Goal: Task Accomplishment & Management: Manage account settings

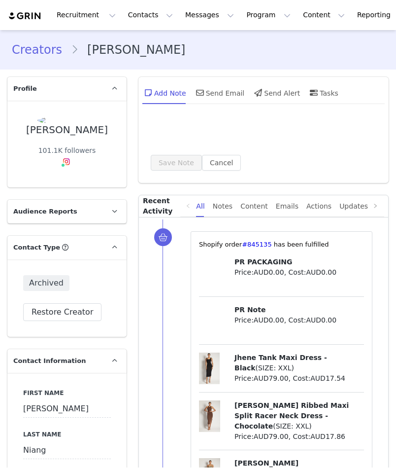
type input "+1 ([GEOGRAPHIC_DATA])"
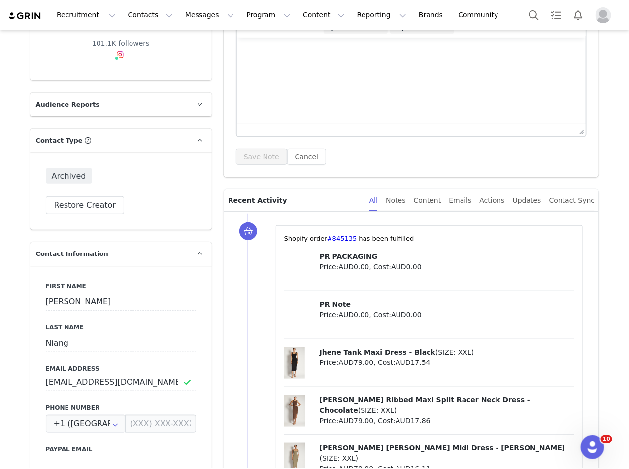
scroll to position [200, 0]
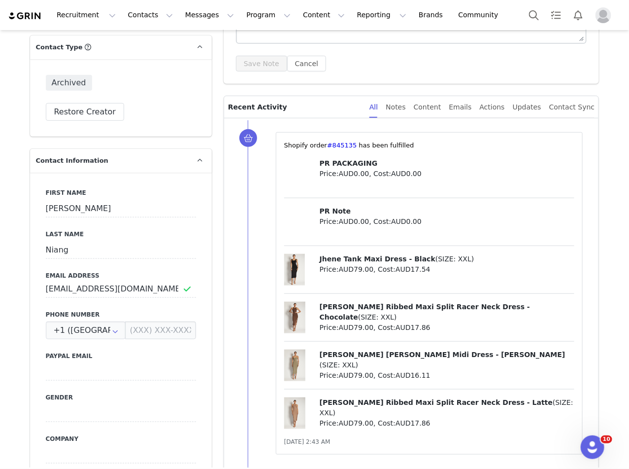
click at [100, 127] on div "Archived Restore Creator" at bounding box center [121, 97] width 182 height 77
click at [100, 116] on button "Restore Creator" at bounding box center [85, 112] width 78 height 18
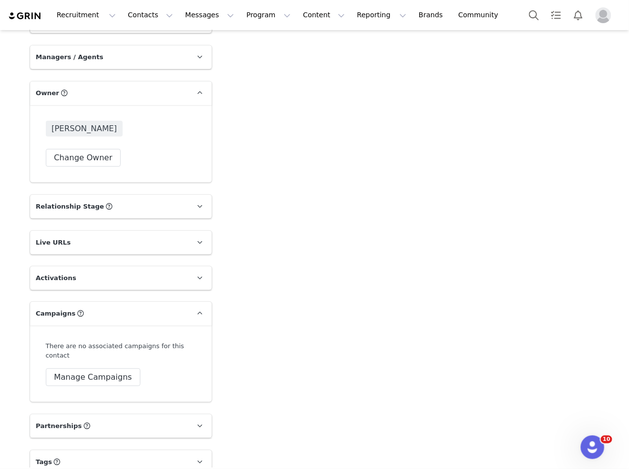
scroll to position [1557, 0]
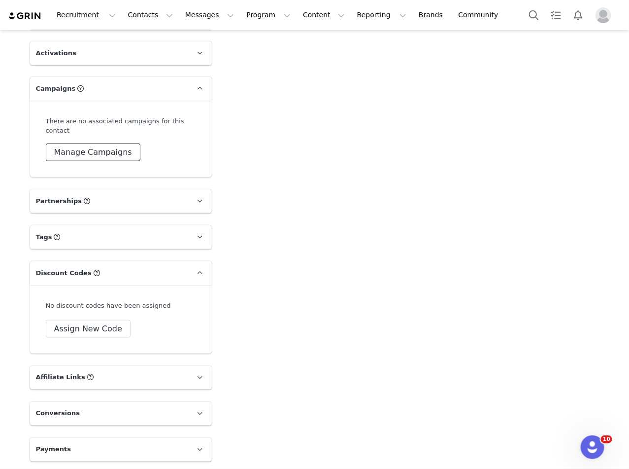
click at [98, 153] on button "Manage Campaigns" at bounding box center [93, 152] width 95 height 18
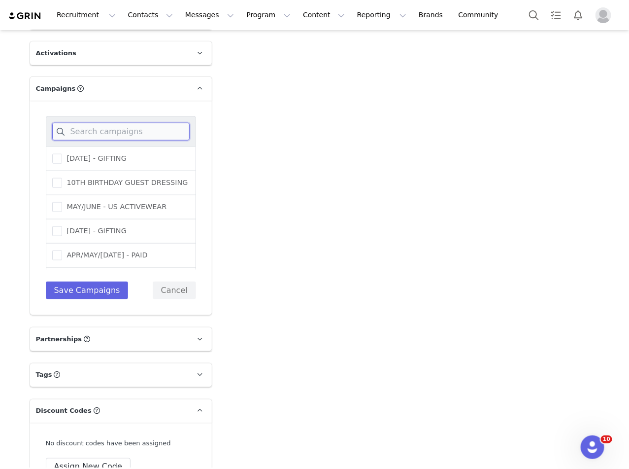
click at [119, 129] on input at bounding box center [120, 132] width 137 height 18
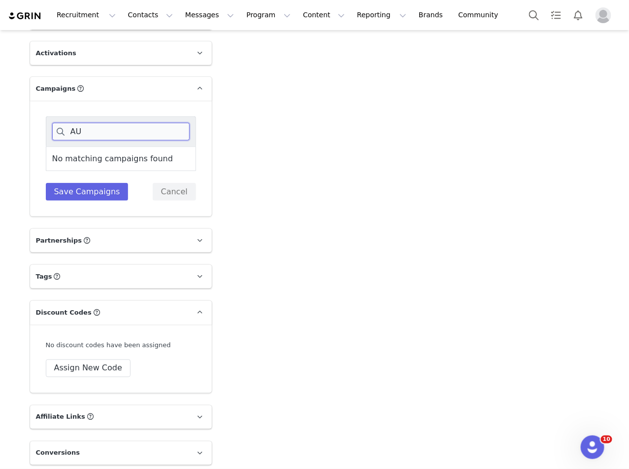
type input "A"
type input "NYC"
click at [55, 162] on span at bounding box center [57, 159] width 10 height 11
click at [62, 154] on input "NYC | THE ARCHITECT EVENT DRESSING" at bounding box center [62, 154] width 0 height 0
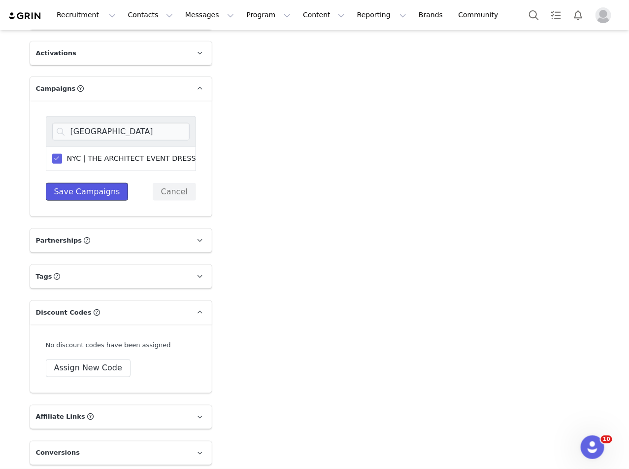
click at [88, 197] on button "Save Campaigns" at bounding box center [87, 192] width 83 height 18
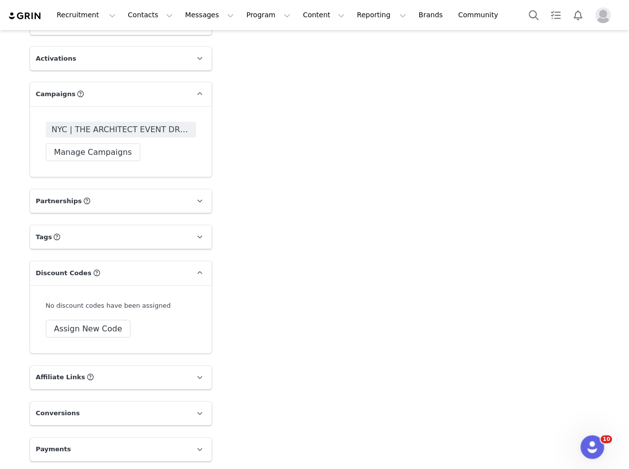
scroll to position [1552, 0]
click at [63, 121] on span "NYC | THE ARCHITECT EVENT DRESSING" at bounding box center [121, 129] width 150 height 16
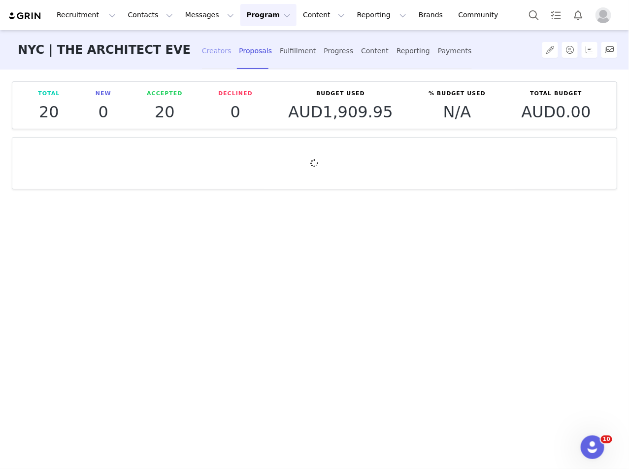
click at [213, 50] on div "Creators" at bounding box center [217, 51] width 30 height 26
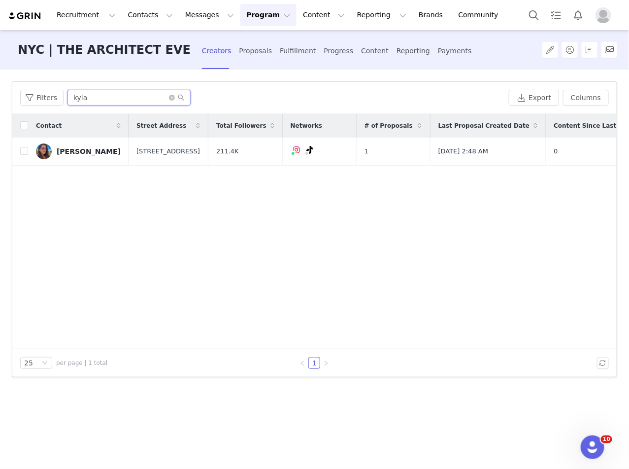
click at [94, 90] on input "kyla" at bounding box center [128, 98] width 123 height 16
drag, startPoint x: 101, startPoint y: 95, endPoint x: 74, endPoint y: 94, distance: 27.6
click at [74, 95] on input "kyla" at bounding box center [128, 98] width 123 height 16
type input "k"
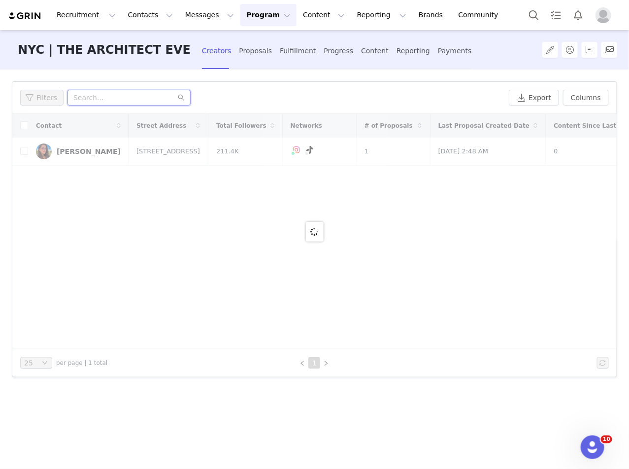
type input "N"
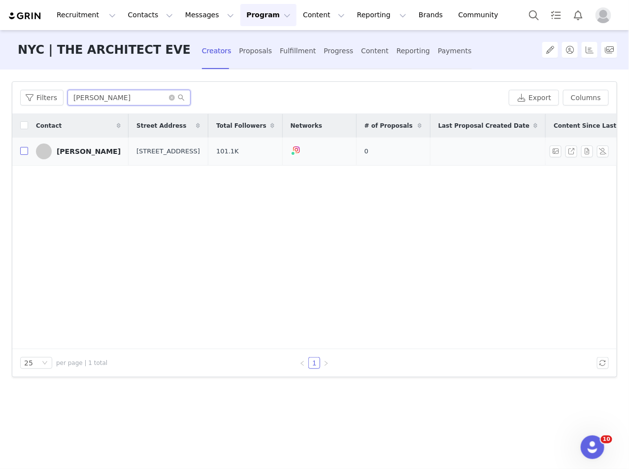
type input "NDEYE"
click at [22, 154] on input "checkbox" at bounding box center [24, 151] width 8 height 8
checkbox input "true"
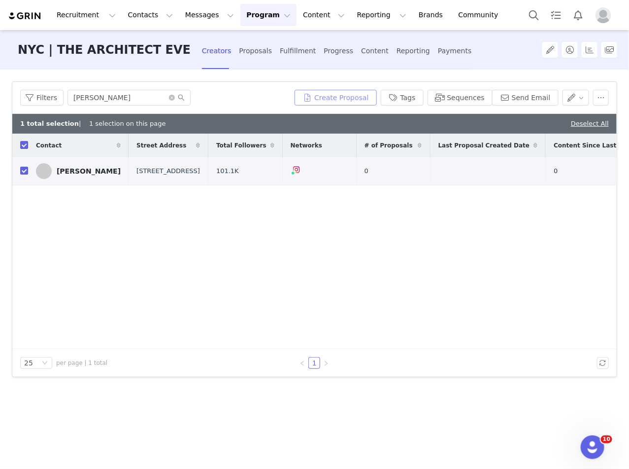
click at [335, 97] on button "Create Proposal" at bounding box center [336, 98] width 82 height 16
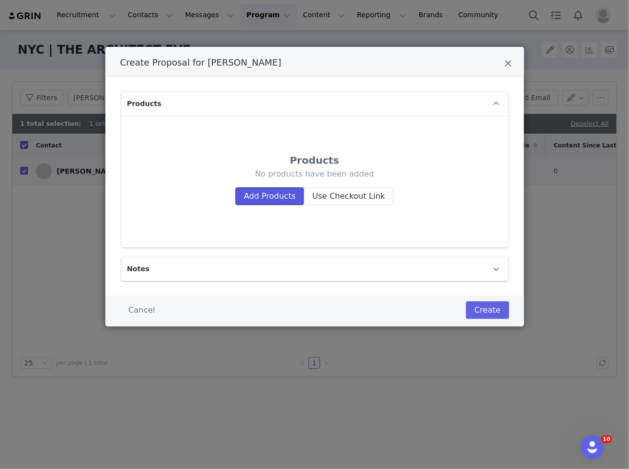
click at [279, 196] on button "Add Products" at bounding box center [270, 196] width 68 height 18
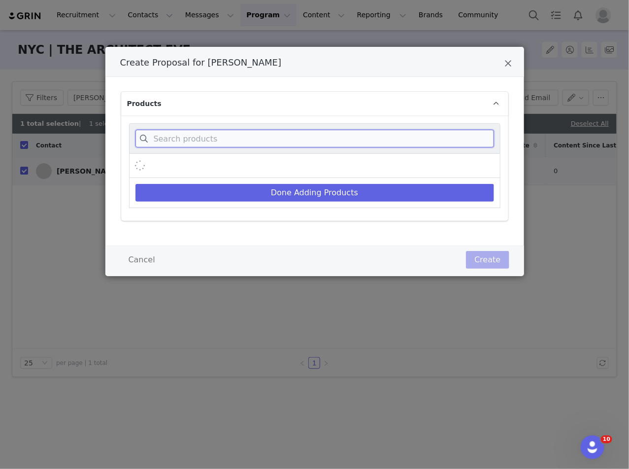
click at [255, 138] on input "Create Proposal for Ndeye Niang" at bounding box center [314, 139] width 359 height 18
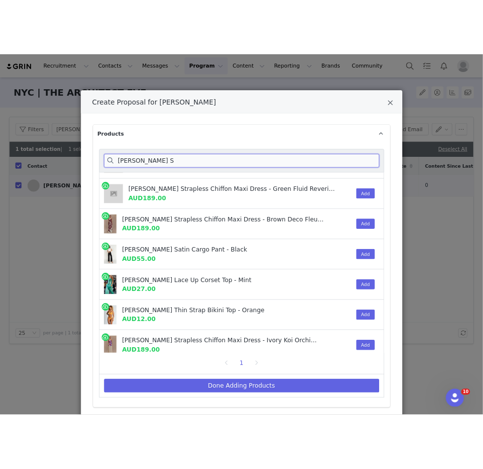
scroll to position [215, 0]
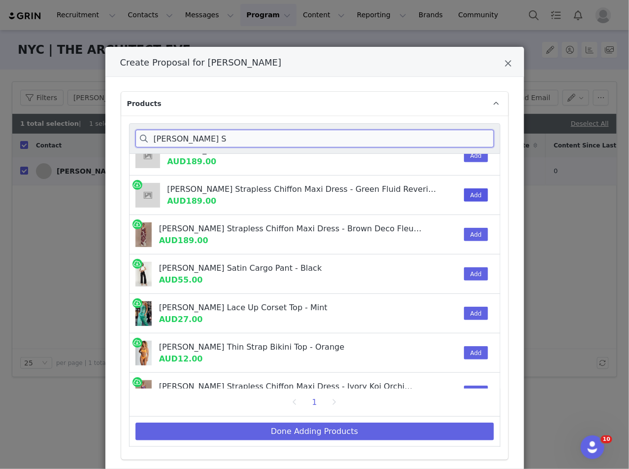
type input "AMAYA S"
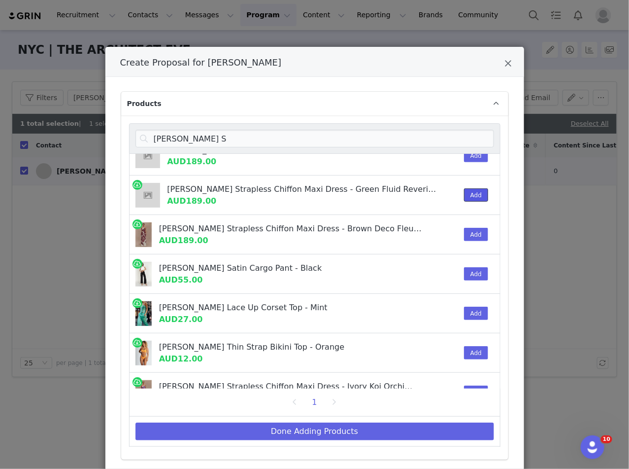
click at [396, 188] on button "Add" at bounding box center [476, 194] width 24 height 13
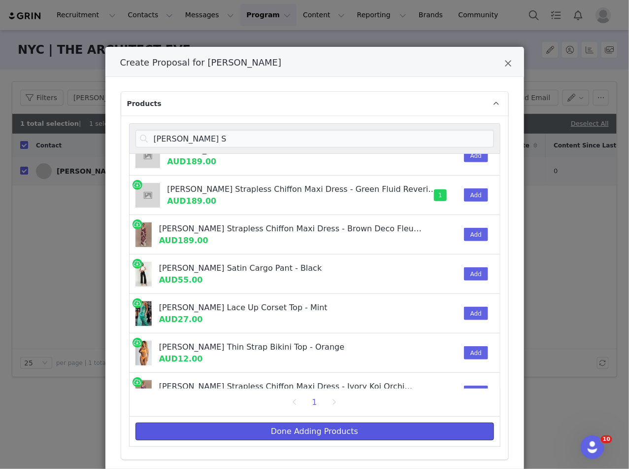
click at [315, 433] on button "Done Adding Products" at bounding box center [314, 431] width 359 height 18
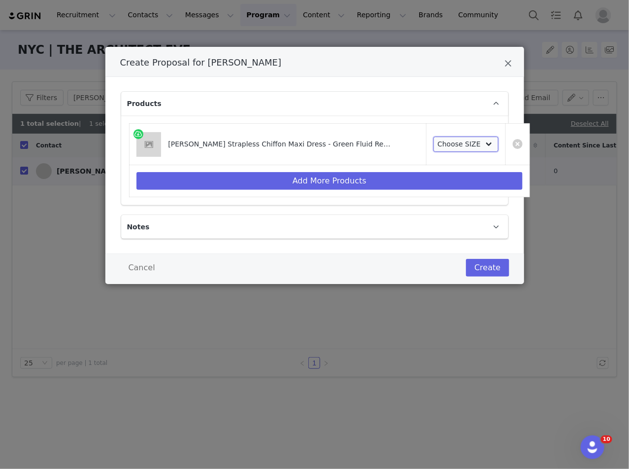
click at [396, 143] on select "Choose SIZE XXS XS S M L XL XXL 3XL" at bounding box center [467, 144] width 66 height 16
click at [396, 136] on select "Choose SIZE XXS XS S M L XL XXL 3XL" at bounding box center [467, 144] width 66 height 16
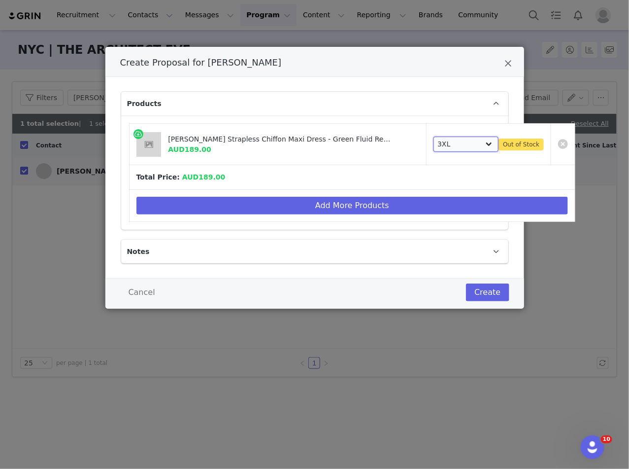
click at [396, 137] on select "Choose SIZE XXS XS S M L XL XXL 3XL" at bounding box center [467, 144] width 66 height 16
click at [396, 136] on select "Choose SIZE XXS XS S M L XL XXL 3XL" at bounding box center [467, 144] width 66 height 16
click at [396, 146] on select "Choose SIZE XXS XS S M L XL XXL 3XL" at bounding box center [467, 144] width 66 height 16
select select "27696130"
click at [396, 136] on select "Choose SIZE XXS XS S M L XL XXL 3XL" at bounding box center [467, 144] width 66 height 16
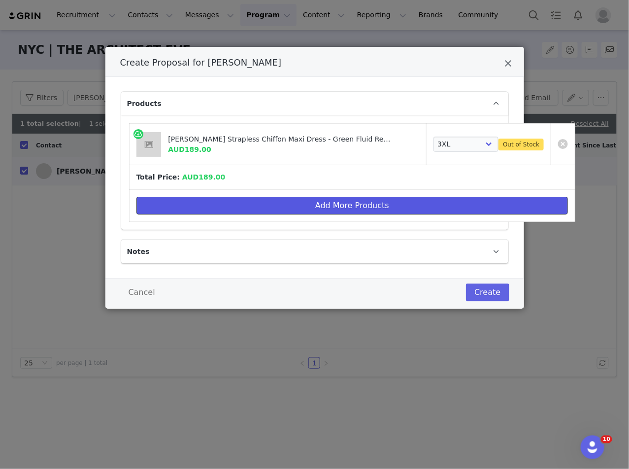
click at [231, 205] on button "Add More Products" at bounding box center [352, 206] width 432 height 18
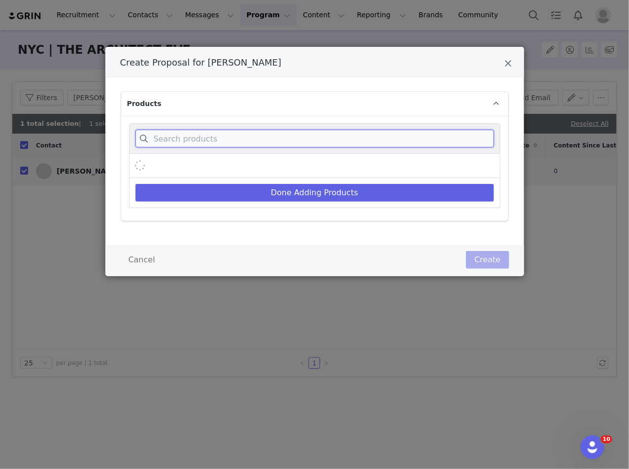
click at [227, 136] on input "Create Proposal for Ndeye Niang" at bounding box center [314, 139] width 359 height 18
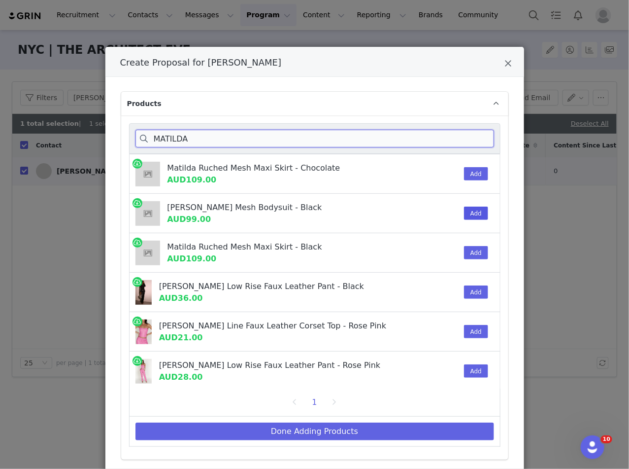
type input "MATILDA"
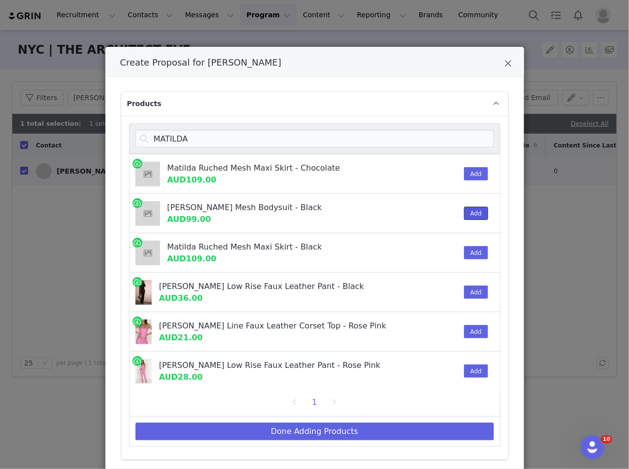
click at [396, 209] on button "Add" at bounding box center [476, 212] width 24 height 13
click at [396, 243] on div "Add" at bounding box center [473, 252] width 30 height 39
click at [396, 252] on button "Add" at bounding box center [476, 252] width 24 height 13
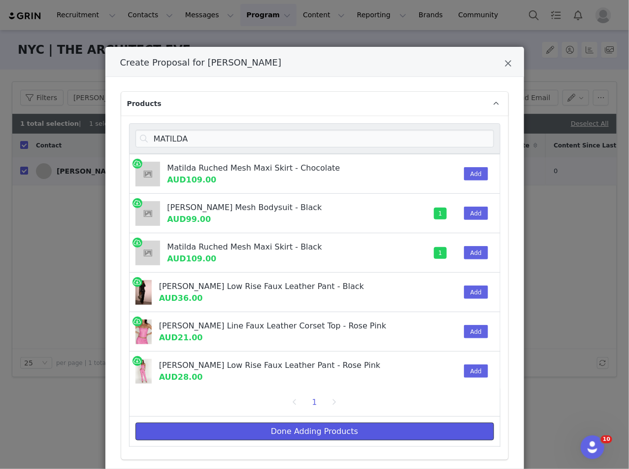
click at [304, 428] on button "Done Adding Products" at bounding box center [314, 431] width 359 height 18
select select "27696130"
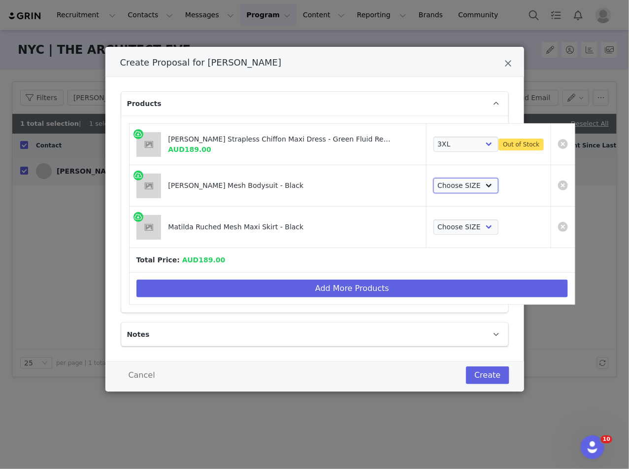
click at [396, 185] on select "Choose SIZE XXS XS S M L XL XXL 3XL" at bounding box center [467, 186] width 66 height 16
select select "27695631"
click at [396, 178] on select "Choose SIZE XXS XS S M L XL XXL 3XL" at bounding box center [467, 186] width 66 height 16
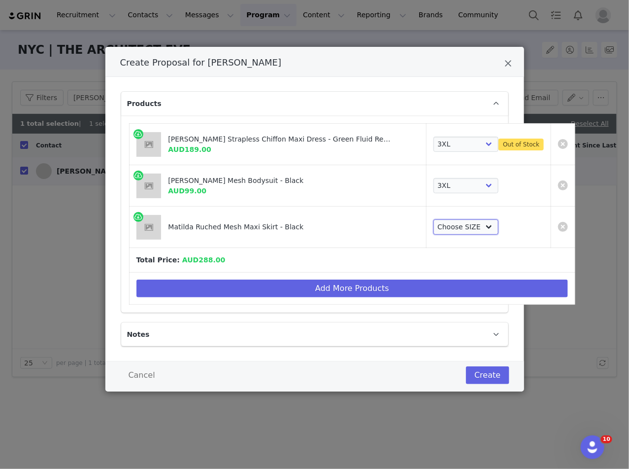
click at [396, 225] on select "Choose SIZE XXS XS S M L XL XXL 3XL" at bounding box center [467, 227] width 66 height 16
select select "27694356"
click at [396, 219] on select "Choose SIZE XXS XS S M L XL XXL 3XL" at bounding box center [467, 227] width 66 height 16
click at [396, 145] on select "Choose SIZE XXS XS S M L XL XXL 3XL" at bounding box center [467, 144] width 66 height 16
click at [396, 136] on select "Choose SIZE XXS XS S M L XL XXL 3XL" at bounding box center [467, 144] width 66 height 16
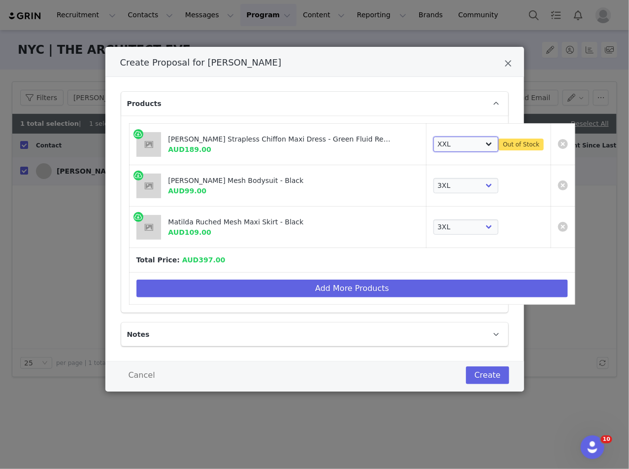
click at [396, 145] on select "Choose SIZE XXS XS S M L XL XXL 3XL" at bounding box center [467, 144] width 66 height 16
click at [396, 136] on select "Choose SIZE XXS XS S M L XL XXL 3XL" at bounding box center [467, 144] width 66 height 16
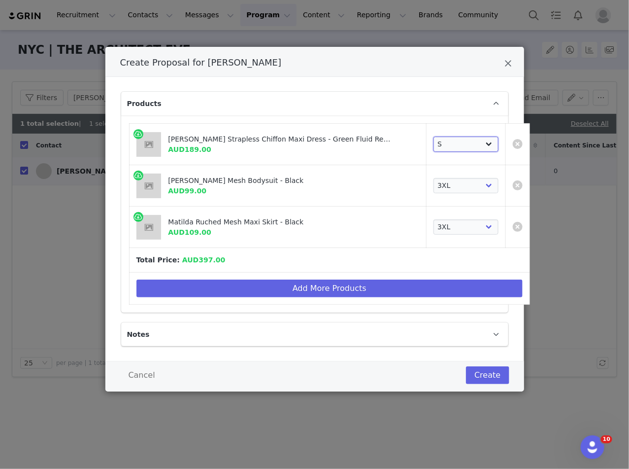
click at [396, 142] on select "Choose SIZE XXS XS S M L XL XXL 3XL" at bounding box center [467, 144] width 66 height 16
click at [396, 136] on select "Choose SIZE XXS XS S M L XL XXL 3XL" at bounding box center [467, 144] width 66 height 16
click at [396, 144] on select "Choose SIZE XXS XS S M L XL XXL 3XL" at bounding box center [467, 144] width 66 height 16
click at [396, 136] on select "Choose SIZE XXS XS S M L XL XXL 3XL" at bounding box center [467, 144] width 66 height 16
click at [396, 144] on select "Choose SIZE XXS XS S M L XL XXL 3XL" at bounding box center [467, 144] width 66 height 16
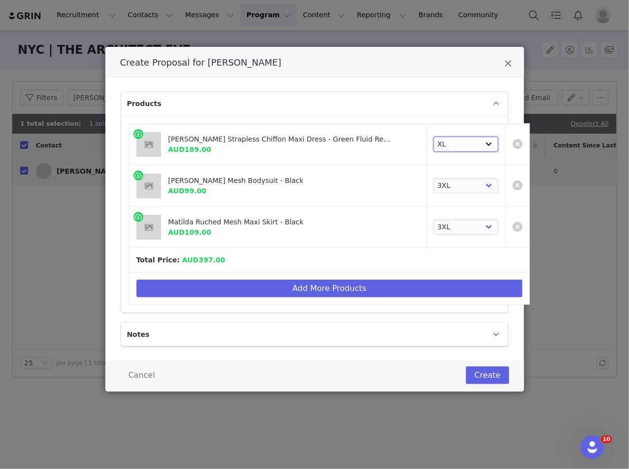
click at [396, 136] on select "Choose SIZE XXS XS S M L XL XXL 3XL" at bounding box center [467, 144] width 66 height 16
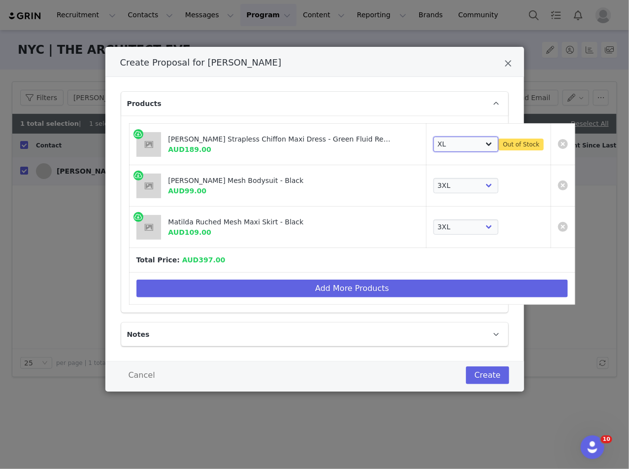
click at [396, 143] on select "Choose SIZE XXS XS S M L XL XXL 3XL" at bounding box center [467, 144] width 66 height 16
click at [396, 145] on link "Create Proposal for Ndeye Niang" at bounding box center [563, 144] width 10 height 10
select select "27695631"
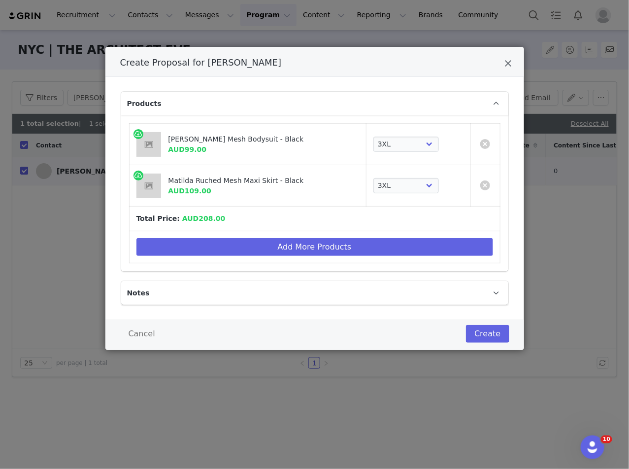
click at [269, 235] on td "Add More Products" at bounding box center [314, 247] width 371 height 32
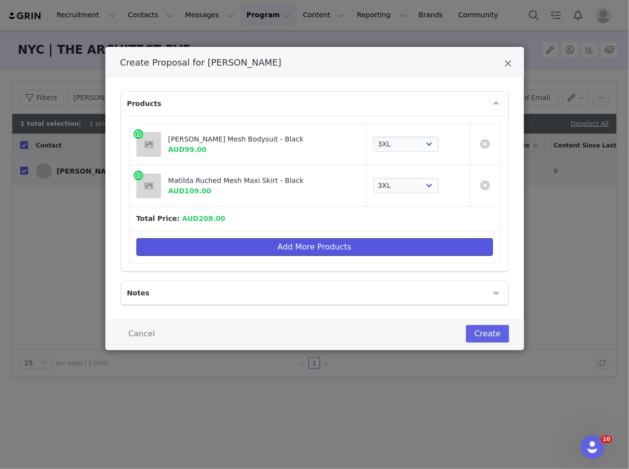
click at [279, 240] on button "Add More Products" at bounding box center [314, 247] width 357 height 18
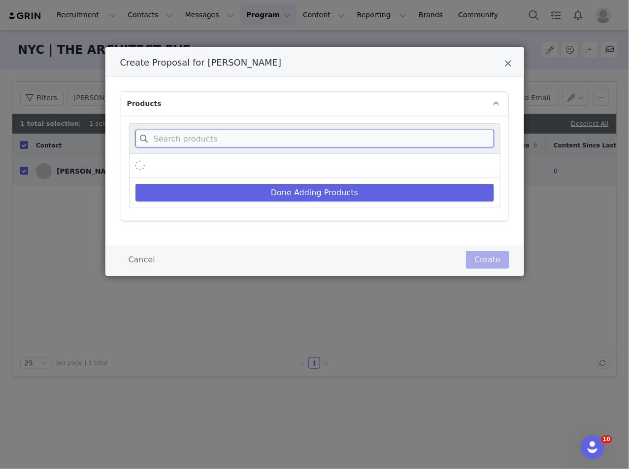
click at [292, 135] on input "Create Proposal for Ndeye Niang" at bounding box center [314, 139] width 359 height 18
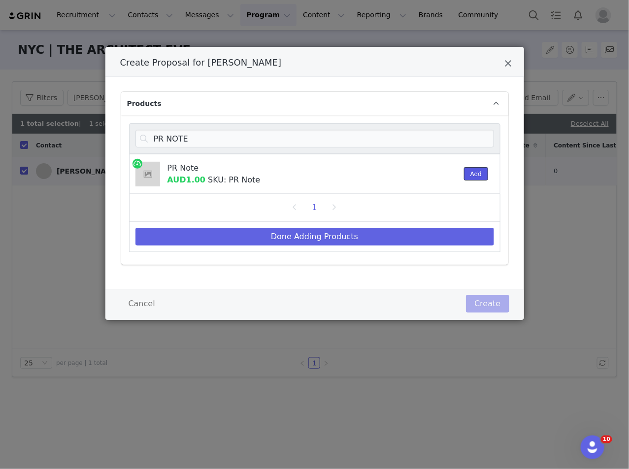
click at [396, 171] on button "Add" at bounding box center [476, 173] width 24 height 13
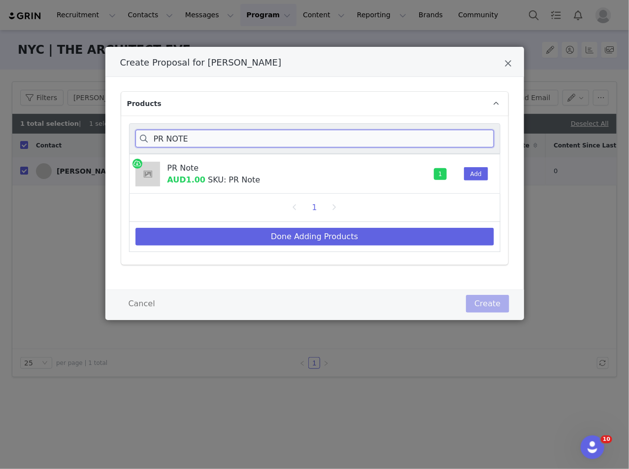
click at [363, 144] on input "PR NOTE" at bounding box center [314, 139] width 359 height 18
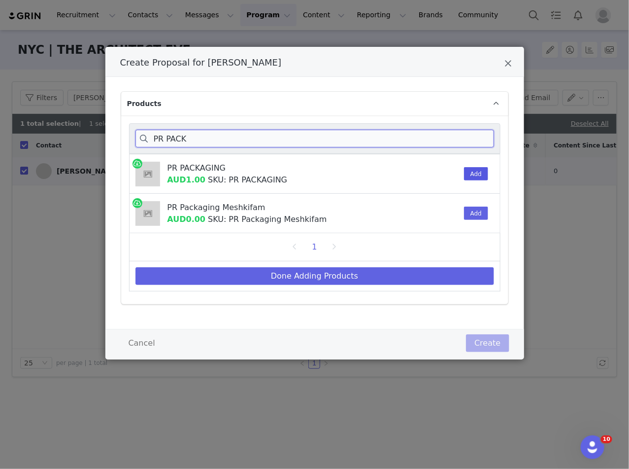
type input "PR PACK"
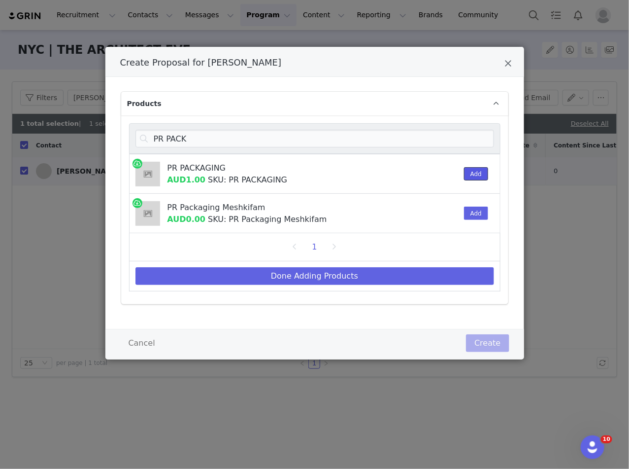
click at [396, 172] on button "Add" at bounding box center [476, 173] width 24 height 13
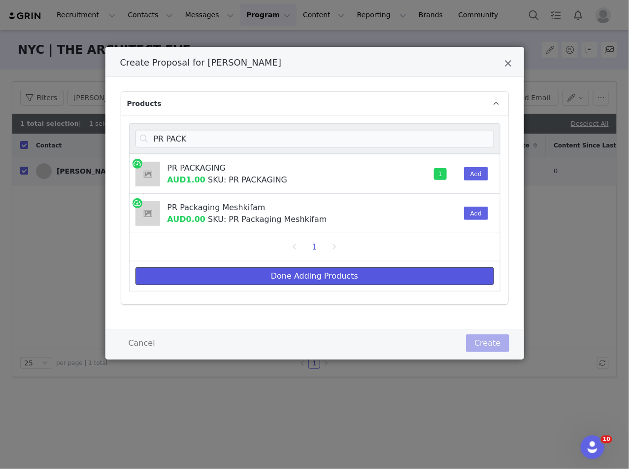
click at [350, 274] on button "Done Adding Products" at bounding box center [314, 276] width 359 height 18
select select "27695631"
select select "27694356"
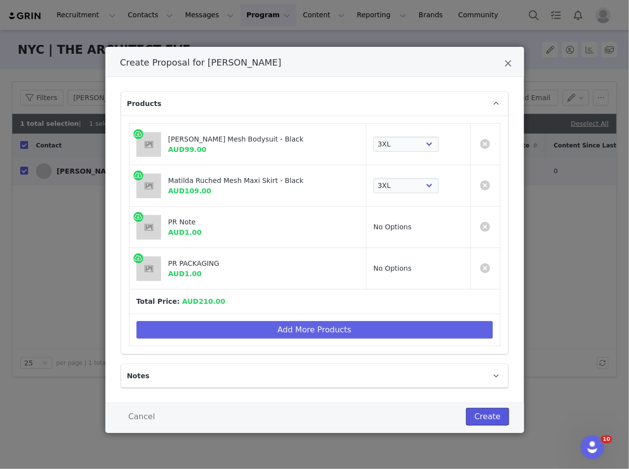
click at [396, 416] on button "Create" at bounding box center [487, 416] width 43 height 18
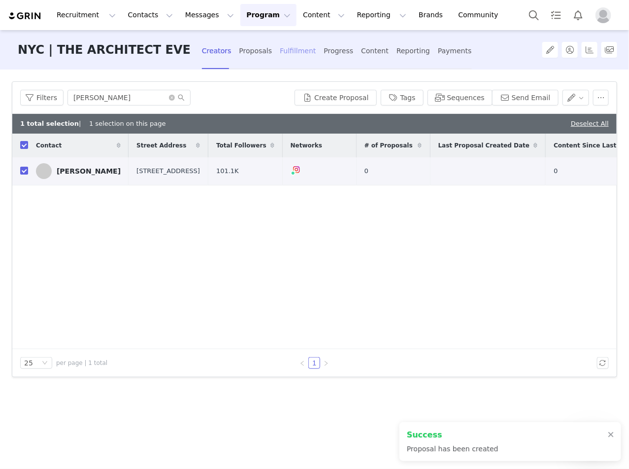
click at [294, 53] on div "Fulfillment" at bounding box center [298, 51] width 36 height 26
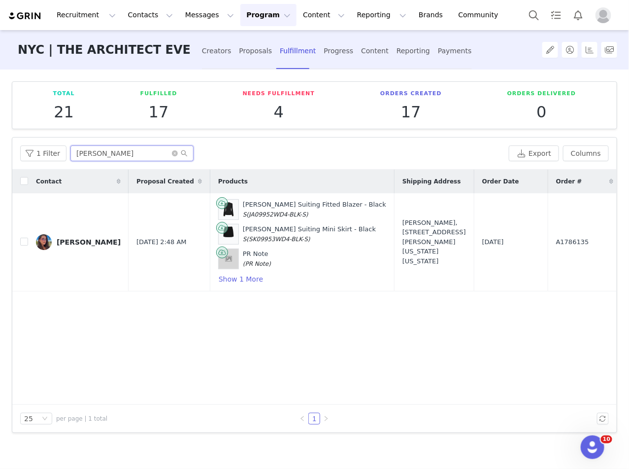
click at [87, 147] on input "kyla ham" at bounding box center [131, 153] width 123 height 16
drag, startPoint x: 105, startPoint y: 148, endPoint x: 72, endPoint y: 148, distance: 33.0
click at [73, 148] on input "kyla ham" at bounding box center [131, 153] width 123 height 16
drag, startPoint x: 102, startPoint y: 155, endPoint x: 62, endPoint y: 154, distance: 40.9
click at [62, 155] on div "1 Filter kyla ham" at bounding box center [262, 153] width 485 height 16
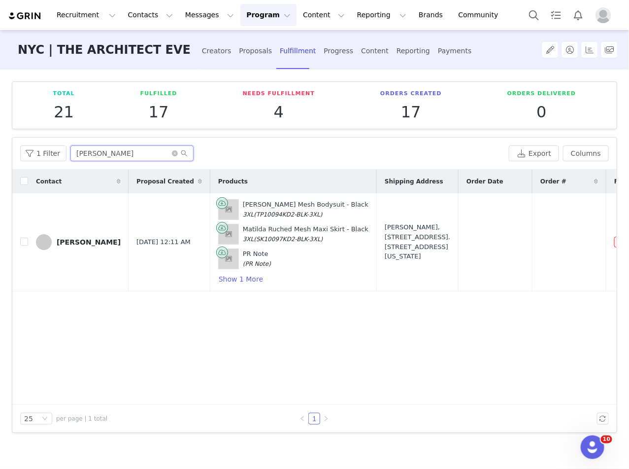
type input "NDEYE"
click at [385, 247] on div "Ndeye Niang, 310 East 25th Street. Apt 1A Brooklyn, New York 11226 United States" at bounding box center [418, 241] width 66 height 38
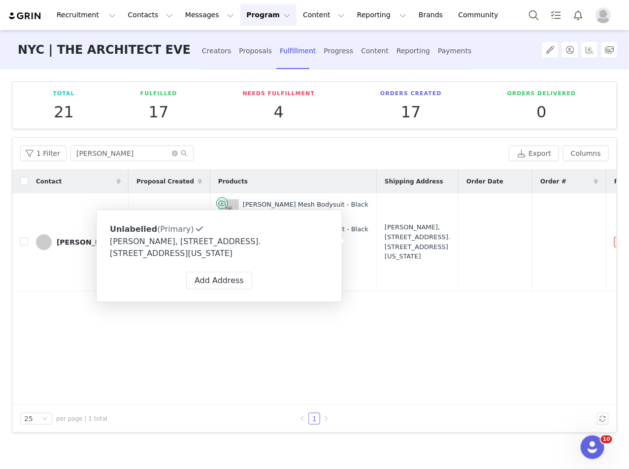
click at [234, 242] on div "Ndeye Niang, 310 East 25th Street. Apt 1A Brooklyn, New York 11226 United States" at bounding box center [219, 248] width 219 height 24
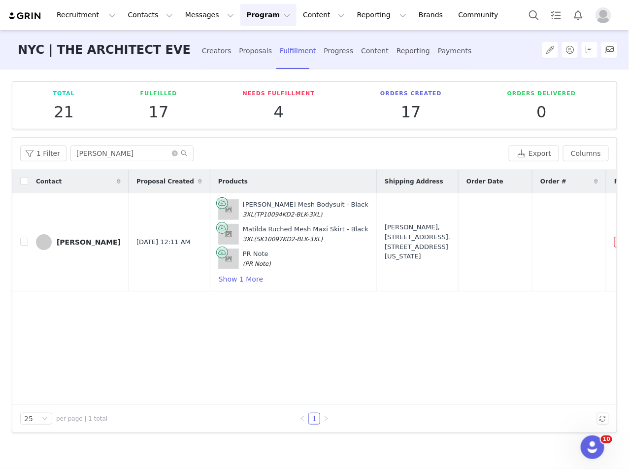
click at [385, 232] on div "Ndeye Niang, 310 East 25th Street. Apt 1A Brooklyn, New York 11226 United States" at bounding box center [418, 241] width 66 height 38
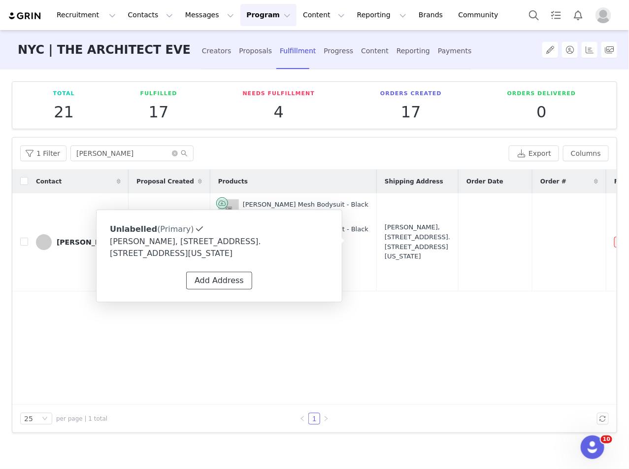
click at [234, 272] on button "Add Address" at bounding box center [219, 280] width 66 height 18
type input "Ndeye"
type input "Niang"
type input "ndeye@ndeyepeinda.com"
select select
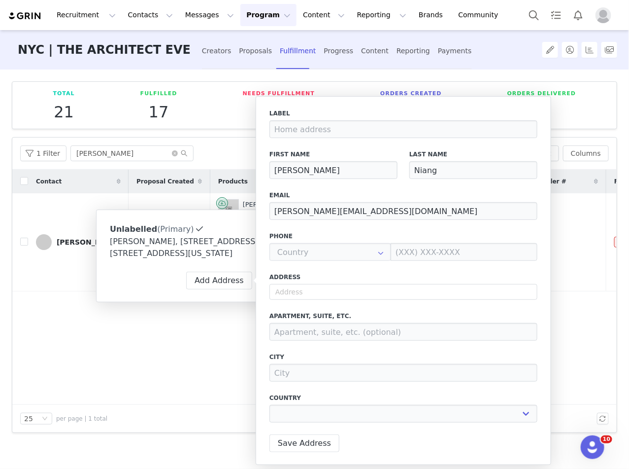
click at [303, 282] on div "Address" at bounding box center [404, 285] width 268 height 27
click at [306, 286] on input "text" at bounding box center [404, 292] width 268 height 16
paste input "100 Avenue G Apartment 625 Bayonne NJ 07002"
type input "100 Avenue G Apartment 625 Bayonne NJ 07002"
select select
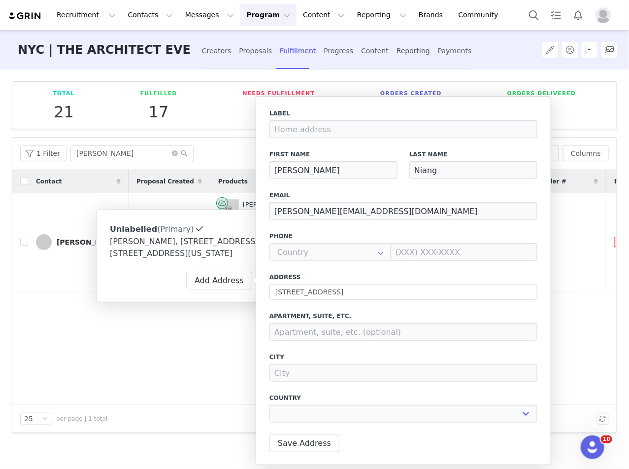
type input "100 Av. G"
type input "Bayonne"
select select "[object Object]"
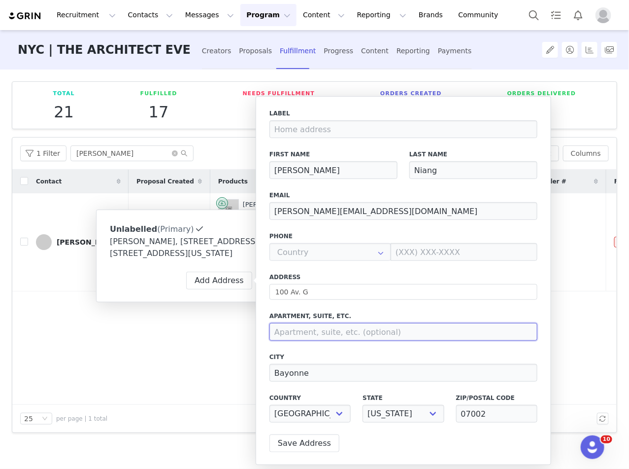
click at [322, 335] on input at bounding box center [404, 332] width 268 height 18
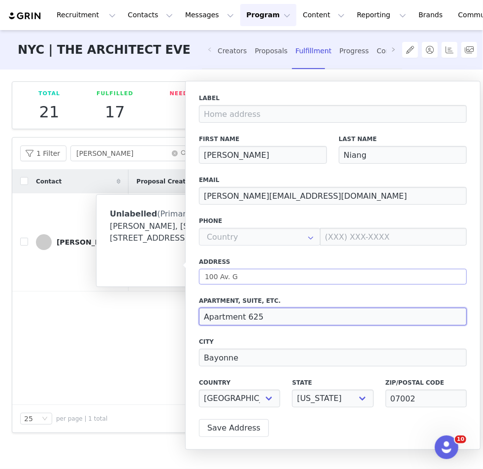
type input "Apartment 625"
click at [339, 271] on input "100 Av. G" at bounding box center [333, 277] width 268 height 16
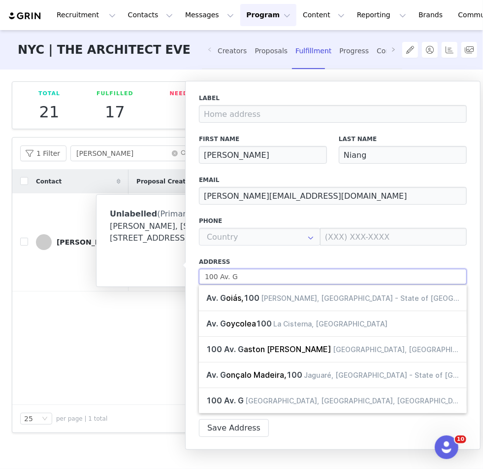
click at [231, 277] on input "100 Av. G" at bounding box center [333, 277] width 268 height 16
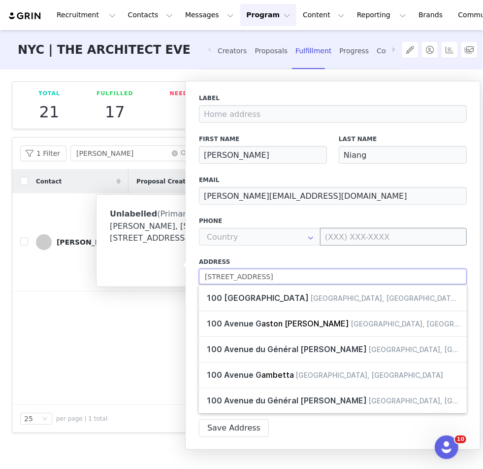
type input "100 Avenue G"
click at [348, 236] on input at bounding box center [393, 237] width 147 height 18
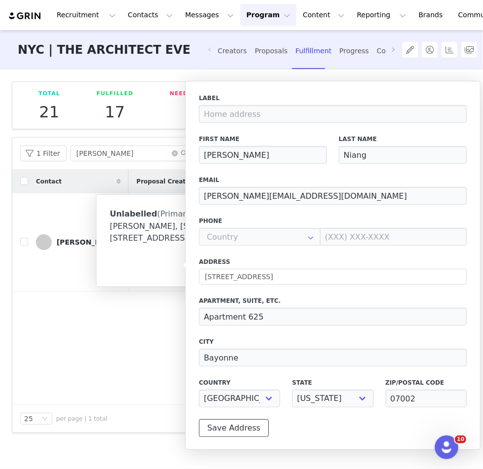
click at [234, 429] on button "Save Address" at bounding box center [234, 428] width 70 height 18
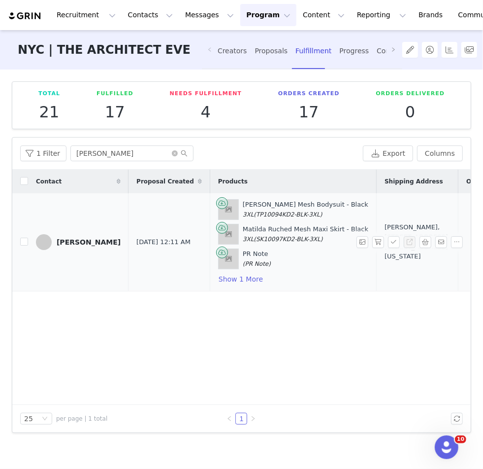
click at [385, 261] on div "Ndeye Niang, 310 East 25th Street. Apt 1A Brooklyn, New York 11226 United States" at bounding box center [418, 241] width 66 height 38
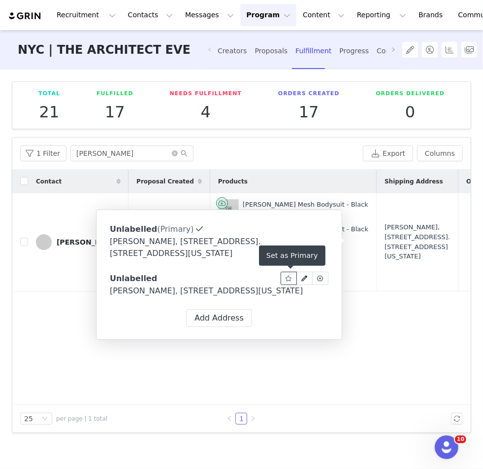
click at [290, 280] on icon at bounding box center [289, 278] width 7 height 6
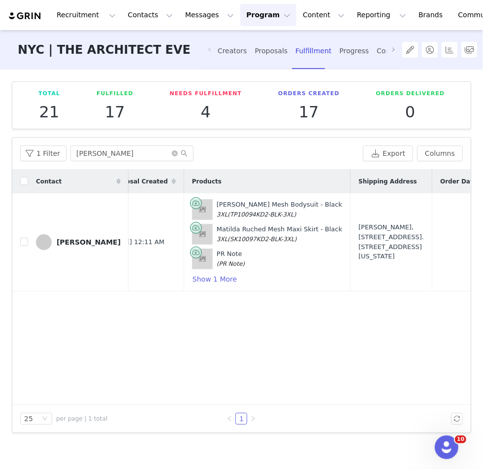
scroll to position [0, 52]
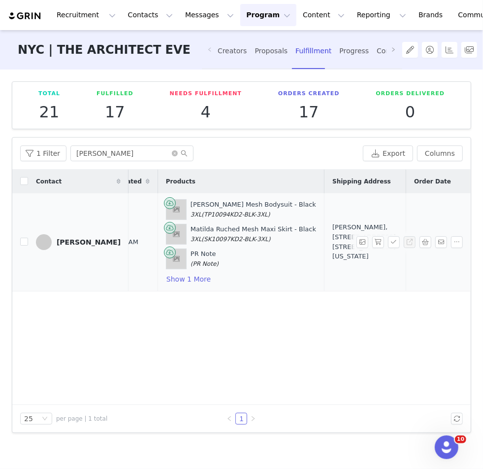
click at [333, 250] on div "Ndeye Niang, 310 East 25th Street. Apt 1A Brooklyn, New York 11226 United States" at bounding box center [366, 241] width 66 height 38
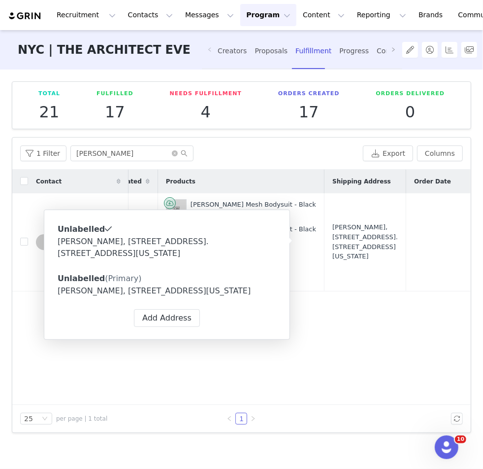
click at [130, 295] on div "Ndeye Niang, 100 Avenue G. Apartment 625 Bayonne, New Jersey 07002 United States" at bounding box center [167, 291] width 219 height 12
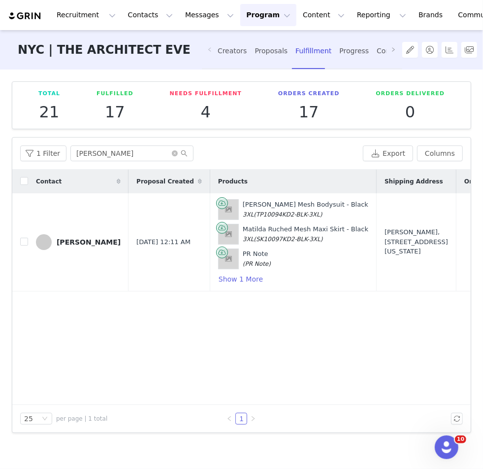
scroll to position [0, 180]
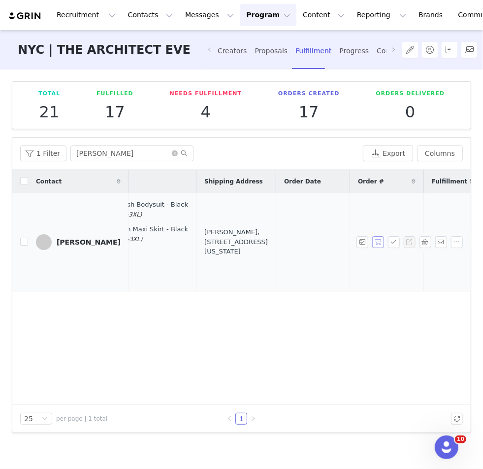
click at [380, 238] on button "button" at bounding box center [378, 242] width 12 height 12
click at [394, 238] on button "button" at bounding box center [394, 242] width 12 height 12
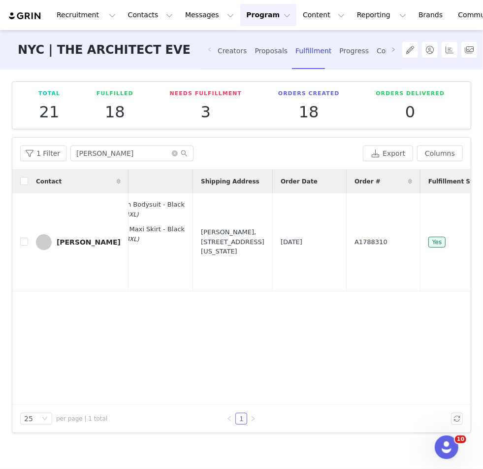
scroll to position [0, 247]
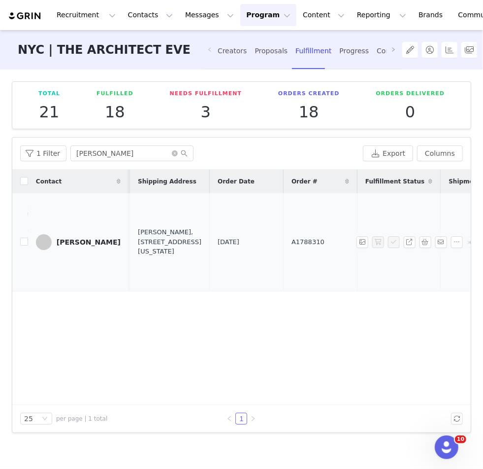
drag, startPoint x: 283, startPoint y: 239, endPoint x: 230, endPoint y: 238, distance: 53.2
click at [230, 238] on tr "Ndeye Niang Sep 1, 2025 12:11 AM Matilda Ruched Mesh Bodysuit - Black 3XL (TP10…" at bounding box center [179, 242] width 829 height 98
copy tr "A1788310"
click at [284, 273] on td "A1788310" at bounding box center [321, 242] width 74 height 98
drag, startPoint x: 283, startPoint y: 237, endPoint x: 226, endPoint y: 235, distance: 57.7
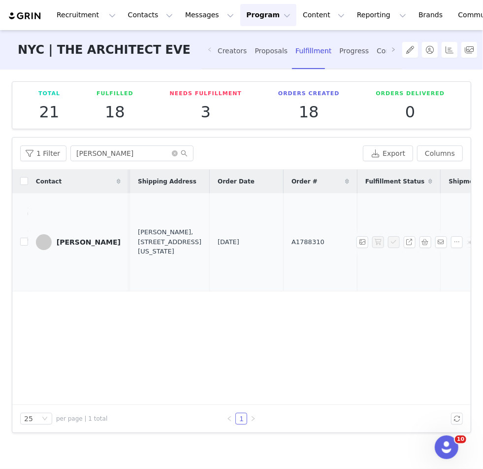
click at [226, 235] on tr "Ndeye Niang Sep 1, 2025 12:11 AM Matilda Ruched Mesh Bodysuit - Black 3XL (TP10…" at bounding box center [179, 242] width 829 height 98
copy tr "Sep 1, 2025 A1788310"
click at [241, 243] on tr "Ndeye Niang Sep 1, 2025 12:11 AM Matilda Ruched Mesh Bodysuit - Black 3XL (TP10…" at bounding box center [179, 242] width 829 height 98
drag, startPoint x: 286, startPoint y: 237, endPoint x: 244, endPoint y: 237, distance: 41.4
click at [284, 237] on td "A1788310" at bounding box center [321, 242] width 74 height 98
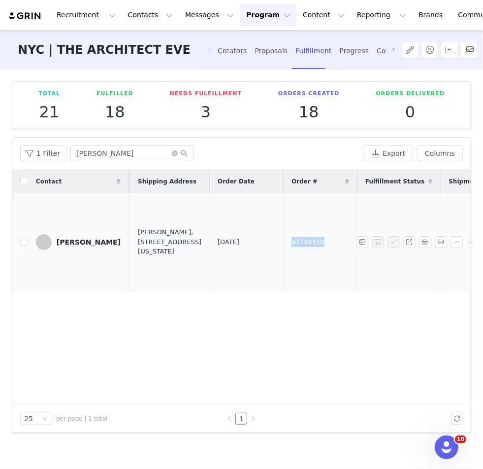
copy span "A1788310"
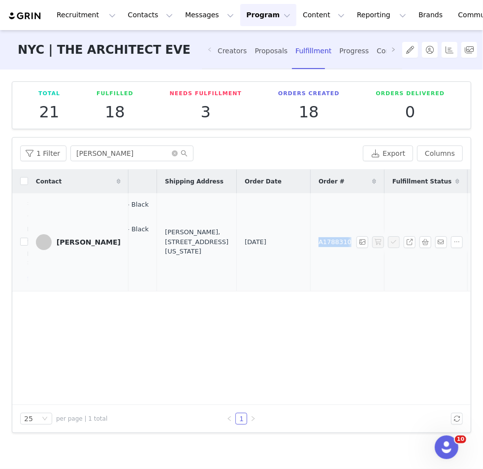
scroll to position [0, 216]
drag, startPoint x: 179, startPoint y: 274, endPoint x: 176, endPoint y: 220, distance: 54.8
click at [176, 220] on td "Ndeye Niang, 100 Avenue G. Apartment 625 Bayonne, New Jersey 07002 United States" at bounding box center [201, 242] width 80 height 98
copy div "100 Avenue G. Apartment 625 Bayonne, New Jersey 07002 United States"
click at [396, 241] on button "button" at bounding box center [426, 242] width 12 height 12
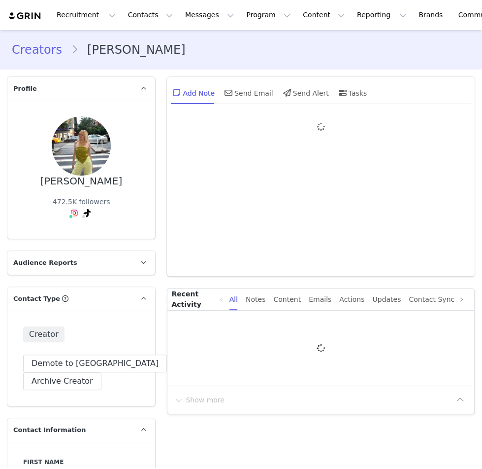
type input "+1 ([GEOGRAPHIC_DATA])"
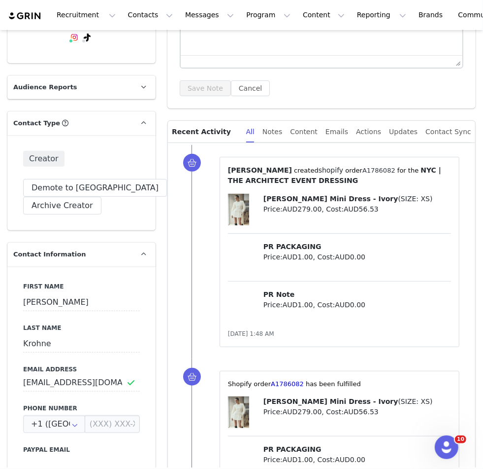
click at [249, 167] on link "A1786082" at bounding box center [379, 170] width 33 height 7
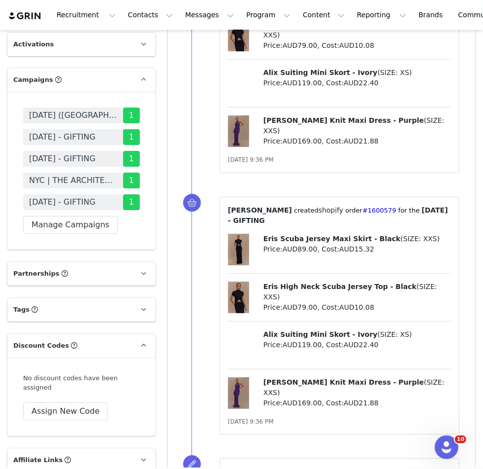
scroll to position [1749, 0]
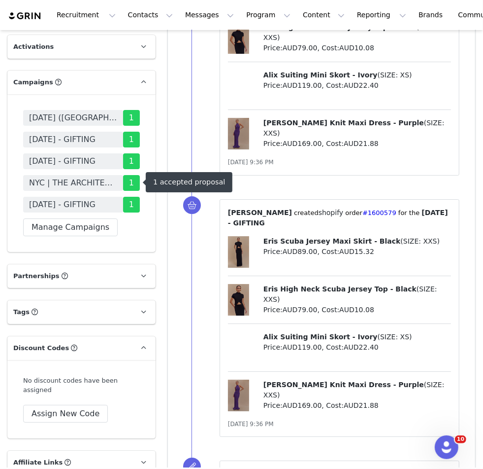
click at [83, 183] on span "NYC | THE ARCHITECT EVENT DRESSING" at bounding box center [73, 183] width 88 height 12
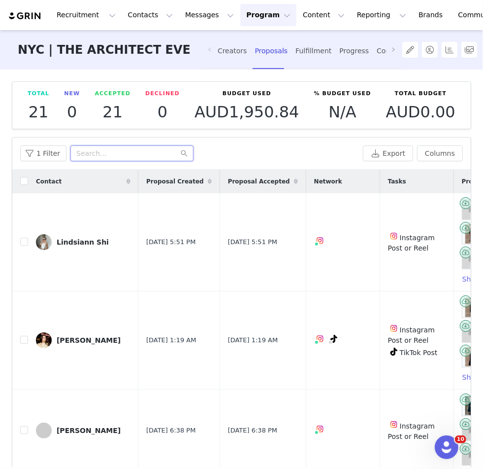
click at [112, 145] on input "text" at bounding box center [131, 153] width 123 height 16
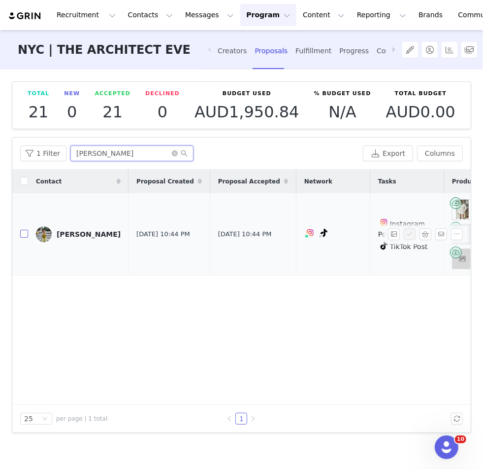
type input "[PERSON_NAME]"
click at [26, 233] on input "checkbox" at bounding box center [24, 234] width 8 height 8
checkbox input "true"
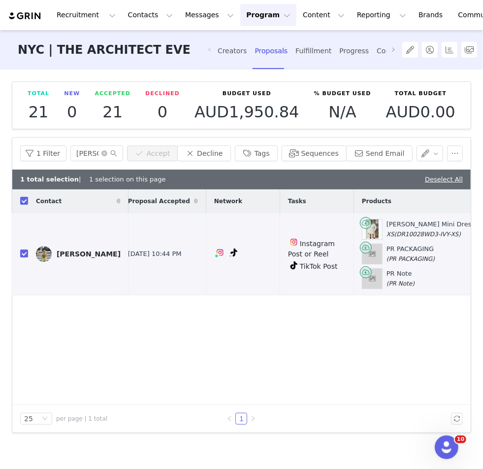
scroll to position [0, 91]
click at [69, 254] on div "[PERSON_NAME]" at bounding box center [89, 254] width 64 height 8
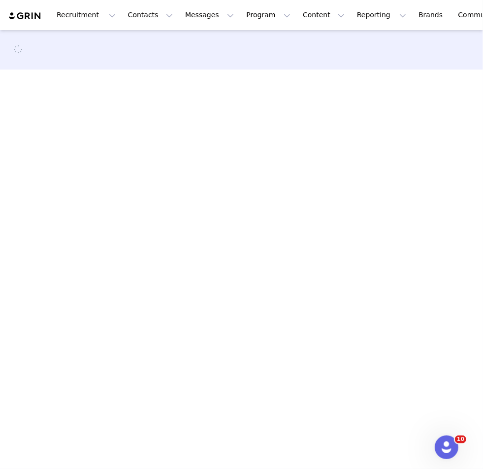
click at [69, 254] on main at bounding box center [241, 248] width 483 height 437
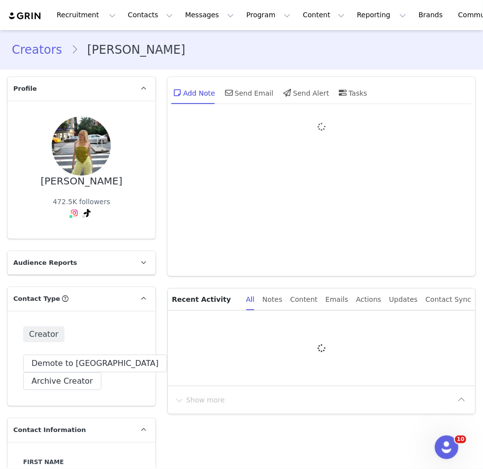
type input "+1 ([GEOGRAPHIC_DATA])"
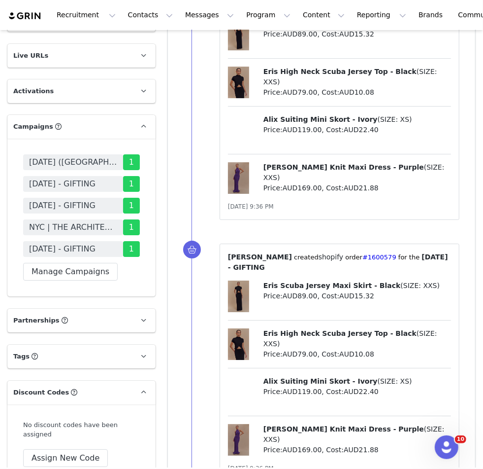
scroll to position [1737, 0]
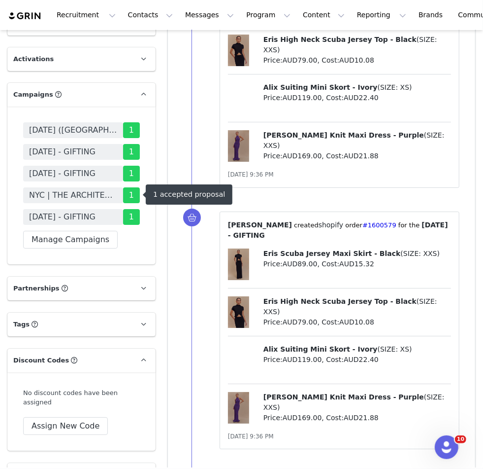
click at [101, 195] on span "NYC | THE ARCHITECT EVENT DRESSING" at bounding box center [73, 195] width 88 height 12
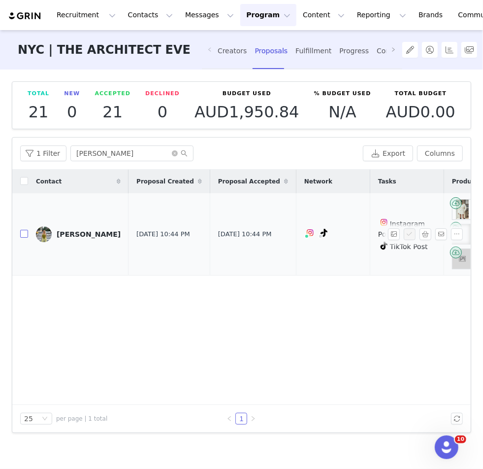
click at [25, 233] on input "checkbox" at bounding box center [24, 234] width 8 height 8
checkbox input "true"
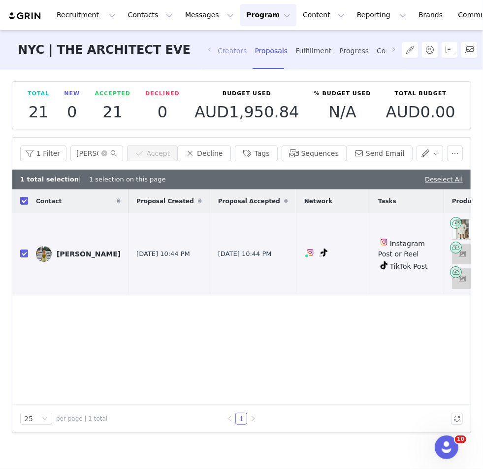
click at [227, 55] on div "Creators" at bounding box center [233, 51] width 30 height 26
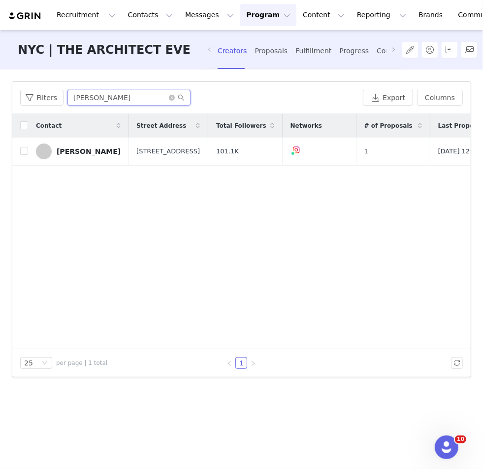
click at [90, 101] on input "NDEYE" at bounding box center [128, 98] width 123 height 16
drag, startPoint x: 94, startPoint y: 98, endPoint x: 70, endPoint y: 93, distance: 24.7
click at [70, 98] on input "NDEYE" at bounding box center [128, 98] width 123 height 16
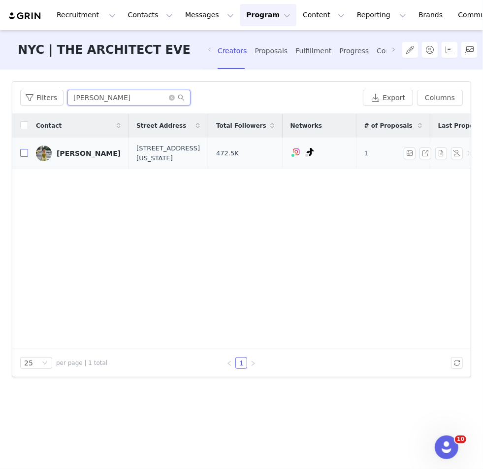
type input "hannah kro"
click at [23, 157] on label at bounding box center [24, 153] width 8 height 10
click at [23, 157] on input "checkbox" at bounding box center [24, 153] width 8 height 8
checkbox input "true"
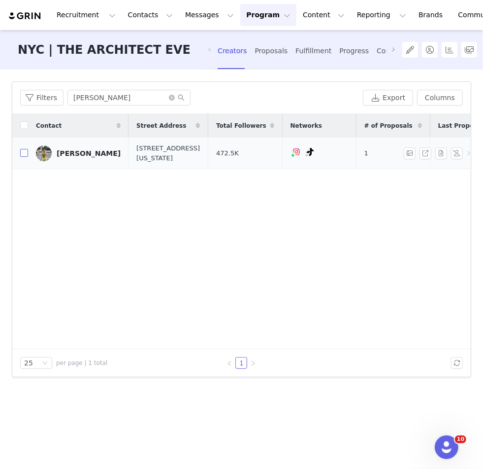
checkbox input "true"
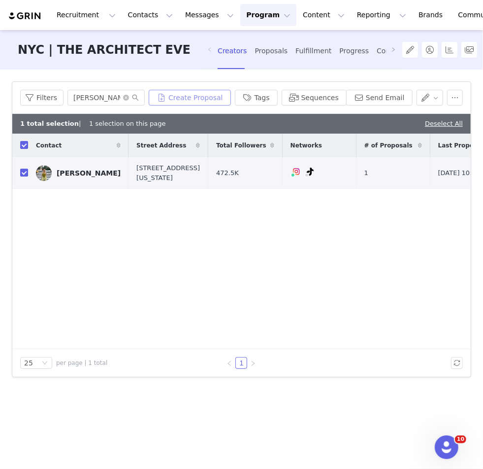
click at [204, 104] on button "Create Proposal" at bounding box center [190, 98] width 82 height 16
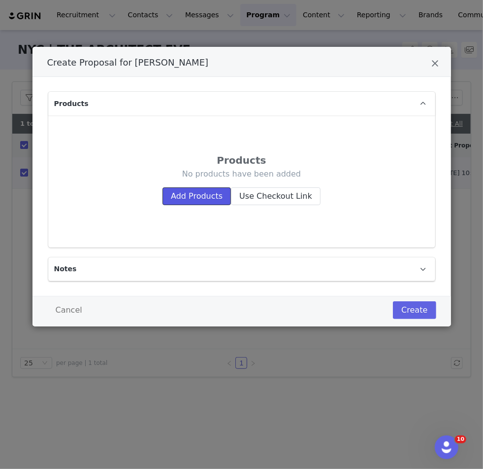
click at [221, 191] on button "Add Products" at bounding box center [197, 196] width 68 height 18
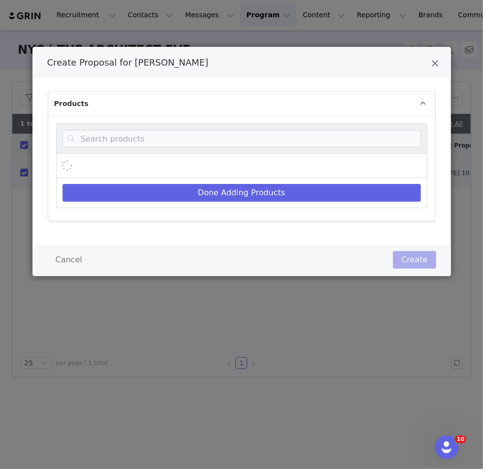
click at [229, 157] on div "Create Proposal for Hannah Krohne" at bounding box center [241, 166] width 371 height 24
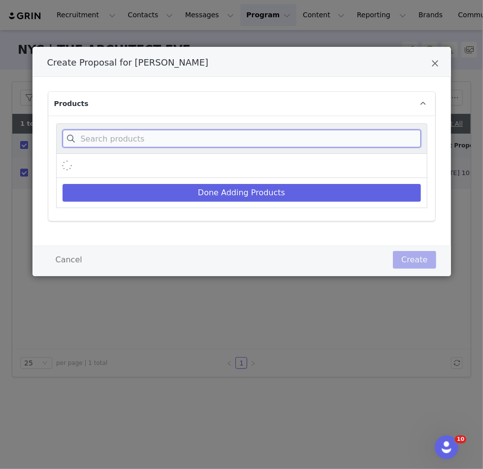
click at [228, 141] on input "Create Proposal for Hannah Krohne" at bounding box center [242, 139] width 359 height 18
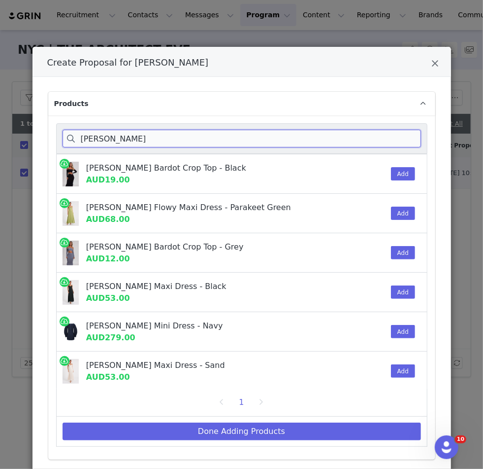
scroll to position [79, 0]
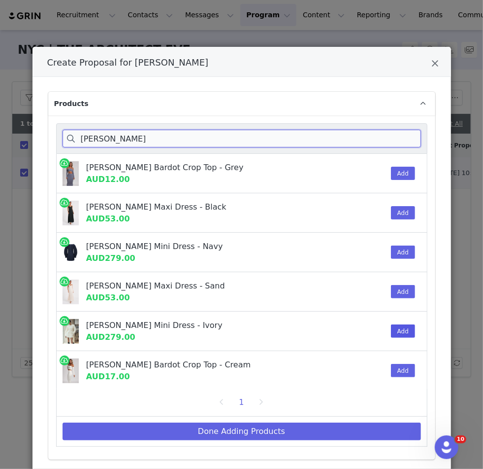
type input "beatrice"
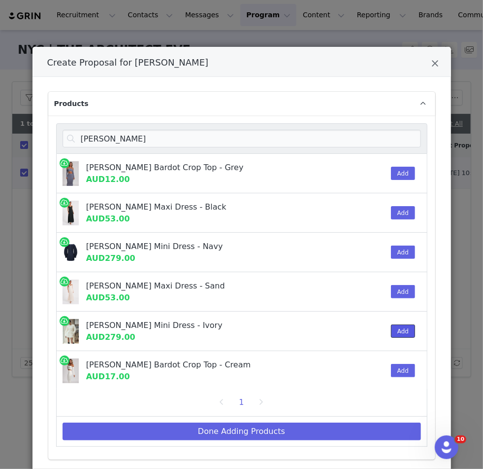
click at [249, 333] on button "Add" at bounding box center [403, 330] width 24 height 13
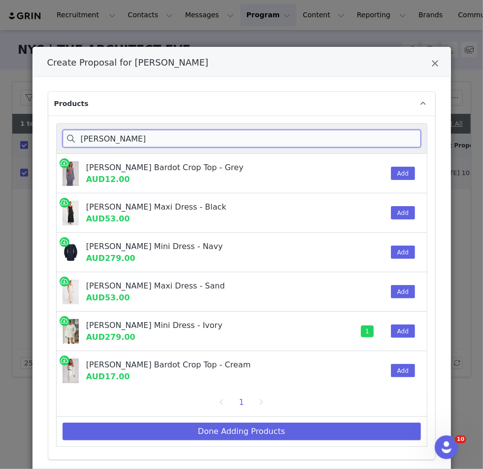
click at [143, 142] on input "beatrice" at bounding box center [242, 139] width 359 height 18
drag, startPoint x: 150, startPoint y: 142, endPoint x: 48, endPoint y: 141, distance: 102.0
click at [48, 141] on div "beatrice Beatrice Ribbed Bardot Crop Top - Black AUD19.00 Add Beatrice Flowy Ma…" at bounding box center [241, 287] width 387 height 344
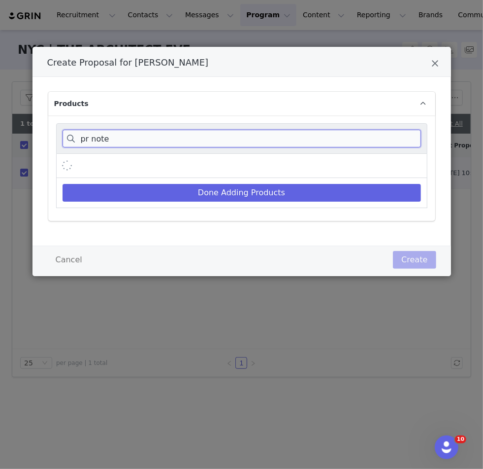
scroll to position [0, 0]
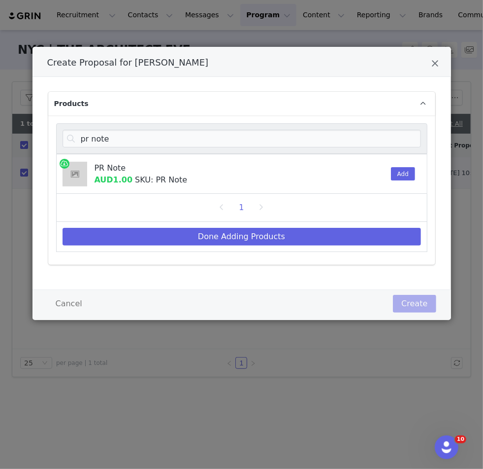
click at [249, 177] on div "Add" at bounding box center [400, 173] width 30 height 39
click at [249, 177] on button "Add" at bounding box center [403, 173] width 24 height 13
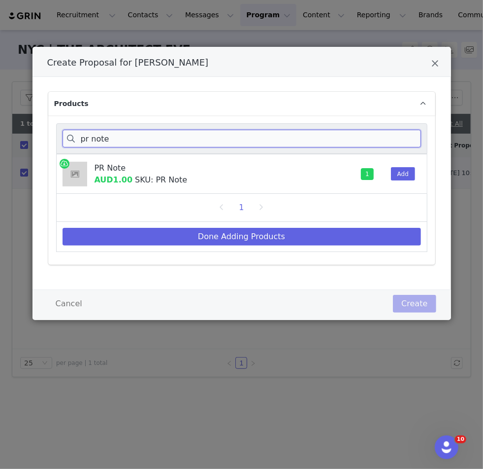
click at [169, 145] on input "pr note" at bounding box center [242, 139] width 359 height 18
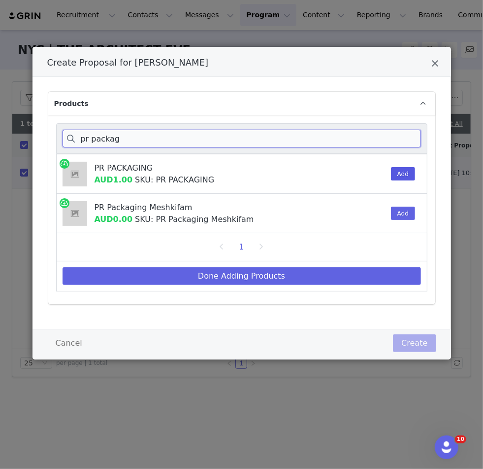
type input "pr packag"
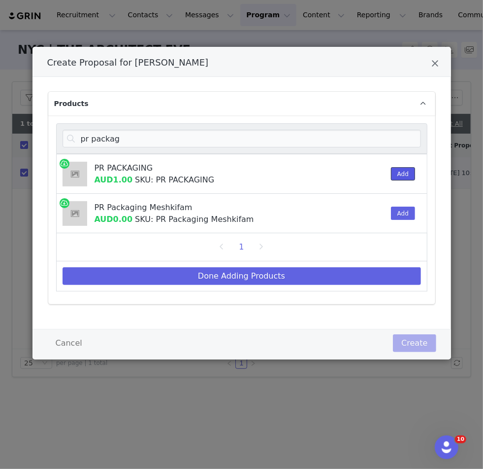
click at [249, 168] on button "Add" at bounding box center [403, 173] width 24 height 13
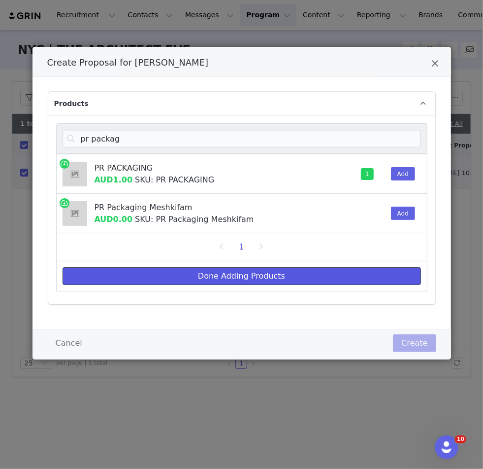
click at [249, 279] on button "Done Adding Products" at bounding box center [242, 276] width 359 height 18
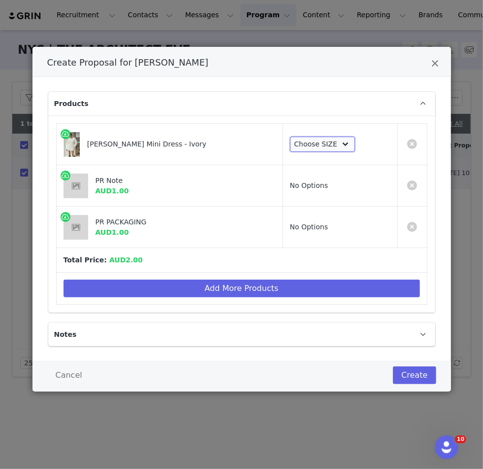
click at [249, 139] on select "Choose SIZE XXS XS S M L XL XXL 3XL" at bounding box center [323, 144] width 66 height 16
select select "27695926"
click at [249, 136] on select "Choose SIZE XXS XS S M L XL XXL 3XL" at bounding box center [323, 144] width 66 height 16
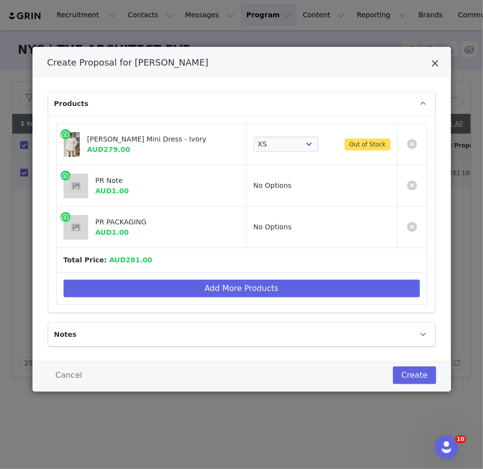
click at [249, 62] on icon "Close" at bounding box center [435, 64] width 7 height 10
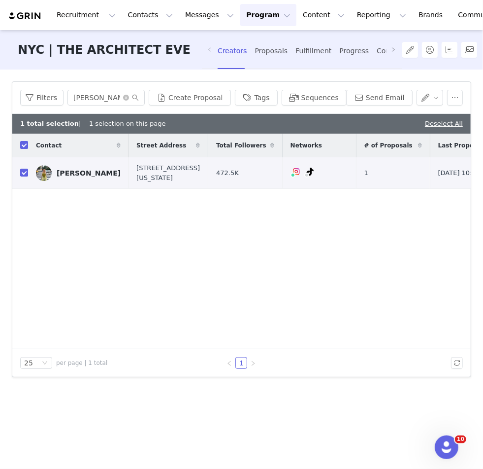
click at [249, 301] on div "Contact Street Address Total Followers Networks # of Proposals Last Proposal Cr…" at bounding box center [241, 241] width 459 height 215
click at [107, 95] on input "hannah kro" at bounding box center [105, 98] width 77 height 16
drag, startPoint x: 119, startPoint y: 95, endPoint x: 8, endPoint y: 95, distance: 110.9
click at [8, 95] on div "Filters Filter Logic And Or Archived Select Application Status Select Contact T…" at bounding box center [241, 268] width 483 height 398
type input "aver"
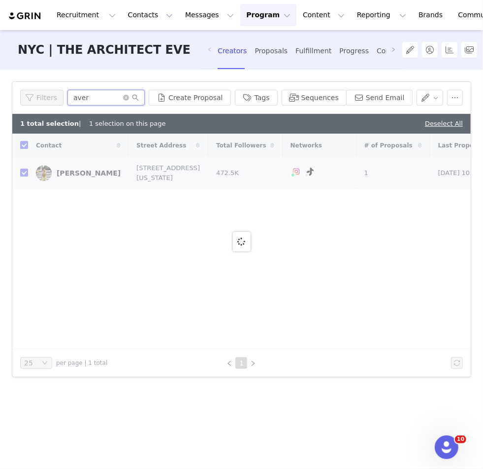
checkbox input "false"
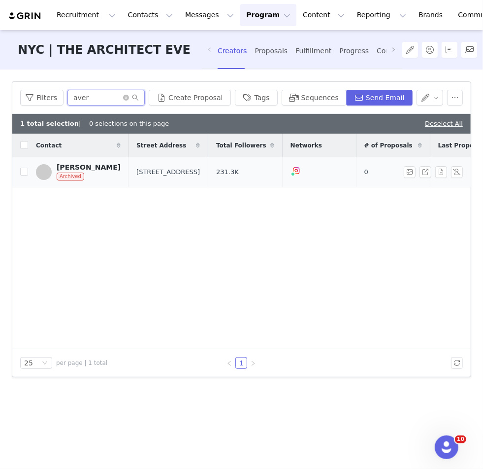
type input "aver"
click at [73, 174] on span "Archived" at bounding box center [71, 176] width 28 height 8
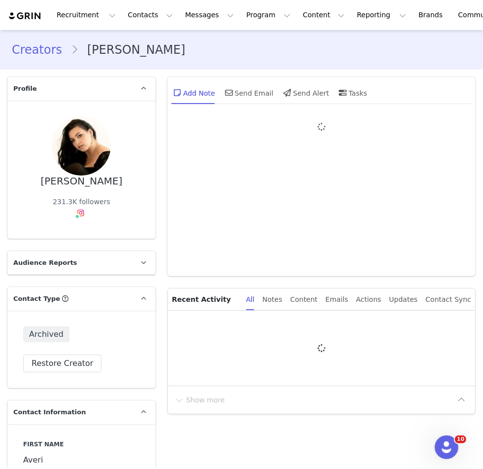
type input "+1 ([GEOGRAPHIC_DATA])"
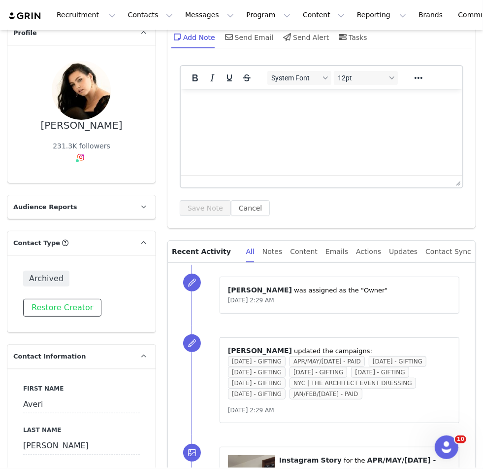
click at [91, 299] on button "Restore Creator" at bounding box center [62, 308] width 78 height 18
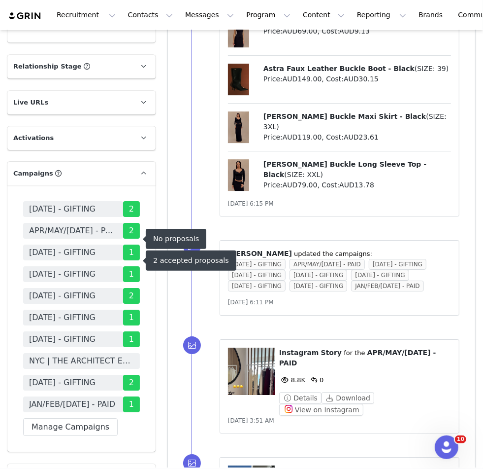
scroll to position [1693, 0]
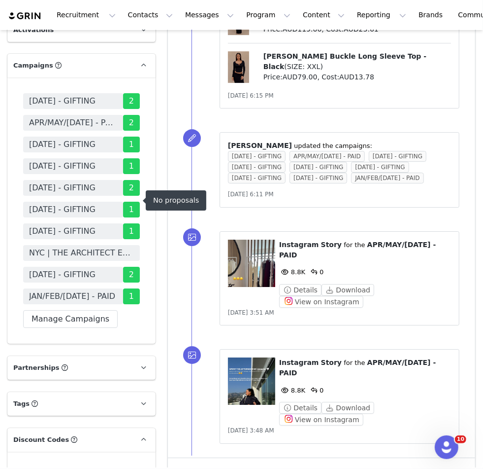
click at [80, 247] on span "NYC | THE ARCHITECT EVENT DRESSING" at bounding box center [81, 253] width 105 height 12
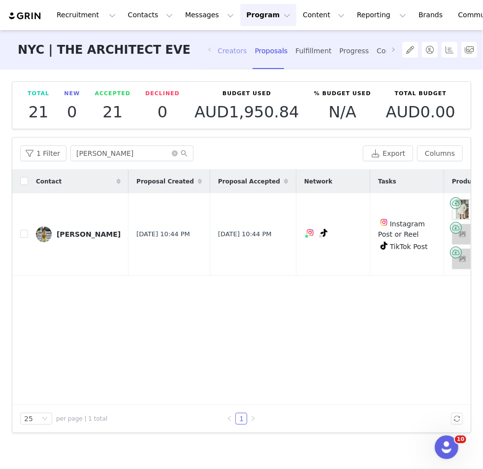
click at [227, 43] on div "Creators" at bounding box center [233, 51] width 30 height 26
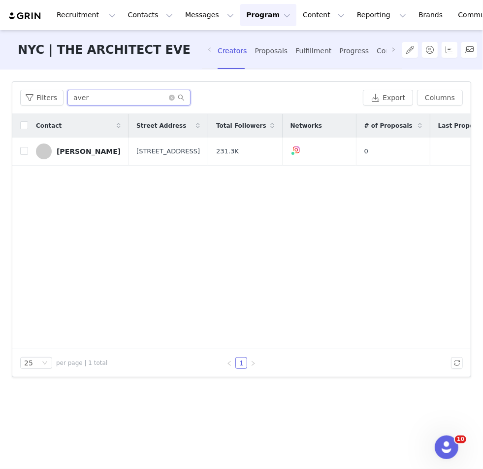
click at [99, 98] on input "aver" at bounding box center [128, 98] width 123 height 16
click at [28, 155] on td "Averi Camille" at bounding box center [78, 151] width 101 height 28
click at [23, 154] on input "checkbox" at bounding box center [24, 151] width 8 height 8
checkbox input "true"
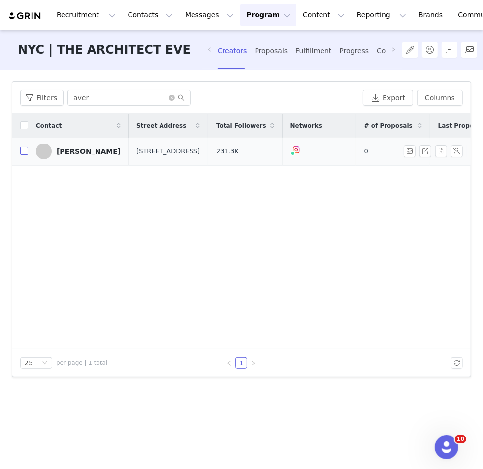
checkbox input "true"
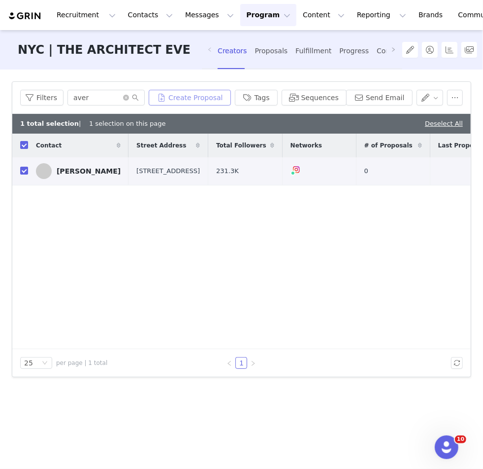
click at [213, 95] on button "Create Proposal" at bounding box center [190, 98] width 82 height 16
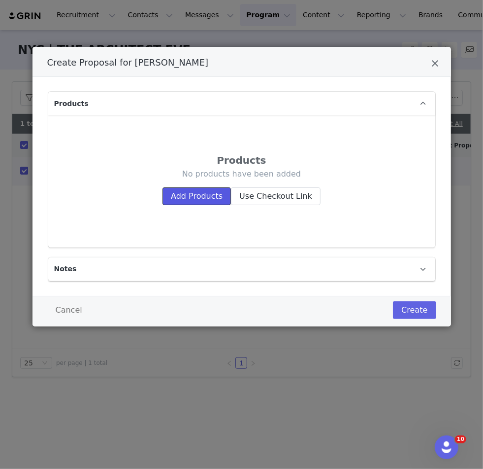
click at [189, 190] on button "Add Products" at bounding box center [197, 196] width 68 height 18
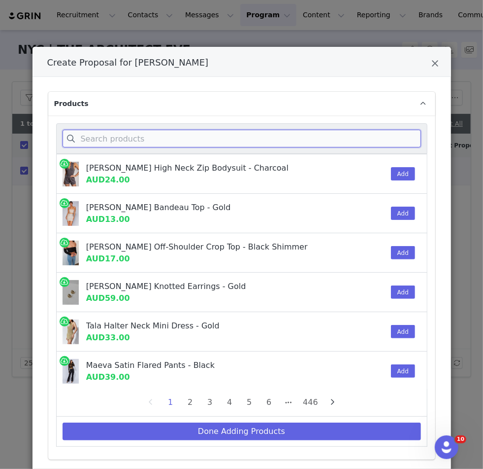
click at [183, 136] on input "Create Proposal for Averi Camille" at bounding box center [242, 139] width 359 height 18
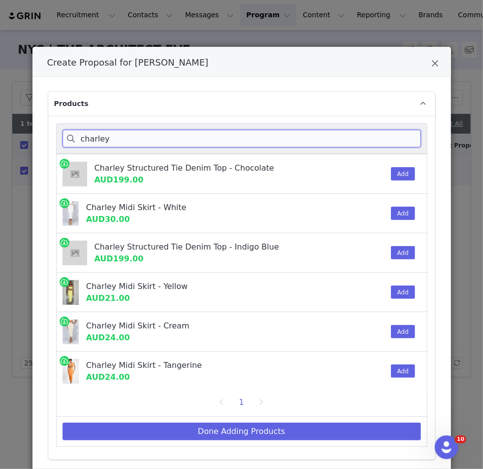
type input "charley"
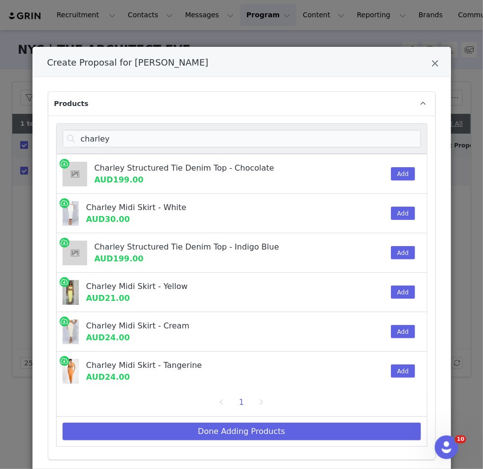
click at [249, 169] on div "Add" at bounding box center [400, 173] width 30 height 39
click at [249, 169] on button "Add" at bounding box center [403, 173] width 24 height 13
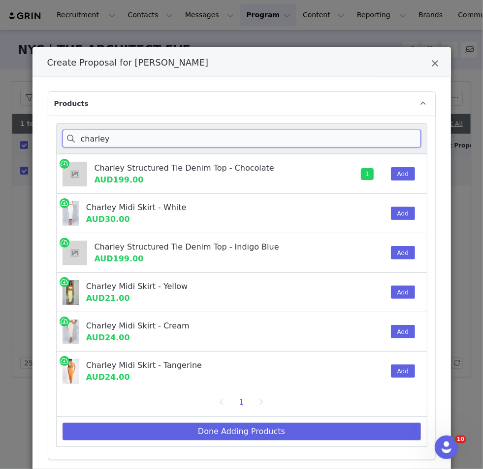
click at [186, 145] on input "charley" at bounding box center [242, 139] width 359 height 18
drag, startPoint x: 146, startPoint y: 146, endPoint x: 86, endPoint y: 143, distance: 59.7
click at [86, 144] on input "charley" at bounding box center [242, 139] width 359 height 18
drag, startPoint x: 99, startPoint y: 136, endPoint x: 56, endPoint y: 136, distance: 42.9
click at [56, 136] on div "charley" at bounding box center [241, 138] width 371 height 31
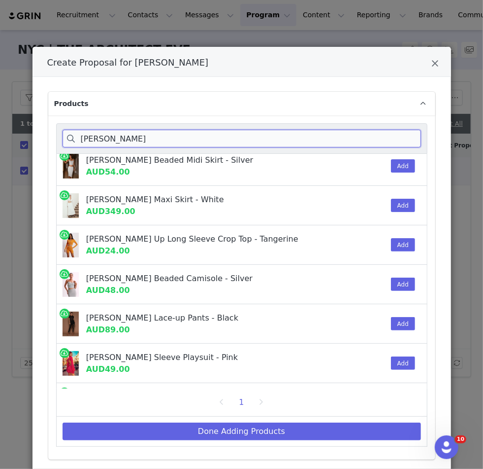
scroll to position [89, 0]
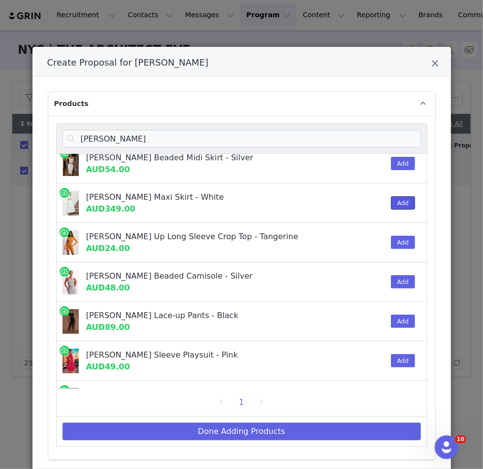
click at [249, 206] on button "Add" at bounding box center [403, 202] width 24 height 13
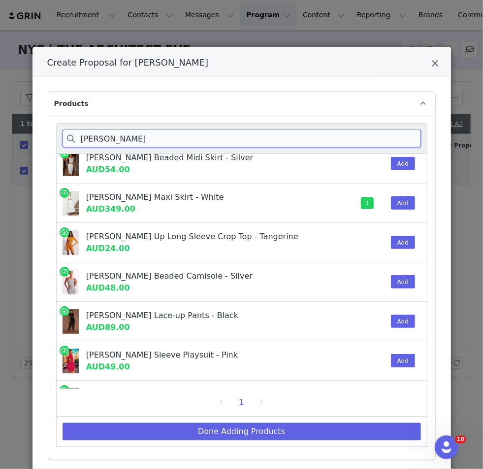
click at [101, 135] on input "greta" at bounding box center [242, 139] width 359 height 18
drag, startPoint x: 112, startPoint y: 135, endPoint x: 81, endPoint y: 135, distance: 31.0
click at [84, 135] on input "greta" at bounding box center [242, 139] width 359 height 18
type input "g"
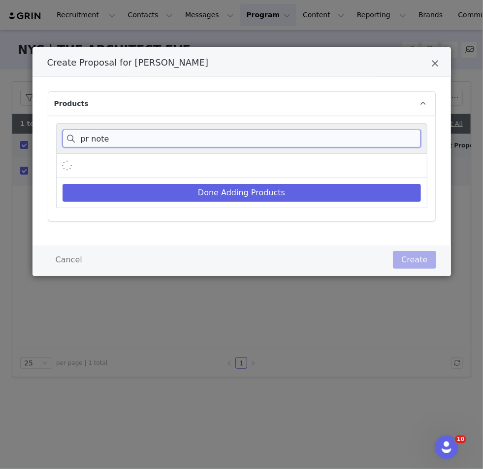
scroll to position [0, 0]
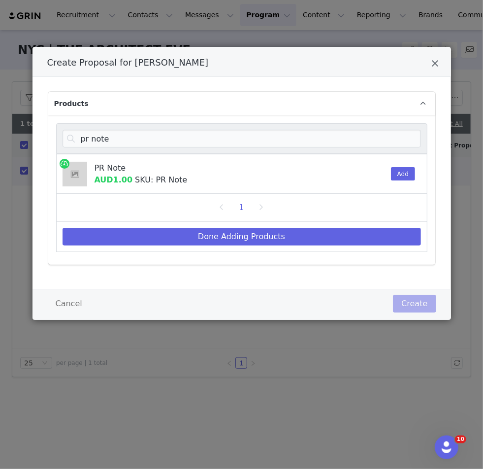
click at [249, 179] on div "Add" at bounding box center [400, 173] width 30 height 39
click at [249, 175] on button "Add" at bounding box center [403, 173] width 24 height 13
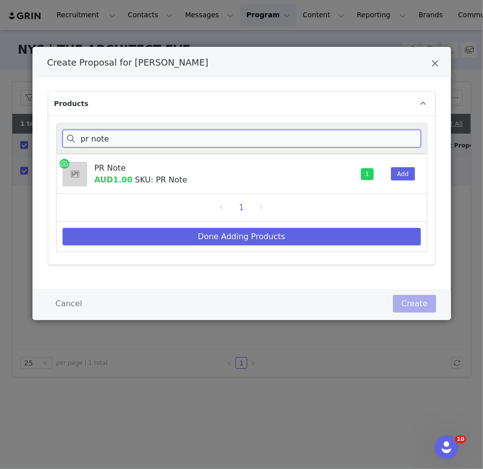
click at [123, 139] on input "pr note" at bounding box center [242, 139] width 359 height 18
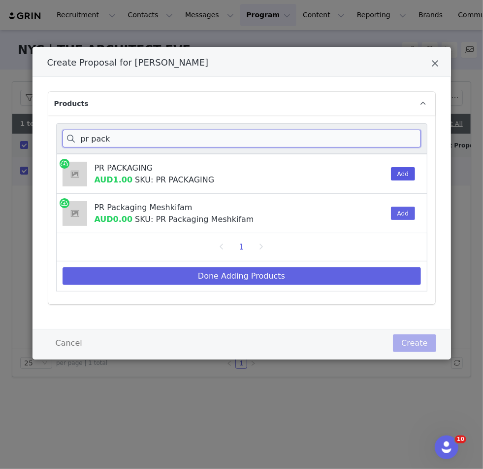
type input "pr pack"
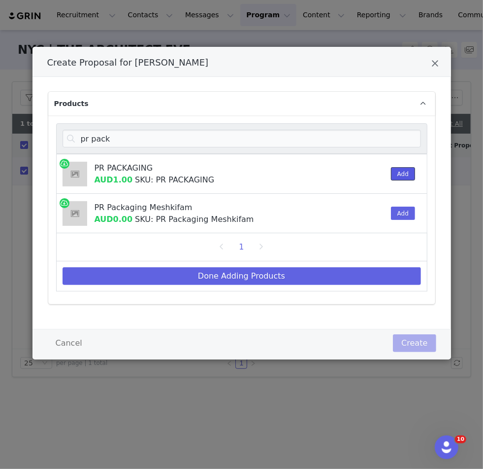
click at [249, 167] on button "Add" at bounding box center [403, 173] width 24 height 13
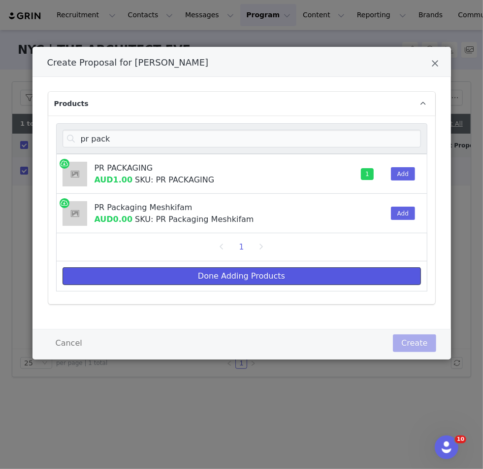
click at [249, 278] on button "Done Adding Products" at bounding box center [242, 276] width 359 height 18
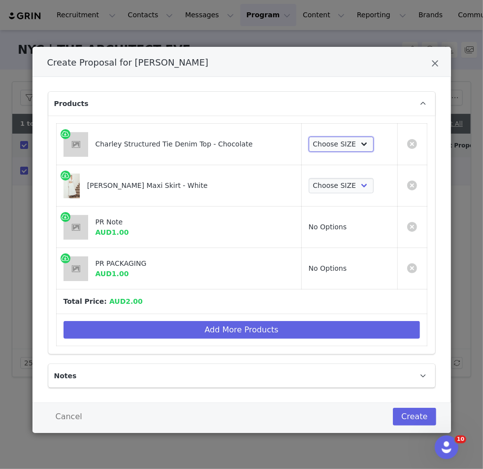
click at [249, 149] on select "Choose SIZE XXS XS S M L XL XXL 3XL" at bounding box center [342, 144] width 66 height 16
select select "27965279"
click at [249, 136] on select "Choose SIZE XXS XS S M L XL XXL 3XL" at bounding box center [342, 144] width 66 height 16
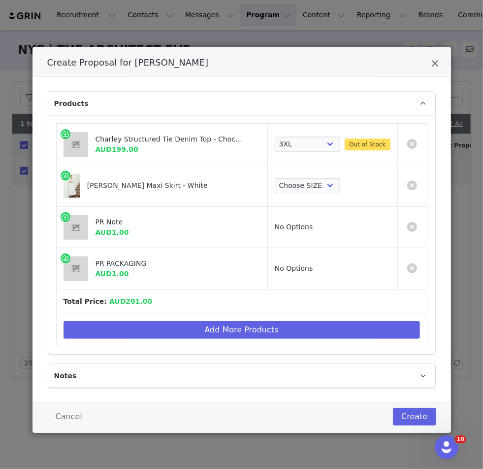
click at [249, 186] on div "Choose SIZE XXS XS S M L XL XXL 3XL" at bounding box center [333, 186] width 116 height 16
click at [249, 185] on select "Choose SIZE XXS XS S M L XL XXL 3XL" at bounding box center [308, 186] width 66 height 16
select select "27695800"
click at [249, 178] on select "Choose SIZE XXS XS S M L XL XXL 3XL" at bounding box center [308, 186] width 66 height 16
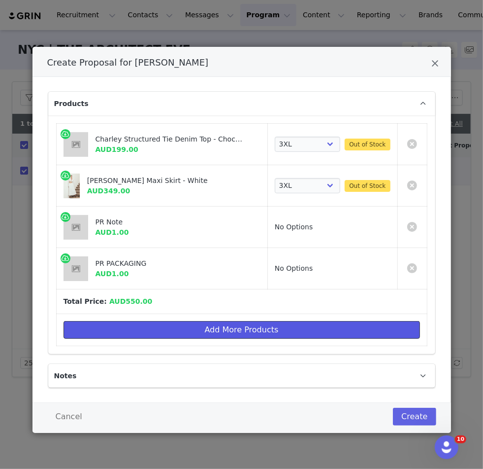
click at [229, 330] on button "Add More Products" at bounding box center [242, 330] width 357 height 18
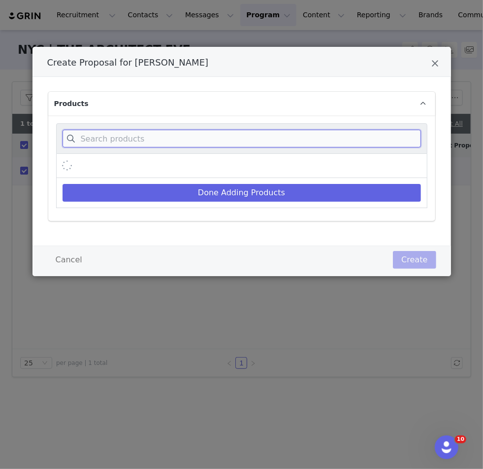
click at [190, 137] on input "Create Proposal for Averi Camille" at bounding box center [242, 139] width 359 height 18
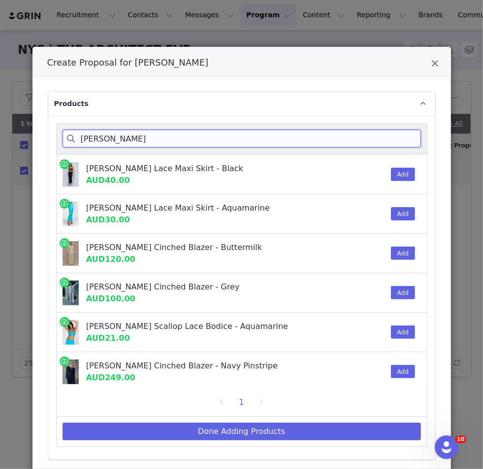
scroll to position [69, 0]
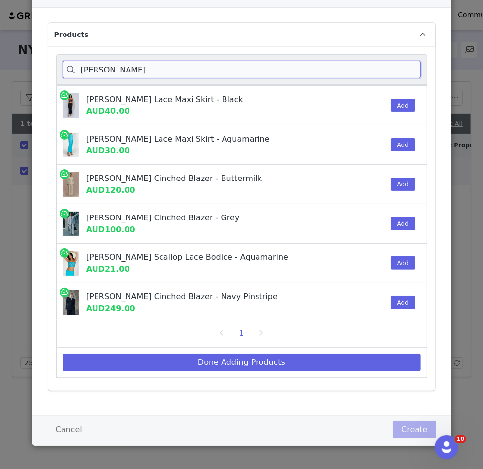
type input "bellamy"
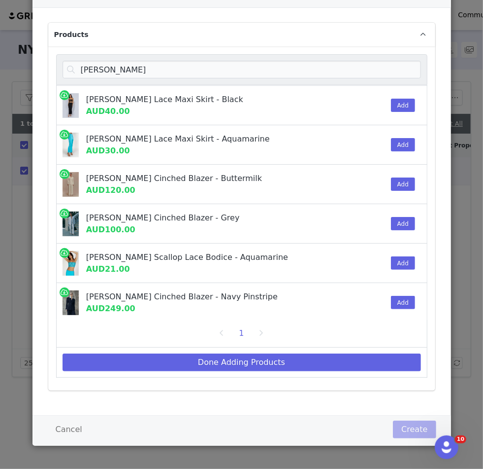
click at [249, 307] on div "Add" at bounding box center [400, 302] width 30 height 39
click at [249, 296] on button "Add" at bounding box center [403, 302] width 24 height 13
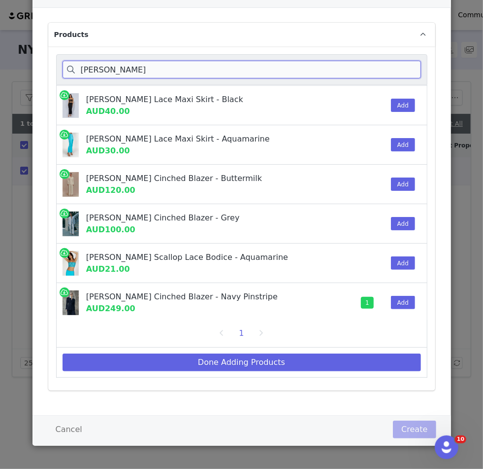
click at [134, 77] on input "bellamy" at bounding box center [242, 70] width 359 height 18
drag, startPoint x: 123, startPoint y: 77, endPoint x: 81, endPoint y: 76, distance: 41.4
click at [81, 76] on input "bellamy" at bounding box center [242, 70] width 359 height 18
drag, startPoint x: 111, startPoint y: 71, endPoint x: 68, endPoint y: 72, distance: 42.9
click at [73, 72] on input "bellamy" at bounding box center [242, 70] width 359 height 18
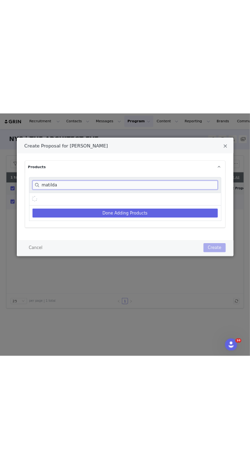
scroll to position [40, 0]
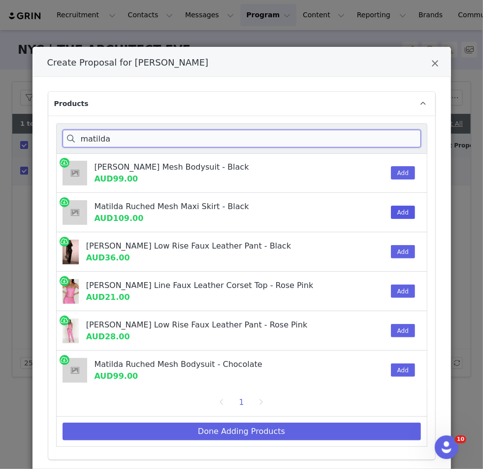
type input "matilda"
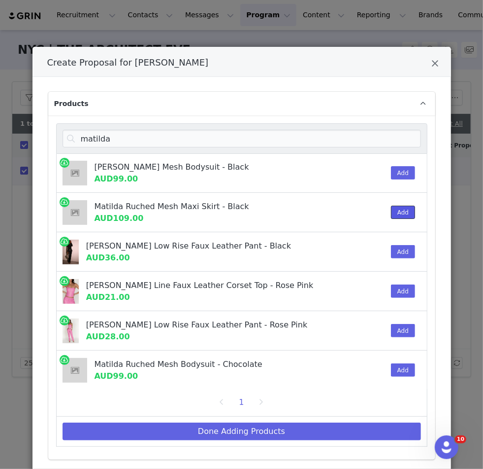
click at [249, 211] on button "Add" at bounding box center [403, 211] width 24 height 13
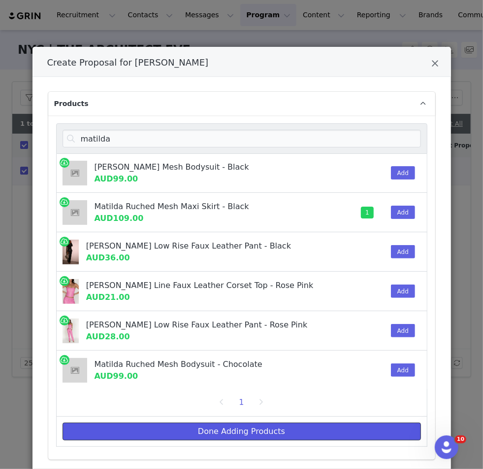
click at [194, 436] on button "Done Adding Products" at bounding box center [242, 431] width 359 height 18
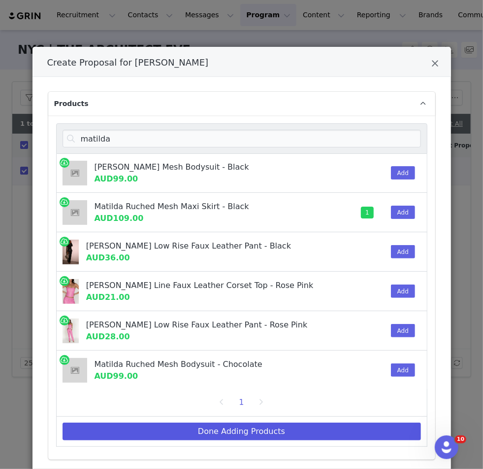
select select "27965279"
select select "27695800"
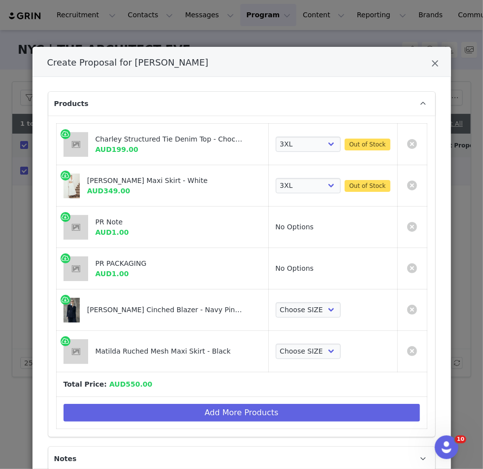
click at [249, 296] on td "Choose SIZE XXS XS S M L XL XXL 3XL" at bounding box center [333, 309] width 129 height 41
click at [249, 299] on td "Choose SIZE XXS XS S M L XL XXL 3XL" at bounding box center [333, 309] width 129 height 41
click at [249, 310] on select "Choose SIZE XXS XS S M L XL XXL 3XL" at bounding box center [309, 310] width 66 height 16
select select "27696225"
click at [249, 302] on select "Choose SIZE XXS XS S M L XL XXL 3XL" at bounding box center [309, 310] width 66 height 16
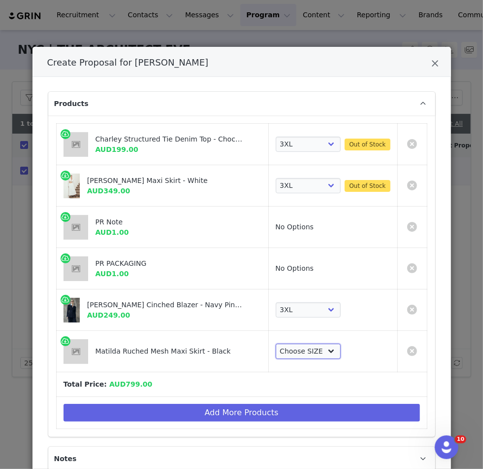
click at [249, 348] on select "Choose SIZE XXS XS S M L XL XXL 3XL" at bounding box center [309, 351] width 66 height 16
select select "27694356"
click at [249, 343] on select "Choose SIZE XXS XS S M L XL XXL 3XL" at bounding box center [309, 351] width 66 height 16
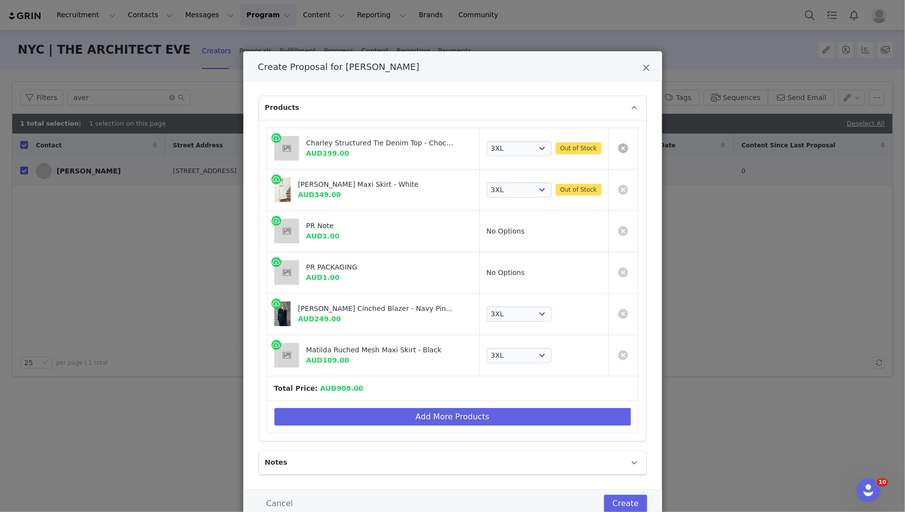
click at [249, 145] on link "Create Proposal for Averi Camille" at bounding box center [623, 148] width 10 height 10
select select "27696225"
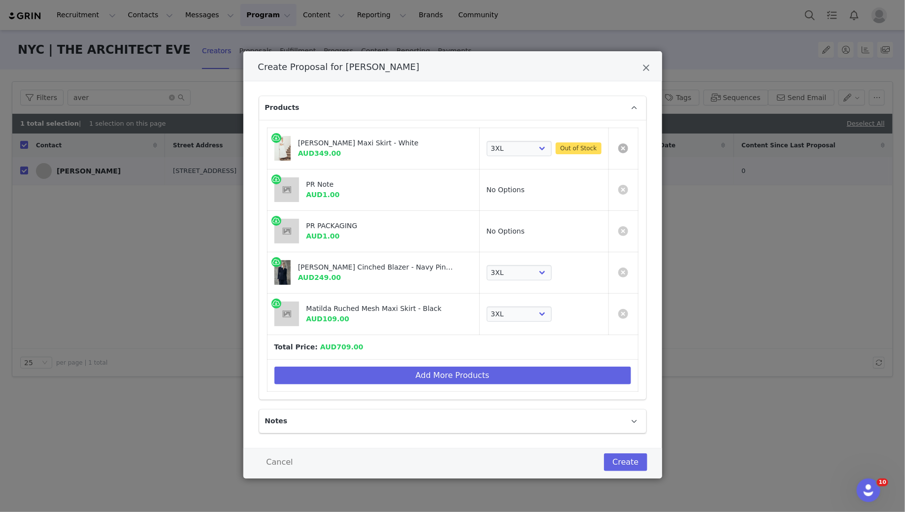
click at [249, 145] on link "Create Proposal for Averi Camille" at bounding box center [623, 148] width 10 height 10
select select "27696225"
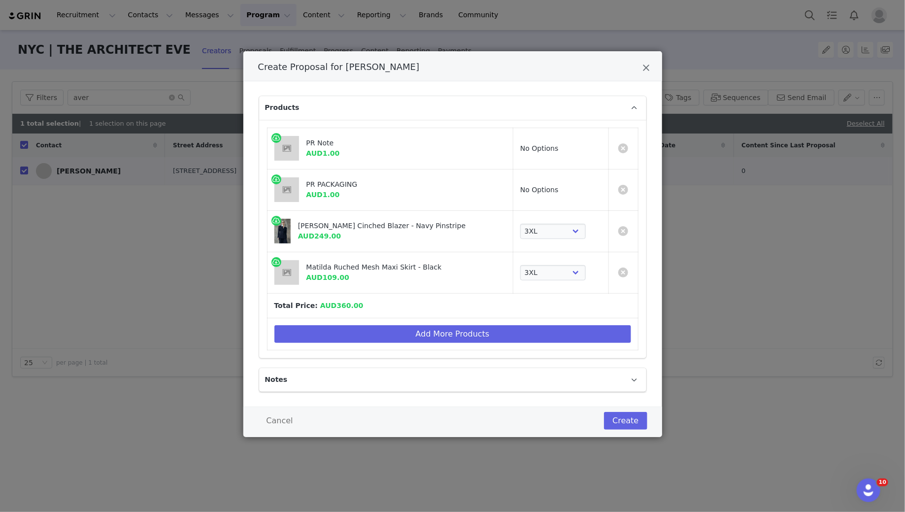
click at [249, 153] on td "Create Proposal for Averi Camille" at bounding box center [623, 148] width 30 height 41
click at [249, 148] on link "Create Proposal for Averi Camille" at bounding box center [623, 148] width 10 height 10
select select "27696225"
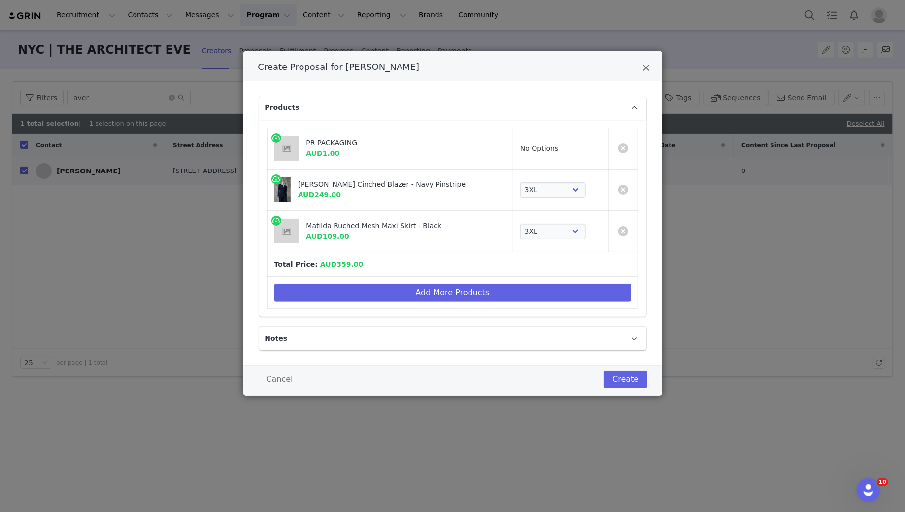
click at [249, 148] on td "Create Proposal for Averi Camille" at bounding box center [623, 148] width 30 height 41
click at [249, 144] on link "Create Proposal for Averi Camille" at bounding box center [623, 148] width 10 height 10
select select "27696225"
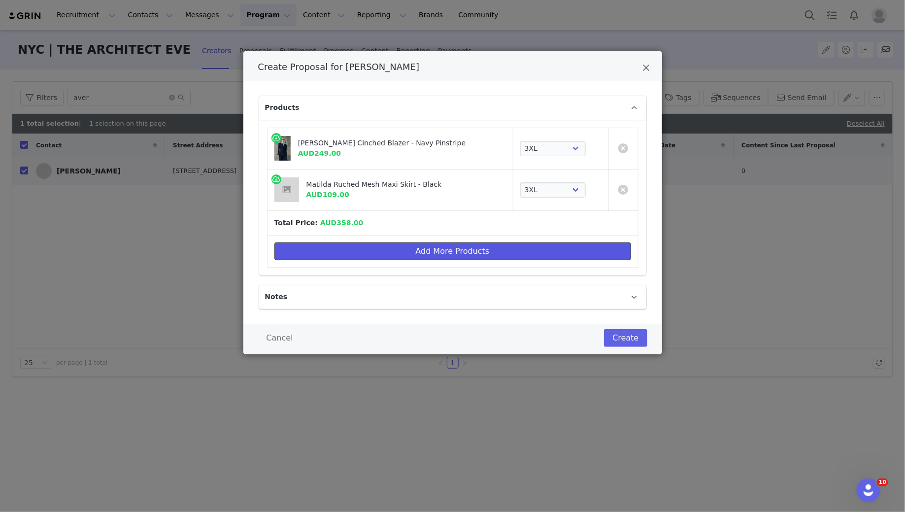
click at [249, 253] on button "Add More Products" at bounding box center [452, 251] width 357 height 18
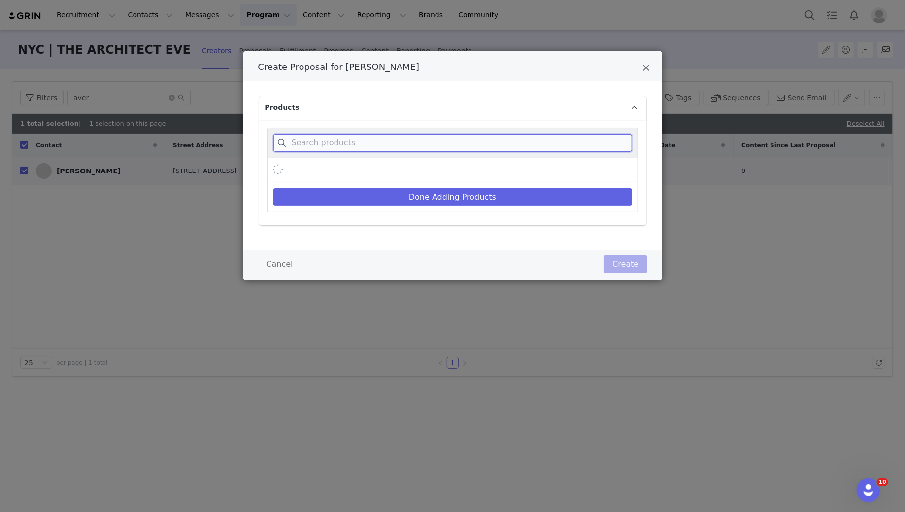
click at [249, 136] on input "Create Proposal for Averi Camille" at bounding box center [452, 143] width 359 height 18
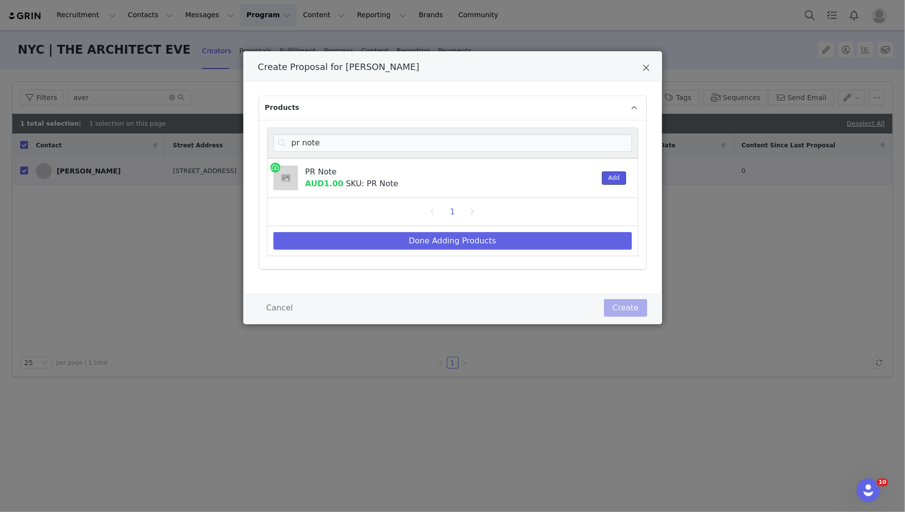
click at [249, 178] on button "Add" at bounding box center [614, 177] width 24 height 13
click at [249, 145] on input "pr note" at bounding box center [452, 143] width 359 height 18
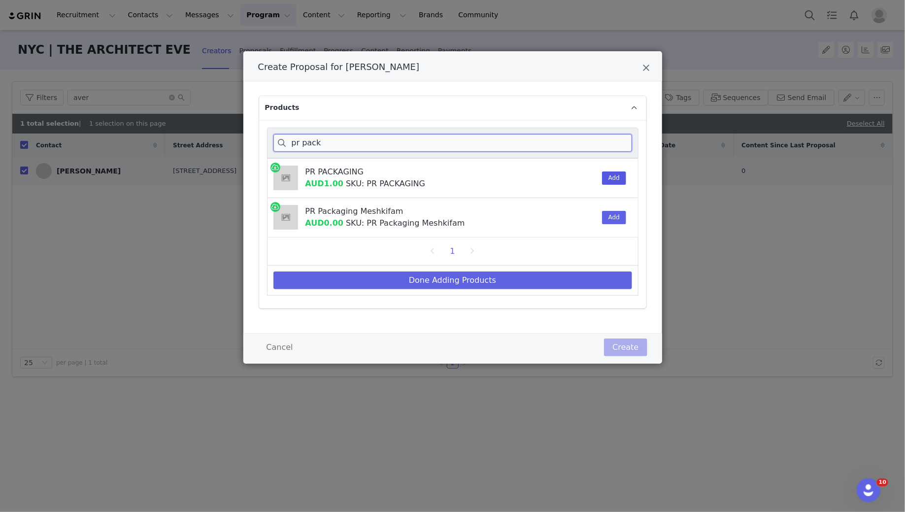
type input "pr pack"
click at [249, 182] on button "Add" at bounding box center [614, 177] width 24 height 13
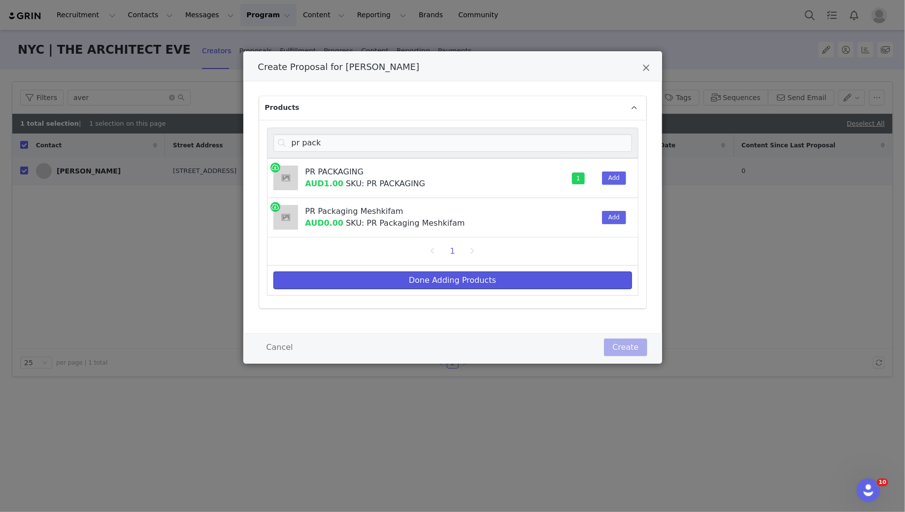
click at [249, 281] on button "Done Adding Products" at bounding box center [452, 280] width 359 height 18
select select "27696225"
select select "27694356"
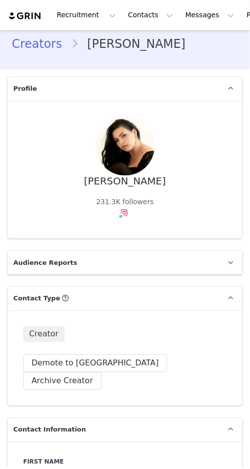
type input "+1 ([GEOGRAPHIC_DATA])"
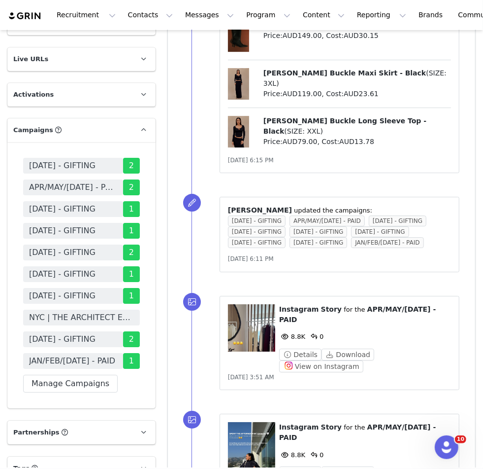
scroll to position [1642, 0]
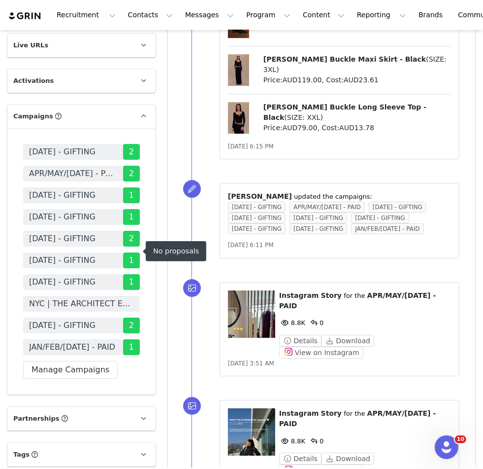
click at [115, 298] on span "NYC | THE ARCHITECT EVENT DRESSING" at bounding box center [81, 304] width 105 height 12
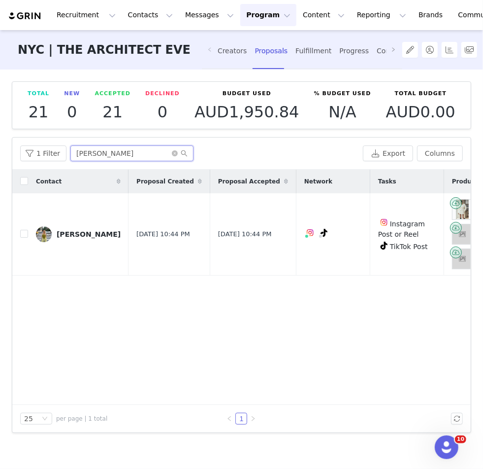
click at [126, 153] on input "[PERSON_NAME]" at bounding box center [131, 153] width 123 height 16
click at [233, 47] on div "Creators" at bounding box center [233, 51] width 30 height 26
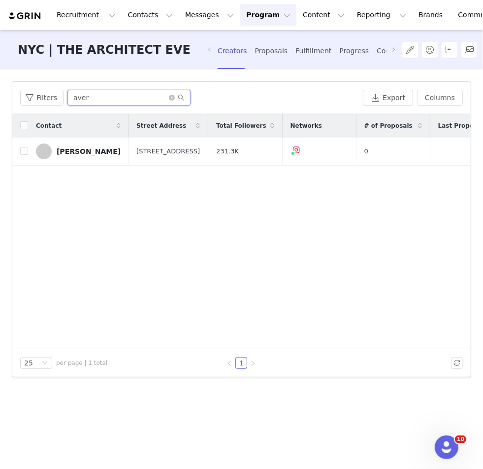
click at [117, 97] on input "aver" at bounding box center [128, 98] width 123 height 16
drag, startPoint x: 117, startPoint y: 97, endPoint x: 56, endPoint y: 95, distance: 61.6
click at [56, 95] on div "Filters aver" at bounding box center [189, 98] width 339 height 16
drag, startPoint x: 23, startPoint y: 151, endPoint x: 177, endPoint y: 133, distance: 155.2
click at [23, 151] on input "checkbox" at bounding box center [24, 151] width 8 height 8
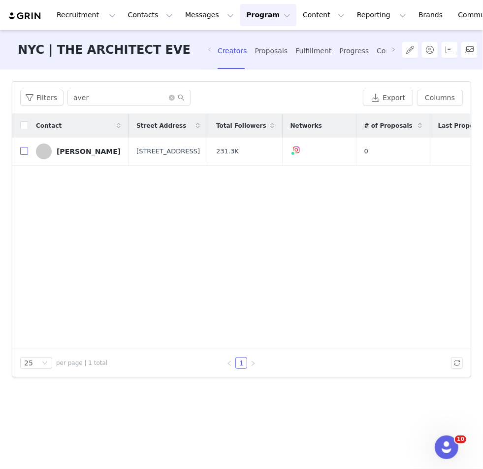
checkbox input "true"
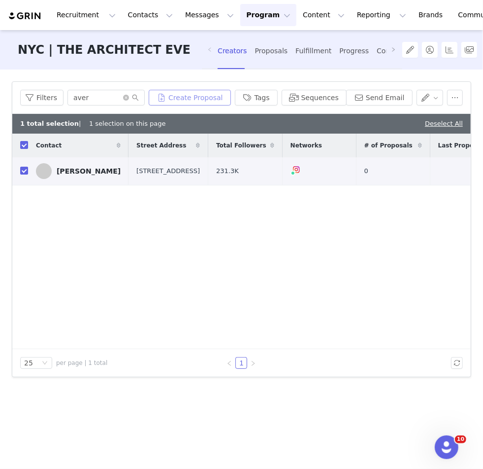
click at [214, 100] on button "Create Proposal" at bounding box center [190, 98] width 82 height 16
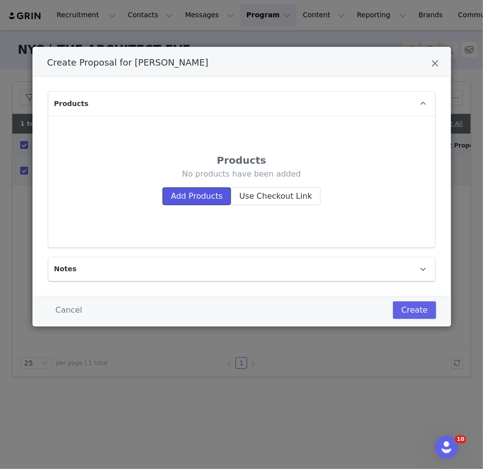
click at [197, 204] on button "Add Products" at bounding box center [197, 196] width 68 height 18
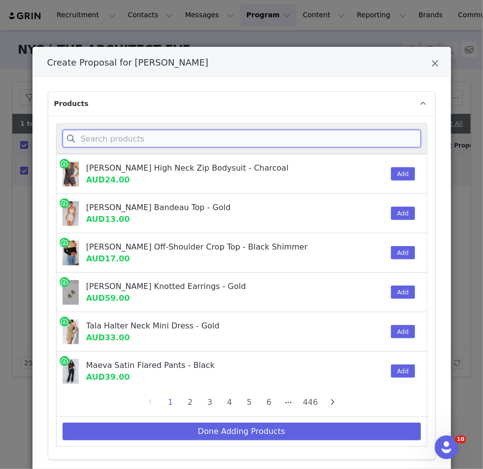
click at [139, 133] on input "Create Proposal for Averi Camille" at bounding box center [242, 139] width 359 height 18
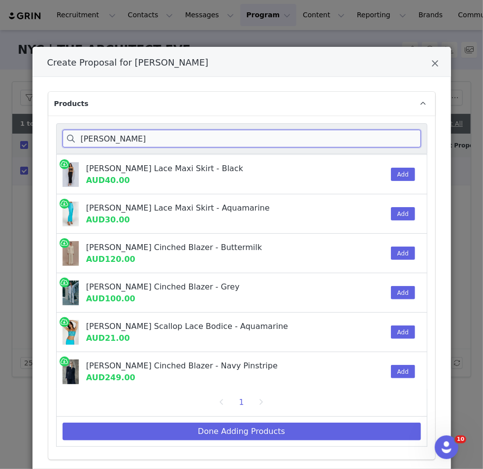
scroll to position [69, 0]
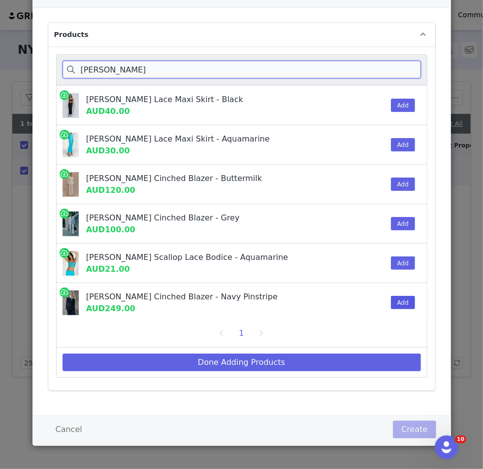
type input "BELLAMY"
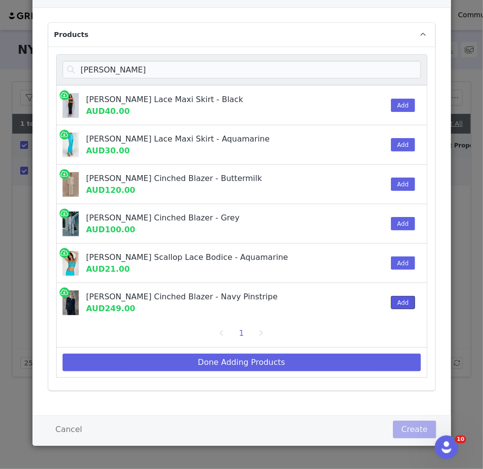
click at [249, 303] on button "Add" at bounding box center [403, 302] width 24 height 13
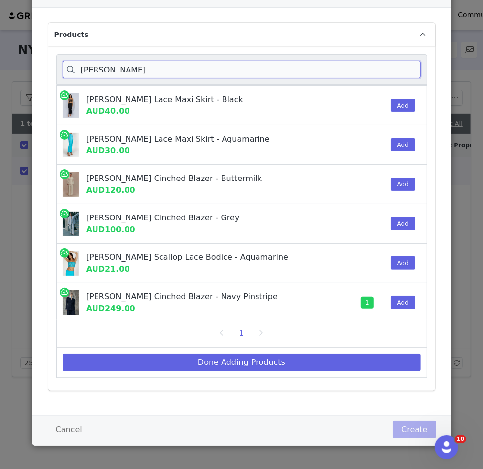
click at [116, 70] on input "BELLAMY" at bounding box center [242, 70] width 359 height 18
drag, startPoint x: 133, startPoint y: 70, endPoint x: 58, endPoint y: 70, distance: 74.4
click at [58, 70] on div "BELLAMY" at bounding box center [241, 69] width 371 height 31
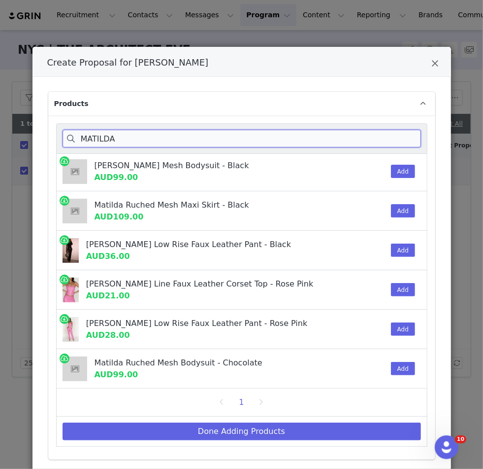
scroll to position [40, 0]
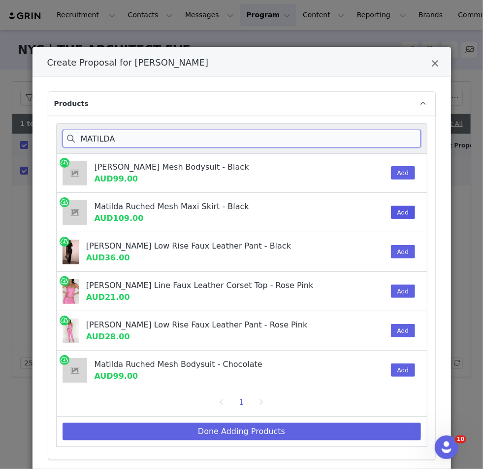
type input "MATILDA"
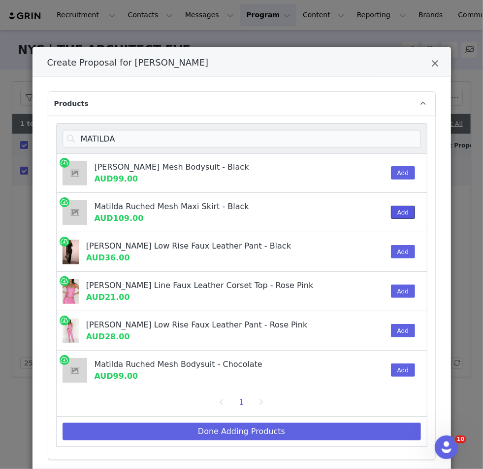
click at [249, 207] on button "Add" at bounding box center [403, 211] width 24 height 13
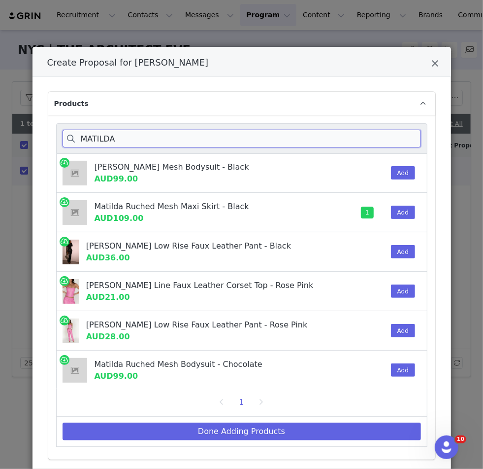
click at [99, 134] on input "MATILDA" at bounding box center [242, 139] width 359 height 18
drag, startPoint x: 125, startPoint y: 134, endPoint x: 19, endPoint y: 134, distance: 105.4
click at [19, 134] on div "Create Proposal for Averi Camille Products MATILDA Matilda Ruched Mesh Maxi Ski…" at bounding box center [241, 234] width 483 height 469
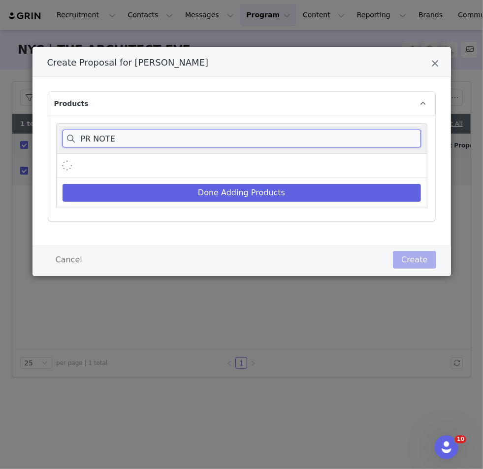
scroll to position [0, 0]
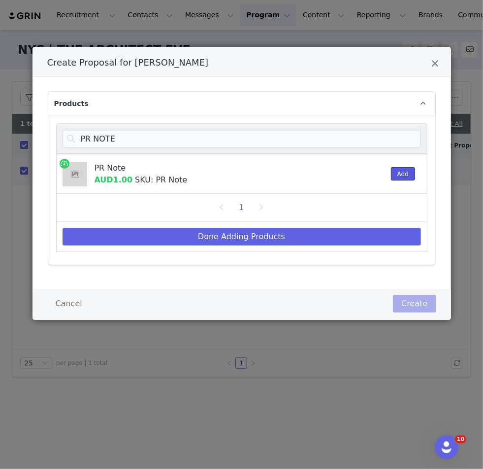
click at [249, 169] on button "Add" at bounding box center [403, 173] width 24 height 13
click at [227, 151] on div "PR NOTE" at bounding box center [241, 138] width 371 height 31
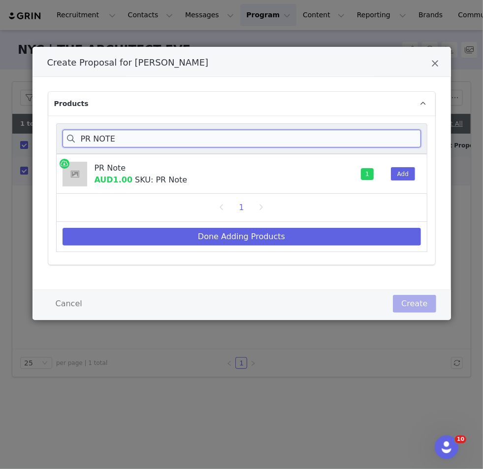
click at [216, 146] on input "PR NOTE" at bounding box center [242, 139] width 359 height 18
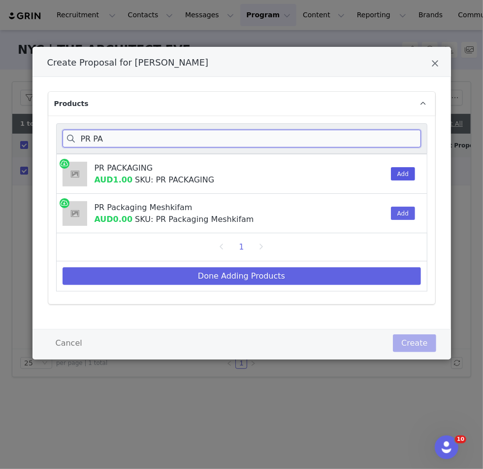
type input "PR PA"
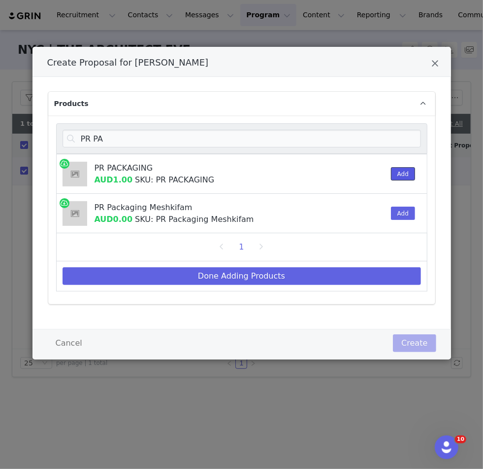
click at [249, 169] on button "Add" at bounding box center [403, 173] width 24 height 13
click at [249, 264] on div "Done Adding Products" at bounding box center [241, 276] width 371 height 30
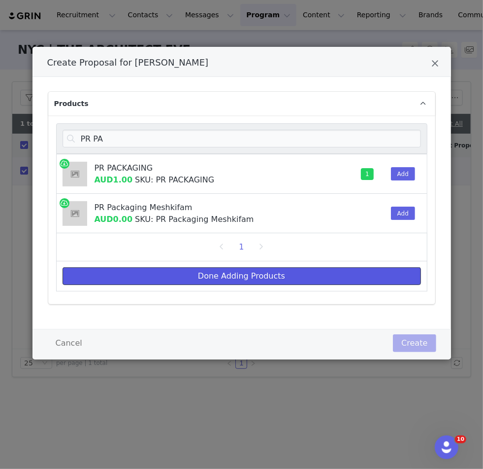
click at [249, 270] on button "Done Adding Products" at bounding box center [242, 276] width 359 height 18
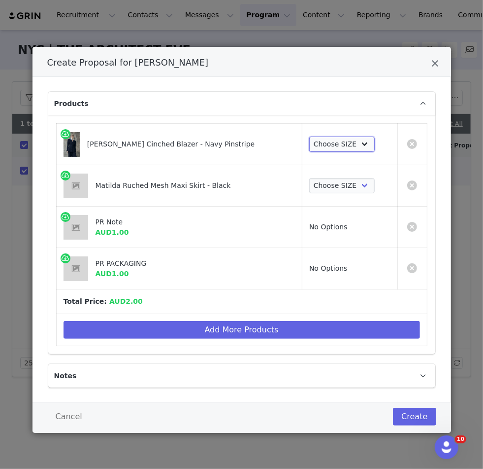
click at [249, 147] on select "Choose SIZE XXS XS S M L XL XXL 3XL" at bounding box center [342, 144] width 66 height 16
select select "27696225"
click at [249, 136] on select "Choose SIZE XXS XS S M L XL XXL 3XL" at bounding box center [342, 144] width 66 height 16
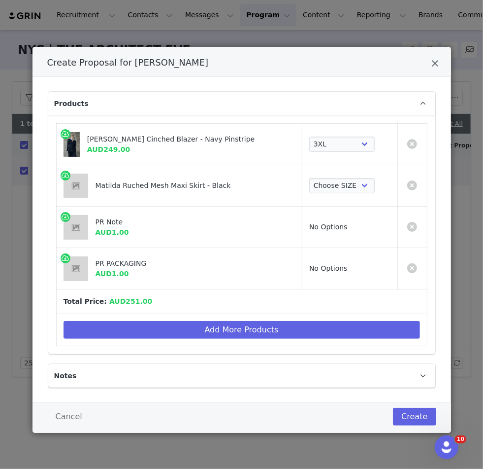
click at [249, 175] on td "Choose SIZE XXS XS S M L XL XXL 3XL" at bounding box center [350, 185] width 95 height 41
click at [249, 183] on select "Choose SIZE XXS XS S M L XL XXL 3XL" at bounding box center [342, 186] width 66 height 16
select select "27694356"
click at [249, 178] on select "Choose SIZE XXS XS S M L XL XXL 3XL" at bounding box center [342, 186] width 66 height 16
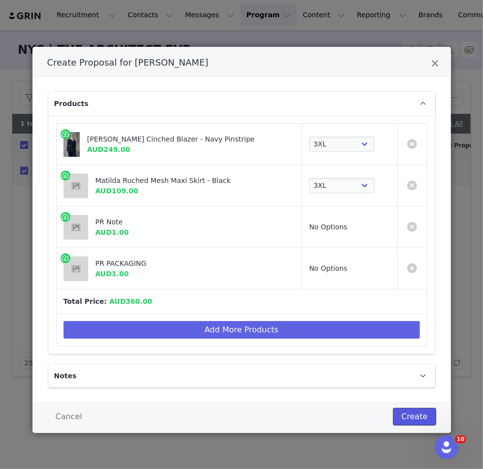
click at [249, 416] on button "Create" at bounding box center [414, 416] width 43 height 18
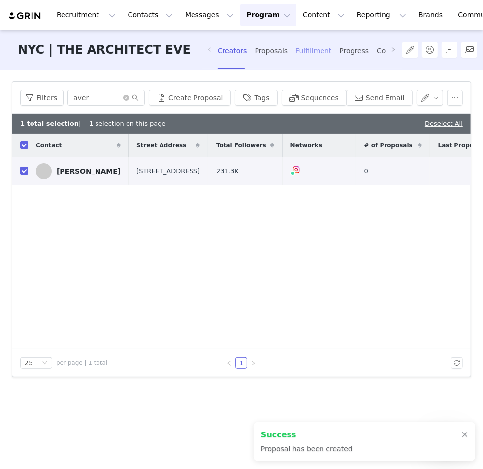
click at [249, 58] on div "Fulfillment" at bounding box center [314, 51] width 36 height 26
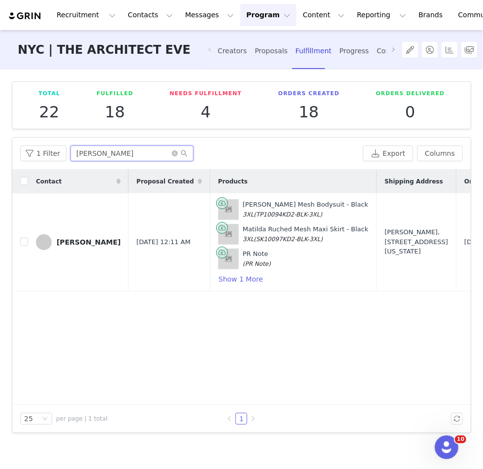
click at [91, 155] on input "NDEYE" at bounding box center [131, 153] width 123 height 16
drag, startPoint x: 101, startPoint y: 154, endPoint x: 63, endPoint y: 154, distance: 38.9
click at [63, 154] on div "1 Filter NDEYE" at bounding box center [189, 153] width 339 height 16
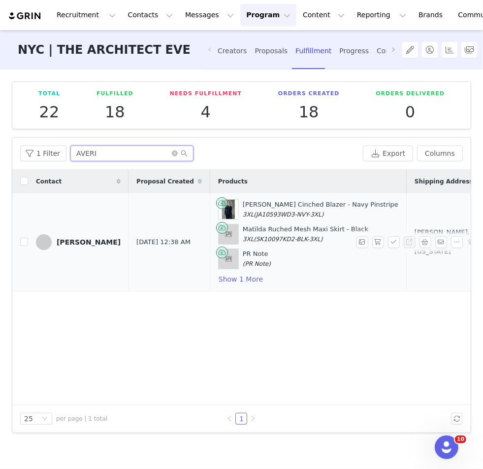
type input "AVERI"
click at [218, 273] on button "Show 1 More" at bounding box center [240, 279] width 45 height 12
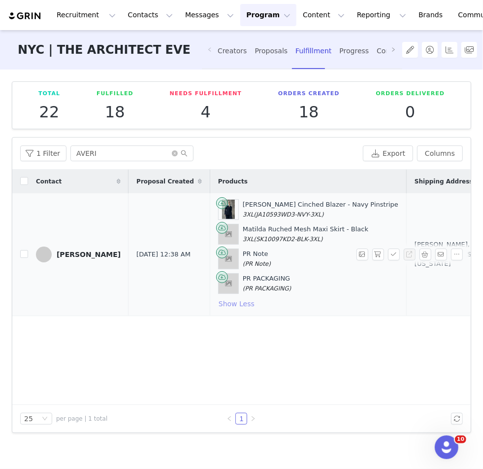
scroll to position [0, 173]
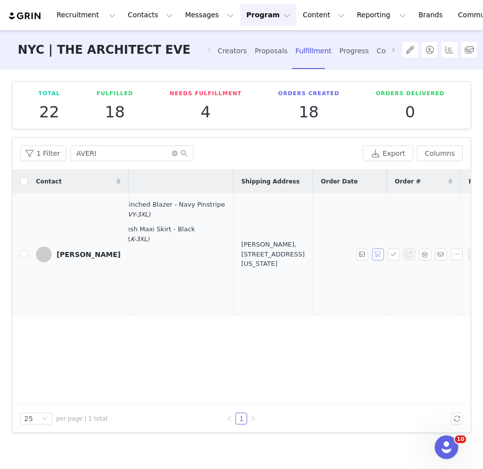
click at [249, 255] on button "button" at bounding box center [378, 254] width 12 height 12
click at [249, 255] on button "button" at bounding box center [394, 254] width 12 height 12
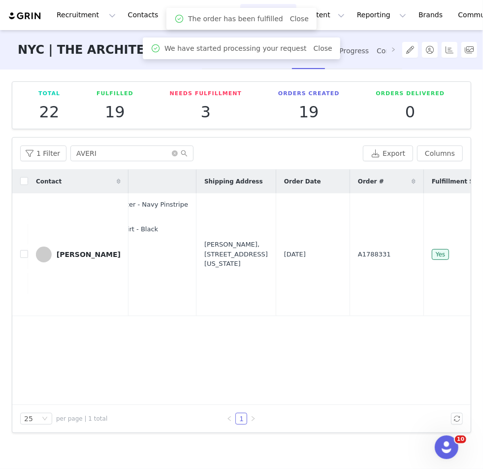
scroll to position [0, 225]
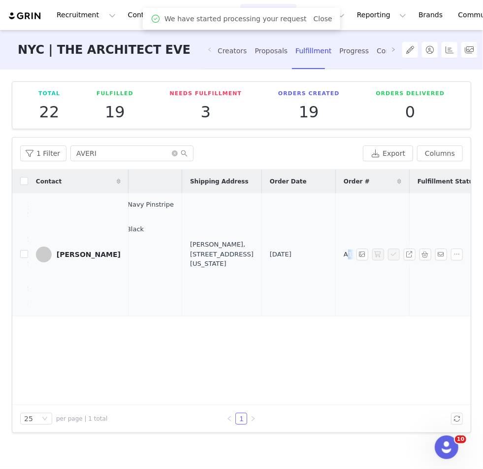
drag, startPoint x: 301, startPoint y: 251, endPoint x: 276, endPoint y: 251, distance: 25.1
click at [249, 251] on td "A1788331" at bounding box center [373, 254] width 74 height 123
click at [249, 251] on span "A1788331" at bounding box center [360, 254] width 33 height 10
drag, startPoint x: 311, startPoint y: 251, endPoint x: 252, endPoint y: 251, distance: 59.6
click at [249, 251] on tr "Averi Camille Sep 1, 2025 12:38 AM Bellamy Cinched Blazer - Navy Pinstripe 3XL …" at bounding box center [217, 254] width 859 height 123
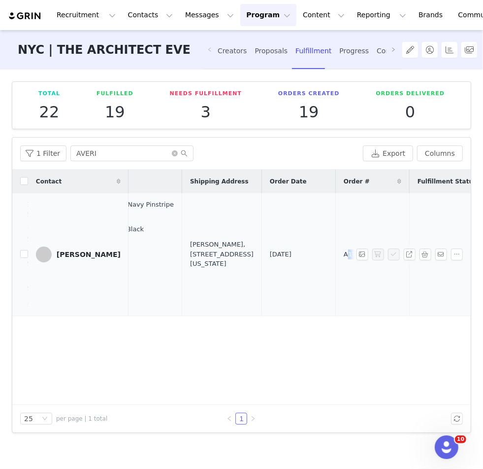
copy tr "A1788331"
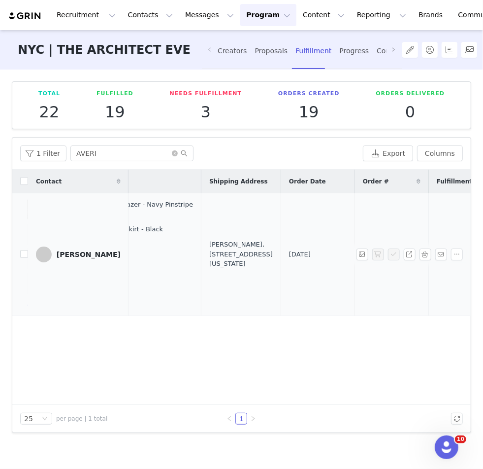
scroll to position [0, 203]
drag, startPoint x: 189, startPoint y: 286, endPoint x: 181, endPoint y: 235, distance: 51.4
click at [203, 235] on td "Averi Frith, 11036 Moorpark St. Apt. 218 Studio City, California 91602 United S…" at bounding box center [243, 254] width 80 height 123
copy div "11036 Moorpark St. Apt. 218 Studio City, California 91602 United States"
click at [249, 253] on button "button" at bounding box center [426, 254] width 12 height 12
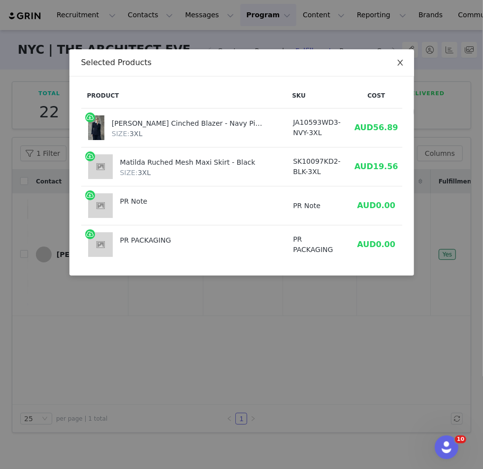
click at [249, 66] on icon "icon: close" at bounding box center [401, 63] width 8 height 8
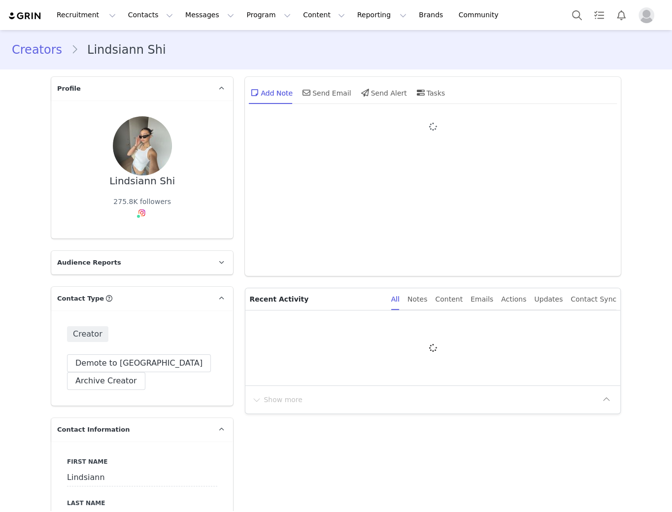
type input "+1 ([GEOGRAPHIC_DATA])"
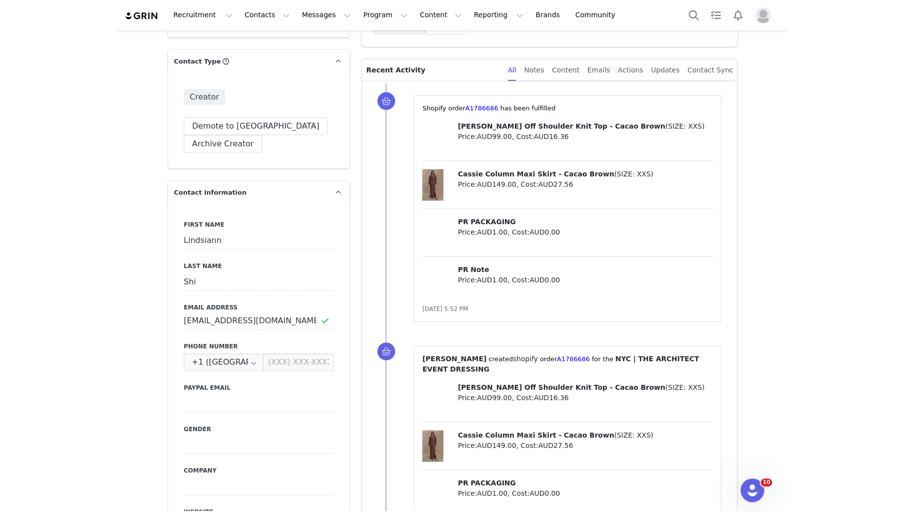
scroll to position [201, 0]
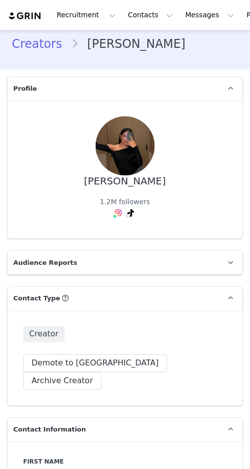
type input "+1 ([GEOGRAPHIC_DATA])"
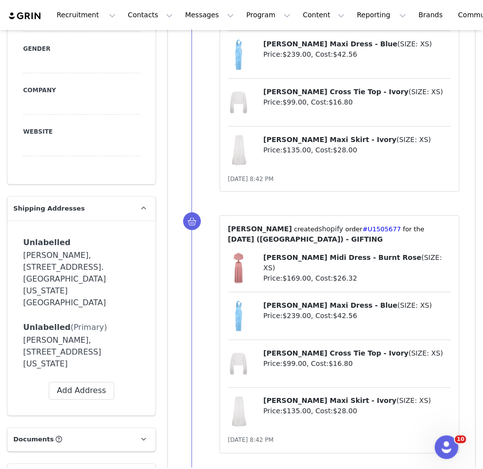
scroll to position [260, 0]
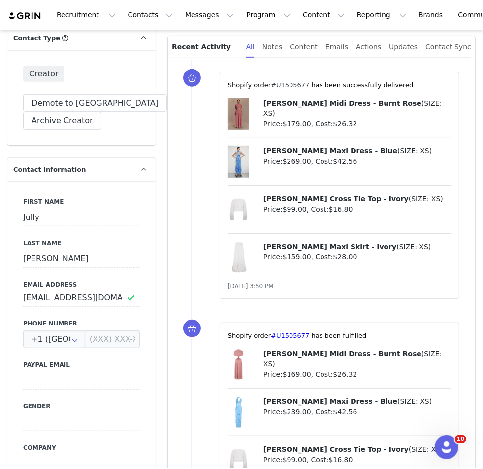
click at [249, 81] on link "#U1505677" at bounding box center [290, 84] width 38 height 7
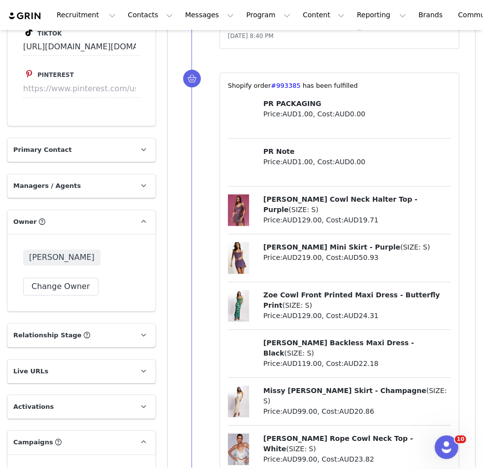
scroll to position [1494, 0]
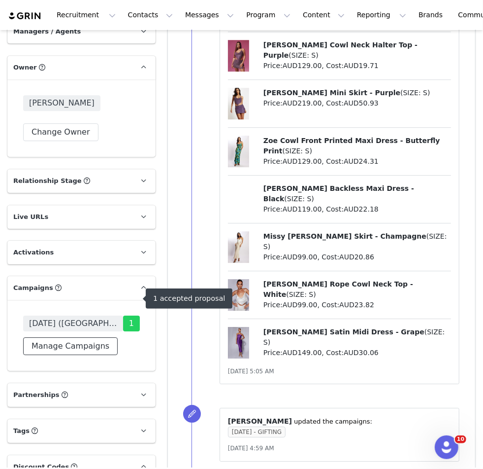
click at [96, 337] on button "Manage Campaigns" at bounding box center [70, 346] width 95 height 18
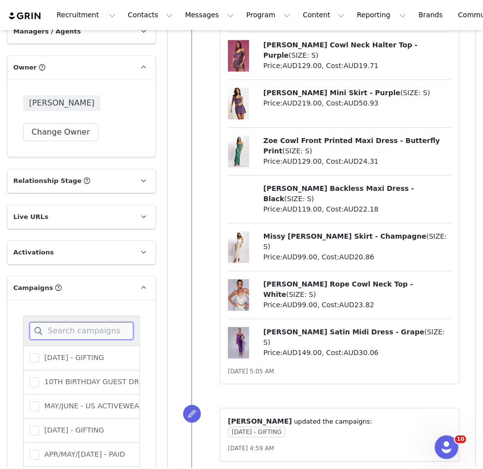
click at [96, 322] on input at bounding box center [82, 331] width 104 height 18
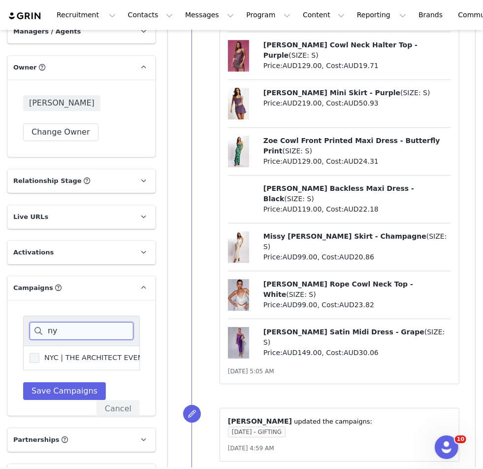
type input "ny"
click at [35, 353] on span at bounding box center [35, 358] width 10 height 10
click at [39, 353] on input "NYC | THE ARCHITECT EVENT DRESSING" at bounding box center [39, 353] width 0 height 0
click at [43, 382] on button "Save Campaigns" at bounding box center [64, 391] width 83 height 18
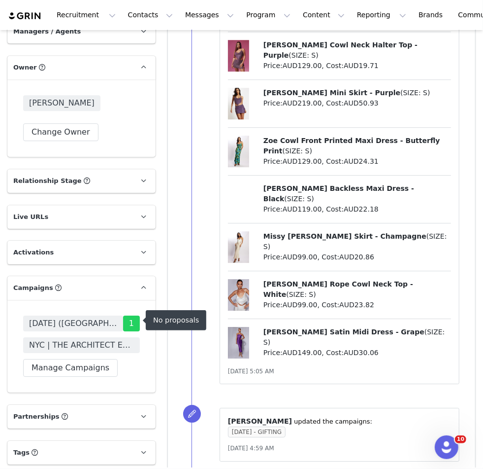
click at [61, 339] on span "NYC | THE ARCHITECT EVENT DRESSING" at bounding box center [81, 345] width 105 height 12
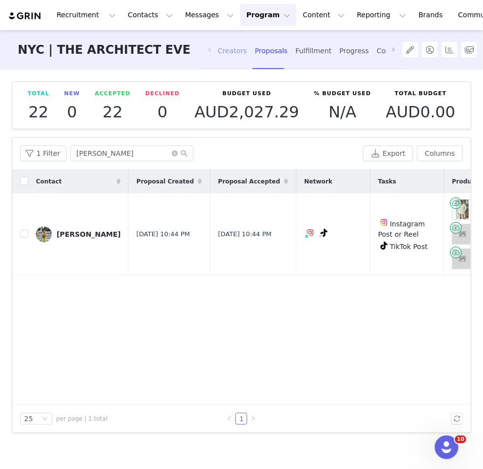
click at [228, 57] on div "Creators" at bounding box center [233, 51] width 30 height 26
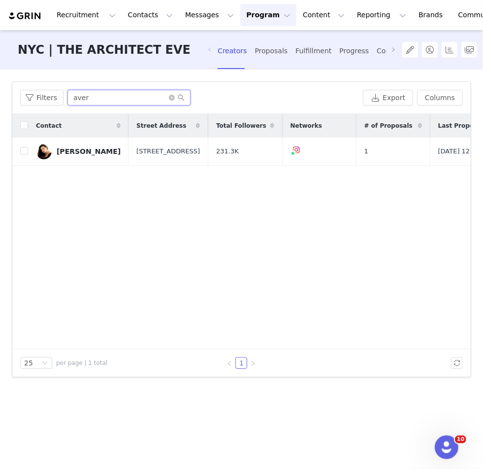
click at [91, 99] on input "aver" at bounding box center [128, 98] width 123 height 16
type input "k"
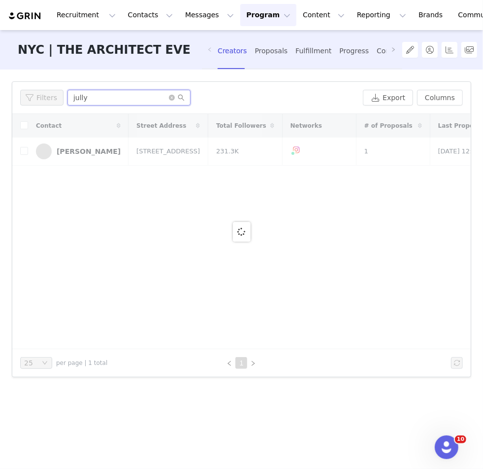
type input "jully"
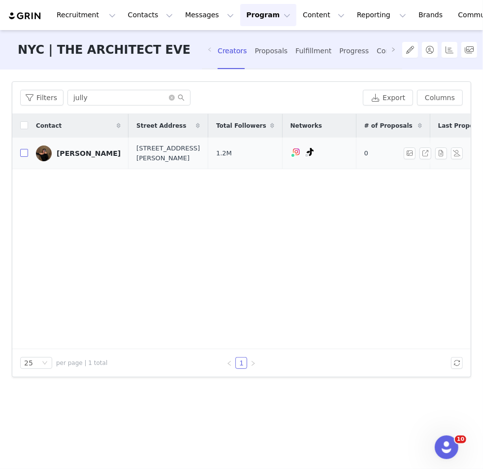
click at [25, 152] on input "checkbox" at bounding box center [24, 153] width 8 height 8
checkbox input "true"
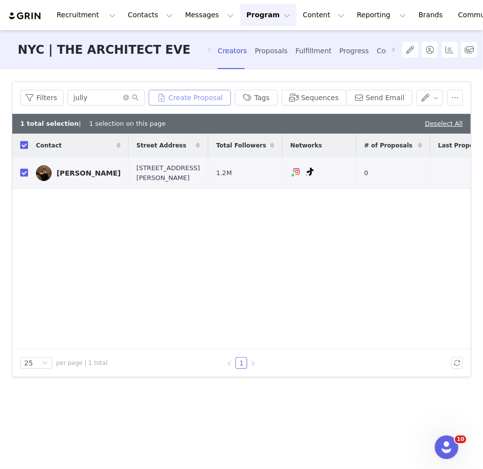
click at [213, 99] on button "Create Proposal" at bounding box center [190, 98] width 82 height 16
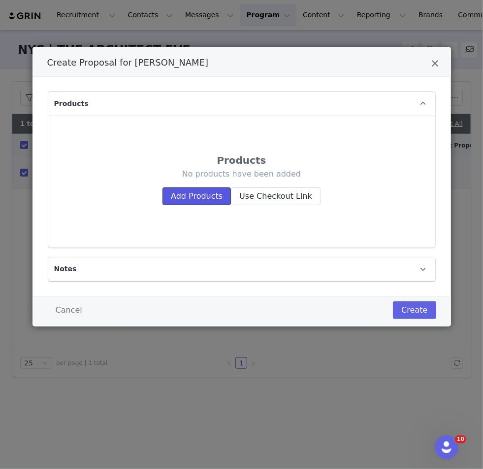
click at [204, 193] on button "Add Products" at bounding box center [197, 196] width 68 height 18
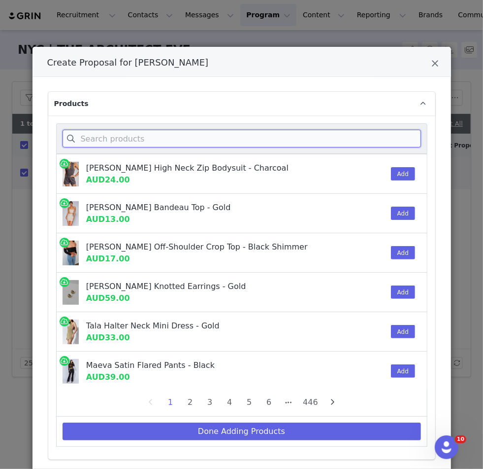
click at [249, 139] on input "Create Proposal for Jully Patel" at bounding box center [242, 139] width 359 height 18
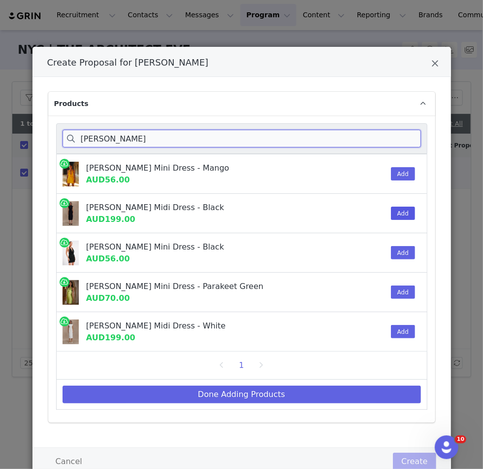
type input "[PERSON_NAME]"
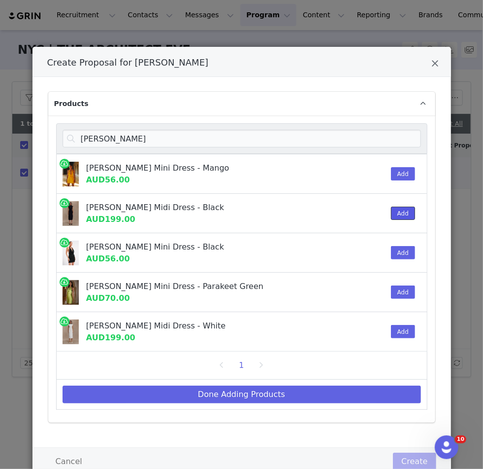
click at [249, 211] on button "Add" at bounding box center [403, 212] width 24 height 13
click at [249, 329] on button "Add" at bounding box center [403, 331] width 24 height 13
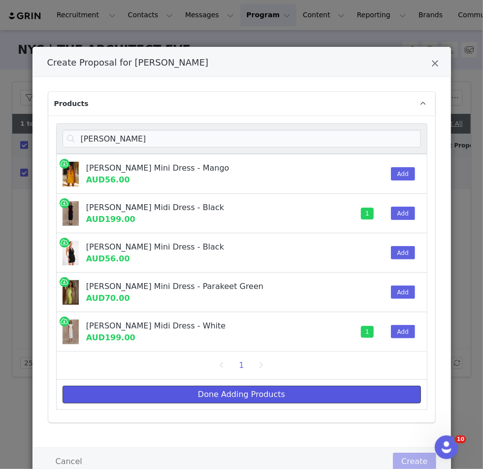
click at [191, 389] on button "Done Adding Products" at bounding box center [242, 394] width 359 height 18
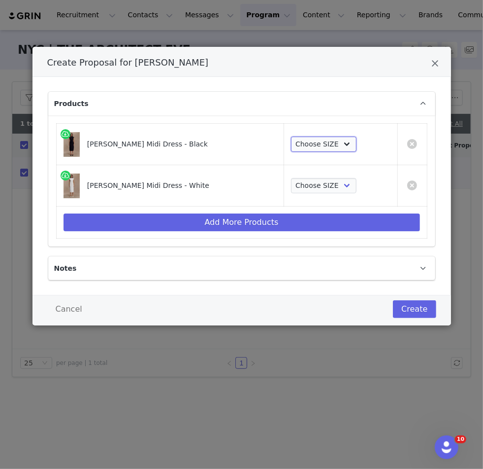
click at [249, 145] on select "Choose SIZE XXS XS S M L XL XXL 3XL" at bounding box center [324, 144] width 66 height 16
click at [249, 136] on select "Choose SIZE XXS XS S M L XL XXL 3XL" at bounding box center [324, 144] width 66 height 16
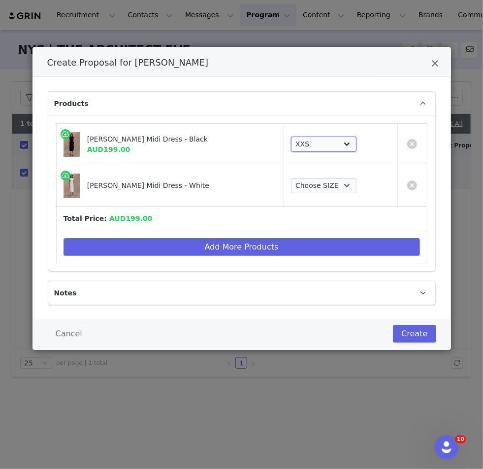
click at [249, 139] on select "Choose SIZE XXS XS S M L XL XXL 3XL" at bounding box center [324, 144] width 66 height 16
select select "27695205"
click at [249, 136] on select "Choose SIZE XXS XS S M L XL XXL 3XL" at bounding box center [324, 144] width 66 height 16
click at [249, 176] on td "Choose SIZE XXS XS S M L XL XXL 3XL" at bounding box center [340, 185] width 113 height 41
click at [249, 186] on select "Choose SIZE XXS XS S M L XL XXL 3XL" at bounding box center [324, 186] width 66 height 16
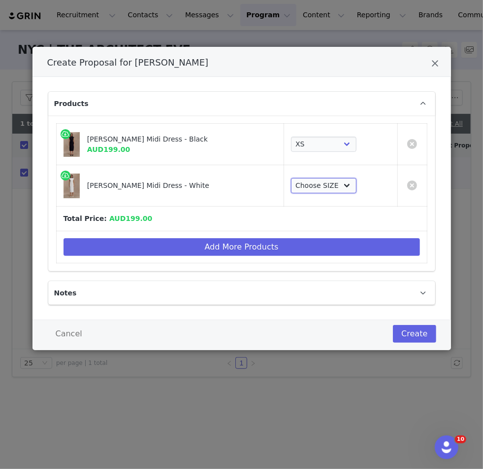
select select "27695659"
click at [249, 178] on select "Choose SIZE XXS XS S M L XL XXL 3XL" at bounding box center [324, 186] width 66 height 16
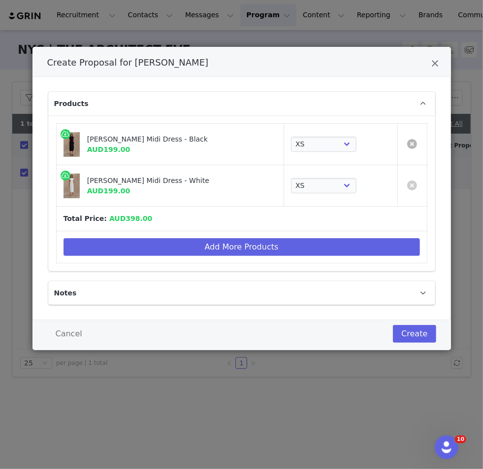
click at [249, 142] on link "Create Proposal for Jully Patel" at bounding box center [412, 144] width 10 height 10
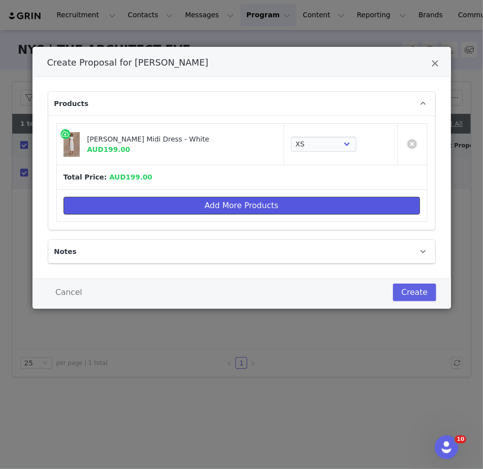
click at [224, 206] on button "Add More Products" at bounding box center [242, 206] width 357 height 18
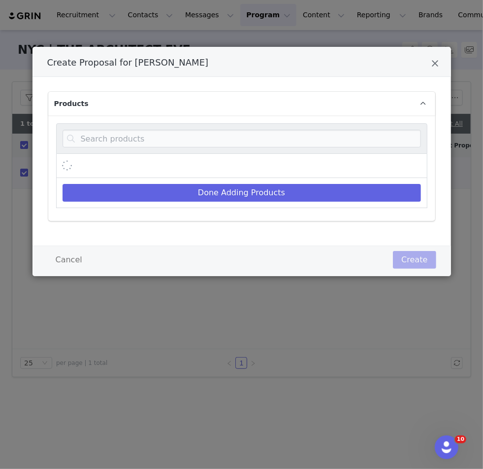
click at [205, 152] on div "Create Proposal for Jully Patel" at bounding box center [241, 138] width 371 height 31
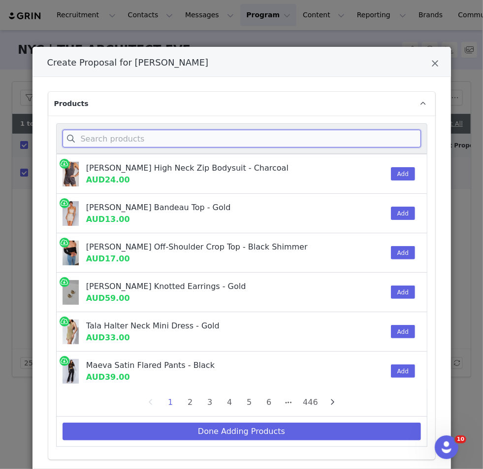
click at [195, 133] on input "Create Proposal for Jully Patel" at bounding box center [242, 139] width 359 height 18
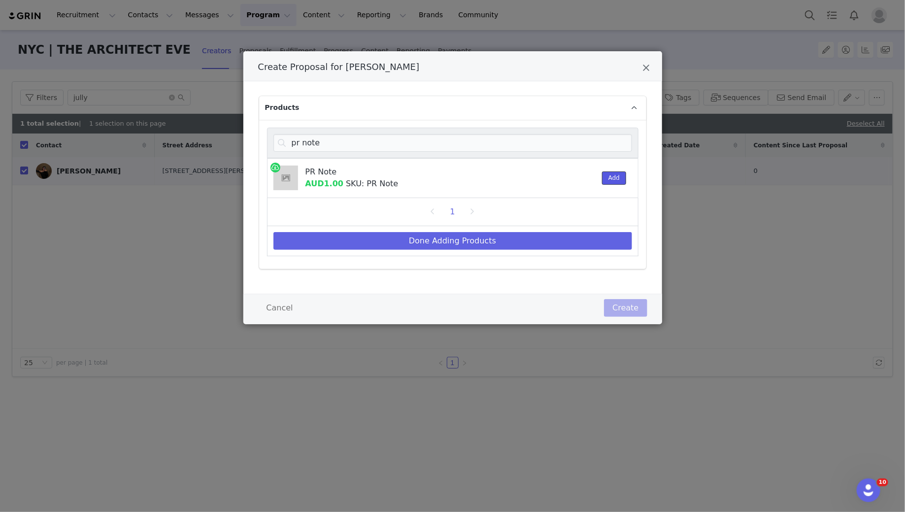
click at [249, 180] on button "Add" at bounding box center [614, 177] width 24 height 13
click at [249, 141] on input "pr note" at bounding box center [452, 143] width 359 height 18
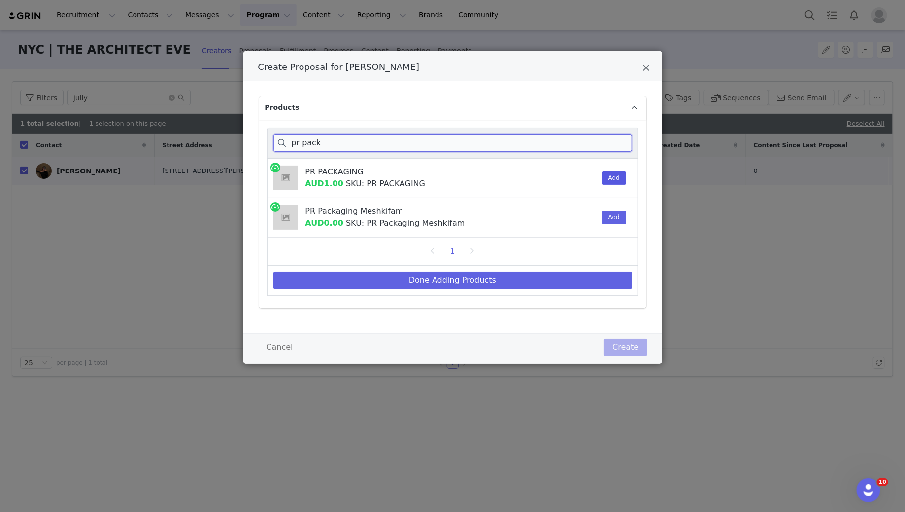
type input "pr pack"
click at [249, 179] on button "Add" at bounding box center [614, 177] width 24 height 13
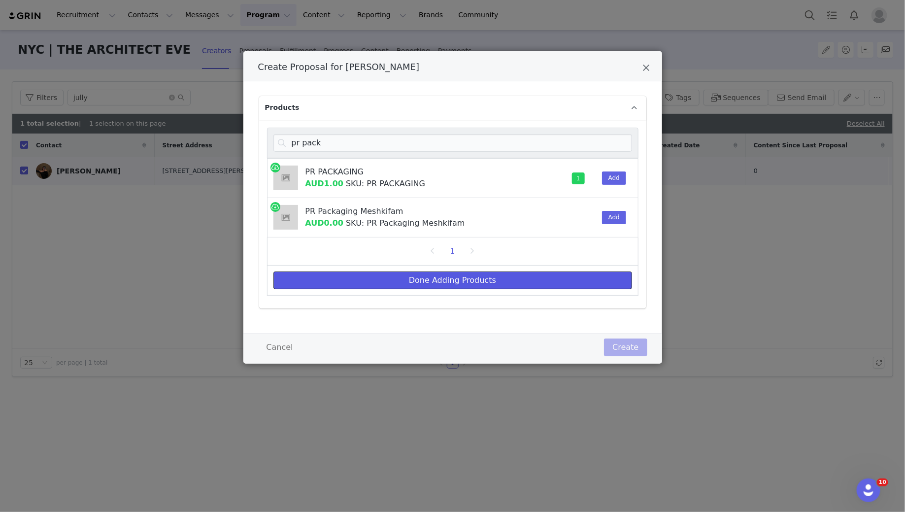
click at [249, 280] on button "Done Adding Products" at bounding box center [452, 280] width 359 height 18
select select "27695659"
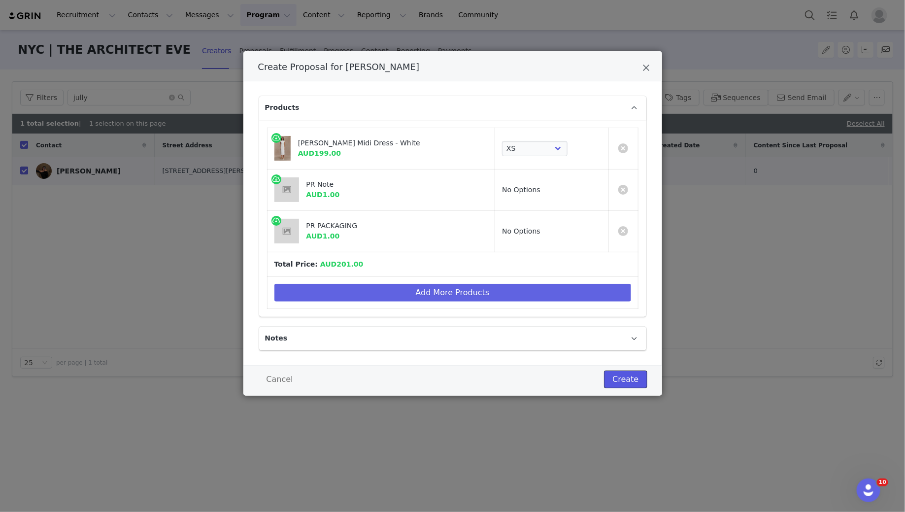
click at [249, 379] on button "Create" at bounding box center [625, 380] width 43 height 18
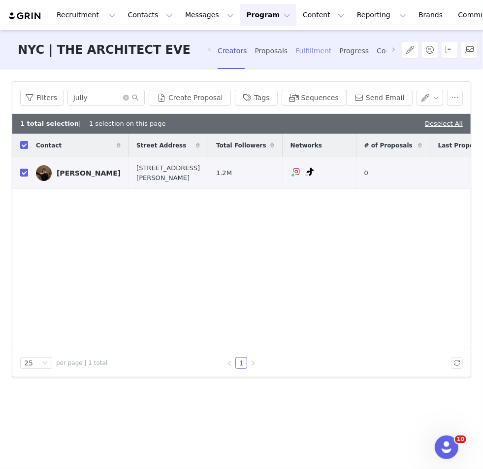
click at [249, 43] on div "Fulfillment" at bounding box center [314, 51] width 36 height 26
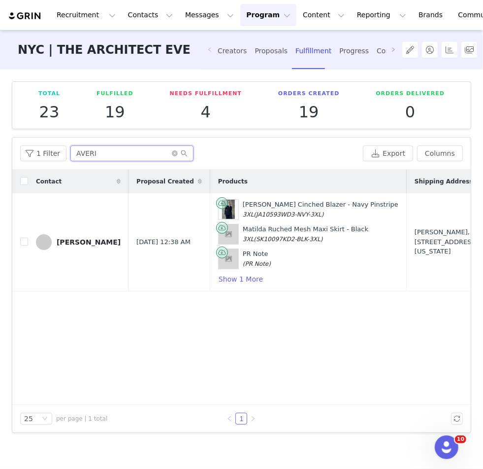
click at [87, 154] on input "AVERI" at bounding box center [131, 153] width 123 height 16
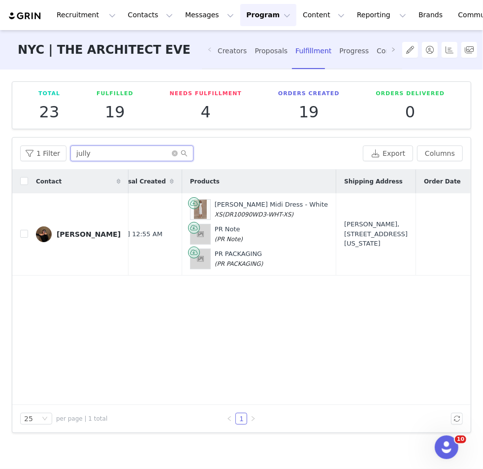
scroll to position [0, 43]
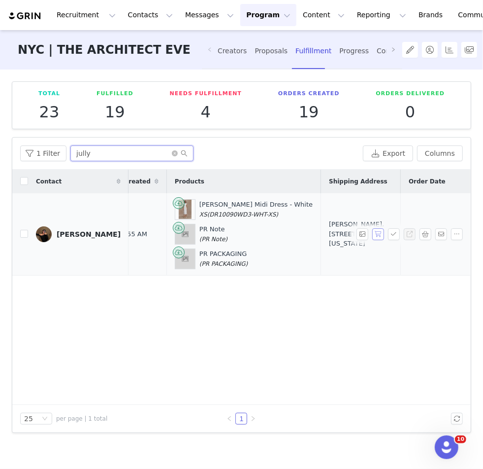
type input "jully"
click at [249, 233] on button "button" at bounding box center [378, 234] width 12 height 12
click at [249, 233] on button "button" at bounding box center [394, 234] width 12 height 12
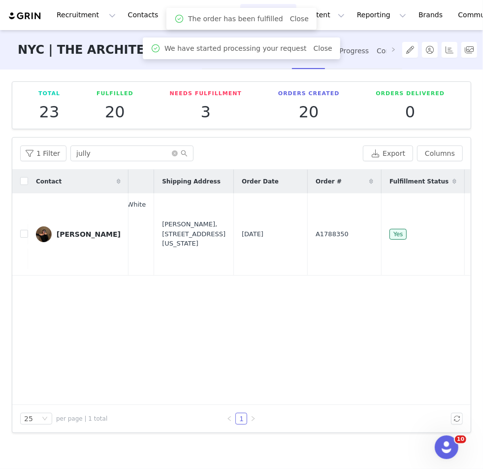
scroll to position [0, 291]
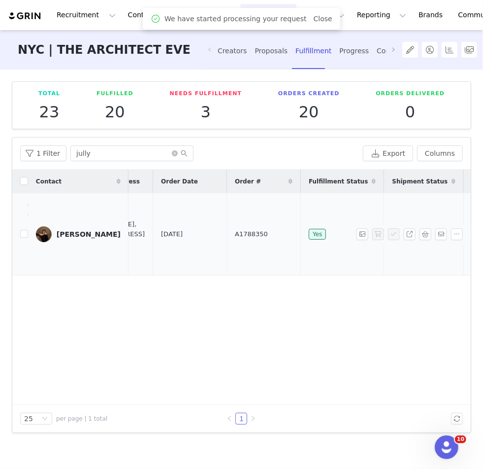
drag, startPoint x: 172, startPoint y: 231, endPoint x: 162, endPoint y: 231, distance: 10.3
click at [162, 231] on tr "[PERSON_NAME] [DATE] 12:55 AM [PERSON_NAME] Midi Dress - White XS (DR10090WD3-W…" at bounding box center [129, 234] width 817 height 82
copy tr "A1788350"
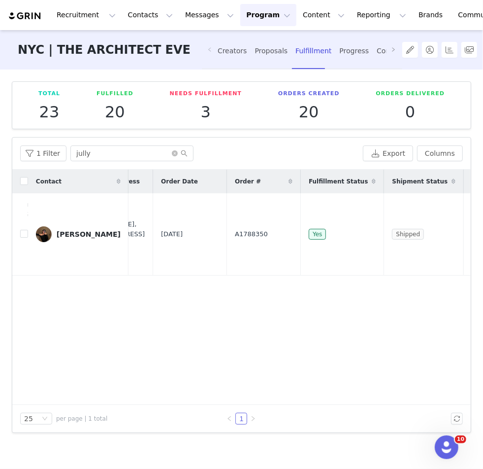
click at [249, 282] on div "Contact Proposal Created Products Shipping Address Order Date Order # Fulfillme…" at bounding box center [241, 286] width 459 height 235
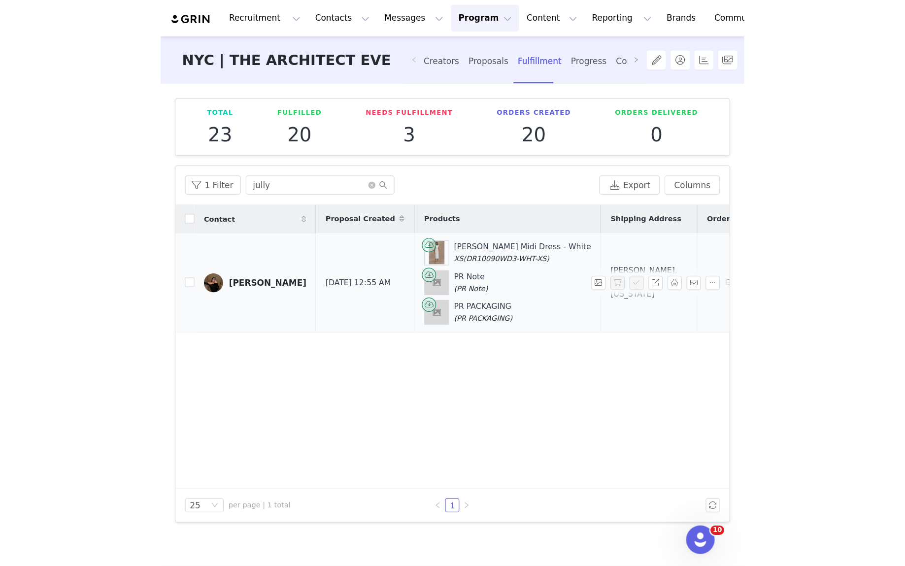
scroll to position [0, 63]
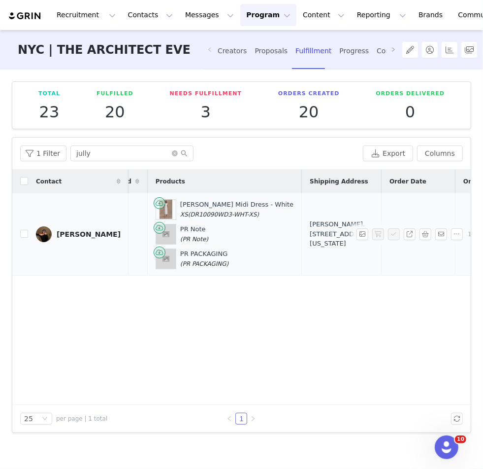
click at [249, 244] on div "[PERSON_NAME], [STREET_ADDRESS][US_STATE]" at bounding box center [342, 233] width 64 height 29
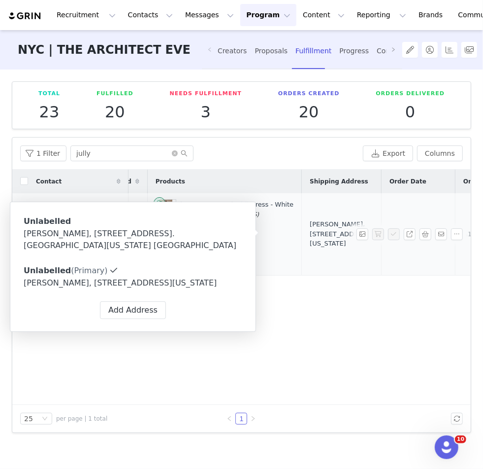
drag, startPoint x: 309, startPoint y: 255, endPoint x: 295, endPoint y: 214, distance: 43.2
click at [249, 219] on div "[PERSON_NAME], [STREET_ADDRESS][US_STATE]" at bounding box center [342, 233] width 64 height 29
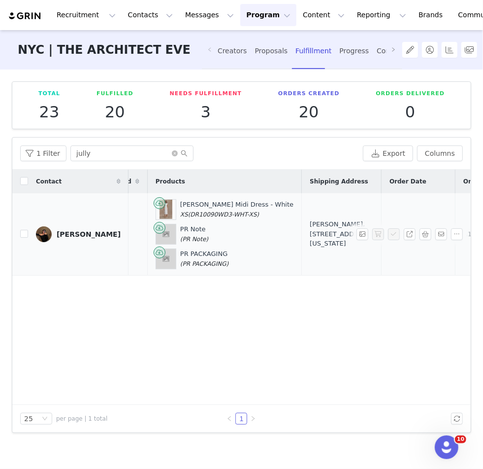
copy div "[STREET_ADDRESS][US_STATE]"
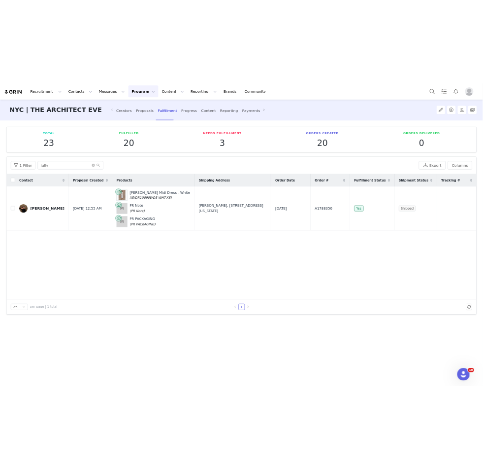
scroll to position [0, 0]
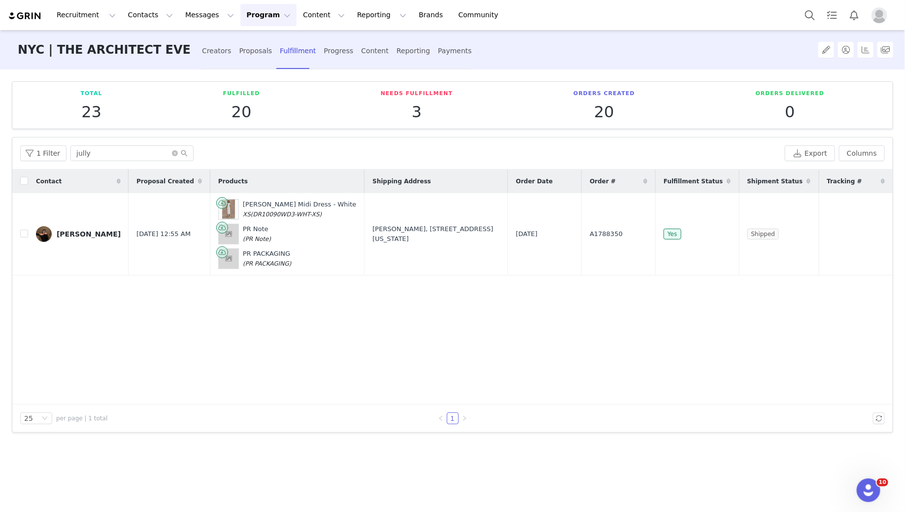
click at [249, 311] on div "Contact Proposal Created Products Shipping Address Order Date Order # Fulfillme…" at bounding box center [452, 286] width 880 height 235
click at [249, 227] on div "[PERSON_NAME], [STREET_ADDRESS][US_STATE]" at bounding box center [435, 233] width 127 height 19
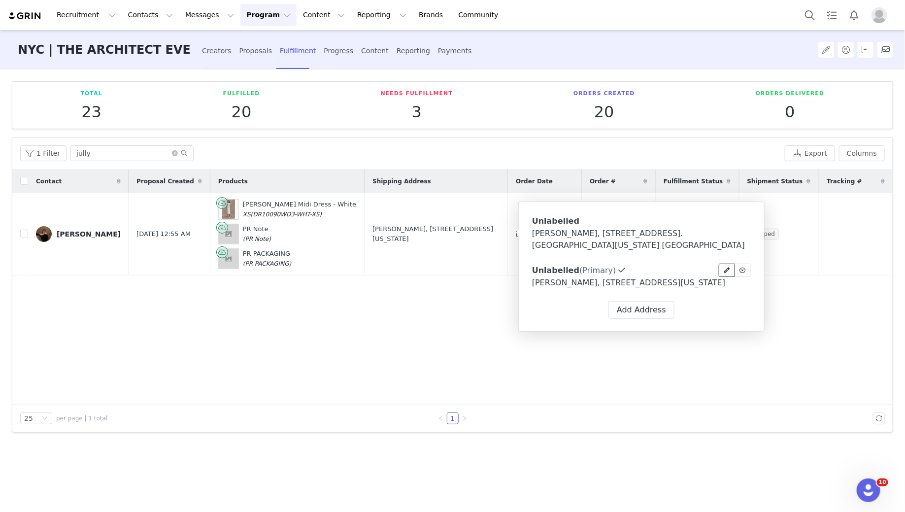
click at [249, 270] on icon at bounding box center [727, 271] width 6 height 6
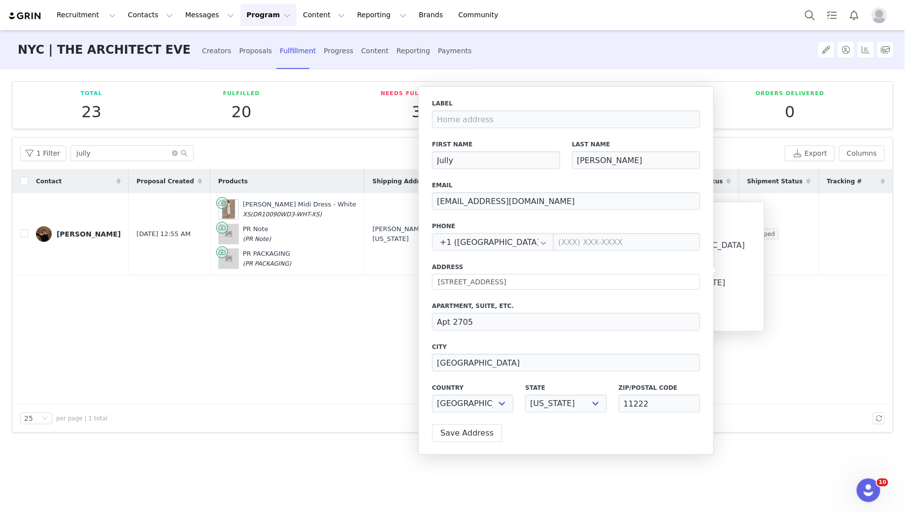
click at [249, 301] on div "Contact Proposal Created Products Shipping Address Order Date Order # Fulfillme…" at bounding box center [452, 286] width 880 height 235
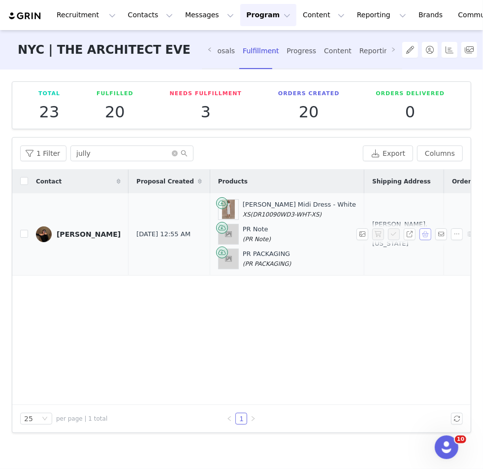
click at [249, 234] on button "button" at bounding box center [426, 234] width 12 height 12
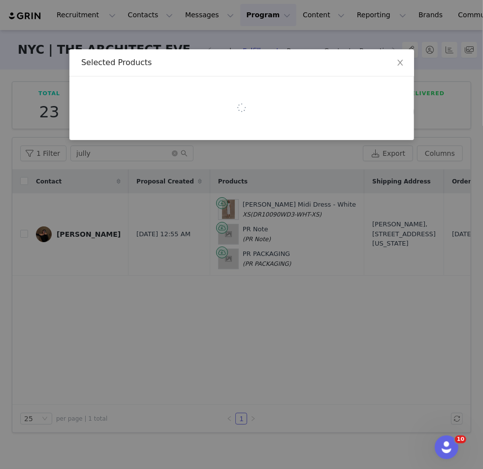
click at [6, 284] on div "Selected Products" at bounding box center [241, 234] width 483 height 469
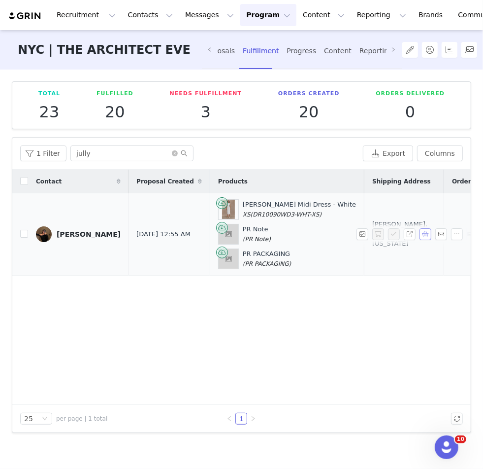
click at [249, 231] on button "button" at bounding box center [426, 234] width 12 height 12
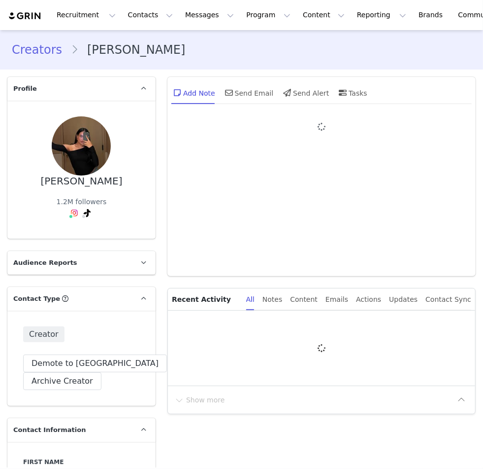
type input "+1 ([GEOGRAPHIC_DATA])"
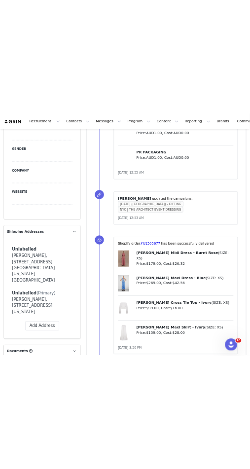
scroll to position [607, 0]
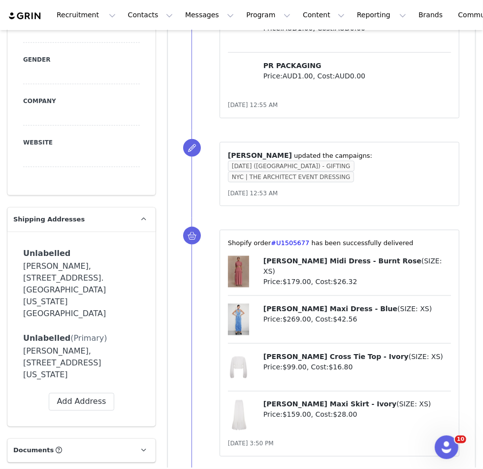
drag, startPoint x: 113, startPoint y: 354, endPoint x: 65, endPoint y: 325, distance: 57.0
click at [65, 345] on div "[PERSON_NAME], [STREET_ADDRESS][US_STATE]" at bounding box center [81, 362] width 117 height 35
copy div "[STREET_ADDRESS][US_STATE]"
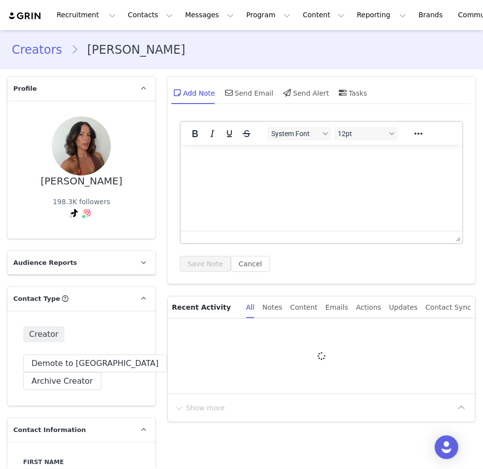
type input "+1 ([GEOGRAPHIC_DATA])"
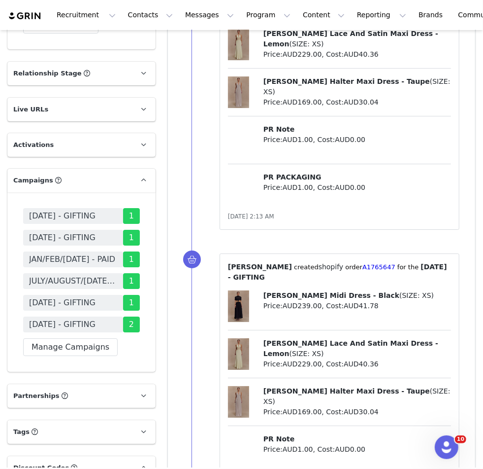
scroll to position [1768, 0]
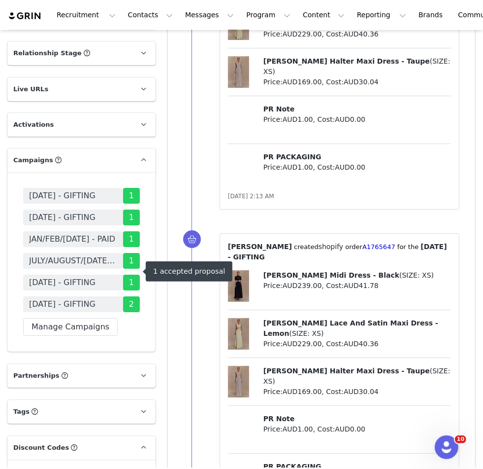
click at [79, 267] on span "JULY/AUGUST/[DATE] - PAID" at bounding box center [73, 261] width 88 height 12
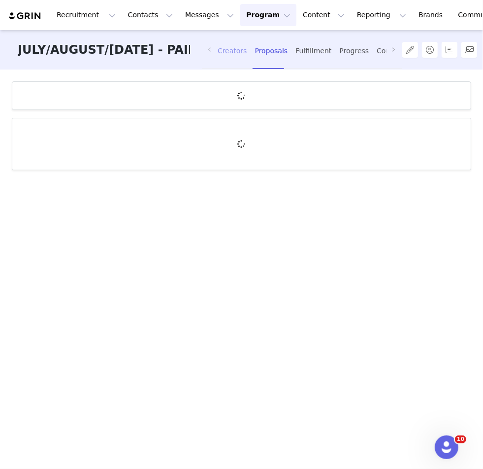
click at [236, 54] on div "Creators Proposals Fulfillment Progress Content Reporting Payments" at bounding box center [353, 51] width 270 height 26
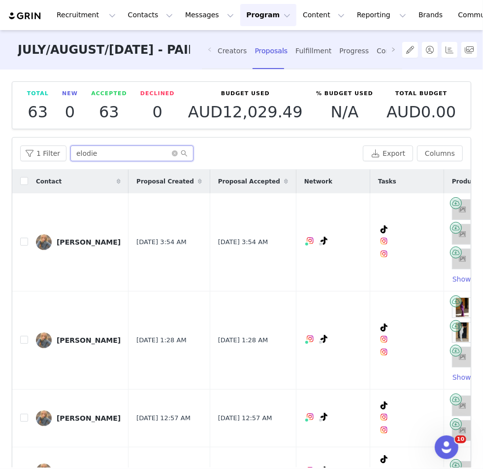
click at [83, 151] on input "elodie" at bounding box center [131, 153] width 123 height 16
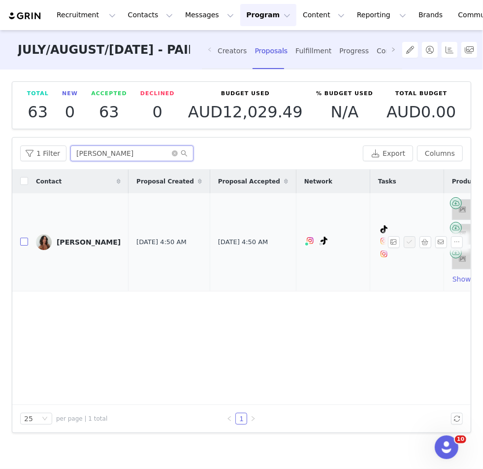
type input "eliza mc"
click at [25, 238] on input "checkbox" at bounding box center [24, 241] width 8 height 8
checkbox input "true"
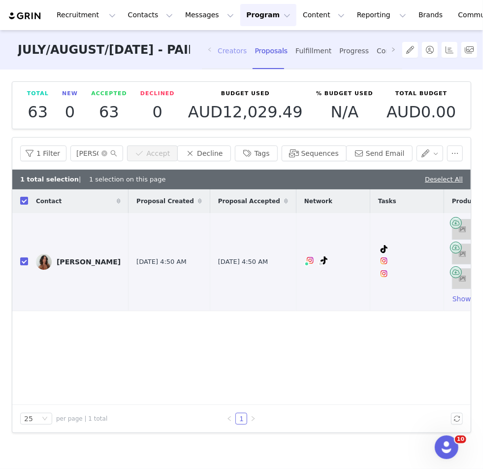
click at [227, 48] on div "Creators" at bounding box center [233, 51] width 30 height 26
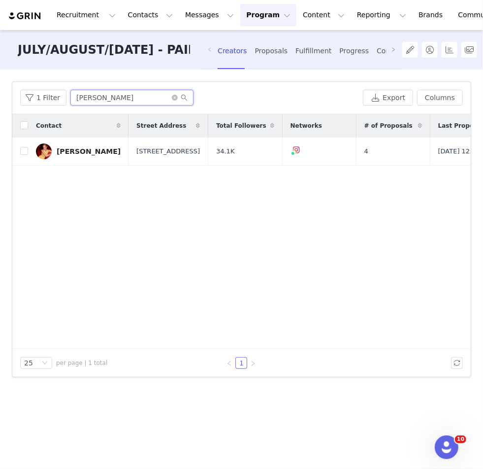
click at [90, 103] on input "brooke mc" at bounding box center [131, 98] width 123 height 16
type input "eliza mc"
click at [23, 149] on input "checkbox" at bounding box center [24, 151] width 8 height 8
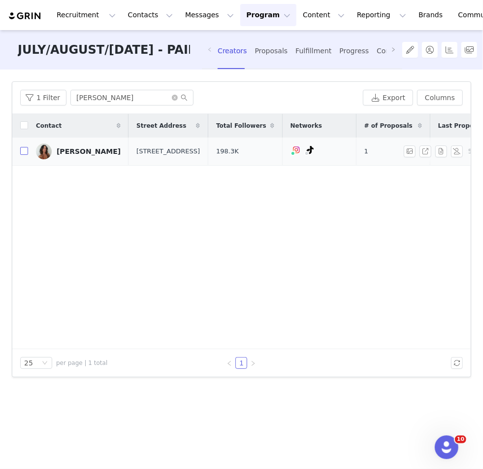
checkbox input "true"
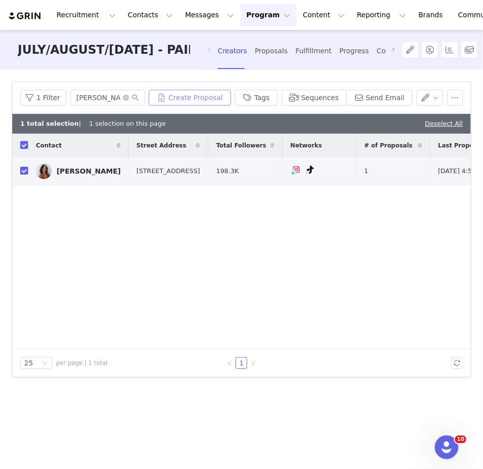
click at [227, 95] on button "Create Proposal" at bounding box center [190, 98] width 82 height 16
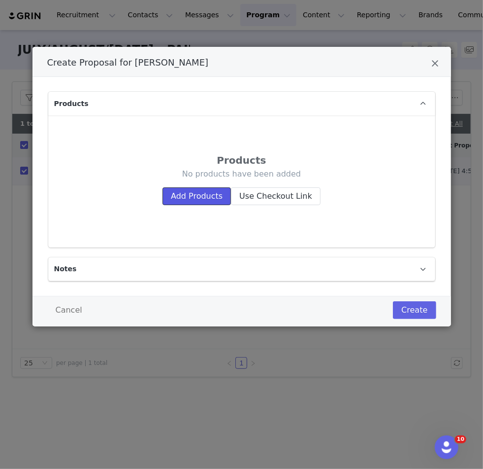
click at [176, 193] on button "Add Products" at bounding box center [197, 196] width 68 height 18
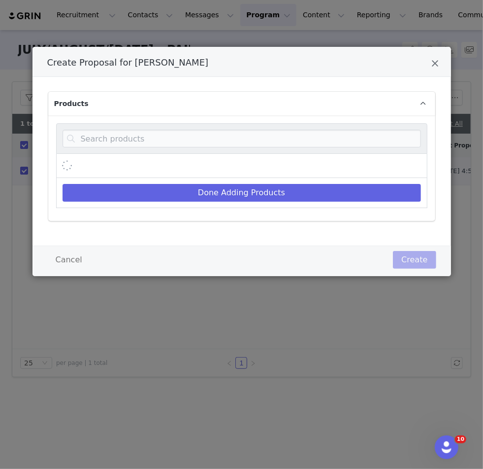
click at [141, 117] on div "Done Adding Products" at bounding box center [241, 167] width 387 height 105
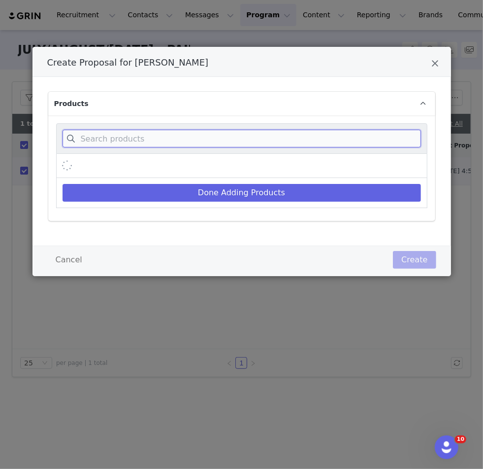
click at [129, 130] on input "Create Proposal for Eliza Mcewen" at bounding box center [242, 139] width 359 height 18
type input "caitlin mid rise"
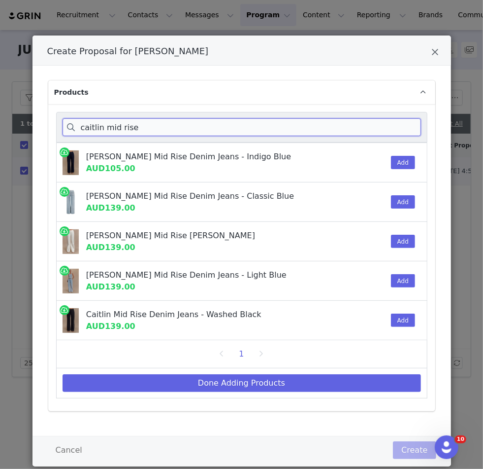
scroll to position [15, 0]
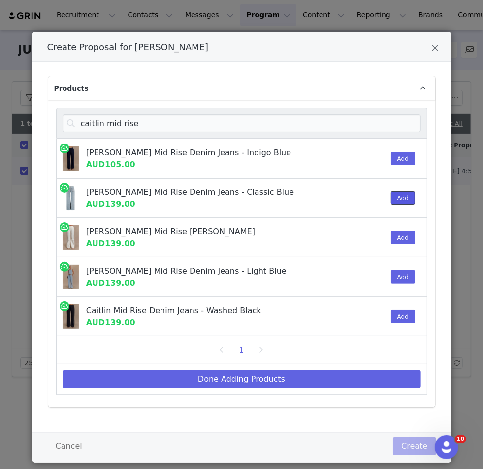
click at [395, 195] on button "Add" at bounding box center [403, 197] width 24 height 13
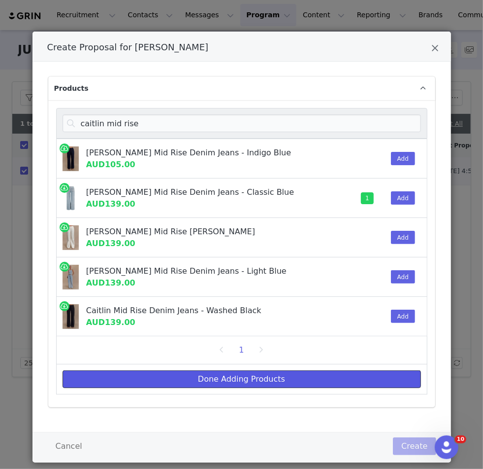
click at [148, 371] on button "Done Adding Products" at bounding box center [242, 379] width 359 height 18
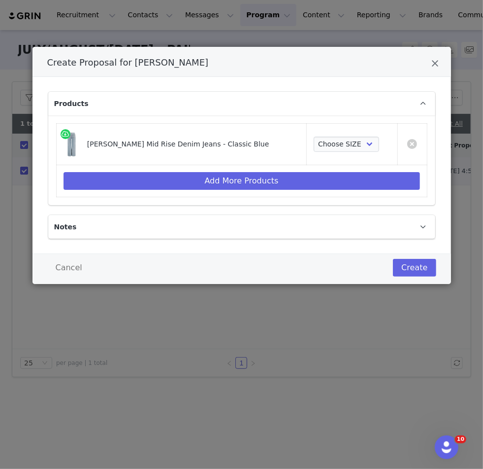
scroll to position [0, 0]
click at [337, 147] on select "Choose SIZE 22 23 24 25 26 27 28 29 30 31 32 33 34 35 36" at bounding box center [347, 144] width 66 height 16
click at [324, 132] on td "Choose SIZE 22 23 24 25 26 27 28 29 30 31 32 33 34 35 36" at bounding box center [352, 144] width 91 height 41
click at [337, 139] on select "Choose SIZE 22 23 24 25 26 27 28 29 30 31 32 33 34 35 36" at bounding box center [347, 144] width 66 height 16
select select "27799002"
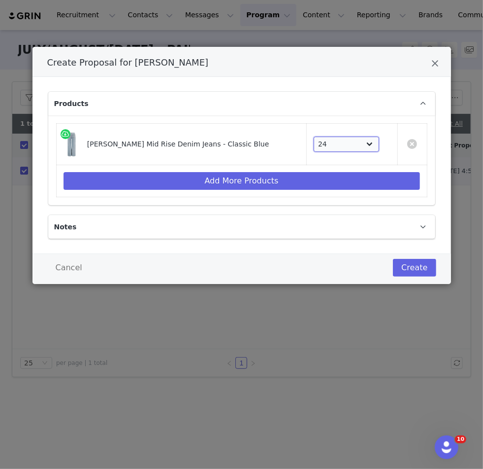
click at [314, 136] on select "Choose SIZE 22 23 24 25 26 27 28 29 30 31 32 33 34 35 36" at bounding box center [347, 144] width 66 height 16
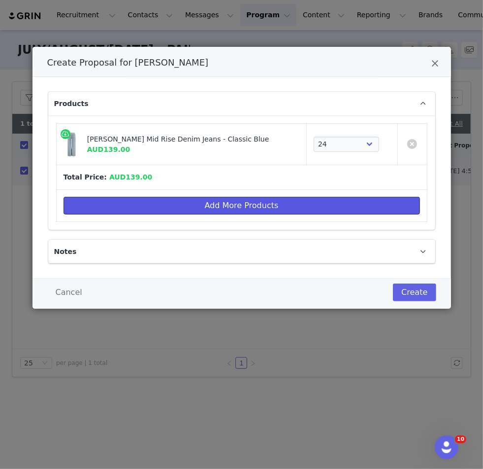
click at [284, 199] on button "Add More Products" at bounding box center [242, 206] width 357 height 18
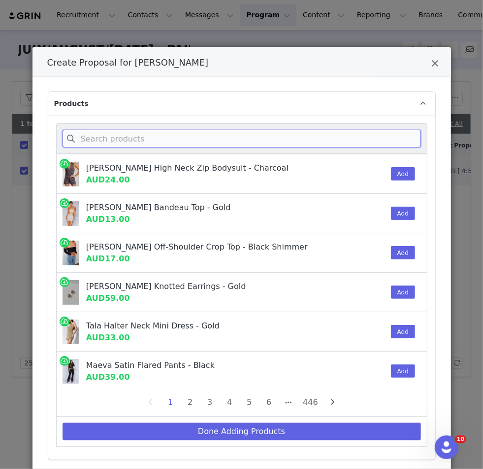
click at [148, 139] on input "Create Proposal for Eliza Mcewen" at bounding box center [242, 139] width 359 height 18
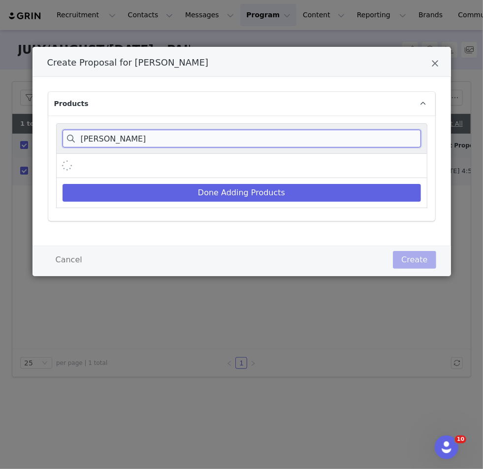
type input "lianne"
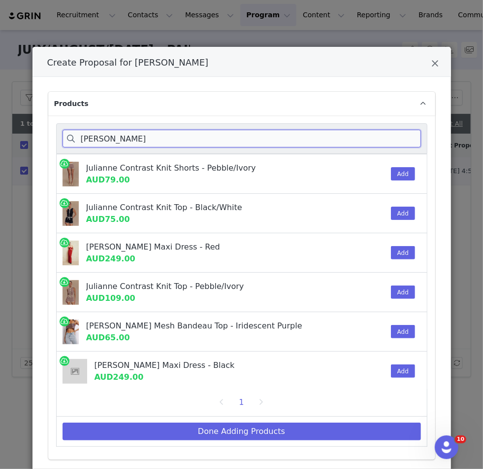
drag, startPoint x: 114, startPoint y: 138, endPoint x: 25, endPoint y: 138, distance: 88.7
click at [25, 138] on div "Create Proposal for Eliza Mcewen Products lianne Julianne Contrast Knit Shorts …" at bounding box center [241, 234] width 483 height 469
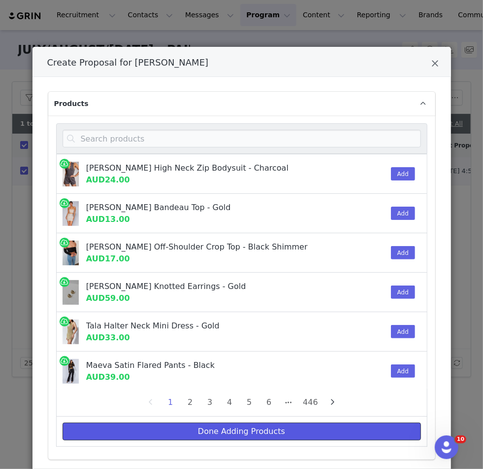
click at [166, 426] on button "Done Adding Products" at bounding box center [242, 431] width 359 height 18
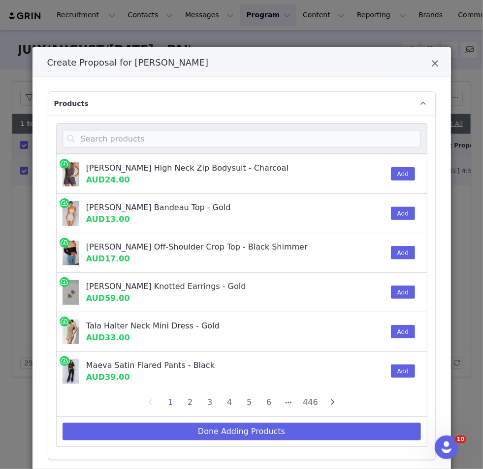
select select "27799002"
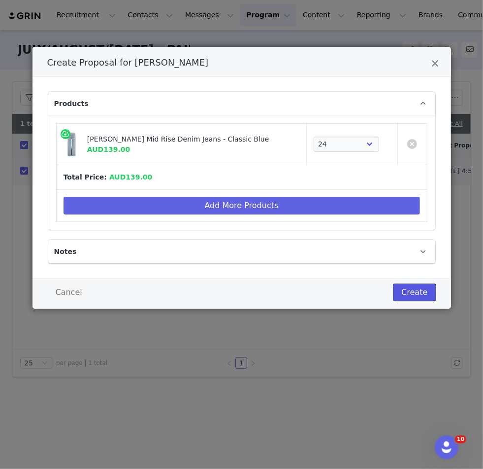
click at [408, 290] on button "Create" at bounding box center [414, 292] width 43 height 18
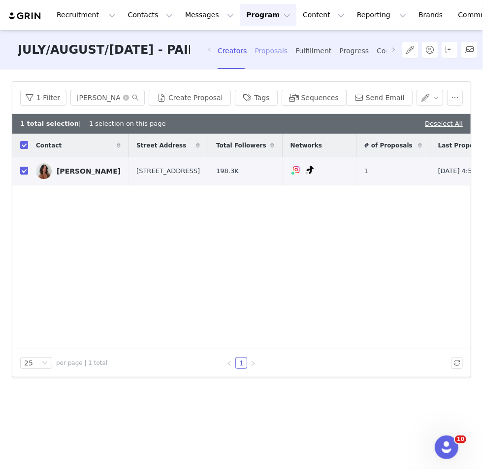
click at [260, 52] on div "Proposals" at bounding box center [271, 51] width 33 height 26
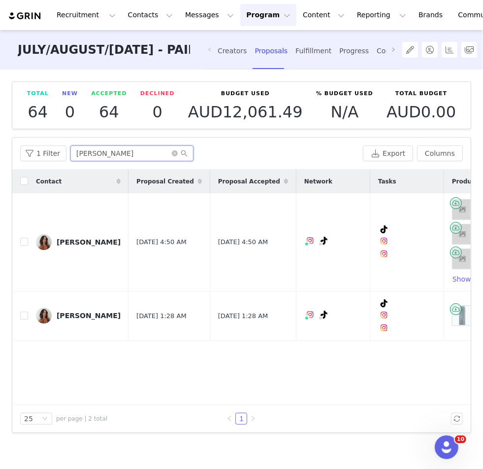
click at [95, 152] on input "[PERSON_NAME]" at bounding box center [131, 153] width 123 height 16
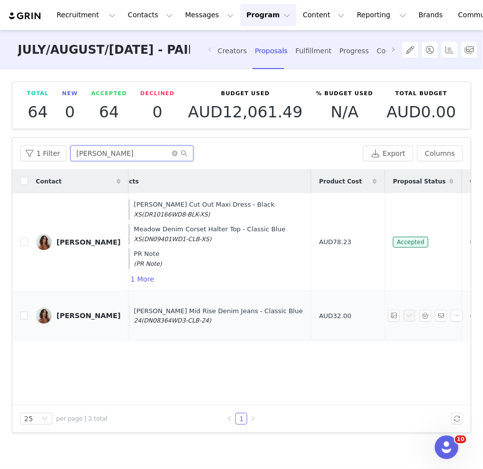
scroll to position [0, 379]
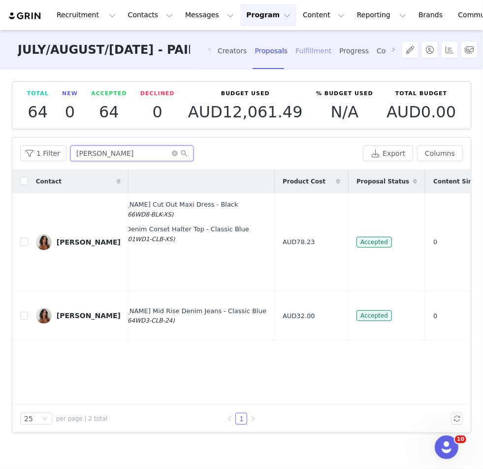
type input "[PERSON_NAME]"
click at [299, 53] on div "Fulfillment" at bounding box center [314, 51] width 36 height 26
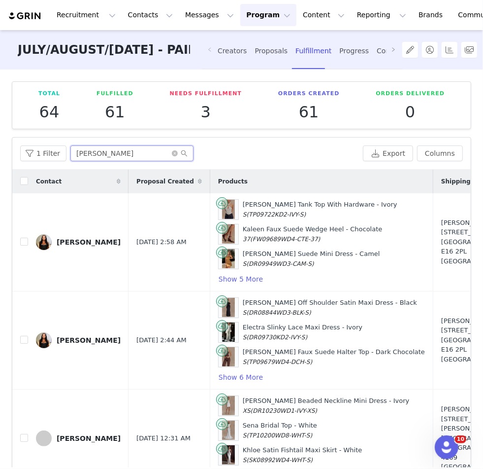
click at [83, 154] on input "ella" at bounding box center [131, 153] width 123 height 16
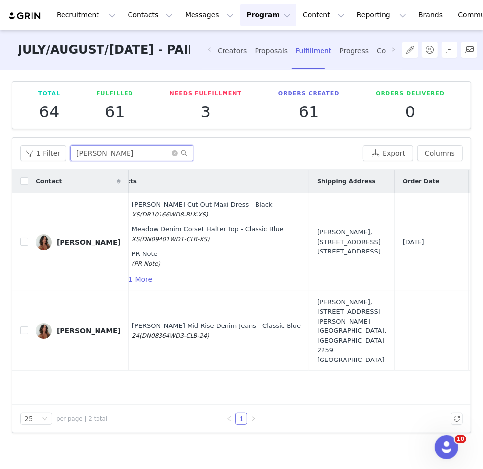
scroll to position [0, 136]
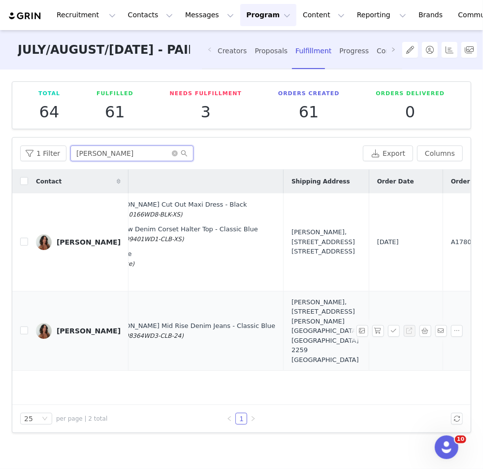
type input "[PERSON_NAME]"
click at [292, 322] on div "[PERSON_NAME], [STREET_ADDRESS][PERSON_NAME] [GEOGRAPHIC_DATA], [GEOGRAPHIC_DAT…" at bounding box center [326, 330] width 69 height 67
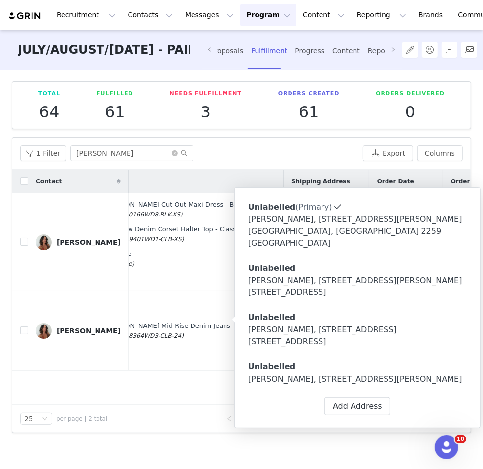
click at [335, 329] on div "[PERSON_NAME], [STREET_ADDRESS] [STREET_ADDRESS]" at bounding box center [357, 336] width 219 height 24
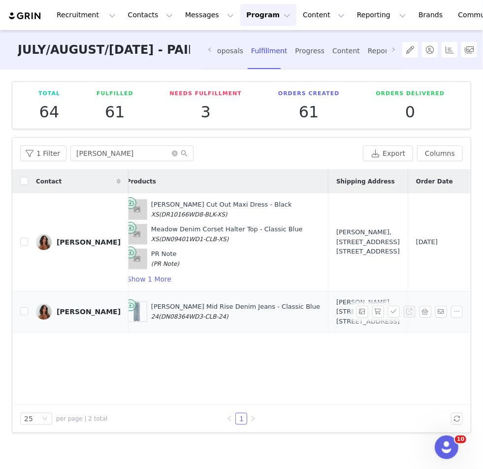
scroll to position [0, 94]
click at [380, 317] on button "button" at bounding box center [378, 311] width 12 height 12
click at [396, 317] on button "button" at bounding box center [394, 311] width 12 height 12
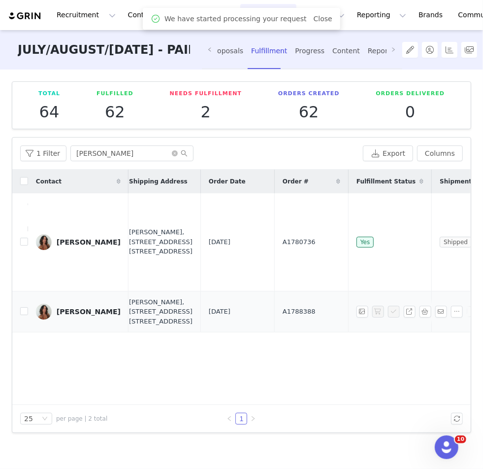
scroll to position [0, 372]
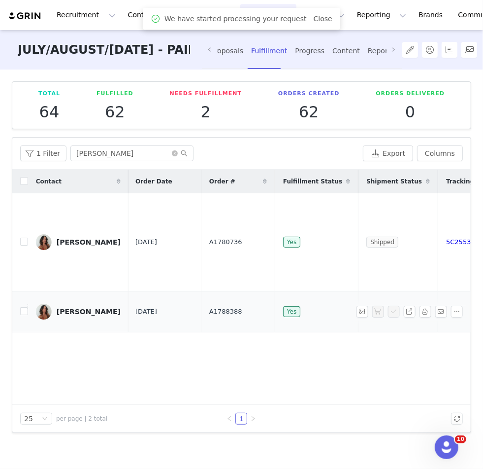
drag, startPoint x: 191, startPoint y: 338, endPoint x: 144, endPoint y: 338, distance: 46.3
click at [201, 332] on td "A1788388" at bounding box center [238, 311] width 74 height 41
drag, startPoint x: 188, startPoint y: 335, endPoint x: 138, endPoint y: 335, distance: 49.8
click at [138, 332] on tr "Eliza Mcewen Sep 1, 2025 1:28 AM Caitlin Mid Rise Denim Jeans - Classic Blue 24…" at bounding box center [92, 311] width 905 height 41
copy tr "A1788388"
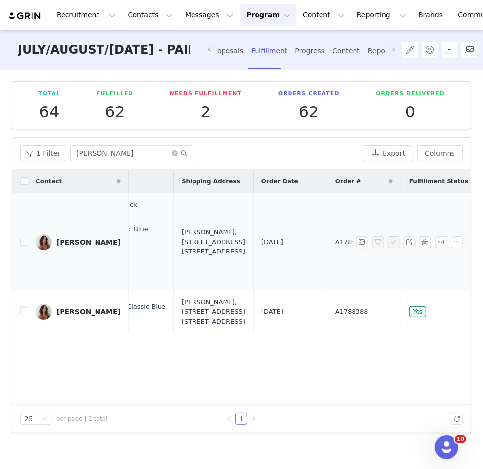
scroll to position [0, 168]
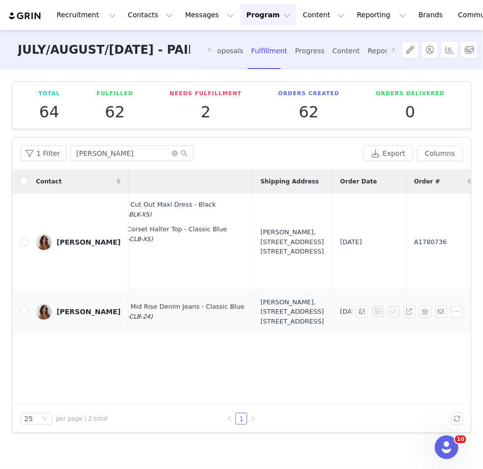
drag, startPoint x: 238, startPoint y: 362, endPoint x: 253, endPoint y: 303, distance: 60.8
click at [261, 303] on div "[PERSON_NAME], [STREET_ADDRESS] [STREET_ADDRESS]" at bounding box center [293, 311] width 64 height 29
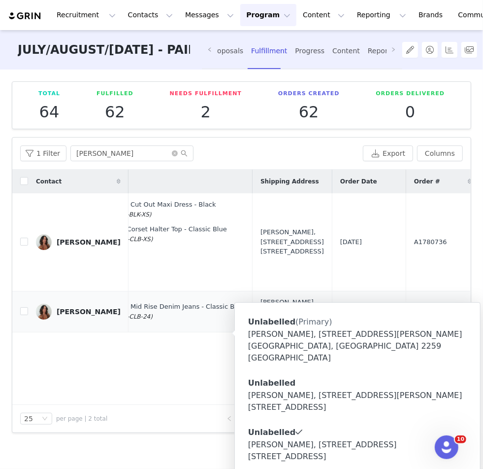
copy div "76 The Entrance Rd. Shop 3 - Parcel Collect 10182 01180 The Entrance, New South…"
click at [188, 332] on td "[PERSON_NAME] Mid Rise Denim Jeans - Classic Blue 24 (DN08364WD3-CLB-24)" at bounding box center [147, 311] width 210 height 41
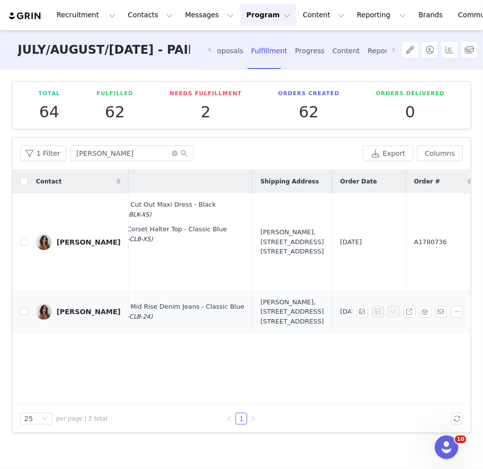
drag, startPoint x: 249, startPoint y: 368, endPoint x: 252, endPoint y: 301, distance: 67.6
click at [261, 301] on div "[PERSON_NAME], [STREET_ADDRESS] [STREET_ADDRESS]" at bounding box center [293, 311] width 64 height 29
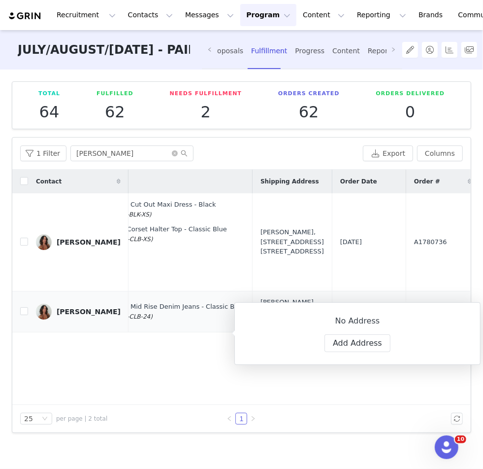
copy div "76 The Entrance Rd. Shop 3 - Parcel Collect 10182 01180 The Entrance, New South…"
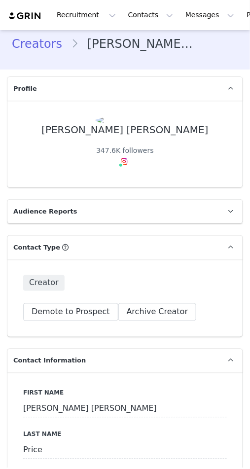
type input "+1 ([GEOGRAPHIC_DATA])"
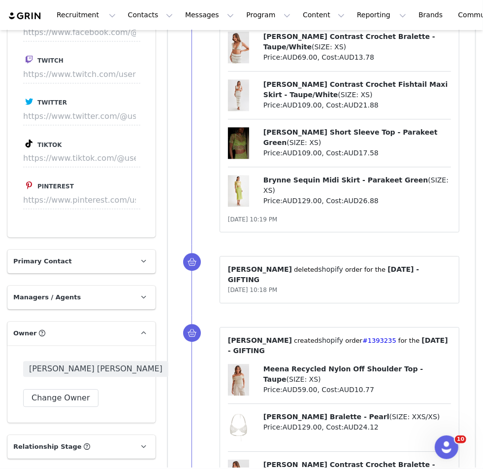
scroll to position [1752, 0]
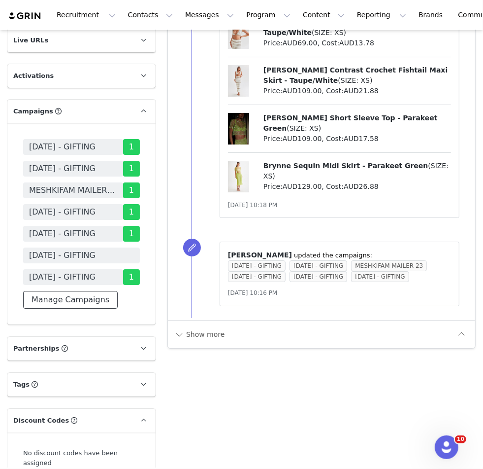
click at [73, 291] on button "Manage Campaigns" at bounding box center [70, 300] width 95 height 18
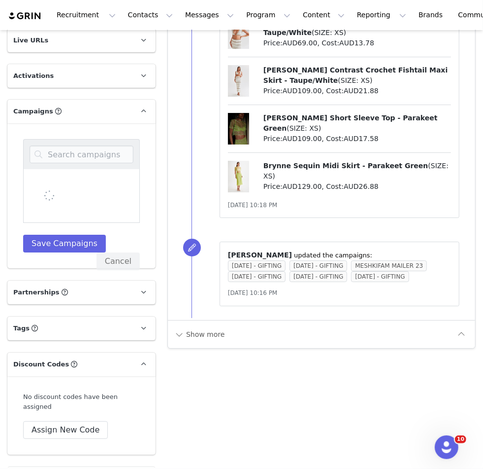
scroll to position [1748, 0]
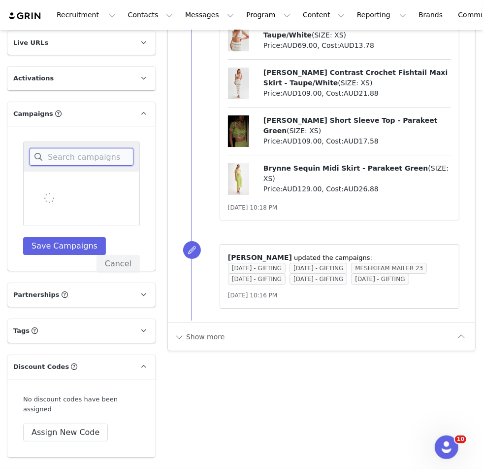
click at [100, 148] on input at bounding box center [82, 157] width 104 height 18
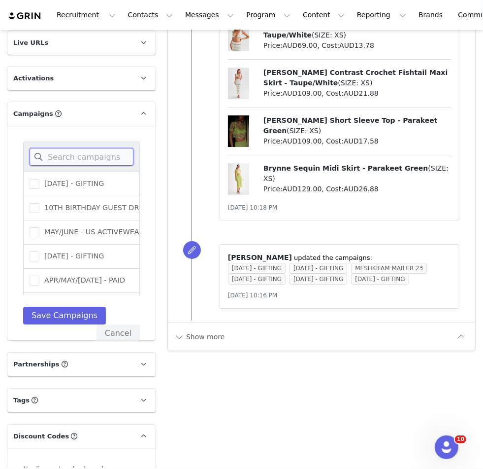
type input "Y"
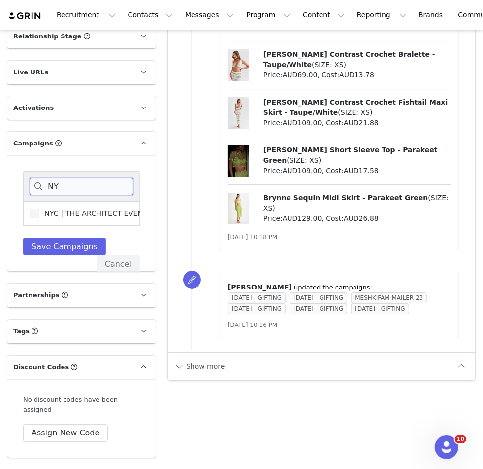
type input "NY"
drag, startPoint x: 32, startPoint y: 121, endPoint x: 45, endPoint y: 149, distance: 31.1
click at [32, 208] on span at bounding box center [35, 213] width 10 height 10
click at [39, 208] on input "NYC | THE ARCHITECT EVENT DRESSING" at bounding box center [39, 208] width 0 height 0
click at [45, 237] on button "Save Campaigns" at bounding box center [64, 246] width 83 height 18
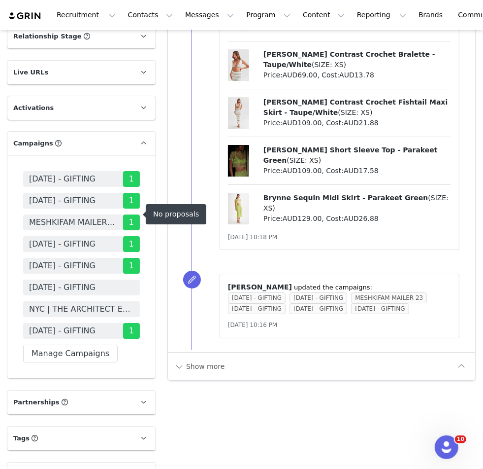
click at [68, 303] on span "NYC | THE ARCHITECT EVENT DRESSING" at bounding box center [81, 309] width 105 height 12
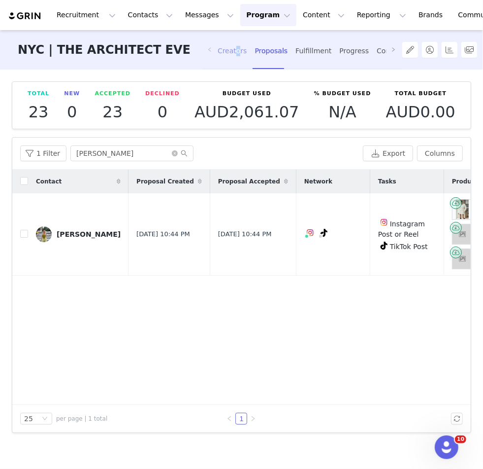
click at [237, 56] on div "Creators" at bounding box center [233, 51] width 30 height 26
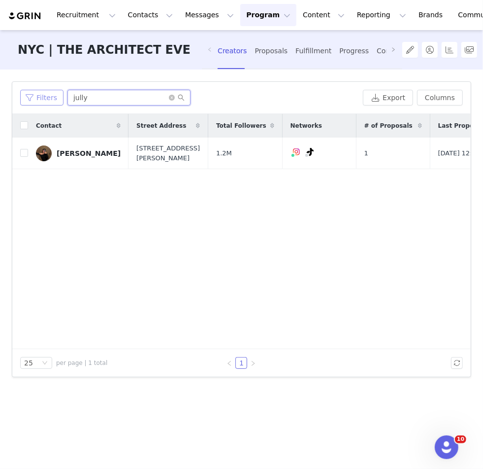
drag, startPoint x: 78, startPoint y: 100, endPoint x: 50, endPoint y: 93, distance: 28.9
click at [50, 93] on div "Filters jully" at bounding box center [189, 98] width 339 height 16
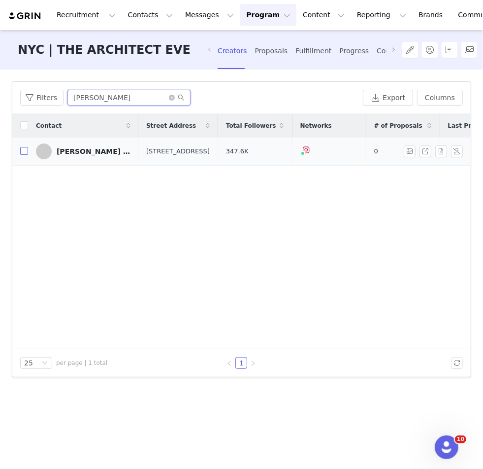
type input "[PERSON_NAME]"
click at [25, 153] on input "checkbox" at bounding box center [24, 151] width 8 height 8
checkbox input "true"
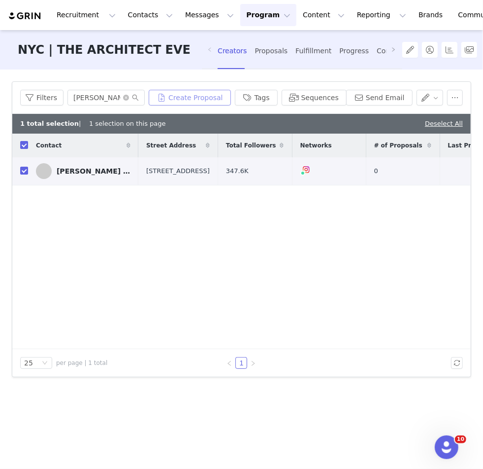
click at [211, 92] on button "Create Proposal" at bounding box center [190, 98] width 82 height 16
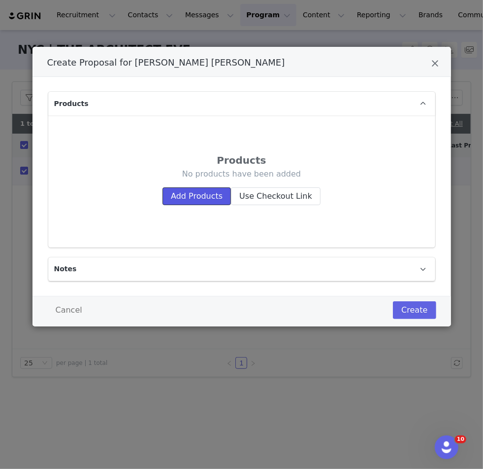
click at [185, 193] on button "Add Products" at bounding box center [197, 196] width 68 height 18
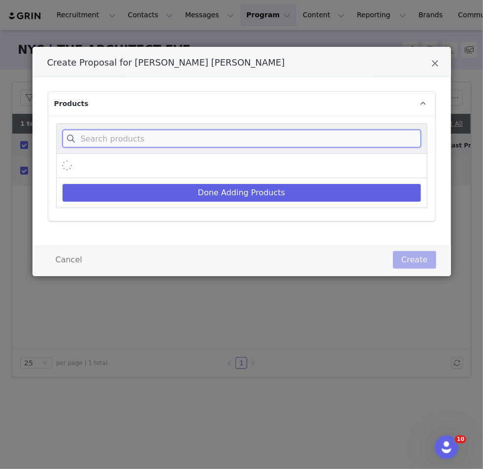
click at [181, 130] on input "Create Proposal for Tatiana Elizabeth Price" at bounding box center [242, 139] width 359 height 18
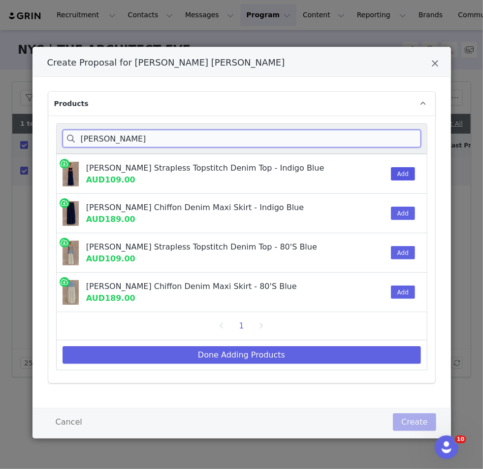
type input "[PERSON_NAME]"
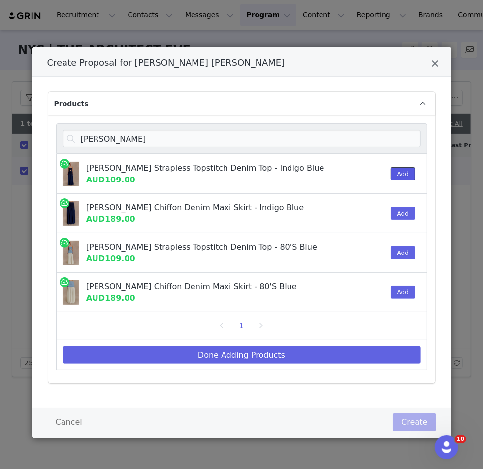
click at [249, 170] on button "Add" at bounding box center [403, 173] width 24 height 13
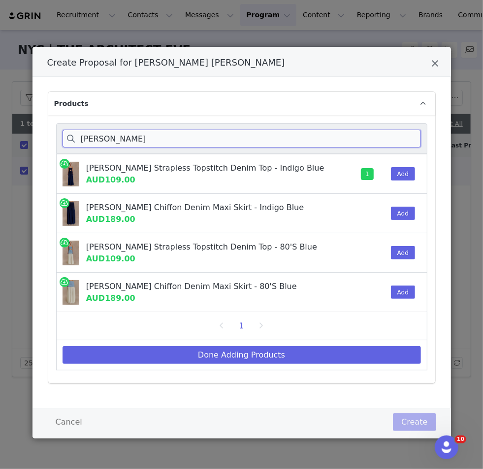
click at [105, 135] on input "[PERSON_NAME]" at bounding box center [242, 139] width 359 height 18
drag, startPoint x: 130, startPoint y: 135, endPoint x: -8, endPoint y: 134, distance: 138.0
click at [0, 134] on html "Recruitment Recruitment Creator Search Curated Lists Landing Pages Web Extensio…" at bounding box center [241, 234] width 483 height 469
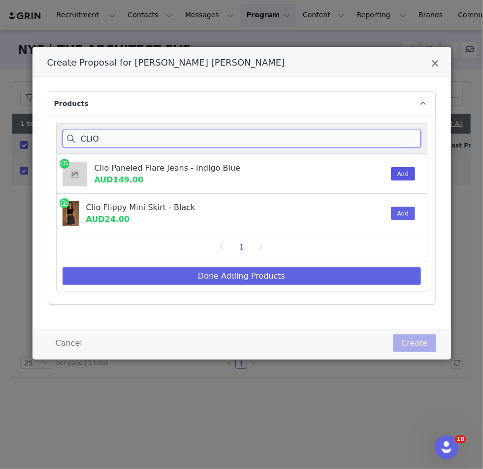
type input "CLIO"
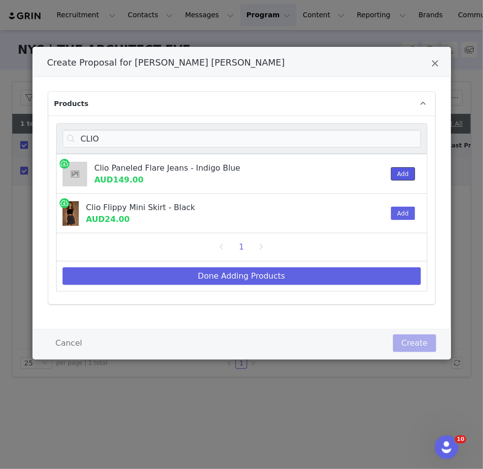
click at [249, 169] on button "Add" at bounding box center [403, 173] width 24 height 13
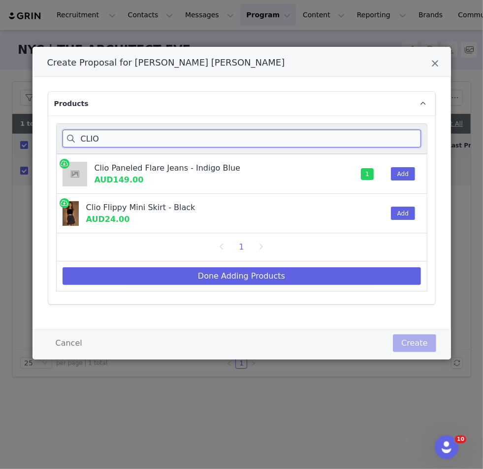
click at [188, 141] on input "CLIO" at bounding box center [242, 139] width 359 height 18
drag, startPoint x: 137, startPoint y: 137, endPoint x: 51, endPoint y: 137, distance: 86.7
click at [51, 137] on div "CLIO Clio Paneled Flare Jeans - Indigo Blue AUD149.00 1 Add Clio Flippy Mini Sk…" at bounding box center [241, 209] width 387 height 189
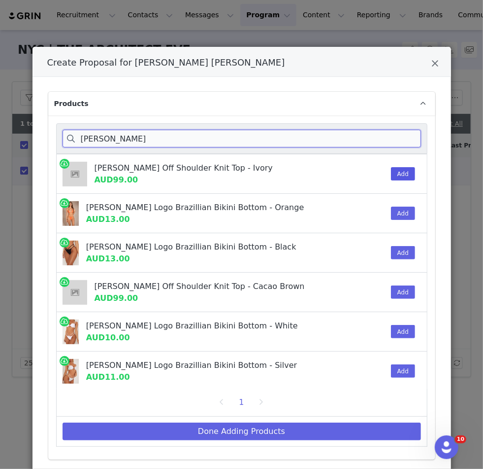
type input "[PERSON_NAME]"
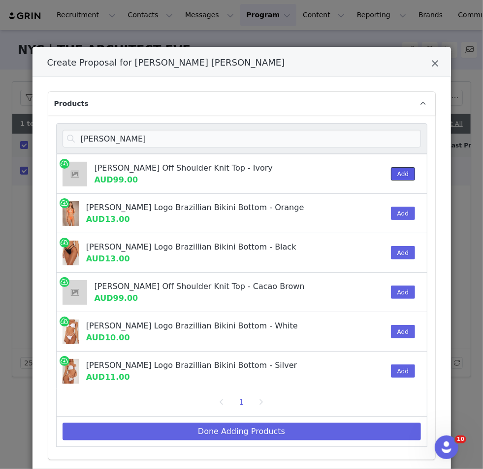
click at [249, 175] on button "Add" at bounding box center [403, 173] width 24 height 13
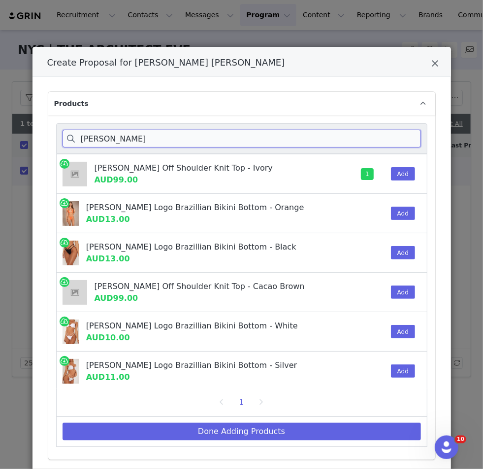
click at [93, 135] on input "[PERSON_NAME]" at bounding box center [242, 139] width 359 height 18
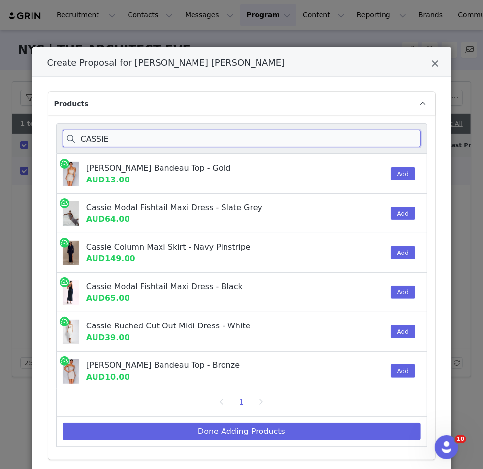
scroll to position [16, 0]
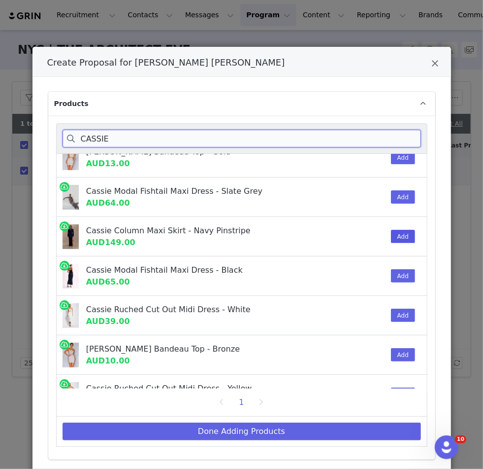
type input "CASSIE"
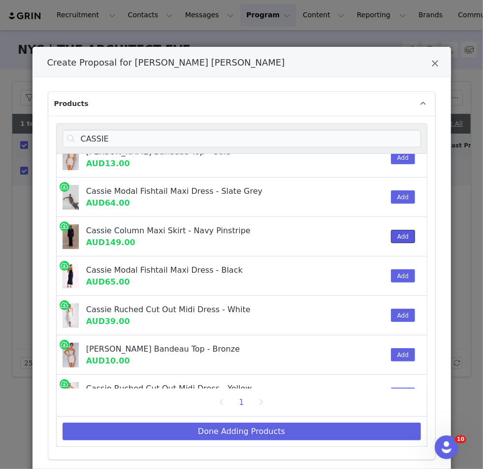
click at [249, 234] on button "Add" at bounding box center [403, 236] width 24 height 13
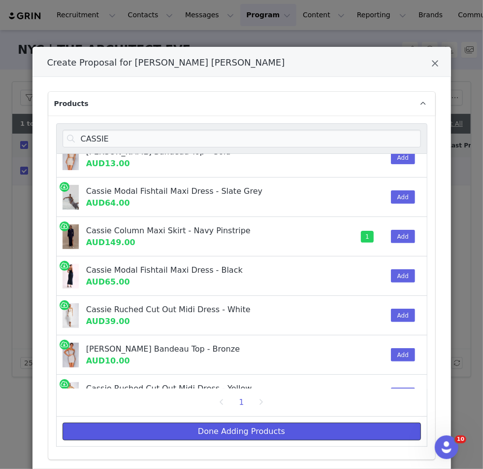
click at [216, 429] on button "Done Adding Products" at bounding box center [242, 431] width 359 height 18
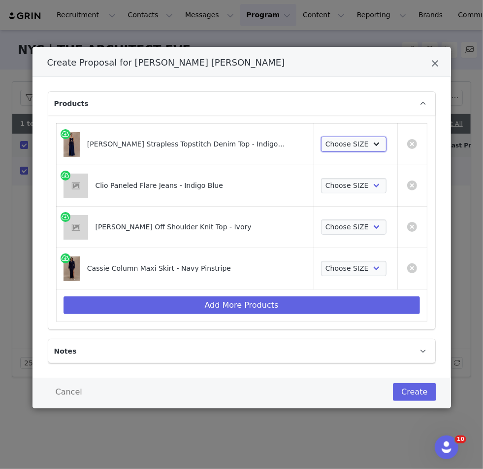
click at [249, 140] on select "Choose SIZE XXS XS S M L XL XXL 3XL" at bounding box center [354, 144] width 66 height 16
select select "27127786"
click at [249, 136] on select "Choose SIZE XXS XS S M L XL XXL 3XL" at bounding box center [354, 144] width 66 height 16
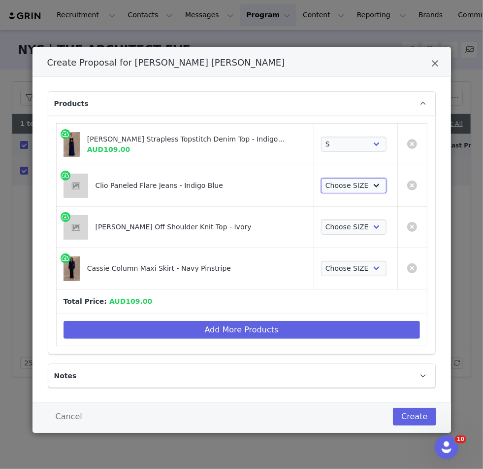
click at [249, 185] on select "Choose SIZE 22 23 24 25 26 27 28 29 30 31 32 33 34 35 36" at bounding box center [354, 186] width 66 height 16
select select "27695010"
click at [249, 178] on select "Choose SIZE 22 23 24 25 26 27 28 29 30 31 32 33 34 35 36" at bounding box center [354, 186] width 66 height 16
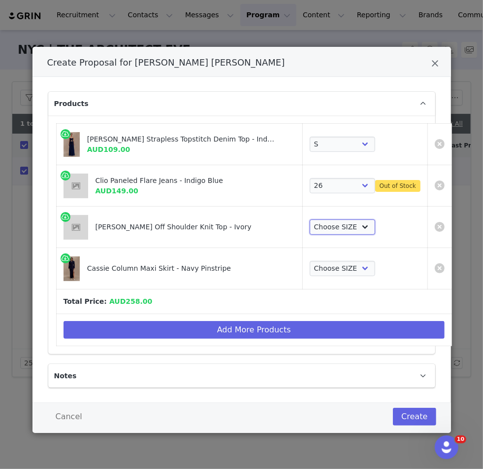
click at [249, 227] on select "Choose SIZE XXS XS S M L XL XXL 3XL" at bounding box center [343, 227] width 66 height 16
select select "27861813"
click at [249, 219] on select "Choose SIZE XXS XS S M L XL XXL 3XL" at bounding box center [343, 227] width 66 height 16
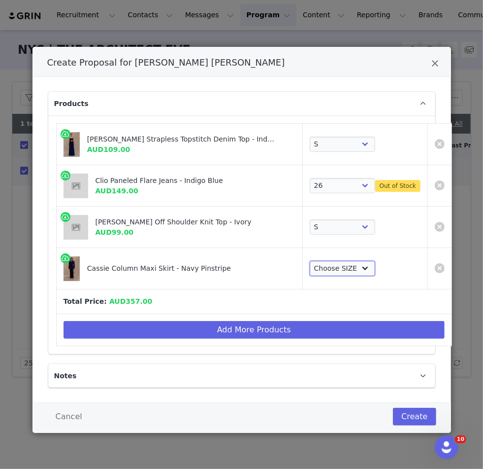
click at [249, 262] on select "Choose SIZE XXS XS S M L XL XXL 3XL" at bounding box center [343, 269] width 66 height 16
select select "27696093"
click at [249, 261] on select "Choose SIZE XXS XS S M L XL XXL 3XL" at bounding box center [343, 269] width 66 height 16
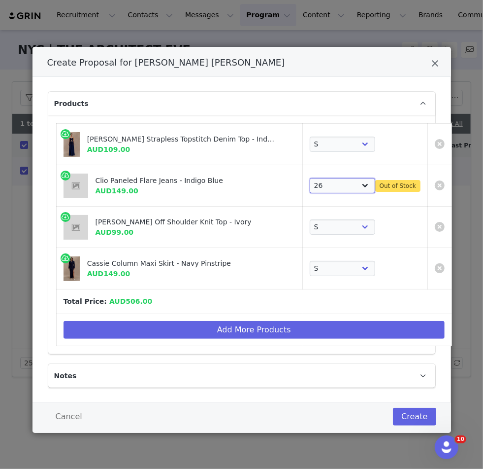
click at [249, 188] on select "Choose SIZE 22 23 24 25 26 27 28 29 30 31 32 33 34 35 36" at bounding box center [343, 186] width 66 height 16
click at [249, 178] on select "Choose SIZE 22 23 24 25 26 27 28 29 30 31 32 33 34 35 36" at bounding box center [343, 186] width 66 height 16
click at [249, 179] on select "Choose SIZE 22 23 24 25 26 27 28 29 30 31 32 33 34 35 36" at bounding box center [343, 186] width 66 height 16
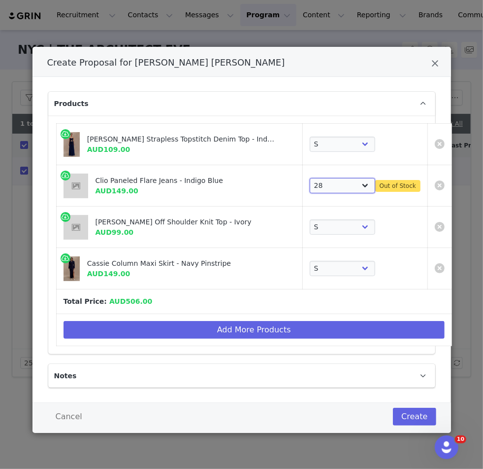
click at [249, 178] on select "Choose SIZE 22 23 24 25 26 27 28 29 30 31 32 33 34 35 36" at bounding box center [343, 186] width 66 height 16
click at [249, 183] on select "Choose SIZE 22 23 24 25 26 27 28 29 30 31 32 33 34 35 36" at bounding box center [343, 186] width 66 height 16
click at [249, 178] on select "Choose SIZE 22 23 24 25 26 27 28 29 30 31 32 33 34 35 36" at bounding box center [343, 186] width 66 height 16
click at [249, 182] on select "Choose SIZE 22 23 24 25 26 27 28 29 30 31 32 33 34 35 36" at bounding box center [343, 186] width 66 height 16
click at [249, 181] on select "Choose SIZE 22 23 24 25 26 27 28 29 30 31 32 33 34 35 36" at bounding box center [343, 186] width 66 height 16
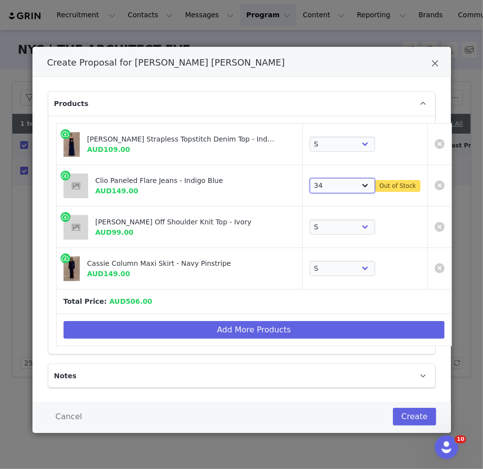
select select "27695008"
click at [249, 178] on select "Choose SIZE 22 23 24 25 26 27 28 29 30 31 32 33 34 35 36" at bounding box center [343, 186] width 66 height 16
click at [249, 146] on link "Create Proposal for Tatiana Elizabeth Price" at bounding box center [440, 144] width 10 height 10
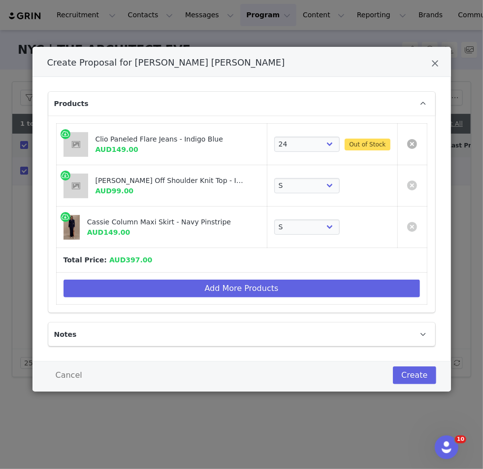
click at [249, 146] on link "Create Proposal for Tatiana Elizabeth Price" at bounding box center [412, 144] width 10 height 10
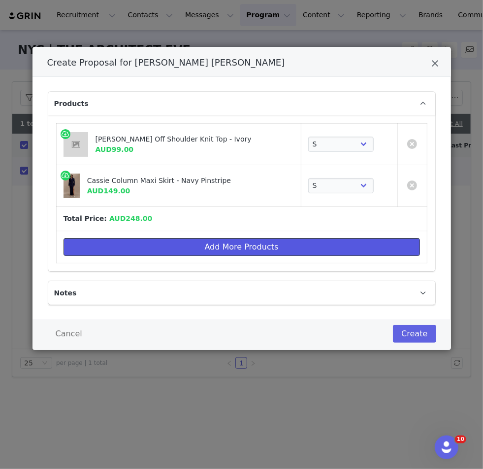
click at [249, 241] on button "Add More Products" at bounding box center [242, 247] width 357 height 18
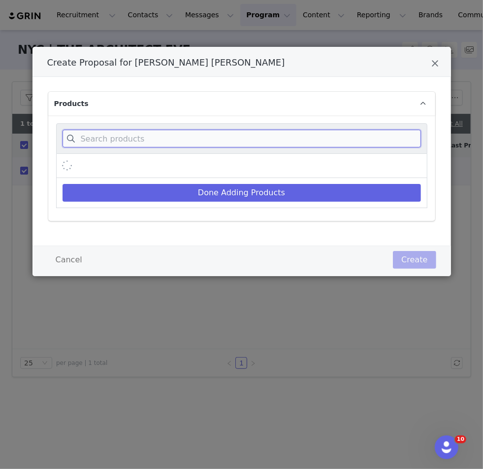
click at [249, 135] on input "Create Proposal for Tatiana Elizabeth Price" at bounding box center [242, 139] width 359 height 18
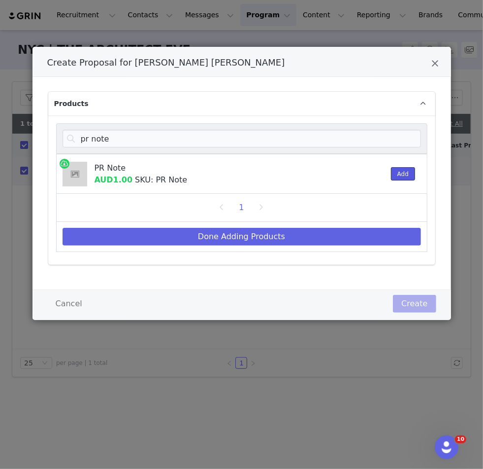
click at [249, 168] on button "Add" at bounding box center [403, 173] width 24 height 13
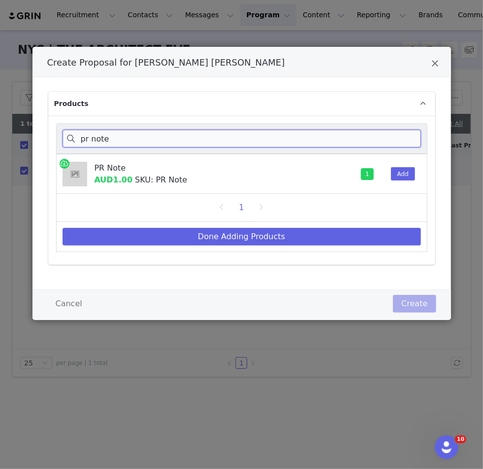
click at [249, 141] on input "pr note" at bounding box center [242, 139] width 359 height 18
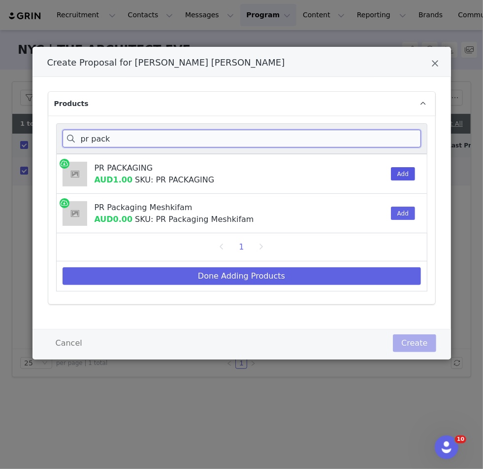
type input "pr pack"
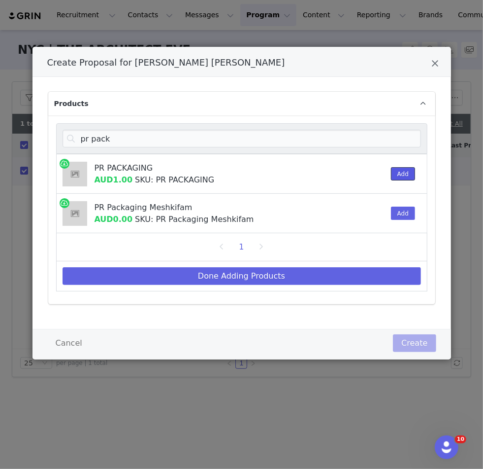
click at [249, 174] on button "Add" at bounding box center [403, 173] width 24 height 13
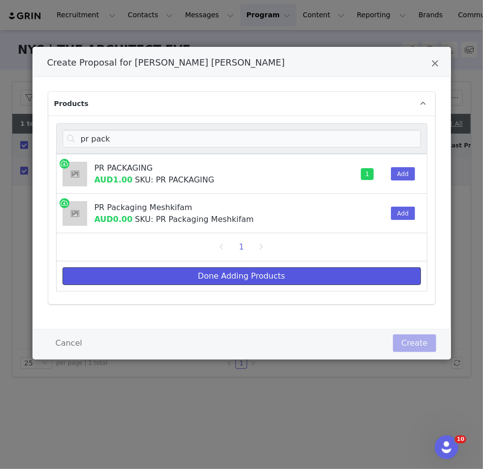
click at [246, 279] on button "Done Adding Products" at bounding box center [242, 276] width 359 height 18
select select "27861813"
select select "27696093"
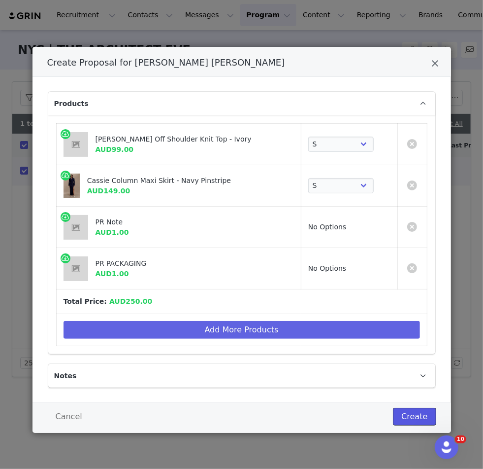
click at [249, 413] on button "Create" at bounding box center [414, 416] width 43 height 18
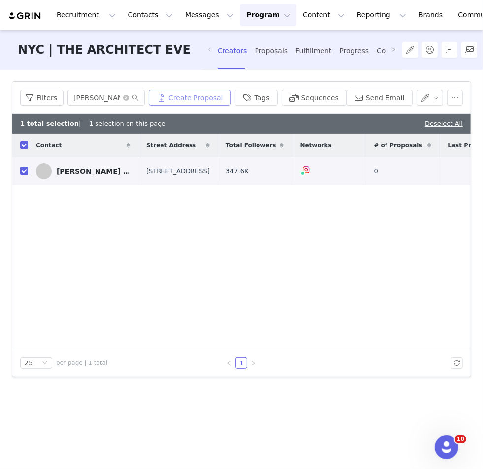
click at [199, 96] on button "Create Proposal" at bounding box center [190, 98] width 82 height 16
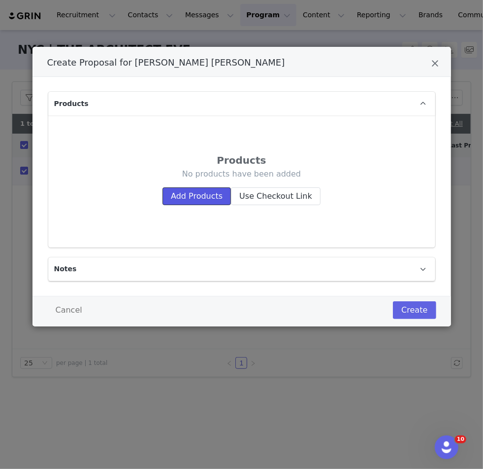
click at [195, 196] on button "Add Products" at bounding box center [197, 196] width 68 height 18
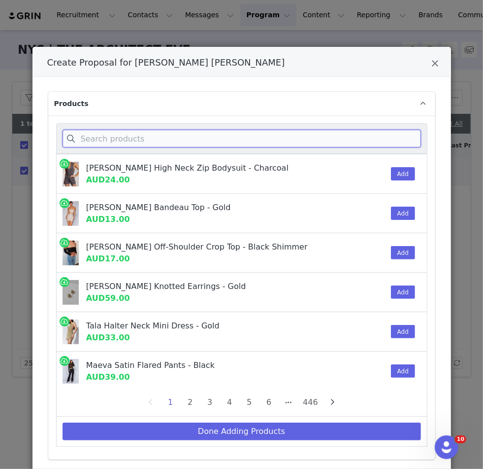
click at [148, 137] on input "Create Proposal for Tatiana Elizabeth Price" at bounding box center [242, 139] width 359 height 18
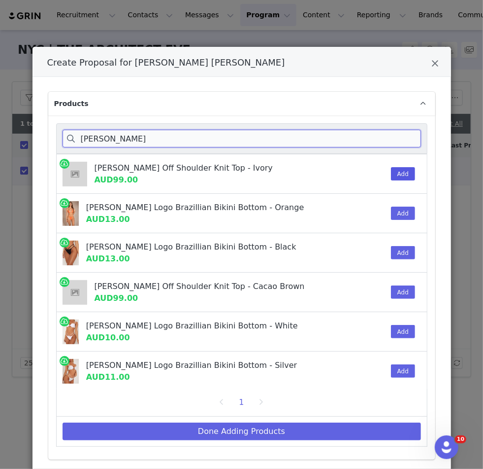
type input "[PERSON_NAME]"
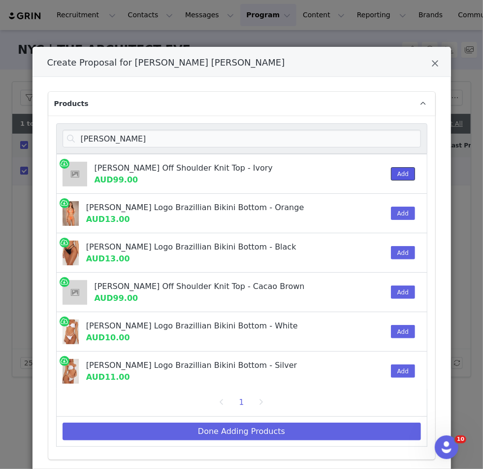
click at [249, 175] on button "Add" at bounding box center [403, 173] width 24 height 13
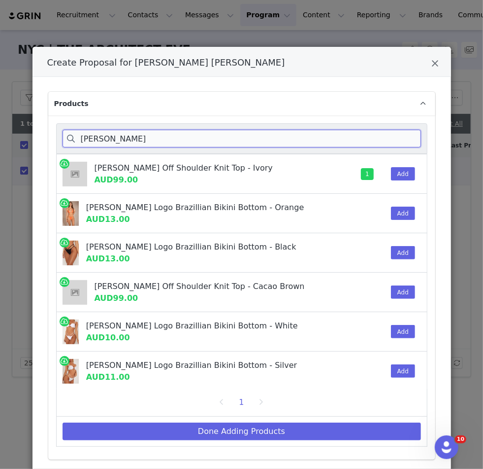
click at [144, 135] on input "[PERSON_NAME]" at bounding box center [242, 139] width 359 height 18
drag, startPoint x: 153, startPoint y: 135, endPoint x: 23, endPoint y: 135, distance: 130.6
click at [23, 135] on div "Create Proposal for [PERSON_NAME] [PERSON_NAME] Products [PERSON_NAME] Off Shou…" at bounding box center [241, 234] width 483 height 469
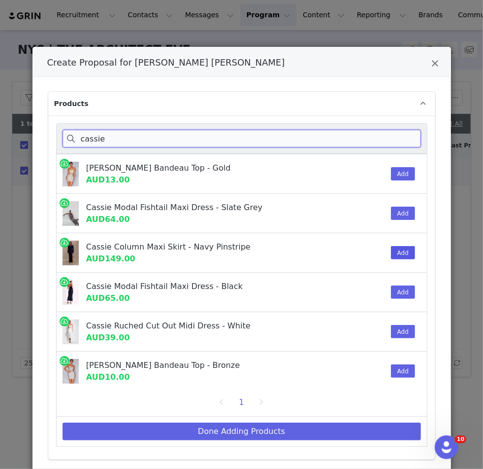
type input "cassie"
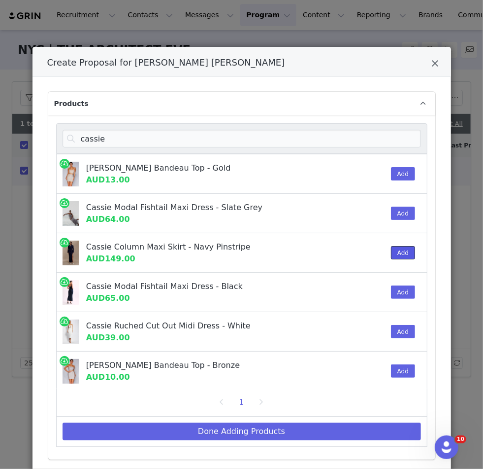
click at [249, 248] on button "Add" at bounding box center [403, 252] width 24 height 13
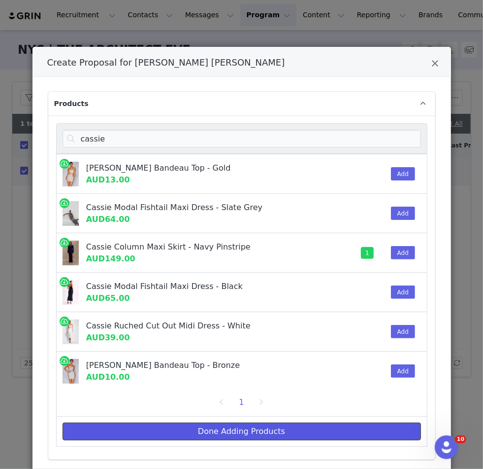
click at [242, 428] on button "Done Adding Products" at bounding box center [242, 431] width 359 height 18
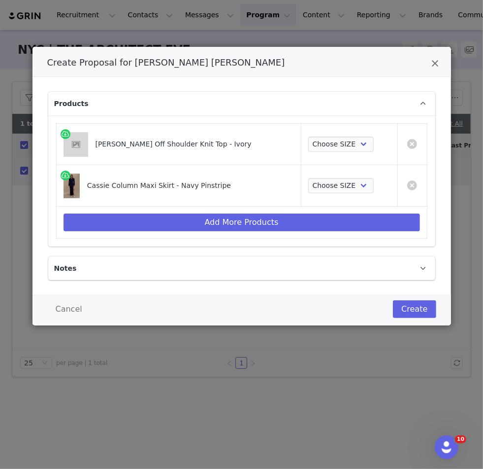
click at [249, 58] on div "Create Proposal for [PERSON_NAME] [PERSON_NAME]" at bounding box center [242, 62] width 419 height 30
click at [249, 63] on div "Create Proposal for [PERSON_NAME] [PERSON_NAME]" at bounding box center [242, 62] width 419 height 30
click at [249, 64] on icon "Close" at bounding box center [435, 64] width 7 height 10
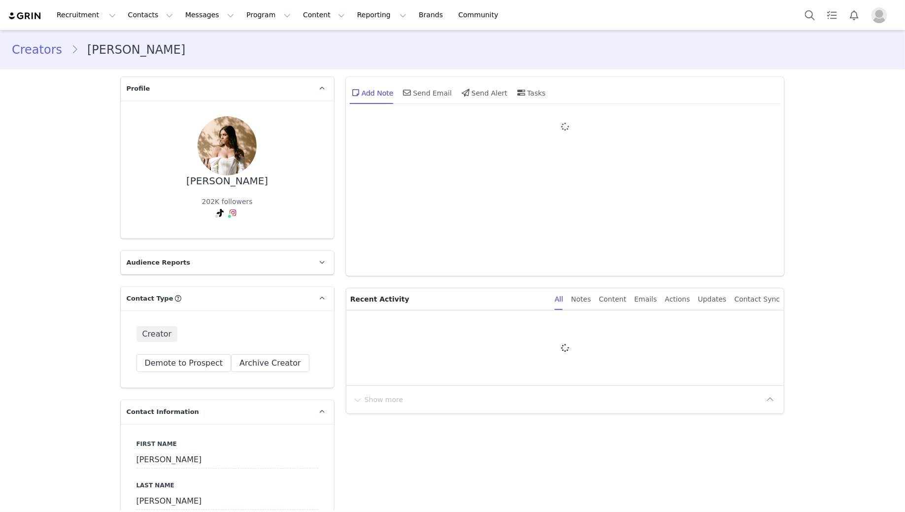
type input "+1 ([GEOGRAPHIC_DATA])"
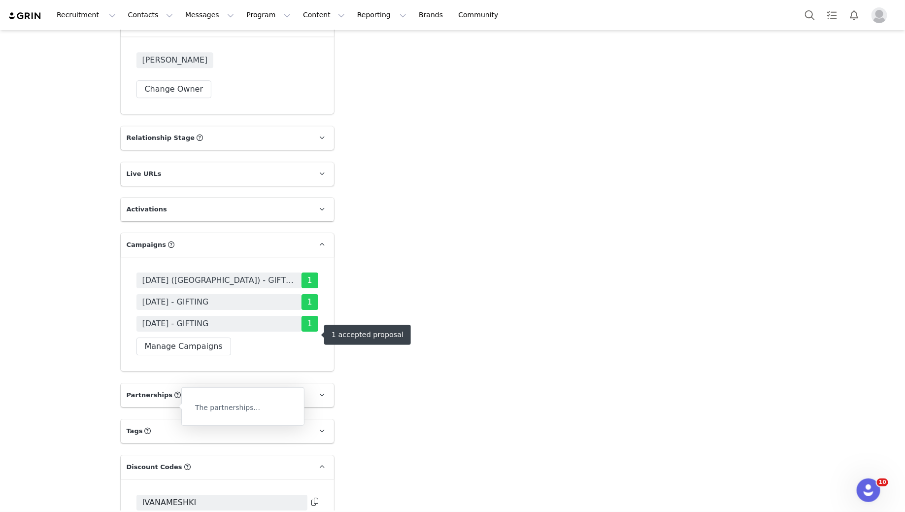
scroll to position [1444, 0]
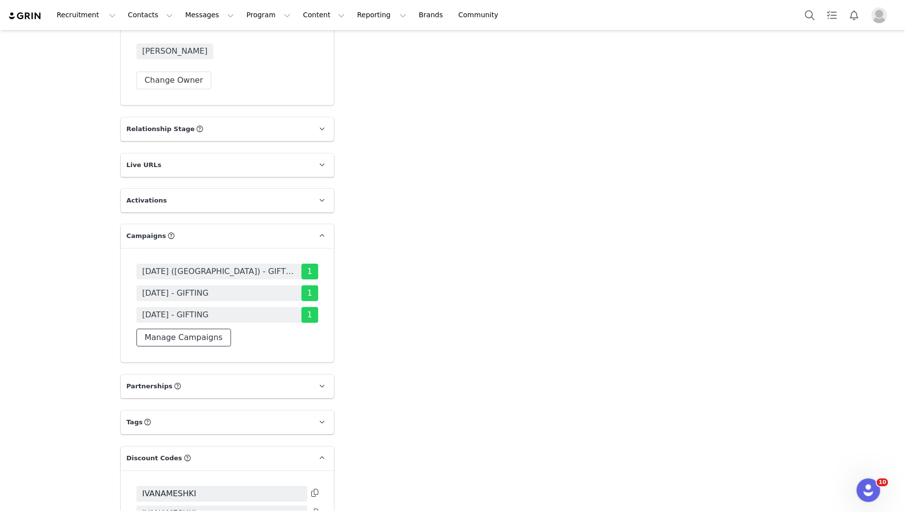
click at [207, 329] on button "Manage Campaigns" at bounding box center [183, 338] width 95 height 18
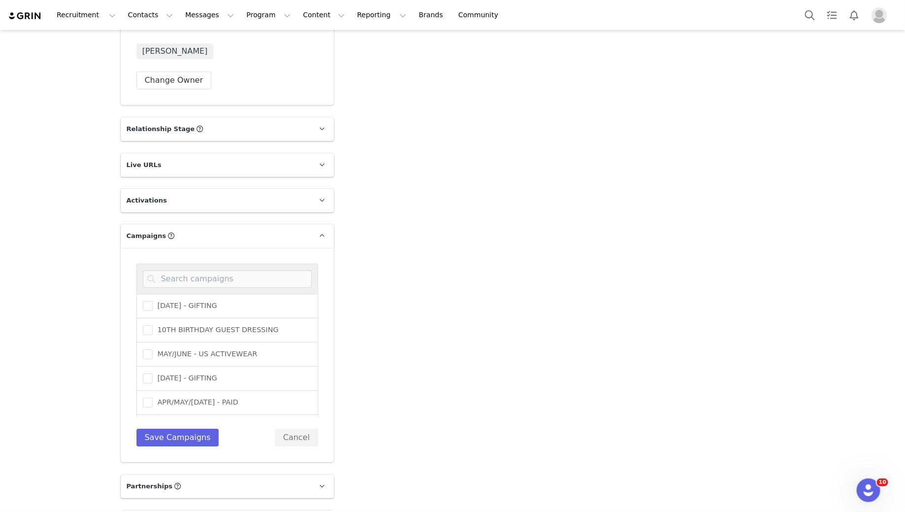
click at [184, 264] on div at bounding box center [227, 279] width 182 height 30
click at [179, 270] on input at bounding box center [227, 279] width 169 height 18
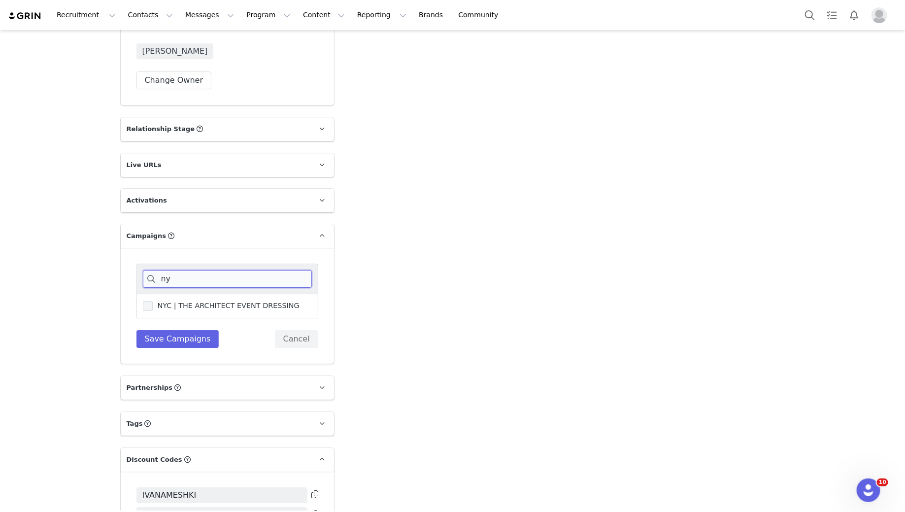
type input "ny"
click at [148, 301] on span at bounding box center [148, 306] width 10 height 10
click at [153, 301] on input "NYC | THE ARCHITECT EVENT DRESSING" at bounding box center [153, 301] width 0 height 0
click at [171, 334] on button "Save Campaigns" at bounding box center [177, 339] width 83 height 18
click at [191, 325] on div "ny NYC | THE ARCHITECT EVENT DRESSING Save Campaigns Cancel" at bounding box center [227, 306] width 182 height 84
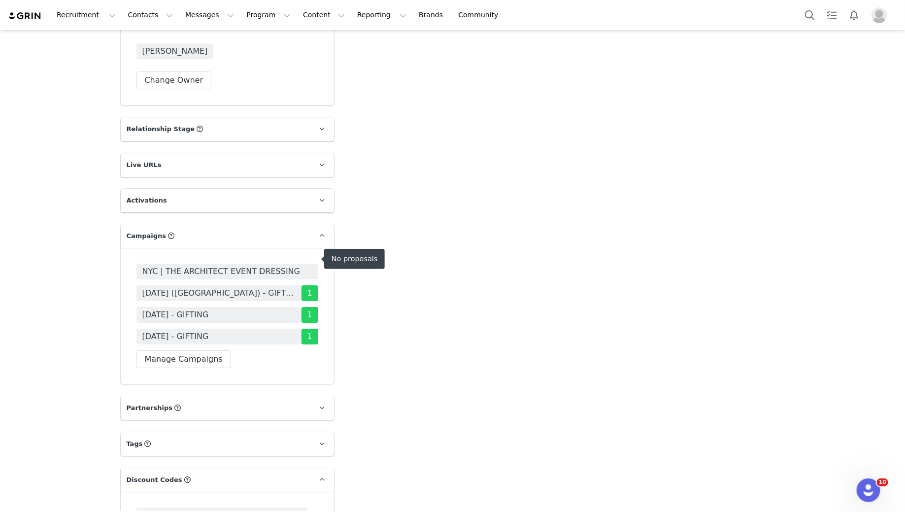
click at [196, 266] on span "NYC | THE ARCHITECT EVENT DRESSING" at bounding box center [221, 272] width 158 height 12
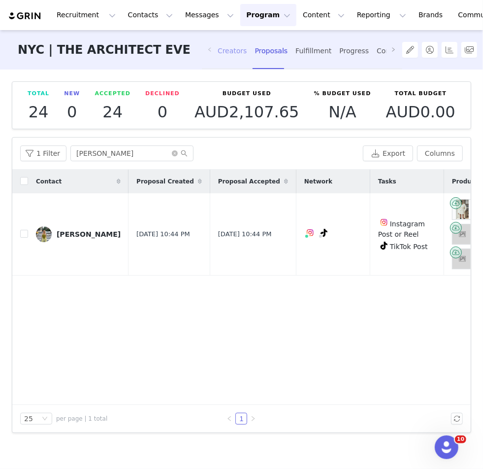
click at [233, 51] on div "Creators" at bounding box center [233, 51] width 30 height 26
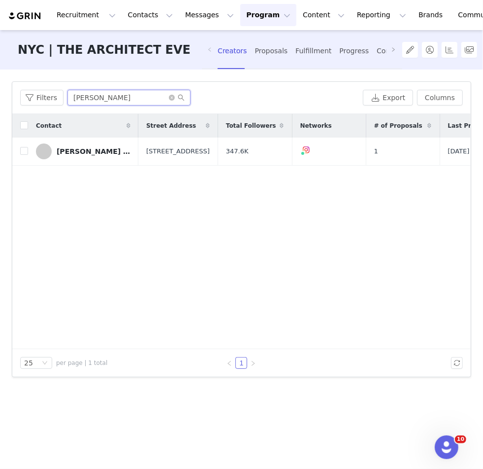
click at [92, 98] on input "TATIANA" at bounding box center [128, 98] width 123 height 16
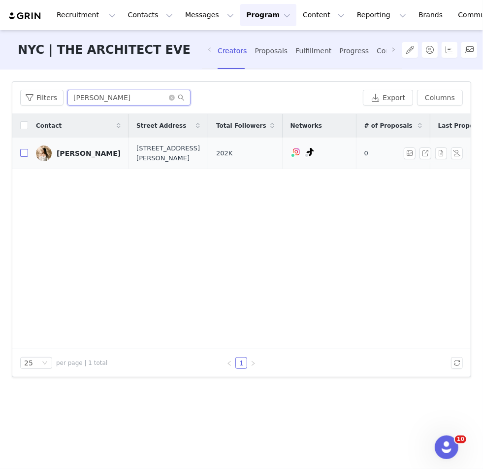
type input "ivana"
click at [25, 156] on input "checkbox" at bounding box center [24, 153] width 8 height 8
checkbox input "true"
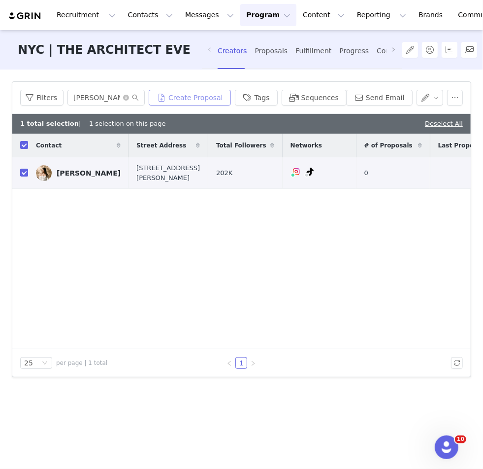
click at [192, 94] on button "Create Proposal" at bounding box center [190, 98] width 82 height 16
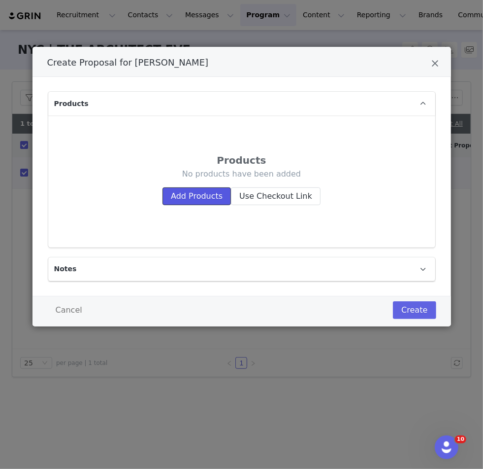
click at [208, 191] on button "Add Products" at bounding box center [197, 196] width 68 height 18
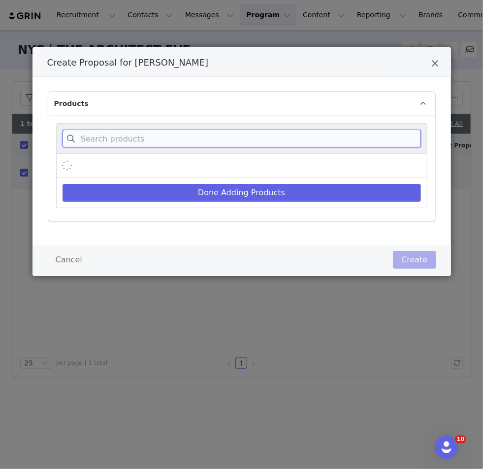
click at [207, 143] on input "Create Proposal for ivana ramirez" at bounding box center [242, 139] width 359 height 18
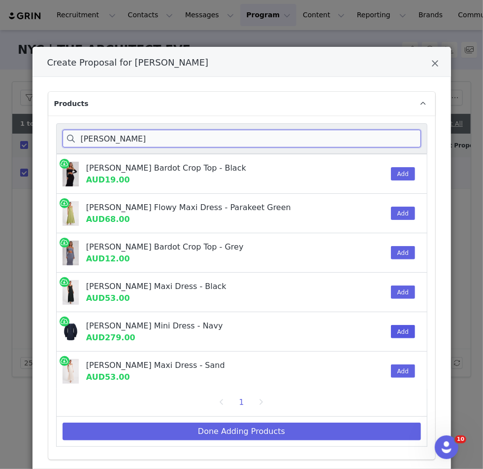
type input "beatrice"
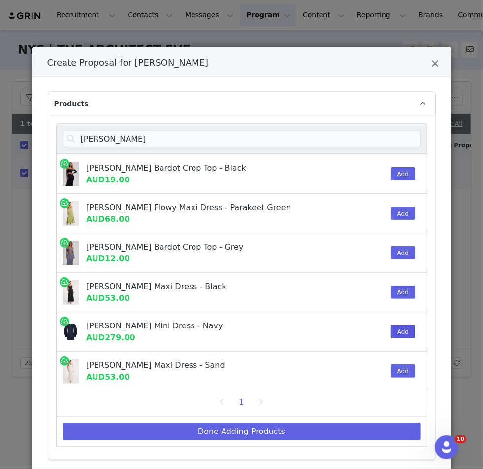
click at [401, 325] on button "Add" at bounding box center [403, 331] width 24 height 13
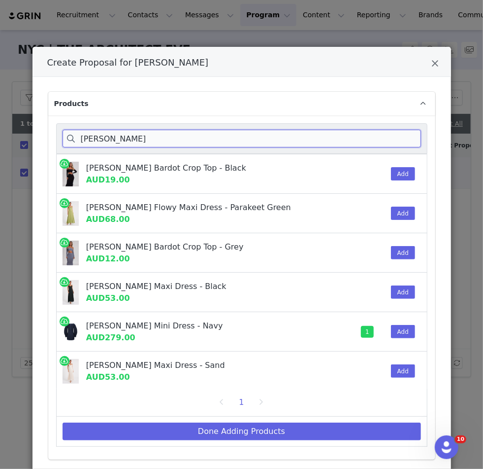
click at [141, 146] on input "beatrice" at bounding box center [242, 139] width 359 height 18
click at [116, 139] on input "beatrice" at bounding box center [242, 139] width 359 height 18
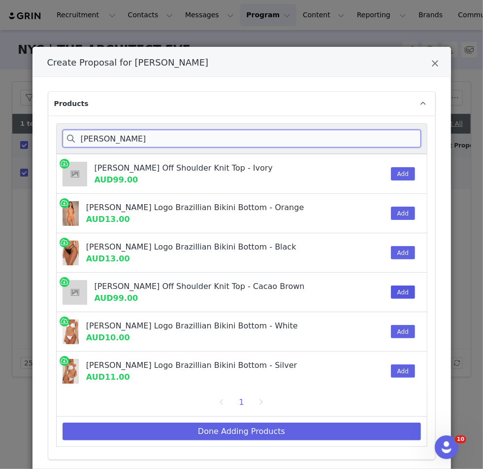
type input "carley"
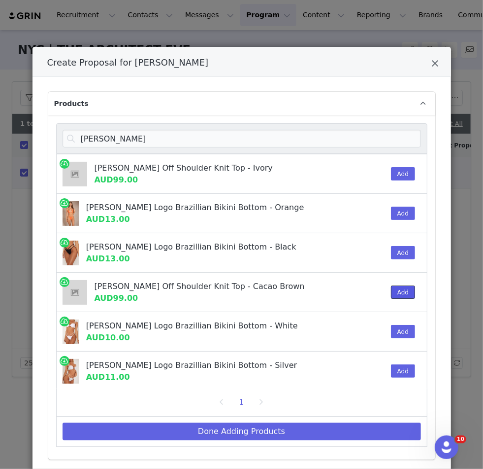
click at [395, 297] on button "Add" at bounding box center [403, 291] width 24 height 13
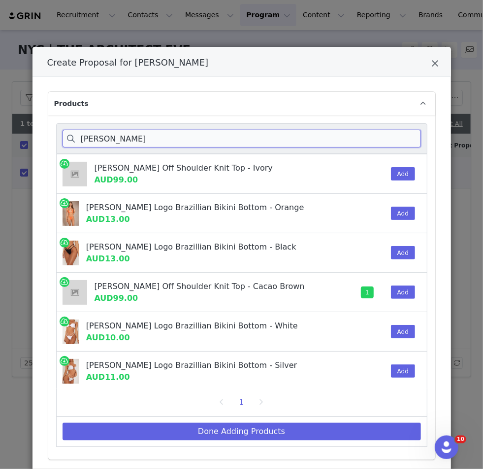
click at [117, 136] on input "carley" at bounding box center [242, 139] width 359 height 18
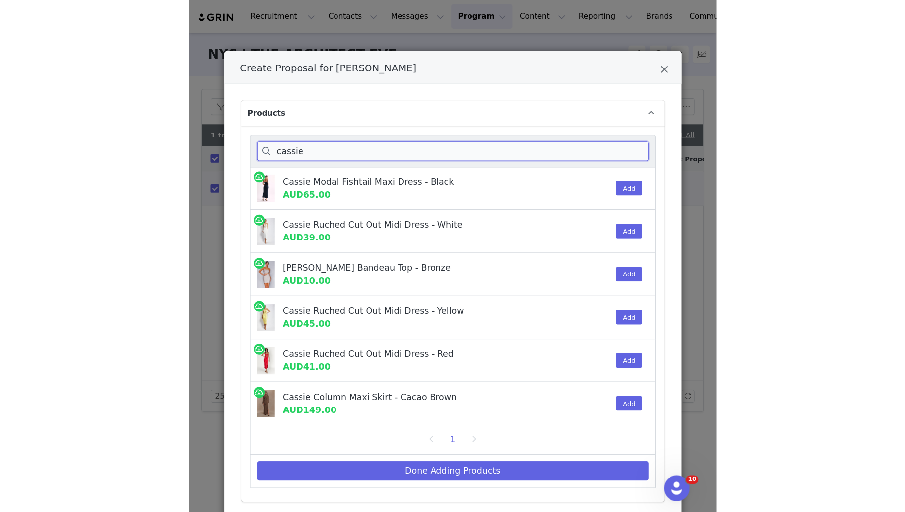
scroll to position [158, 0]
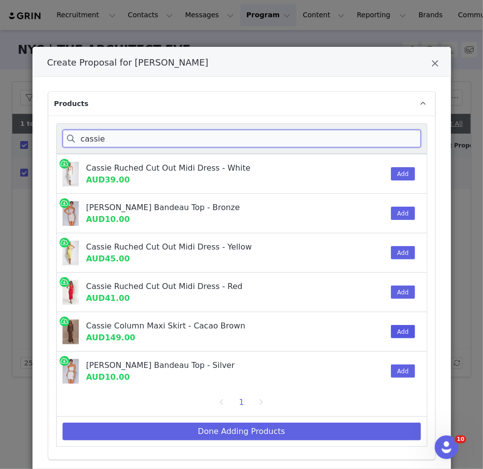
type input "cassie"
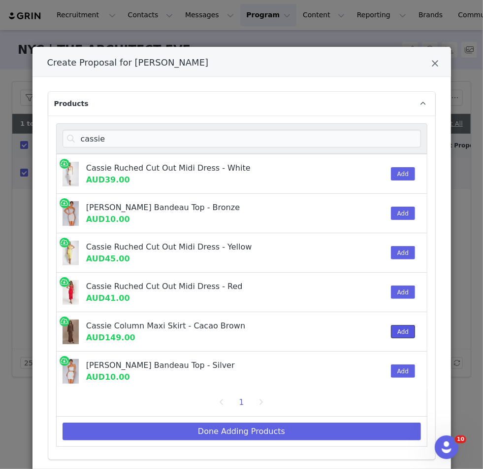
click at [403, 325] on button "Add" at bounding box center [403, 331] width 24 height 13
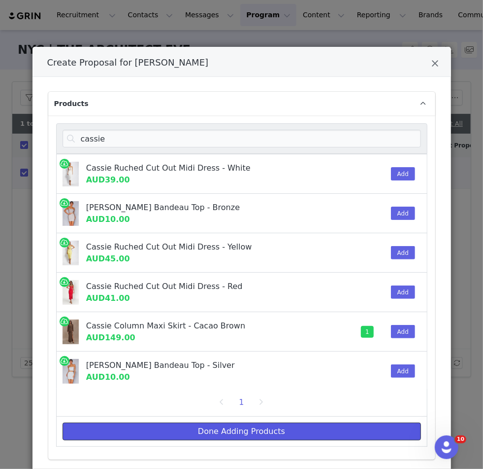
click at [245, 429] on button "Done Adding Products" at bounding box center [242, 431] width 359 height 18
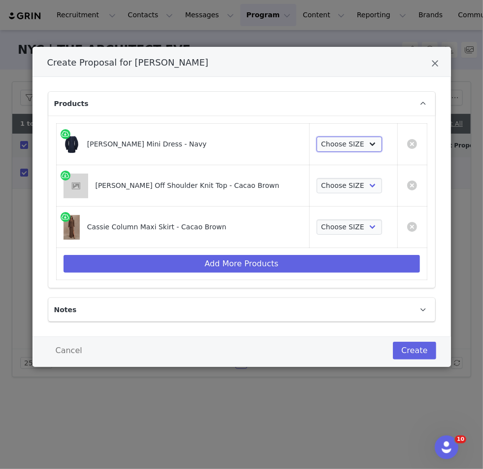
click at [322, 143] on select "Choose SIZE XXS XS S M L XL XXL 3XL" at bounding box center [350, 144] width 66 height 16
select select "27694000"
click at [317, 136] on select "Choose SIZE XXS XS S M L XL XXL 3XL" at bounding box center [350, 144] width 66 height 16
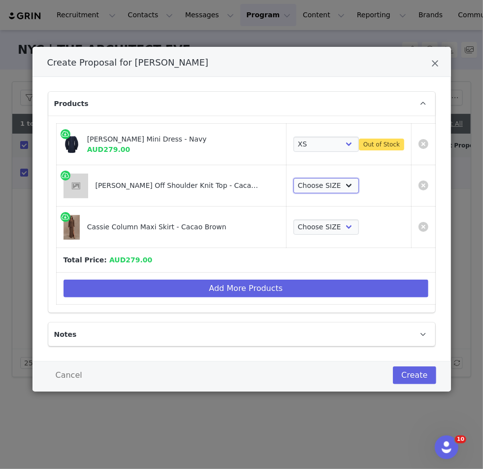
click at [320, 185] on select "Choose SIZE XXS XS S M L XL XXL 3XL" at bounding box center [327, 186] width 66 height 16
select select "27861932"
click at [294, 178] on select "Choose SIZE XXS XS S M L XL XXL 3XL" at bounding box center [327, 186] width 66 height 16
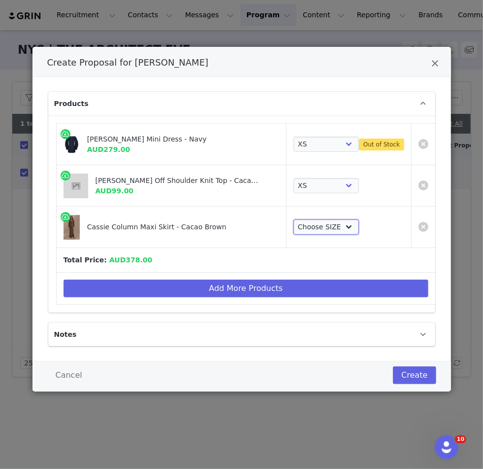
click at [316, 228] on select "Choose SIZE XXS XS S M L XL XXL 3XL" at bounding box center [327, 227] width 66 height 16
select select "27695675"
click at [294, 219] on select "Choose SIZE XXS XS S M L XL XXL 3XL" at bounding box center [327, 227] width 66 height 16
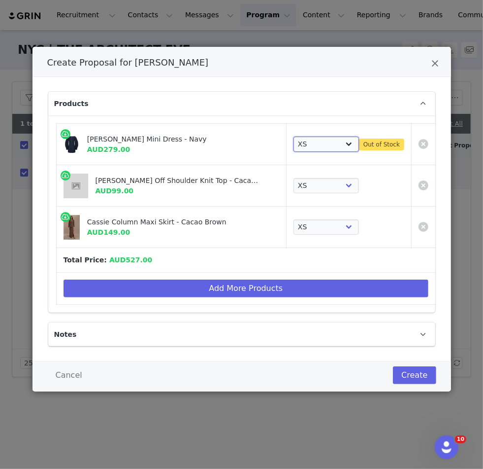
click at [304, 136] on select "Choose SIZE XXS XS S M L XL XXL 3XL" at bounding box center [327, 144] width 66 height 16
click at [294, 136] on select "Choose SIZE XXS XS S M L XL XXL 3XL" at bounding box center [327, 144] width 66 height 16
click at [311, 140] on select "Choose SIZE XXS XS S M L XL XXL 3XL" at bounding box center [327, 144] width 66 height 16
select select "27694001"
click at [304, 136] on select "Choose SIZE XXS XS S M L XL XXL 3XL" at bounding box center [327, 144] width 66 height 16
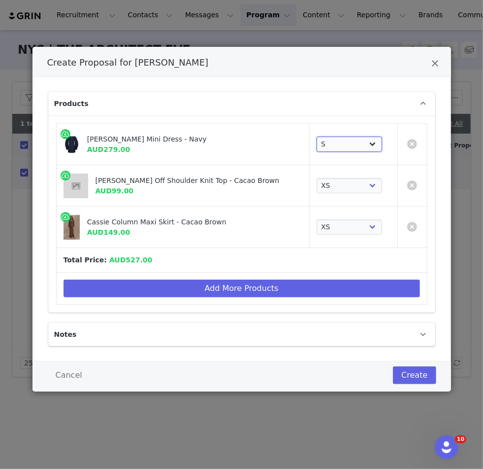
click at [337, 140] on select "Choose SIZE XXS XS S M L XL XXL 3XL" at bounding box center [350, 144] width 66 height 16
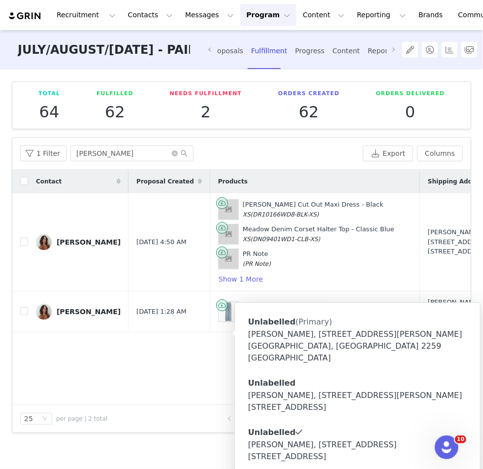
scroll to position [0, 168]
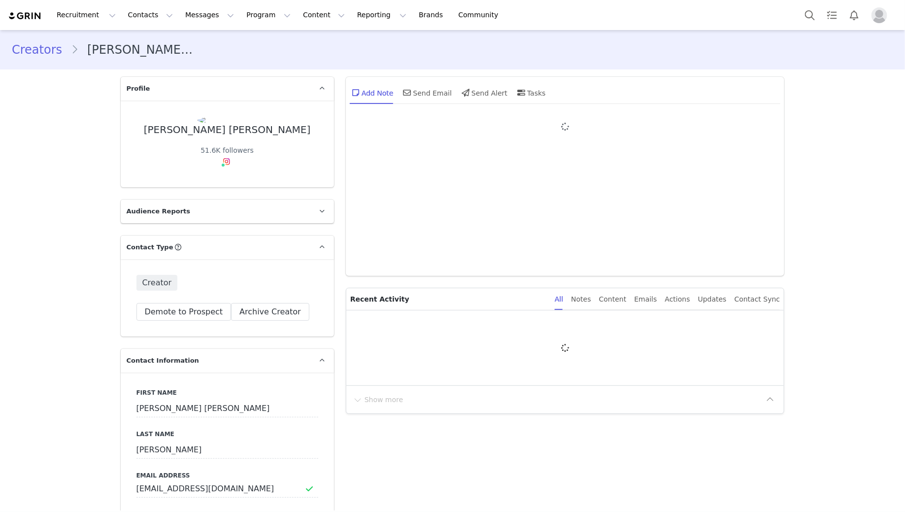
type input "+1 ([GEOGRAPHIC_DATA])"
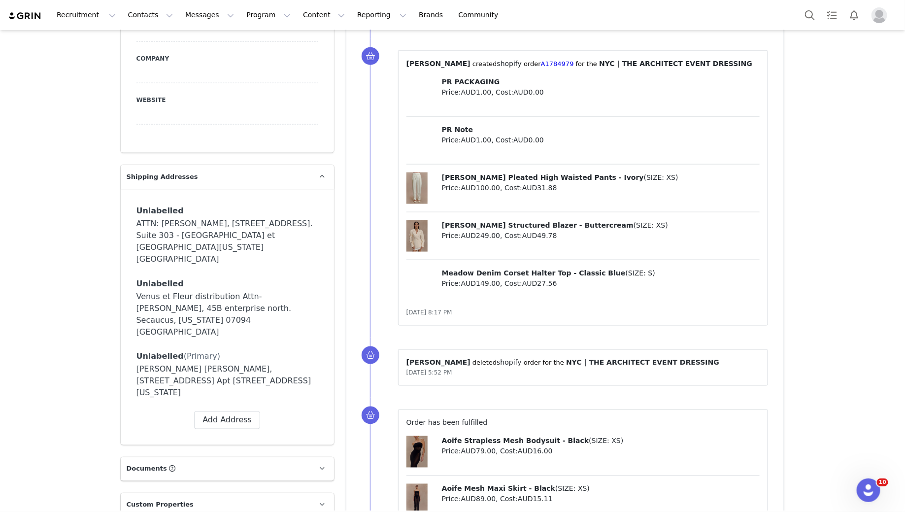
scroll to position [600, 0]
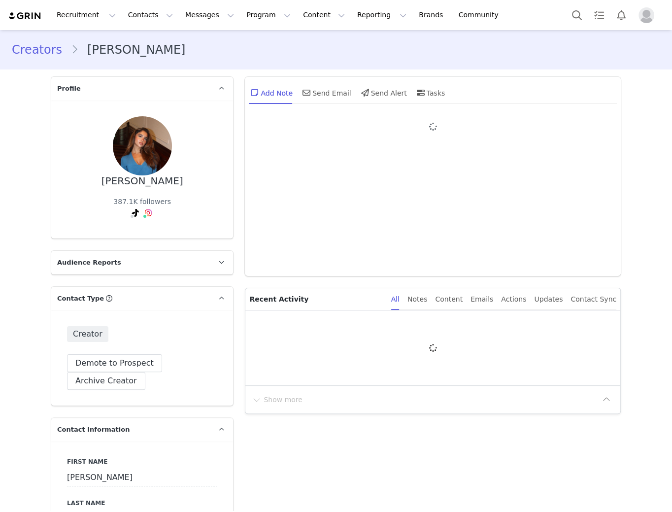
type input "+1 ([GEOGRAPHIC_DATA])"
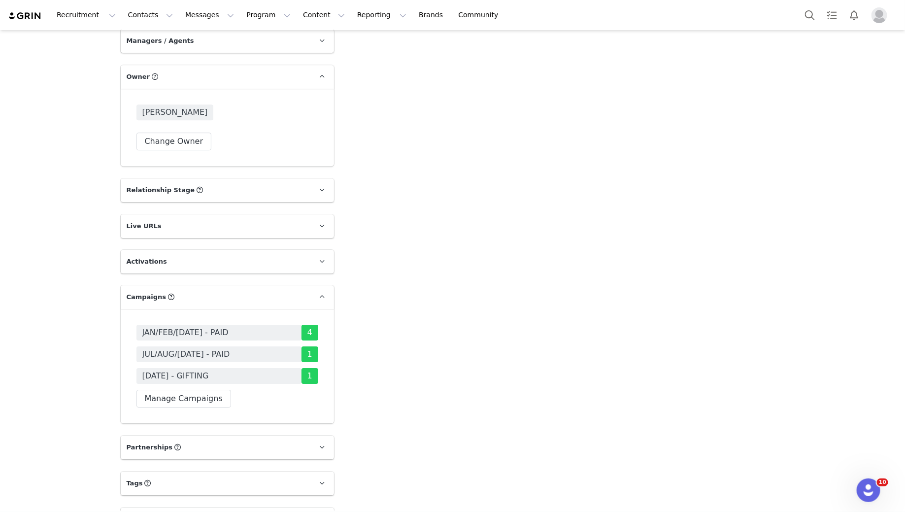
scroll to position [1635, 0]
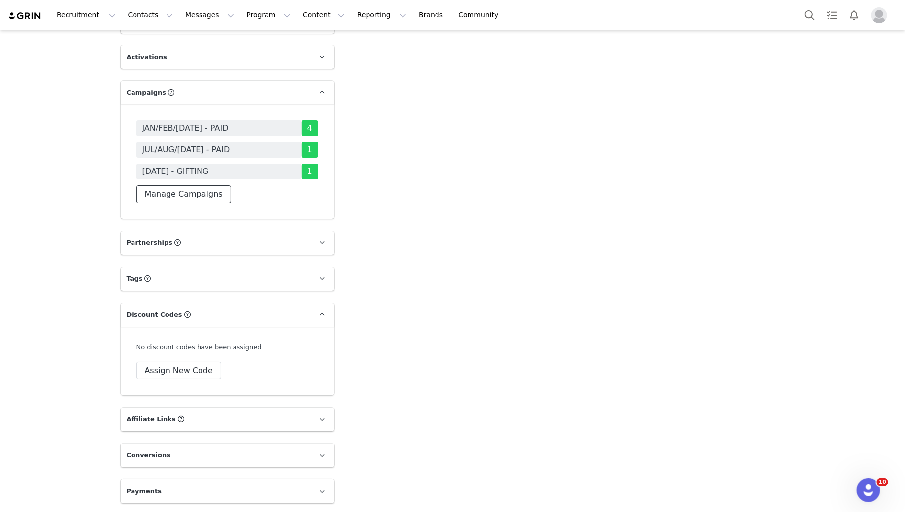
click at [188, 200] on button "Manage Campaigns" at bounding box center [183, 194] width 95 height 18
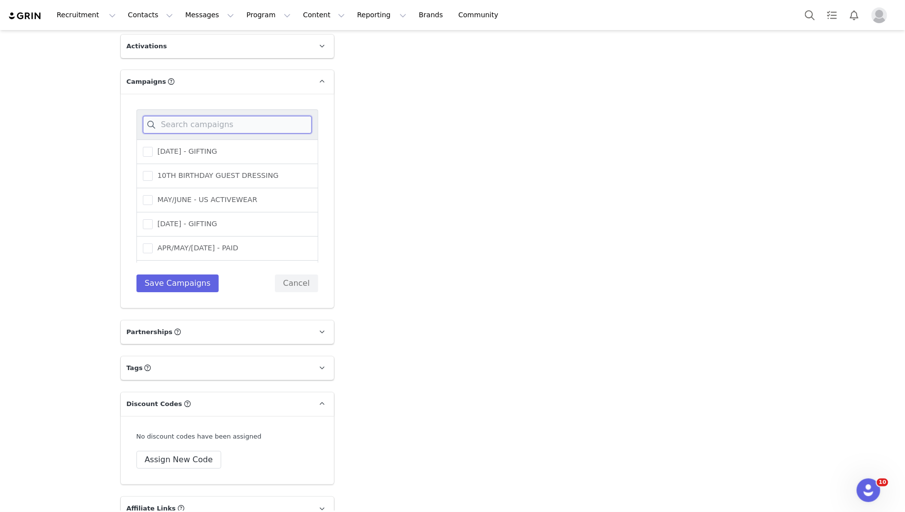
click at [237, 134] on input at bounding box center [227, 125] width 169 height 18
type input "a"
type input "sep"
click at [154, 156] on span "[DATE] - GIFTING" at bounding box center [185, 151] width 65 height 9
click at [153, 147] on input "[DATE] - GIFTING" at bounding box center [153, 147] width 0 height 0
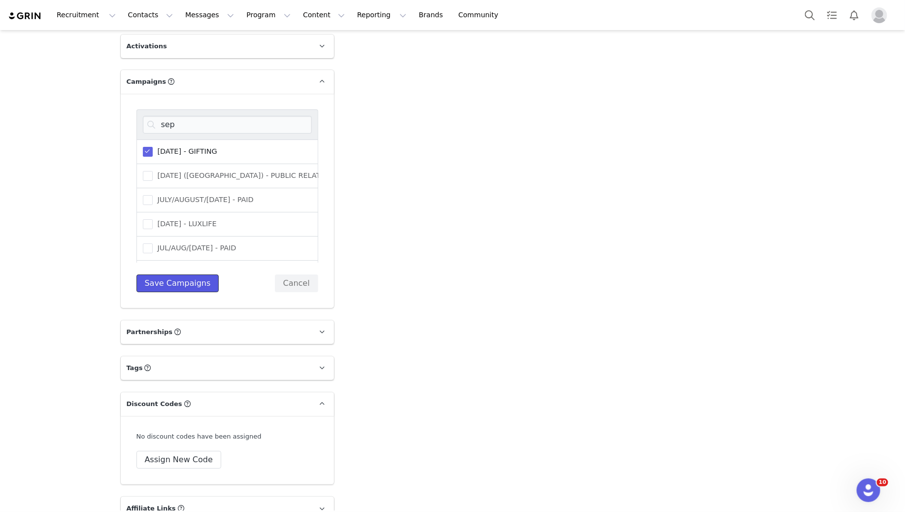
click at [166, 292] on button "Save Campaigns" at bounding box center [177, 283] width 83 height 18
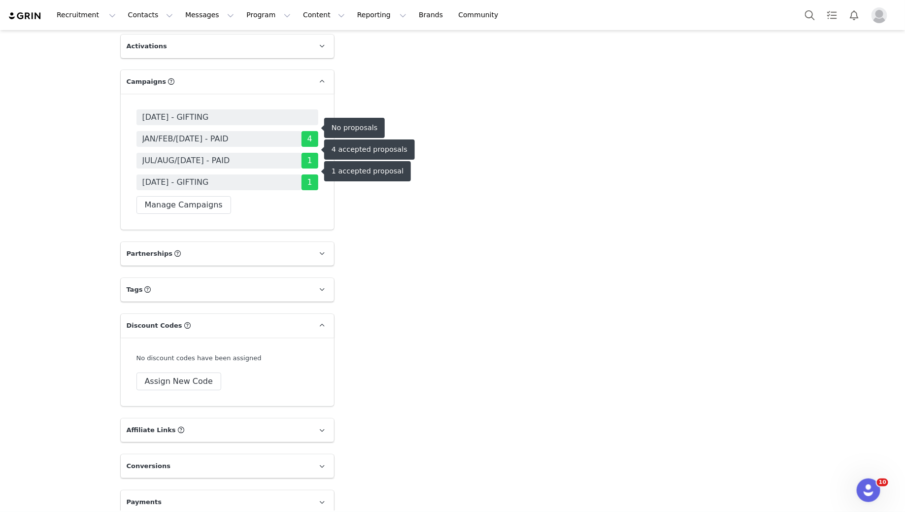
click at [190, 119] on div "SEPTEMBER 25 - GIFTING JAN/FEB/MAR 24 - PAID 4 JUL/AUG/SEP 23 - PAID 1 MAY 25 -…" at bounding box center [227, 162] width 213 height 136
click at [194, 123] on span "[DATE] - GIFTING" at bounding box center [175, 117] width 67 height 12
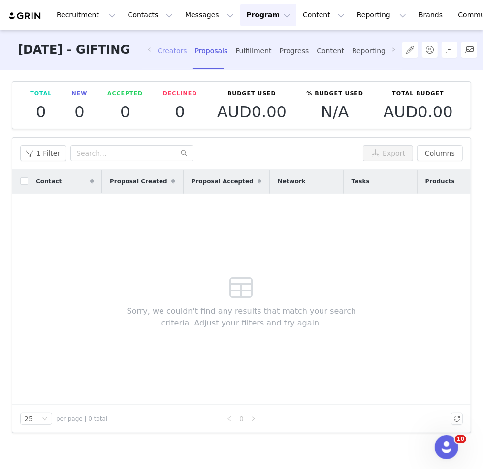
click at [187, 52] on div "Creators" at bounding box center [173, 51] width 30 height 26
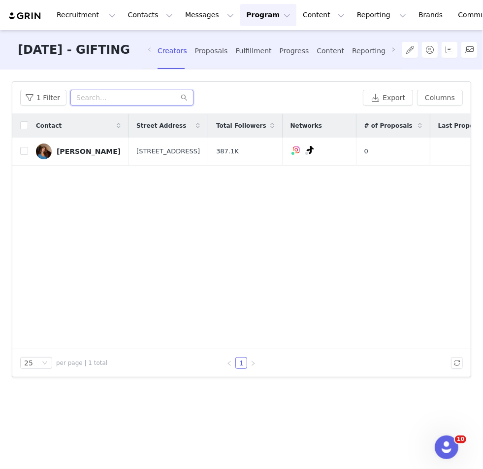
click at [104, 97] on input "text" at bounding box center [131, 98] width 123 height 16
click at [19, 153] on td at bounding box center [20, 151] width 16 height 28
click at [28, 153] on td "[PERSON_NAME]" at bounding box center [78, 151] width 101 height 28
click at [23, 154] on input "checkbox" at bounding box center [24, 151] width 8 height 8
checkbox input "true"
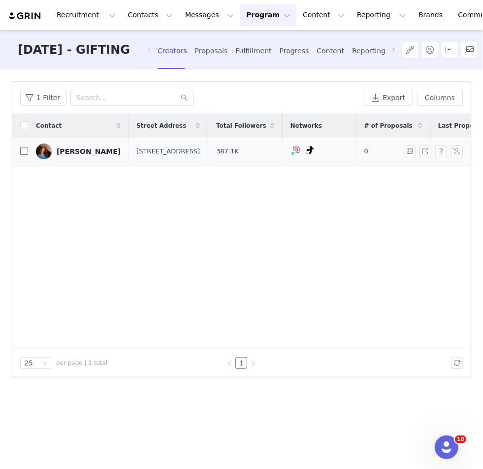
checkbox input "true"
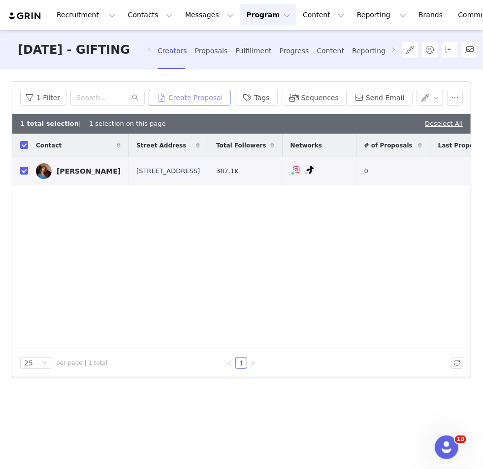
click at [220, 93] on button "Create Proposal" at bounding box center [190, 98] width 82 height 16
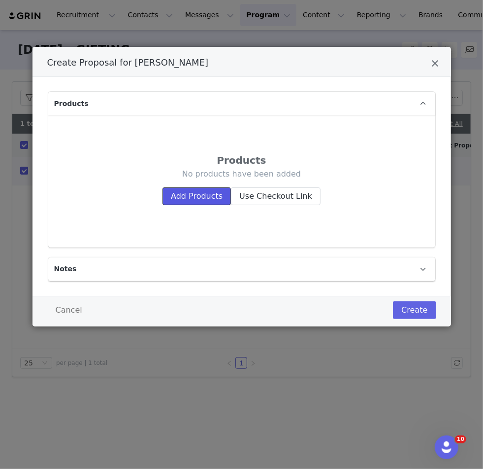
click at [182, 192] on button "Add Products" at bounding box center [197, 196] width 68 height 18
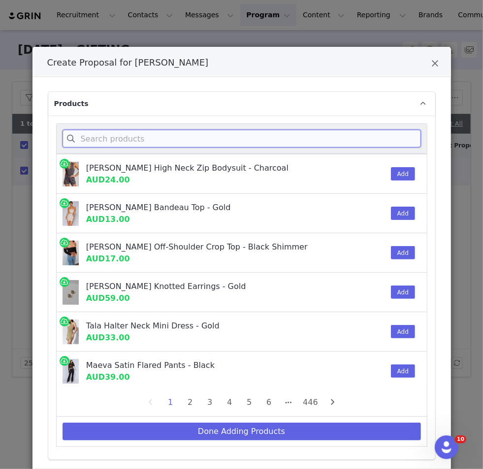
click at [123, 135] on input "Create Proposal for Diana Shekhany" at bounding box center [242, 139] width 359 height 18
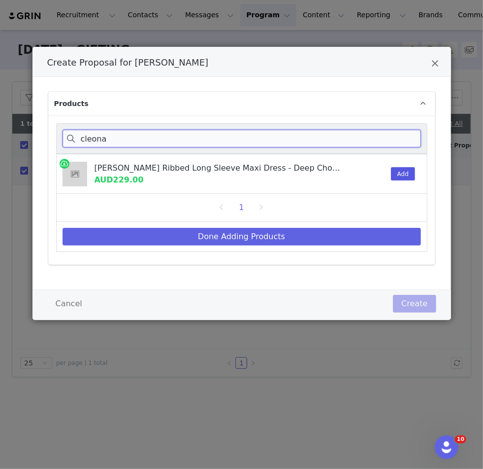
type input "cleona"
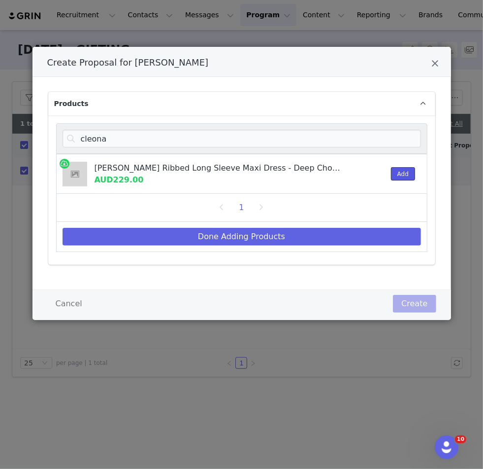
click at [404, 171] on button "Add" at bounding box center [403, 173] width 24 height 13
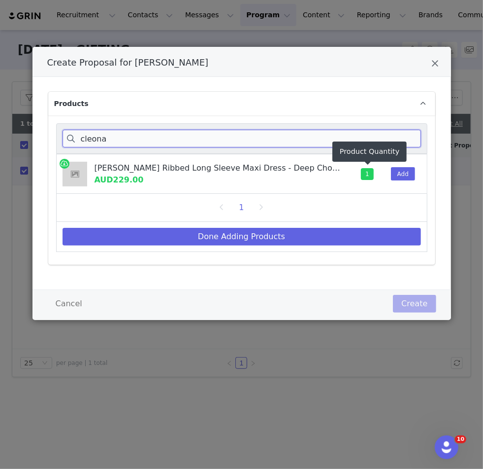
click at [100, 136] on input "cleona" at bounding box center [242, 139] width 359 height 18
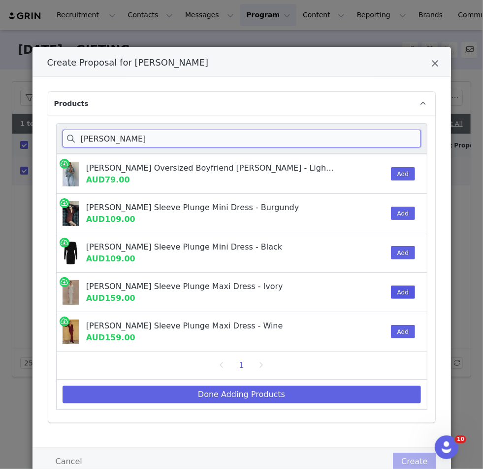
type input "hayden"
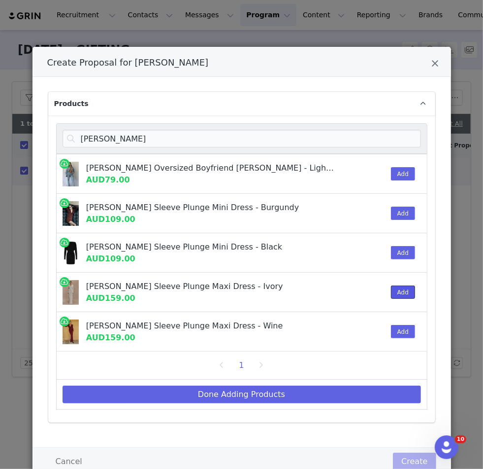
click at [404, 290] on button "Add" at bounding box center [403, 291] width 24 height 13
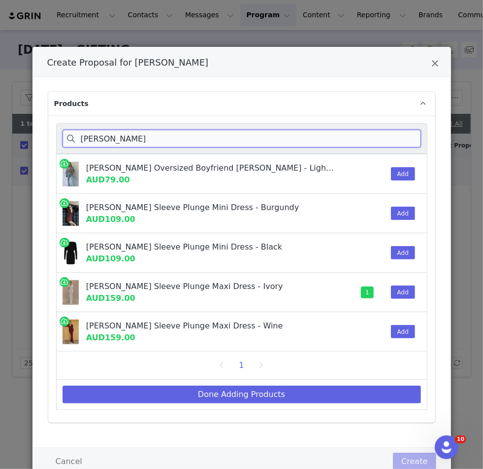
click at [105, 136] on input "hayden" at bounding box center [242, 139] width 359 height 18
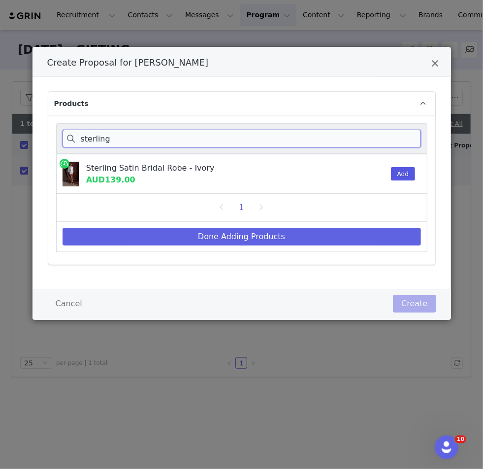
type input "sterling"
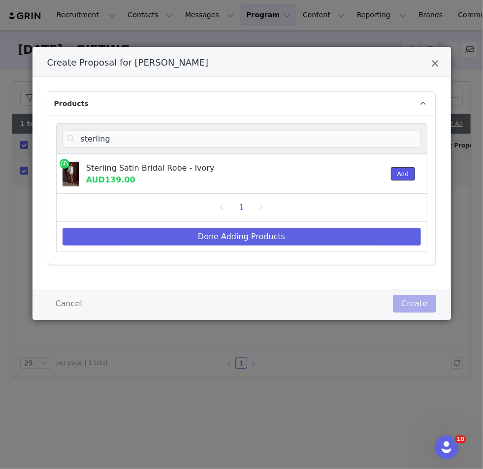
click at [402, 171] on button "Add" at bounding box center [403, 173] width 24 height 13
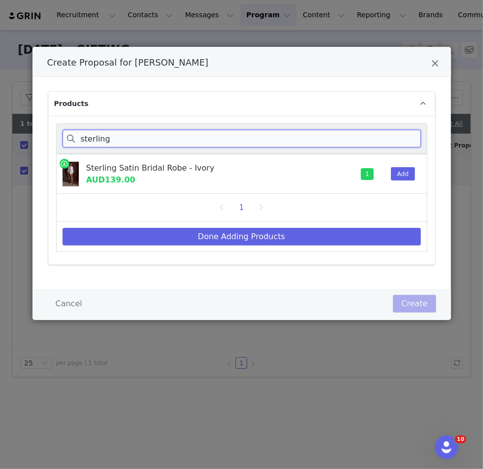
click at [106, 138] on input "sterling" at bounding box center [242, 139] width 359 height 18
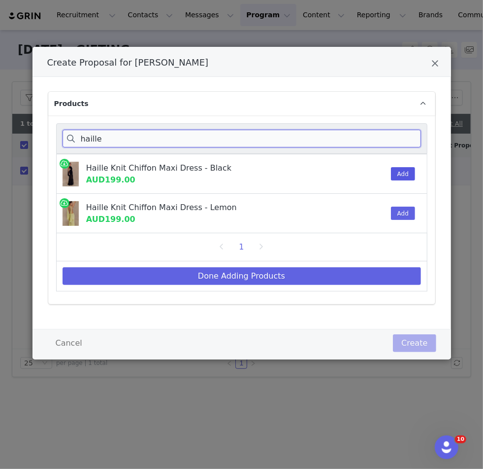
type input "haille"
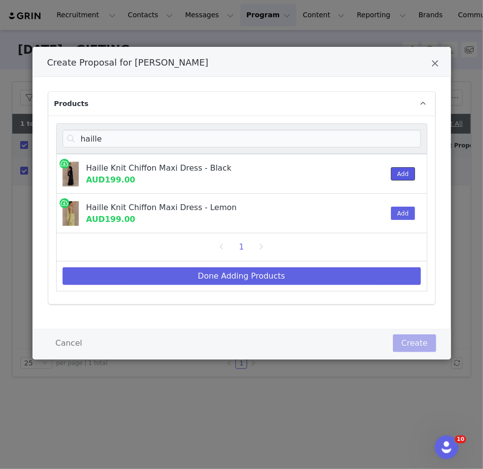
click at [406, 171] on button "Add" at bounding box center [403, 173] width 24 height 13
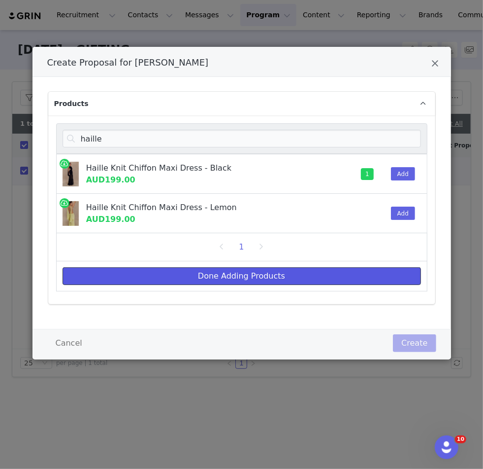
click at [104, 276] on button "Done Adding Products" at bounding box center [242, 276] width 359 height 18
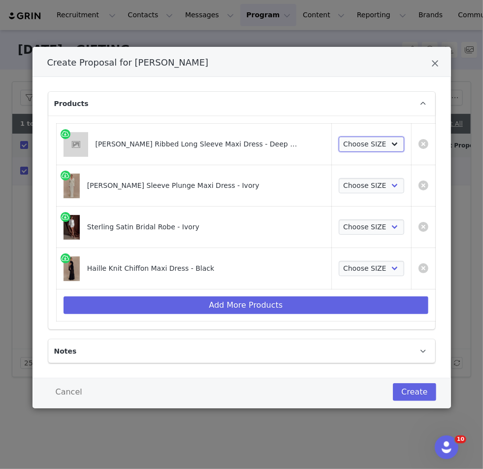
click at [350, 136] on select "Choose SIZE XXS XS S M L XL XXL 3XL" at bounding box center [372, 144] width 66 height 16
select select "27693953"
click at [339, 136] on select "Choose SIZE XXS XS S M L XL XXL 3XL" at bounding box center [372, 144] width 66 height 16
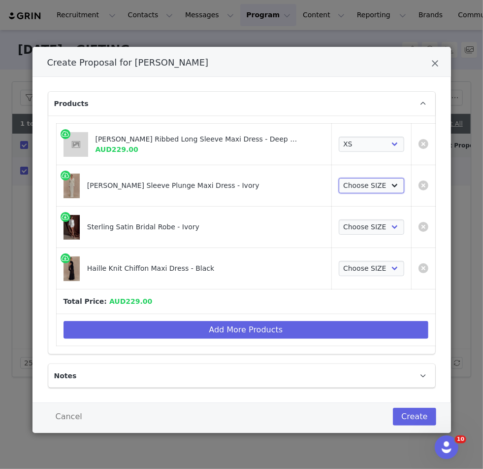
click at [355, 179] on select "Choose SIZE XXS XS S M L XL XXL 3XL" at bounding box center [372, 186] width 66 height 16
select select "27266534"
click at [339, 178] on select "Choose SIZE XXS XS S M L XL XXL 3XL" at bounding box center [372, 186] width 66 height 16
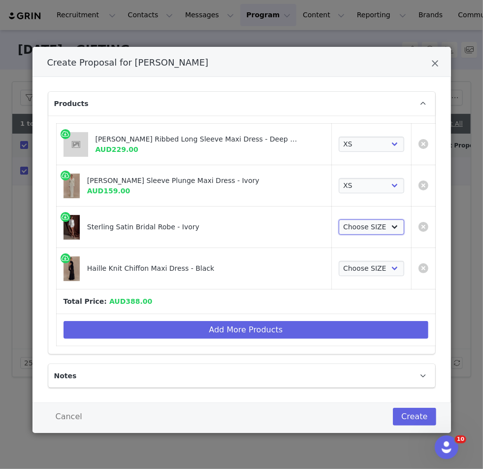
click at [347, 229] on select "Choose SIZE S M L" at bounding box center [372, 227] width 66 height 16
click at [346, 225] on select "Choose SIZE S M L" at bounding box center [372, 227] width 66 height 16
select select "25963073"
click at [339, 219] on select "Choose SIZE S M L" at bounding box center [372, 227] width 66 height 16
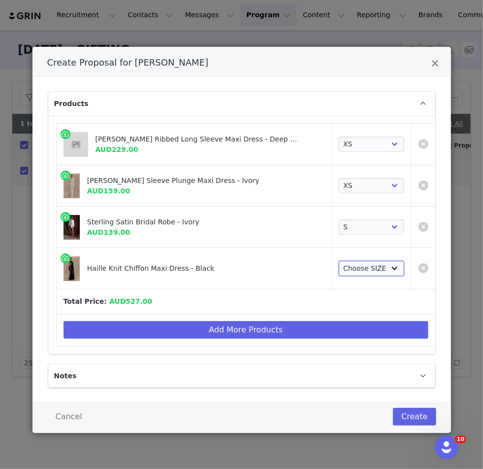
click at [340, 264] on select "Choose SIZE XXS XS S M L XL XXL 3XL" at bounding box center [372, 269] width 66 height 16
select select "27145361"
click at [339, 261] on select "Choose SIZE XXS XS S M L XL XXL 3XL" at bounding box center [372, 269] width 66 height 16
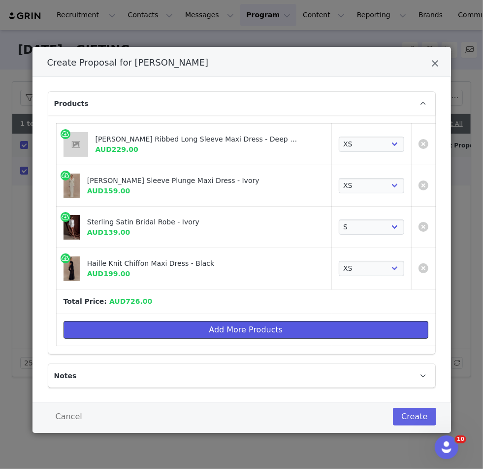
click at [206, 323] on button "Add More Products" at bounding box center [247, 330] width 366 height 18
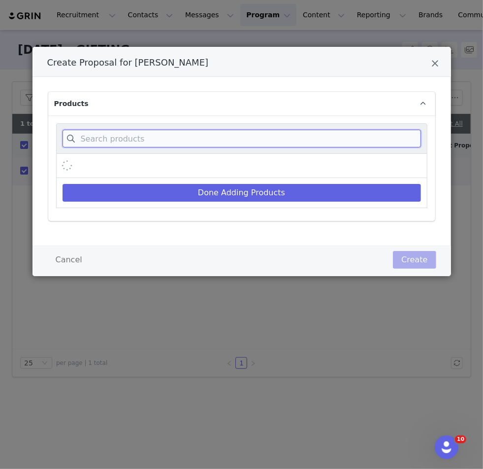
click at [146, 144] on input "Create Proposal for Diana Shekhany" at bounding box center [242, 139] width 359 height 18
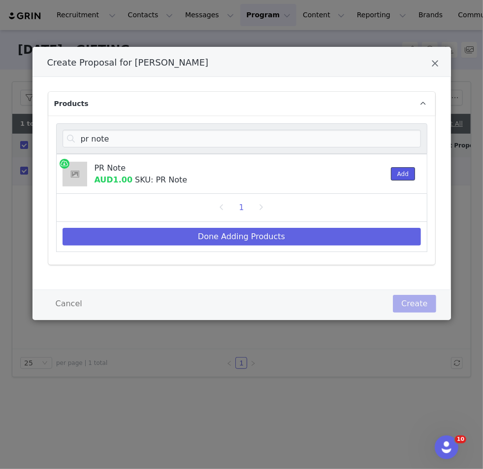
click at [409, 173] on button "Add" at bounding box center [403, 173] width 24 height 13
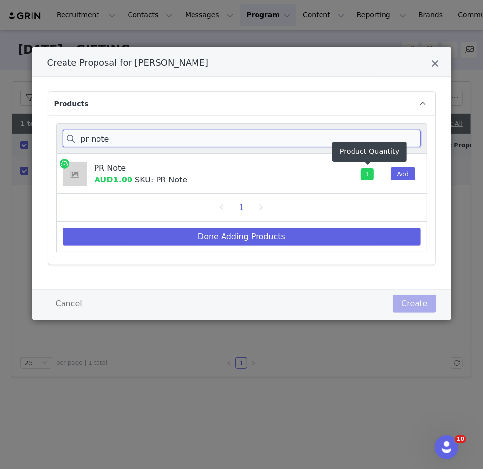
click at [236, 135] on input "pr note" at bounding box center [242, 139] width 359 height 18
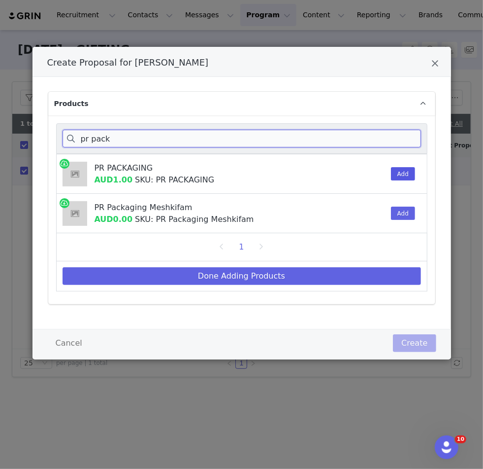
type input "pr pack"
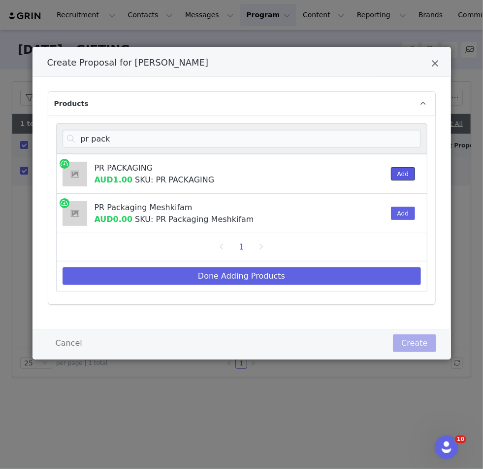
click at [399, 177] on button "Add" at bounding box center [403, 173] width 24 height 13
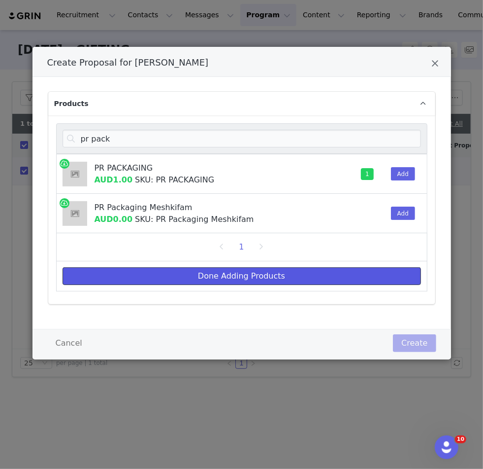
click at [302, 274] on button "Done Adding Products" at bounding box center [242, 276] width 359 height 18
select select "27693953"
select select "27266534"
select select "25963073"
select select "27145361"
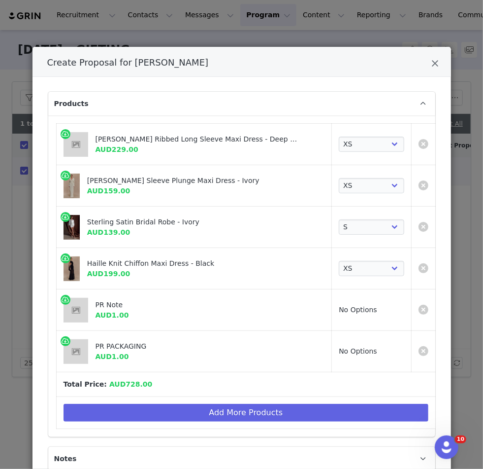
scroll to position [45, 0]
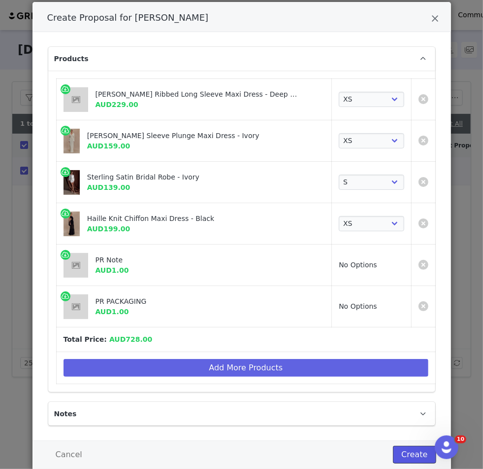
click at [408, 454] on button "Create" at bounding box center [414, 454] width 43 height 18
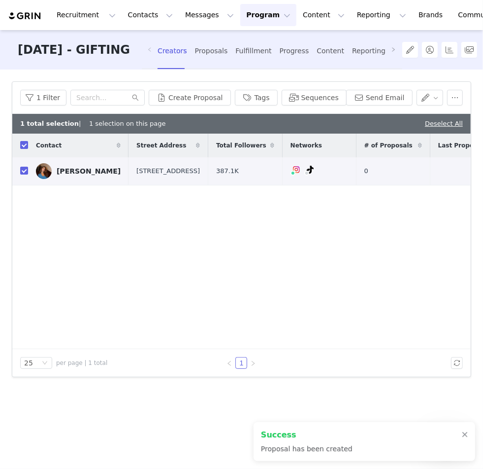
click at [313, 318] on div "Contact Street Address Total Followers Networks # of Proposals Last Proposal Cr…" at bounding box center [241, 241] width 459 height 215
click at [265, 53] on div "Fulfillment" at bounding box center [254, 51] width 36 height 26
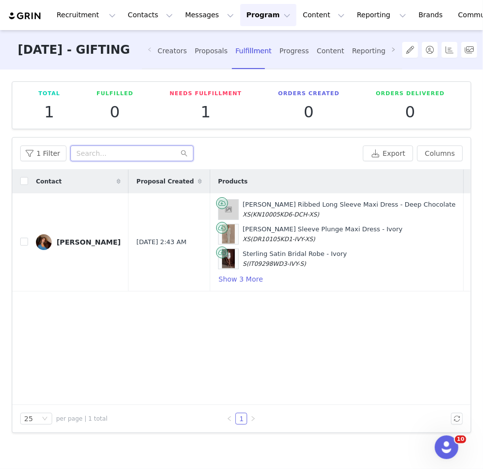
click at [112, 148] on input "text" at bounding box center [131, 153] width 123 height 16
click at [90, 150] on input "text" at bounding box center [131, 153] width 123 height 16
click at [117, 345] on div "Contact Proposal Created Products Shipping Address Order Date Order # Fulfillme…" at bounding box center [241, 286] width 459 height 235
click at [145, 146] on input "text" at bounding box center [131, 153] width 123 height 16
click at [198, 342] on div "Contact Proposal Created Products Shipping Address Order Date Order # Fulfillme…" at bounding box center [241, 286] width 459 height 235
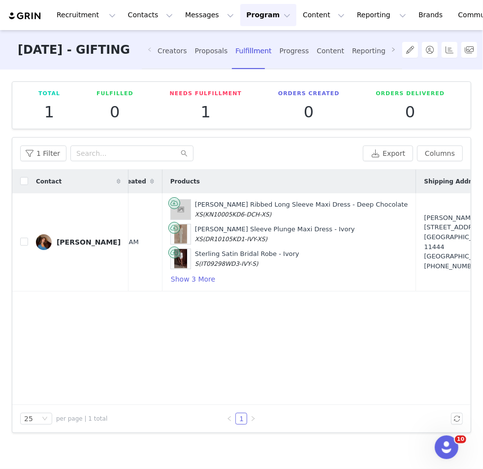
scroll to position [0, 218]
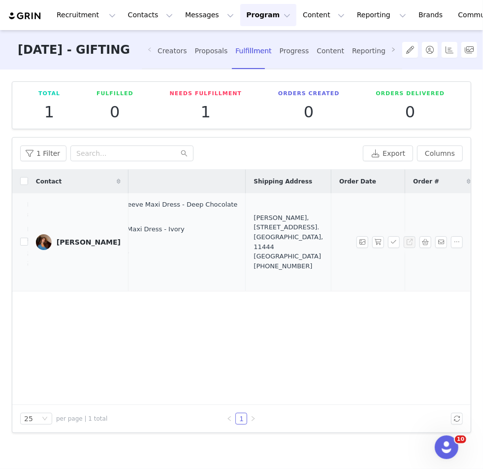
click at [254, 243] on div "Diana Shekhany, Jungfrugatan 43A. Stockholm, 11444 Sweden +46769434585" at bounding box center [288, 242] width 69 height 58
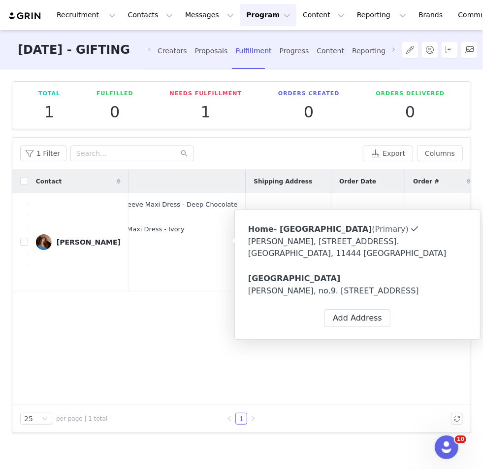
click at [169, 322] on div "Contact Proposal Created Products Shipping Address Order Date Order # Fulfillme…" at bounding box center [241, 286] width 459 height 235
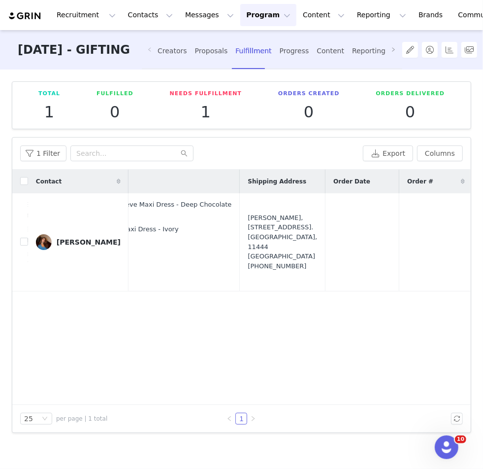
scroll to position [0, 225]
click at [247, 225] on div "Diana Shekhany, Jungfrugatan 43A. Stockholm, 11444 Sweden +46769434585" at bounding box center [281, 242] width 69 height 58
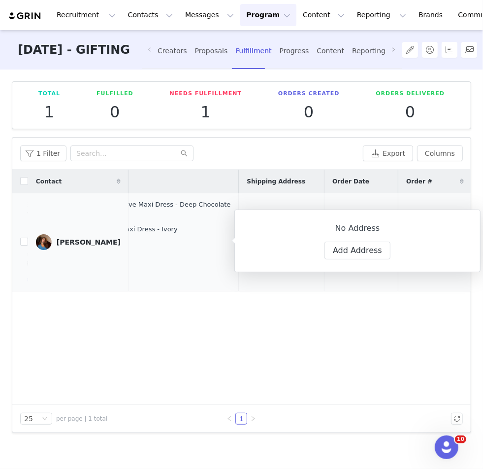
type input "Diana"
type input "Shekhany"
type input "dianacollabs@gmail.com"
type input "+46 (Sweden)"
type input "769434585"
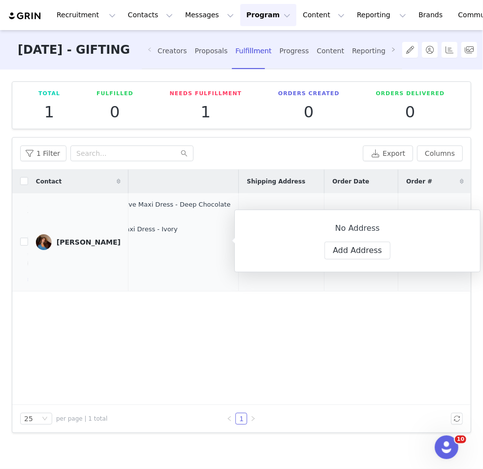
select select
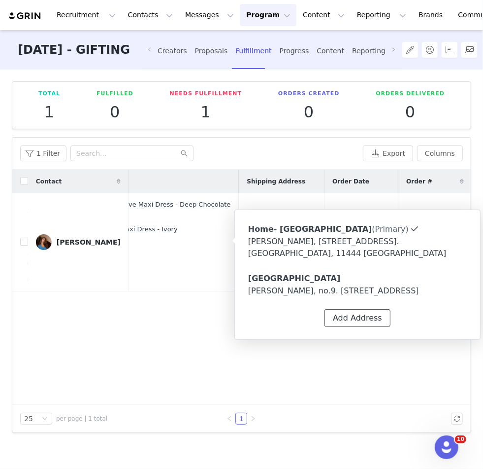
click at [352, 327] on button "Add Address" at bounding box center [358, 318] width 66 height 18
select select
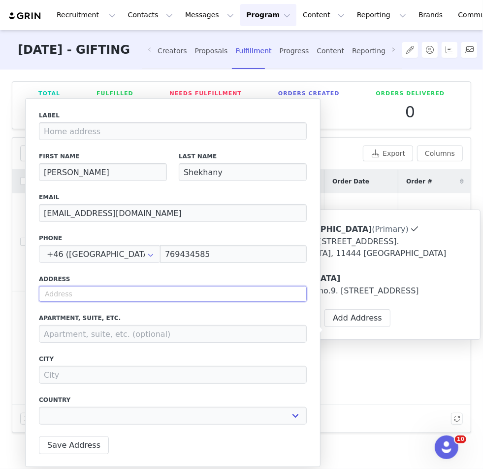
click at [116, 291] on input "text" at bounding box center [173, 294] width 268 height 16
paste input "Grande signature recidences"
type input "Grande signature recidences"
select select
type input "Grande signature recidences"
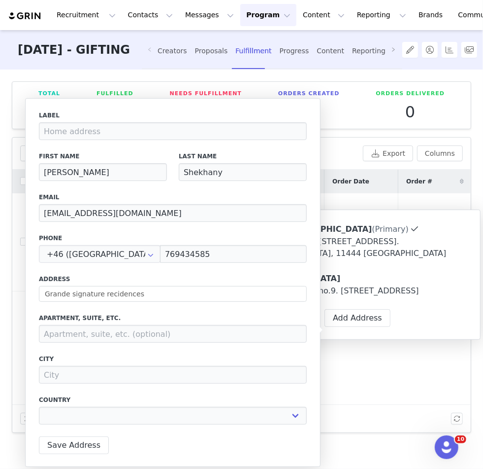
click at [334, 381] on div "Contact Proposal Created Products Shipping Address Order Date Order # Fulfillme…" at bounding box center [241, 286] width 459 height 235
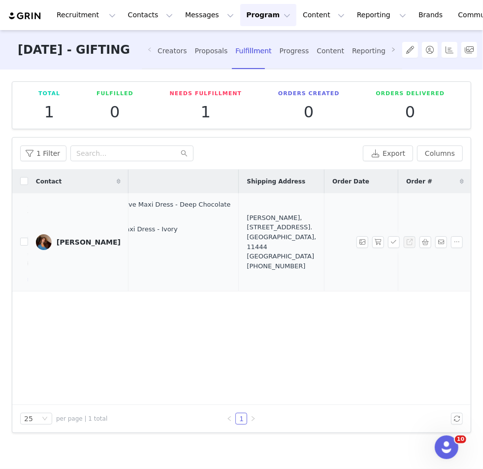
click at [247, 239] on div "Diana Shekhany, Jungfrugatan 43A. Stockholm, 11444 Sweden +46769434585" at bounding box center [281, 242] width 69 height 58
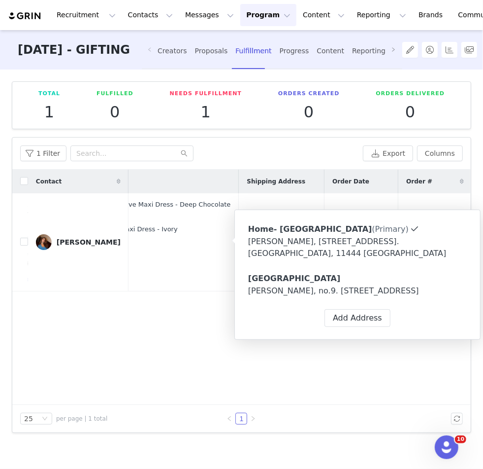
click at [106, 354] on div "Contact Proposal Created Products Shipping Address Order Date Order # Fulfillme…" at bounding box center [241, 286] width 459 height 235
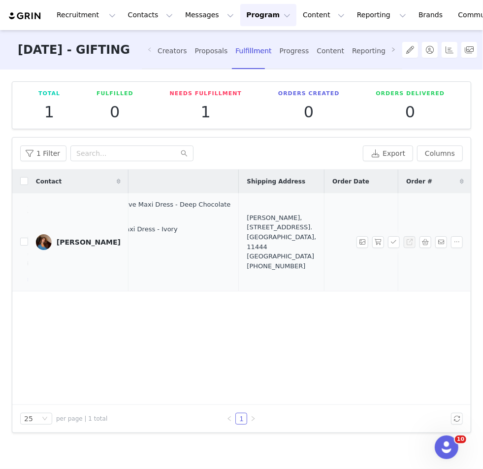
click at [247, 252] on div "Diana Shekhany, Jungfrugatan 43A. Stockholm, 11444 Sweden +46769434585" at bounding box center [281, 242] width 69 height 58
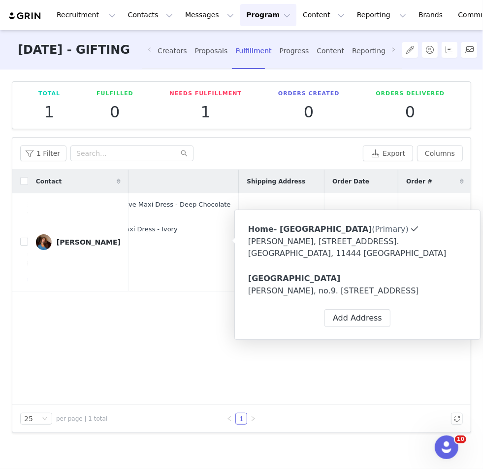
click at [156, 348] on div "Contact Proposal Created Products Shipping Address Order Date Order # Fulfillme…" at bounding box center [241, 286] width 459 height 235
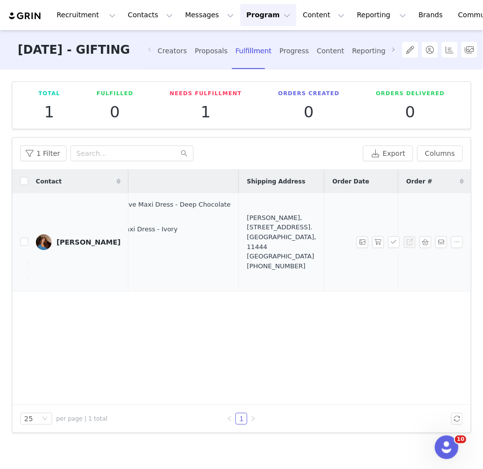
click at [247, 236] on div "Diana Shekhany, Jungfrugatan 43A. Stockholm, 11444 Sweden +46769434585" at bounding box center [281, 242] width 69 height 58
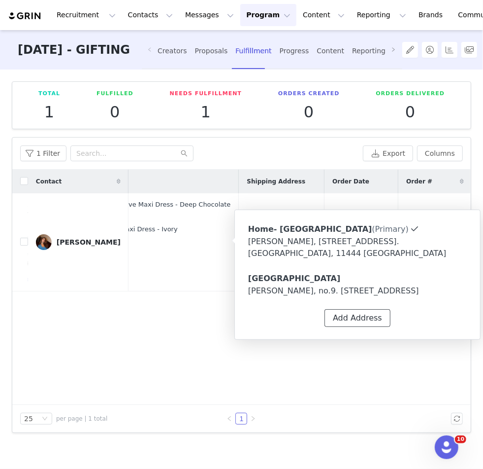
click at [357, 327] on button "Add Address" at bounding box center [358, 318] width 66 height 18
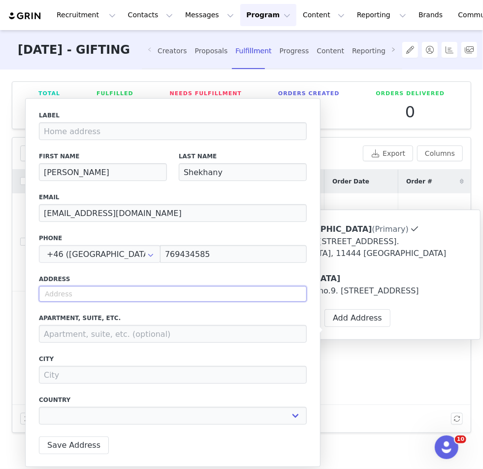
click at [88, 289] on input "text" at bounding box center [173, 294] width 268 height 16
select select
paste input "Grande signature recidences Apt. 2414 Dubai, UAE"
type input "Grande signature recidences Apt. 2414 Dubai, UAE"
select select
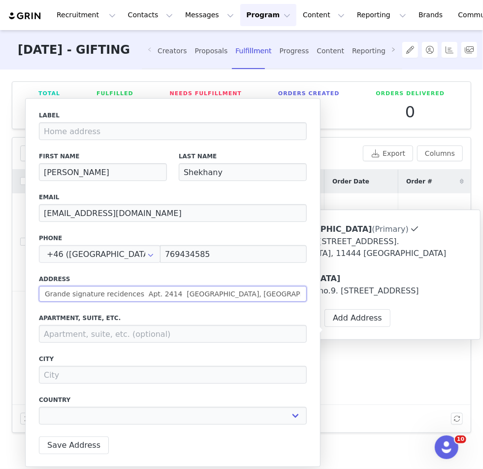
click at [73, 293] on input "Grande signature recidences Apt. 2414 Dubai, UAE" at bounding box center [173, 294] width 268 height 16
type input "Grande ignature recidences Apt. 2414 Dubai, UAE"
select select
type input "Grande Signature recidences Apt. 2414 Dubai, UAE"
select select
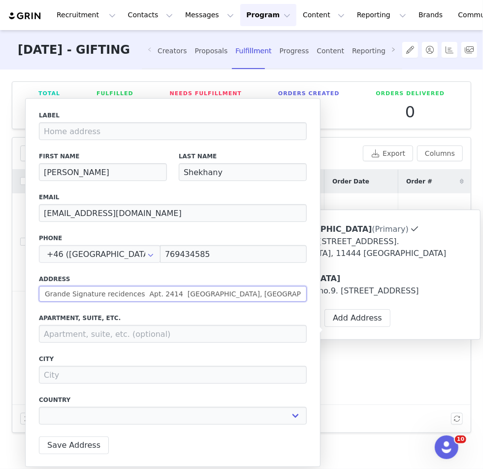
click at [105, 294] on input "Grande Signature recidences Apt. 2414 Dubai, UAE" at bounding box center [173, 294] width 268 height 16
type input "Grande Signature ecidences Apt. 2414 Dubai, UAE"
select select
type input "Grande Signature Recidences Apt. 2414 Dubai, UAE"
select select
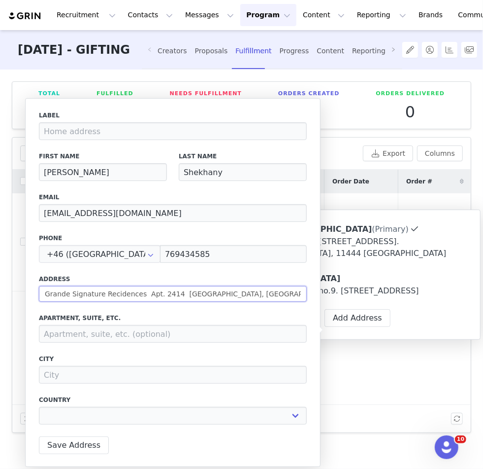
click at [113, 294] on input "Grande Signature Recidences Apt. 2414 Dubai, UAE" at bounding box center [173, 294] width 268 height 16
type input "Grande Signature Reidences Apt. 2414 Dubai, UAE"
select select
type input "Grande Signature Residences Apt. 2414 Dubai, UAE"
select select
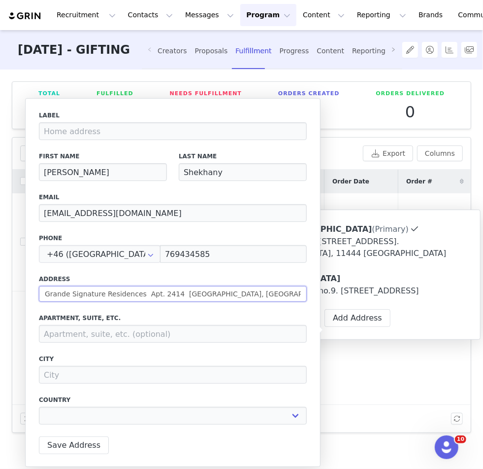
drag, startPoint x: 141, startPoint y: 293, endPoint x: 248, endPoint y: 293, distance: 106.4
click at [248, 293] on input "Grande Signature Residences Apt. 2414 Dubai, UAE" at bounding box center [173, 294] width 268 height 16
type input "Grande Signature Residences"
select select
type input "Grande Signature Residences"
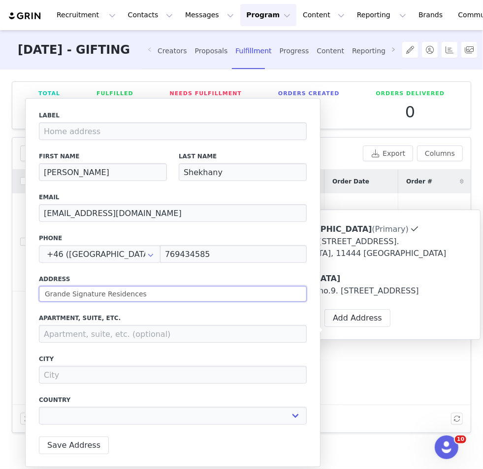
select select
type input "Grande Signature Residences"
select select
drag, startPoint x: 181, startPoint y: 294, endPoint x: 10, endPoint y: 293, distance: 171.0
click at [10, 293] on body "Recruitment Recruitment Creator Search Curated Lists Landing Pages Web Extensio…" at bounding box center [241, 234] width 483 height 469
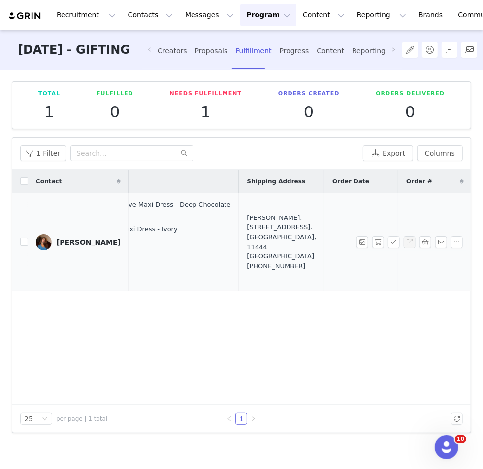
click at [247, 247] on div "Diana Shekhany, Jungfrugatan 43A. Stockholm, 11444 Sweden +46769434585" at bounding box center [281, 242] width 69 height 58
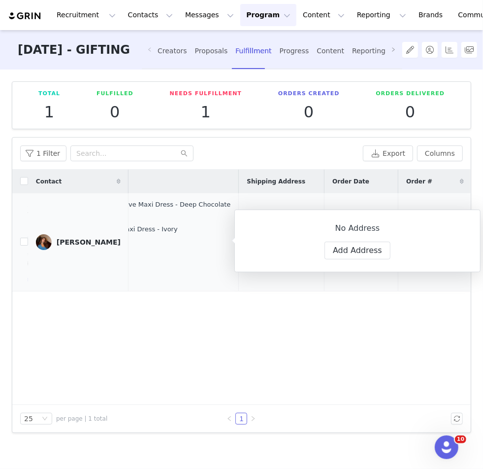
type input "Diana"
type input "Shekhany"
type input "dianacollabs@gmail.com"
type input "+46 (Sweden)"
type input "769434585"
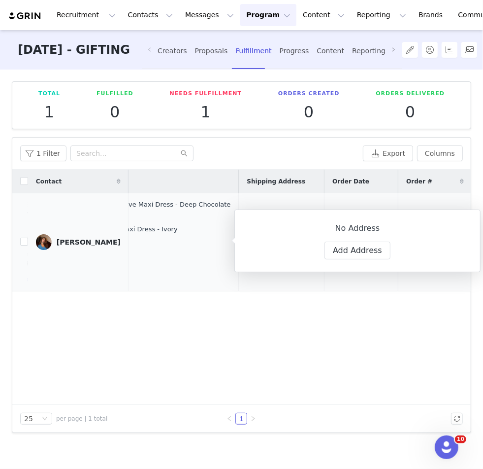
select select
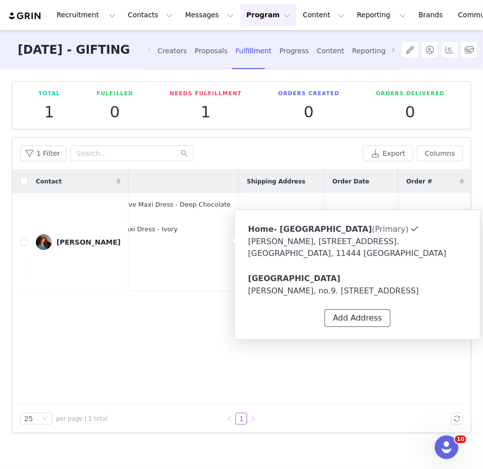
click at [333, 327] on button "Add Address" at bounding box center [358, 318] width 66 height 18
select select
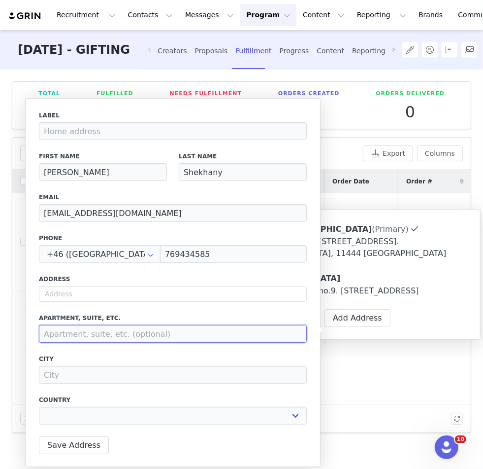
click at [169, 329] on input at bounding box center [173, 334] width 268 height 18
paste input "Grande signature recidences Apt. 2414 Dubai, UAE"
type input "Grande signature recidences Apt. 2414 Dubai, UAE"
select select
drag, startPoint x: 242, startPoint y: 335, endPoint x: 197, endPoint y: 334, distance: 45.8
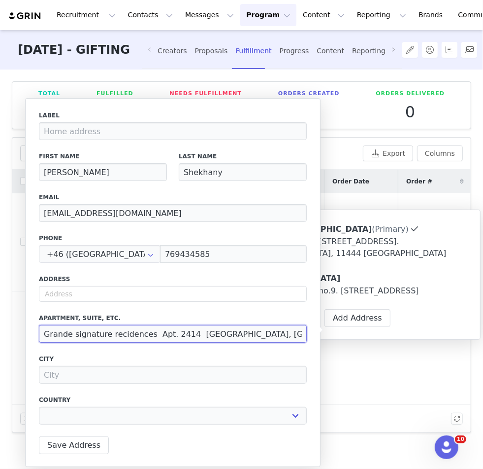
click at [197, 334] on input "Grande signature recidences Apt. 2414 Dubai, UAE" at bounding box center [173, 334] width 268 height 18
type input "Grande signature recidences Apt. 2414 D"
select select
type input "Grande signature recidences Apt. 2414"
select select
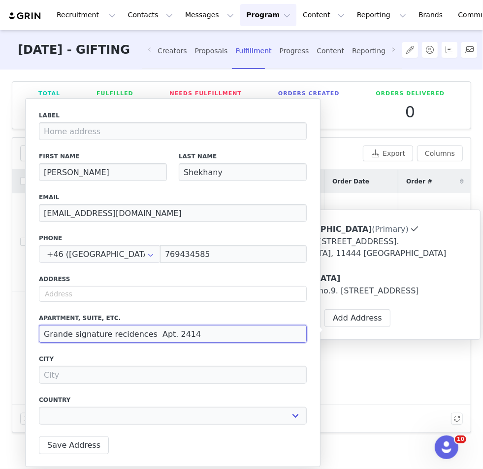
type input "Grande signature recidences Apt. 2414"
select select
click at [74, 334] on input "Grande signature recidences Apt. 2414" at bounding box center [173, 334] width 268 height 18
type input "Grande ignature recidences Apt. 2414"
select select
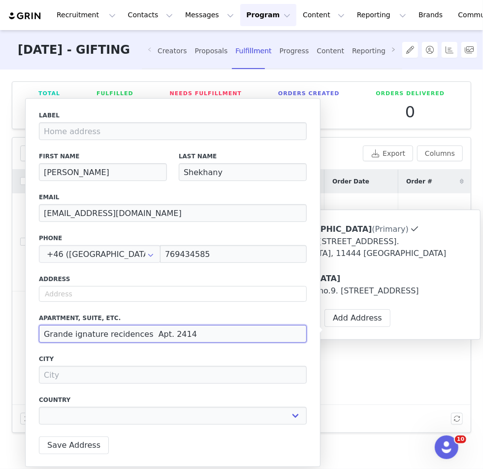
type input "Grande Signature recidences Apt. 2414"
select select
click at [111, 332] on input "Grande Signature recidences Apt. 2414" at bounding box center [173, 334] width 268 height 18
type input "Grande Signature ecidences Apt. 2414"
select select
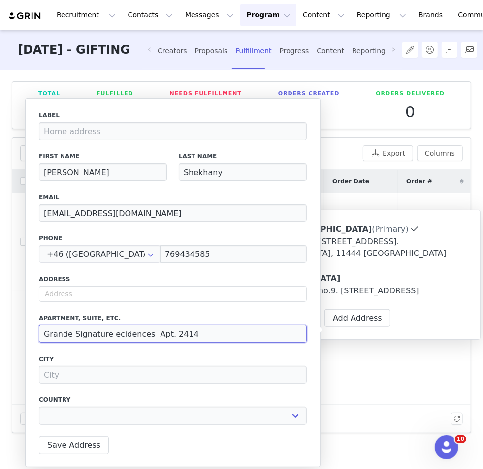
type input "Grande Signature Recidences Apt. 2414"
select select
click at [122, 336] on input "Grande Signature Recidences Apt. 2414" at bounding box center [173, 334] width 268 height 18
type input "Grande Signature Reidences Apt. 2414"
select select
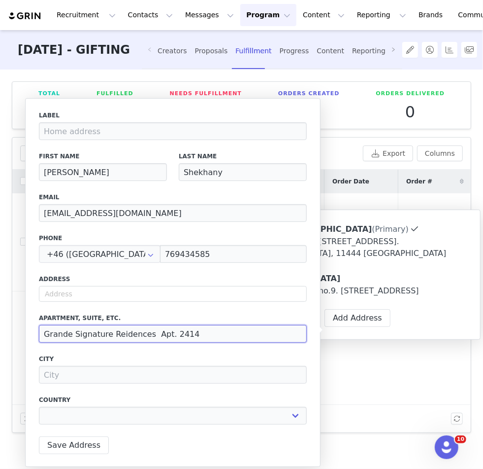
type input "Grande Signature Residences Apt. 2414"
select select
click at [153, 332] on input "Grande Signature Residences Apt. 2414" at bounding box center [173, 334] width 268 height 18
type input "Grande Signature Residences Apt. 2414"
select select
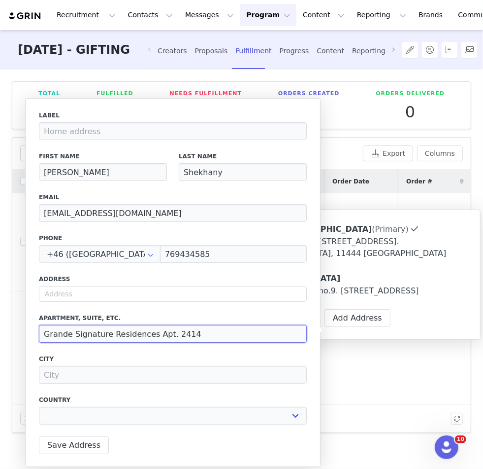
type input "Grande Signature Residences ,Apt. 2414"
select select
type input "Grande Signature Residences , Apt. 2414"
select select
type input "Grande Signature Residences , Apt. 2414"
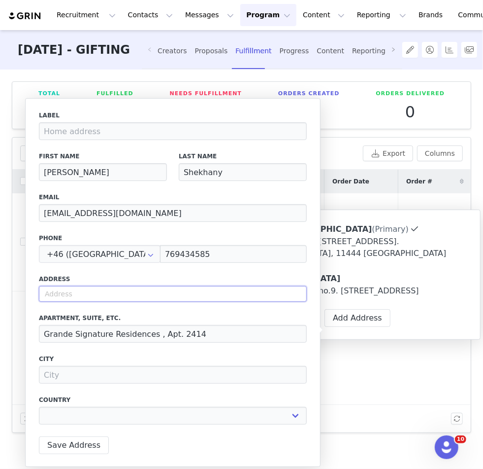
click at [79, 293] on input "text" at bounding box center [173, 294] width 268 height 16
select select
paste input "Sheikh Mohammed bin Rashid Blvd"
type input "Sheikh Mohammed bin Rashid Blvd"
select select
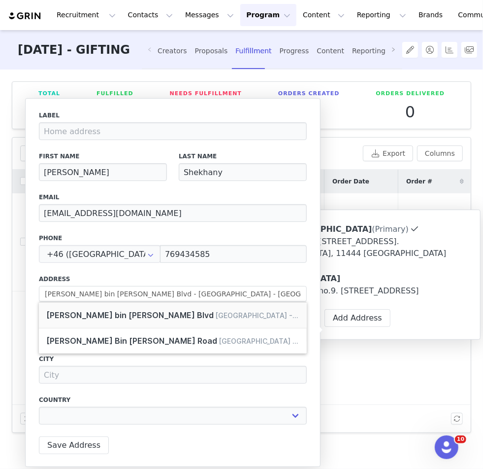
type input "Sheikh Mohammed bin Rashid Blvd"
type input "Dubai"
select select "[object Object]"
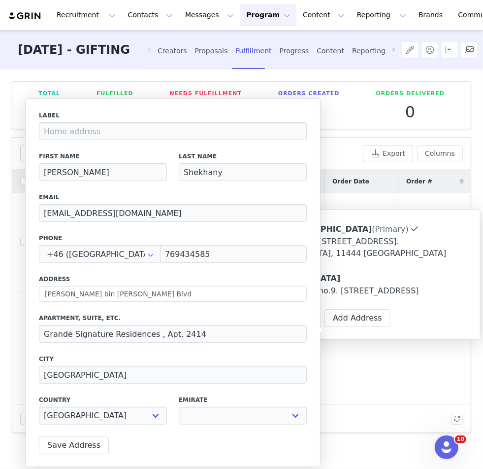
select select
click at [188, 333] on input "Grande Signature Residences , Apt. 2414" at bounding box center [173, 334] width 268 height 18
drag, startPoint x: 202, startPoint y: 335, endPoint x: 155, endPoint y: 336, distance: 46.8
click at [155, 336] on input "Grande Signature Residences , Apt. 2414" at bounding box center [173, 334] width 268 height 18
click at [45, 291] on input "Sheikh Mohammed bin Rashid Blvd" at bounding box center [173, 294] width 268 height 16
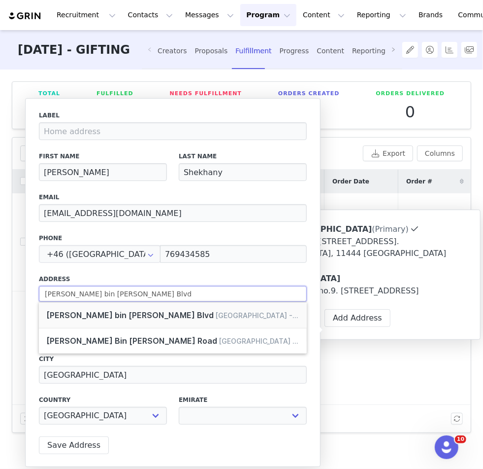
paste input "Apt. 2414"
type input "Apt. 2414 Sheikh Mohammed bin Rashid Blvd"
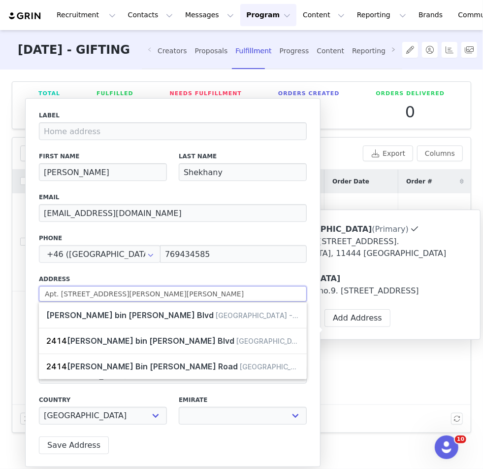
select select
type input "Sheikh Mohammed bin Rashid Blvd"
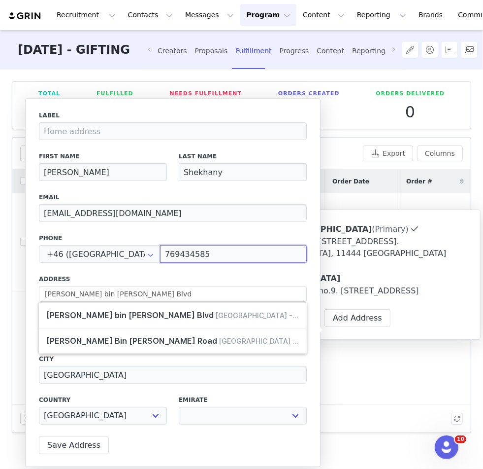
click at [207, 254] on input "769434585" at bounding box center [233, 254] width 147 height 18
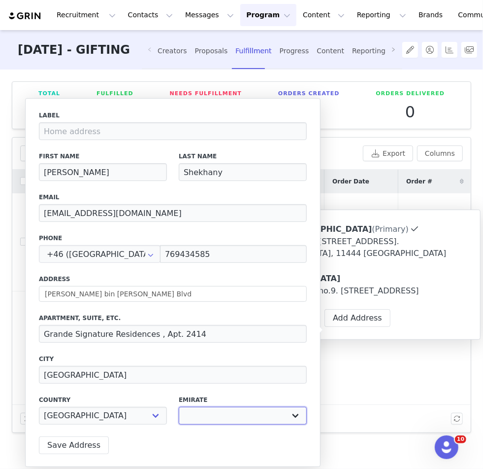
click at [210, 409] on select "Abu Dhabi Ajman Dubai Fujairah Ras al-Khaimah Sharjah Umm al-Quwain" at bounding box center [243, 415] width 128 height 18
select select "[object Object]"
click at [179, 406] on select "Abu Dhabi Ajman Dubai Fujairah Ras al-Khaimah Sharjah Umm al-Quwain" at bounding box center [243, 415] width 128 height 18
click at [128, 250] on input "+46 ([GEOGRAPHIC_DATA])" at bounding box center [100, 254] width 122 height 18
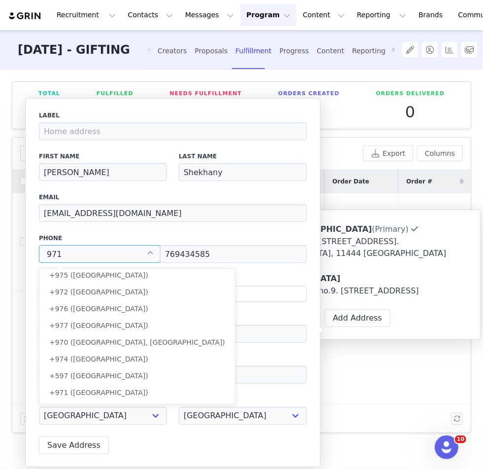
scroll to position [0, 0]
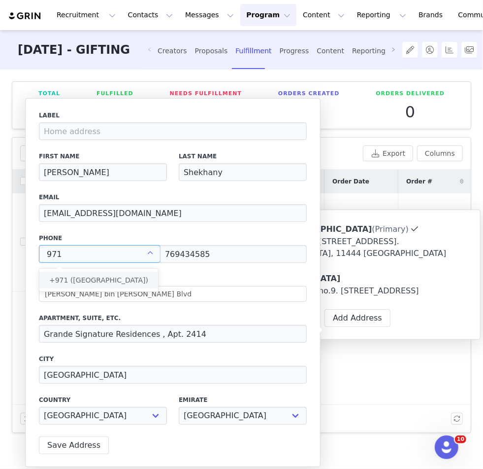
click at [98, 273] on li "+971 ([GEOGRAPHIC_DATA])" at bounding box center [98, 279] width 119 height 17
type input "+971 ([GEOGRAPHIC_DATA])"
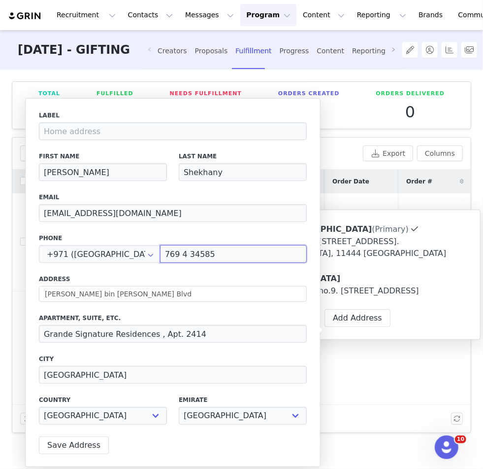
click at [164, 262] on input "769 4 34585" at bounding box center [233, 254] width 147 height 18
click at [171, 251] on input "769 4 34585" at bounding box center [233, 254] width 147 height 18
type input "769 434585"
click at [170, 251] on input "769 434585" at bounding box center [233, 254] width 147 height 18
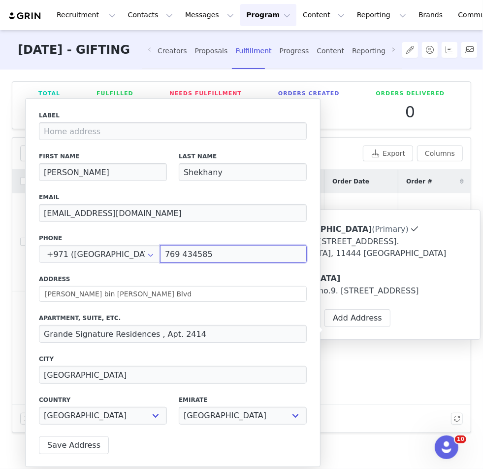
click at [170, 251] on input "769 434585" at bounding box center [233, 254] width 147 height 18
paste input "525460979"
type input "525460979"
click at [84, 445] on button "Save Address" at bounding box center [74, 445] width 70 height 18
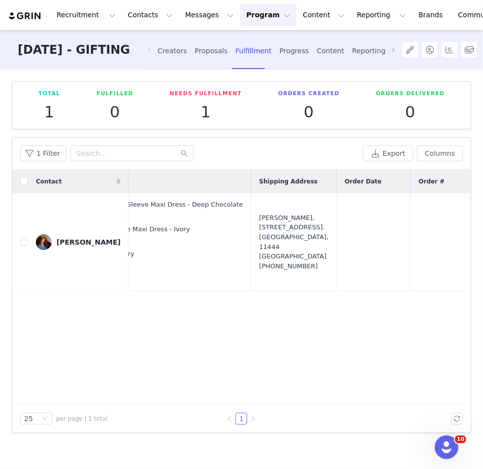
scroll to position [0, 222]
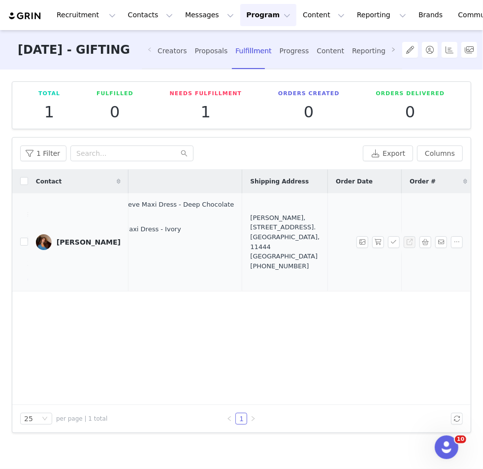
click at [259, 227] on div "Diana Shekhany, Jungfrugatan 43A. Stockholm, 11444 Sweden +46769434585" at bounding box center [284, 242] width 69 height 58
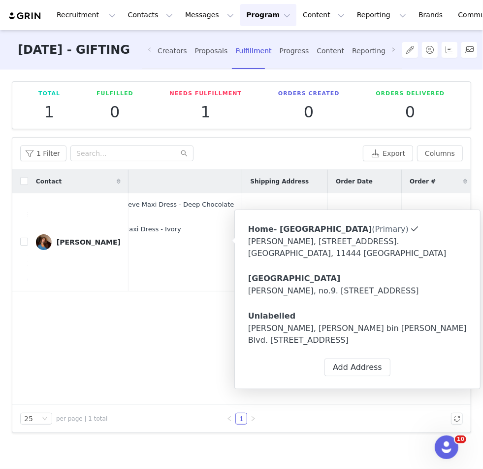
click at [278, 346] on div "Diana Shekhany, Sheikh Mohammed bin Rashid Blvd. Grande Signature Residences , …" at bounding box center [357, 334] width 219 height 24
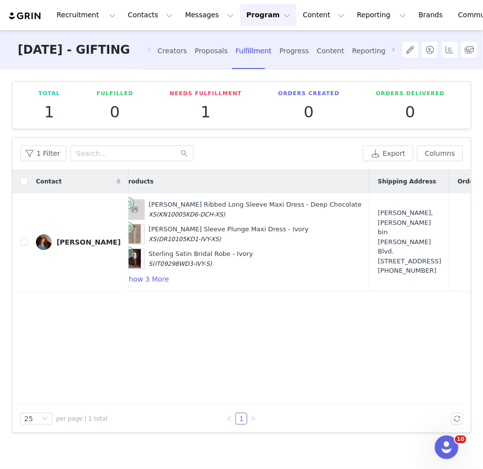
scroll to position [0, 71]
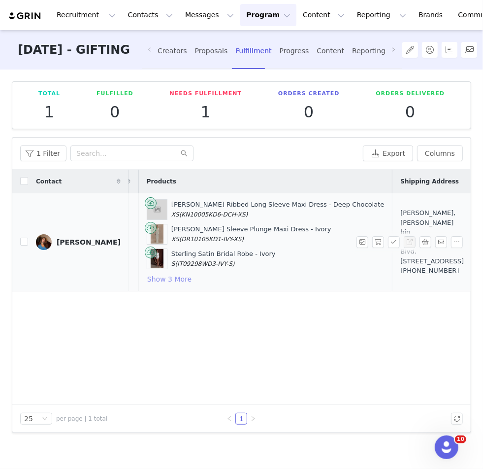
click at [152, 275] on button "Show 3 More" at bounding box center [169, 279] width 45 height 12
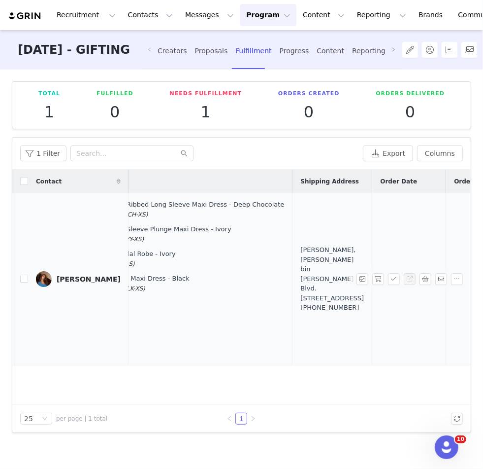
scroll to position [0, 172]
click at [381, 281] on button "button" at bounding box center [378, 279] width 12 height 12
click at [392, 281] on button "button" at bounding box center [394, 279] width 12 height 12
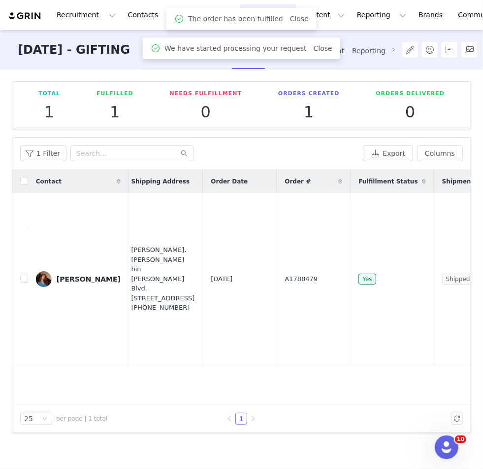
scroll to position [0, 401]
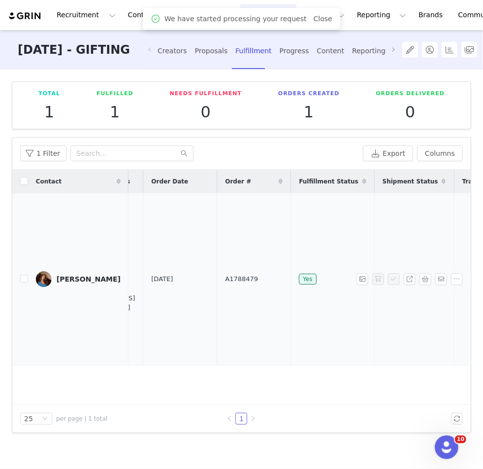
drag, startPoint x: 191, startPoint y: 272, endPoint x: 158, endPoint y: 272, distance: 33.5
click at [158, 272] on tr "Diana Shekhany Sep 1, 2025 2:43 AM Cleona Merino Ribbed Long Sleeve Maxi Dress …" at bounding box center [70, 279] width 916 height 172
copy tr "A1788479"
click at [233, 294] on td "A1788479" at bounding box center [254, 279] width 74 height 172
drag, startPoint x: 220, startPoint y: 274, endPoint x: 154, endPoint y: 274, distance: 66.5
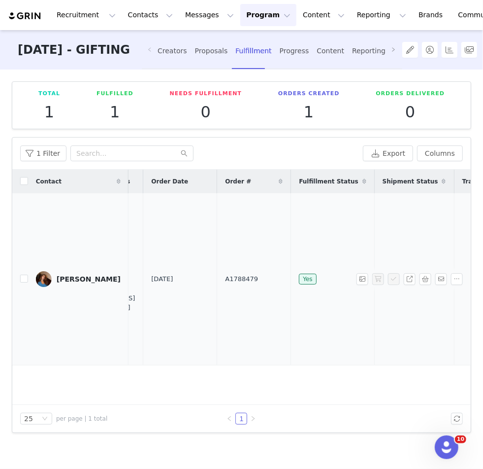
click at [154, 274] on tr "Diana Shekhany Sep 1, 2025 2:43 AM Cleona Merino Ribbed Long Sleeve Maxi Dress …" at bounding box center [70, 279] width 916 height 172
copy tr "A1788479"
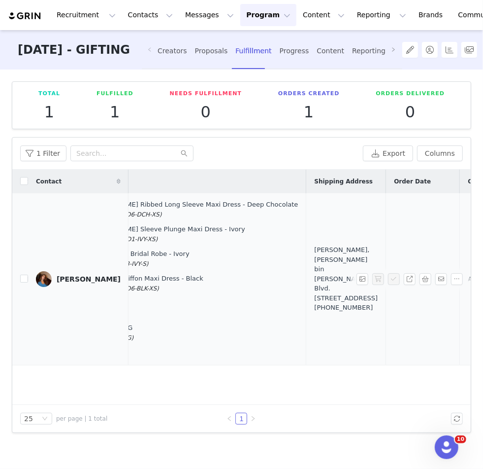
scroll to position [0, 158]
drag, startPoint x: 311, startPoint y: 306, endPoint x: 275, endPoint y: 249, distance: 67.1
click at [306, 249] on td "Diana Shekhany, Sheikh Mohammed bin Rashid Blvd. Grande Signature Residences , …" at bounding box center [346, 279] width 80 height 172
copy div "Sheikh Mohammed bin Rashid Blvd. Grande Signature Residences , Apt. 2414 Dubai,…"
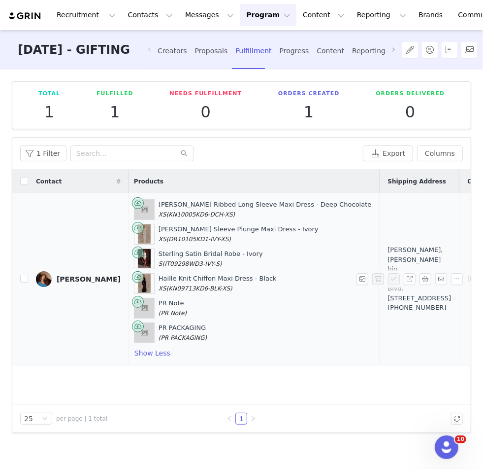
scroll to position [0, 71]
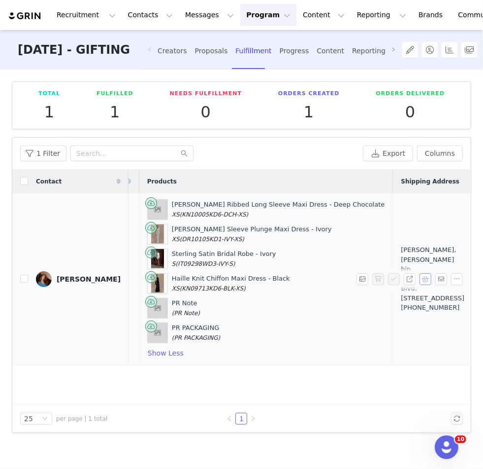
click at [427, 280] on button "button" at bounding box center [426, 279] width 12 height 12
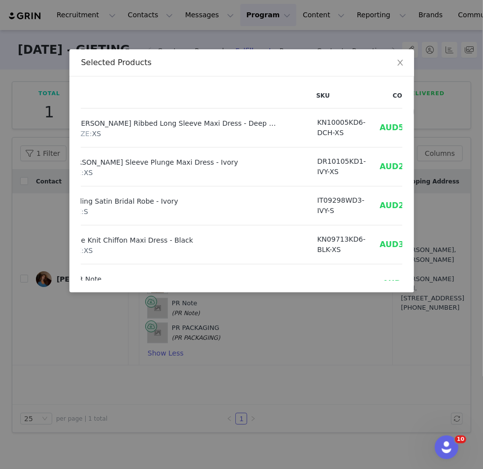
scroll to position [0, 48]
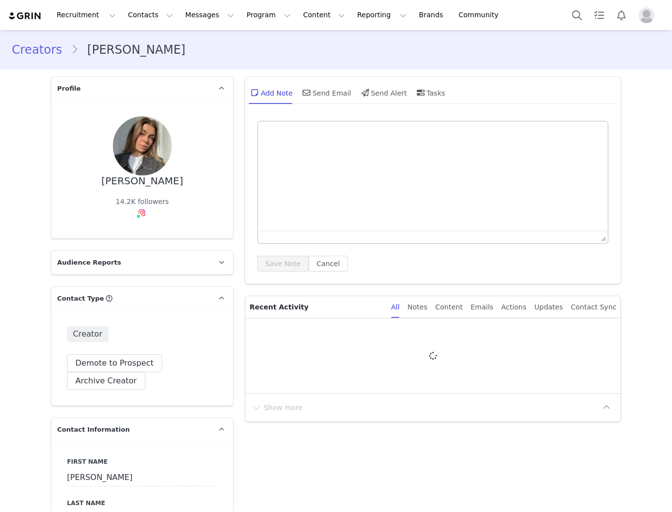
type input "+1 ([GEOGRAPHIC_DATA])"
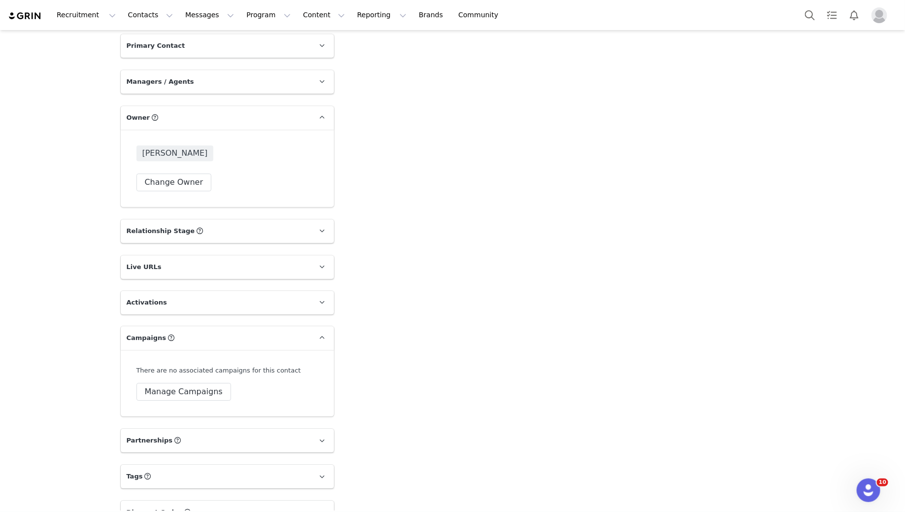
scroll to position [1299, 0]
click at [193, 387] on button "Manage Campaigns" at bounding box center [183, 392] width 95 height 18
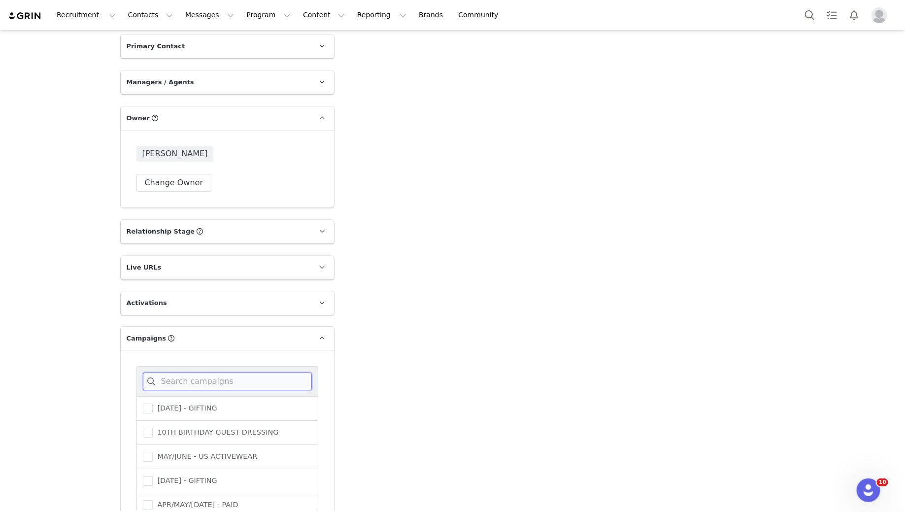
click at [192, 379] on input at bounding box center [227, 381] width 169 height 18
type input "septem"
click at [146, 409] on span at bounding box center [148, 409] width 10 height 10
click at [153, 404] on input "[DATE] - GIFTING" at bounding box center [153, 404] width 0 height 0
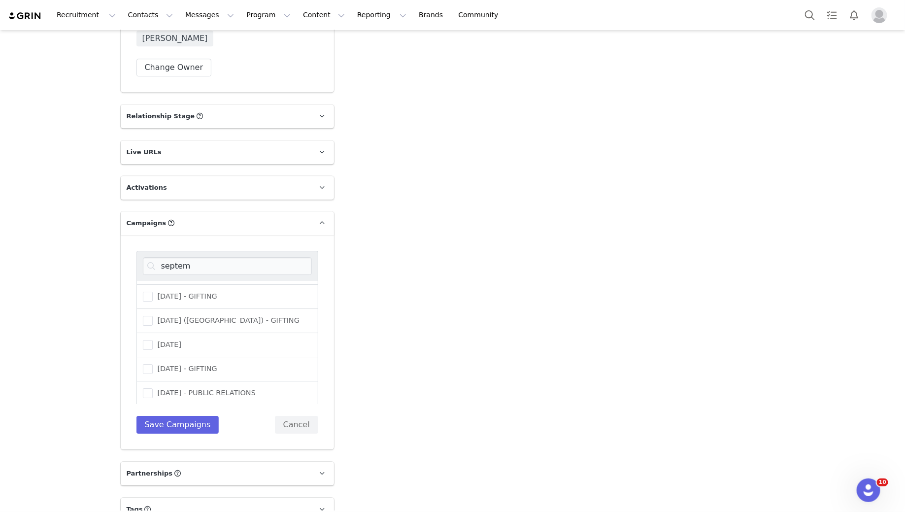
scroll to position [1427, 0]
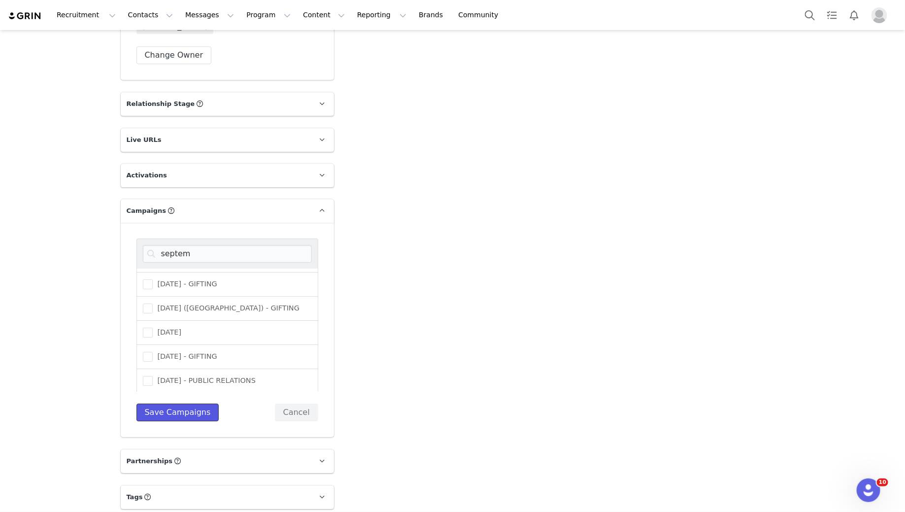
click at [184, 412] on button "Save Campaigns" at bounding box center [177, 413] width 83 height 18
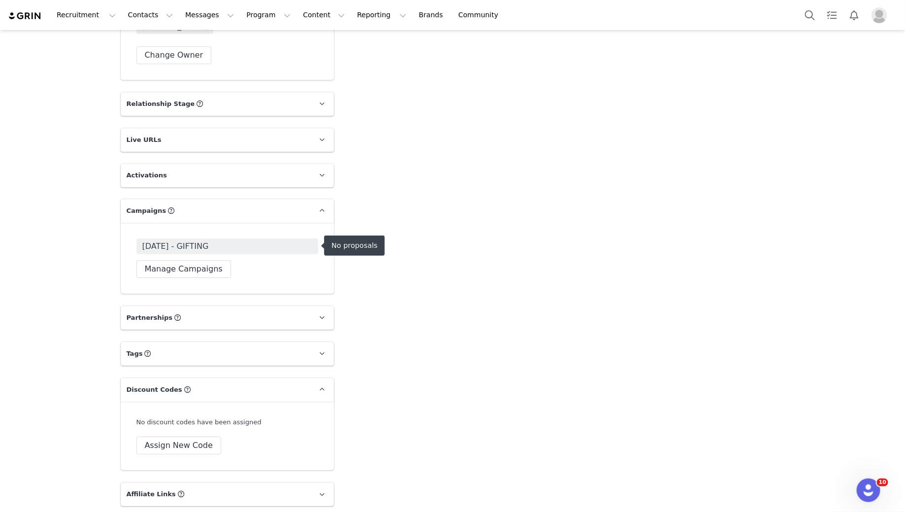
click at [209, 241] on span "[DATE] - GIFTING" at bounding box center [175, 246] width 67 height 12
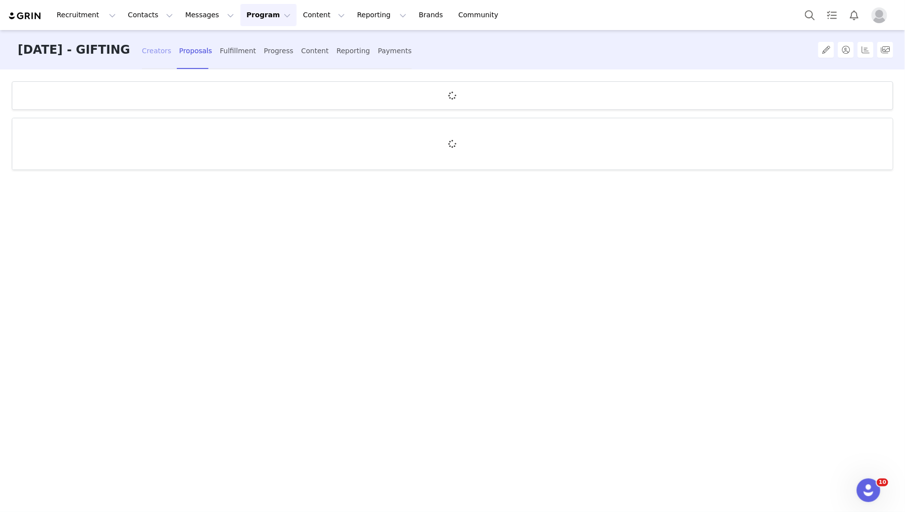
click at [171, 51] on div "Creators" at bounding box center [157, 51] width 30 height 26
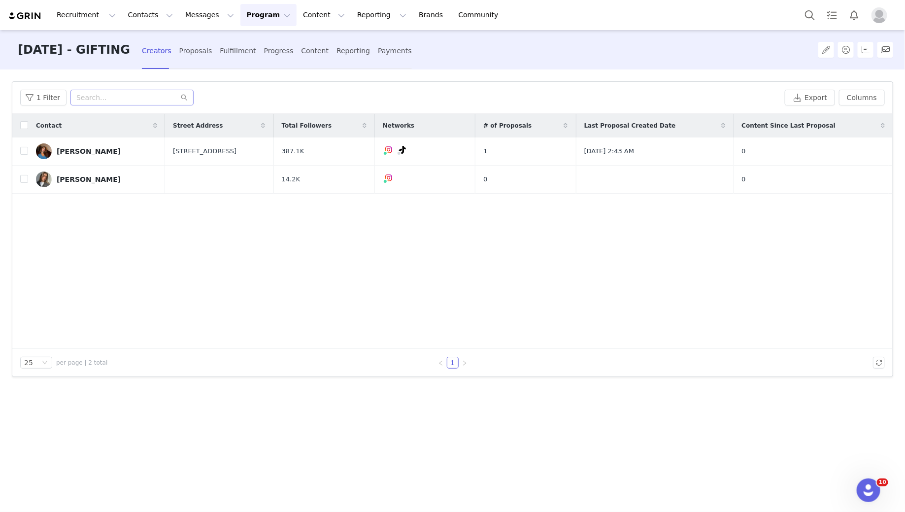
click at [91, 90] on span at bounding box center [131, 98] width 123 height 16
click at [93, 92] on input "text" at bounding box center [131, 98] width 123 height 16
type input "l"
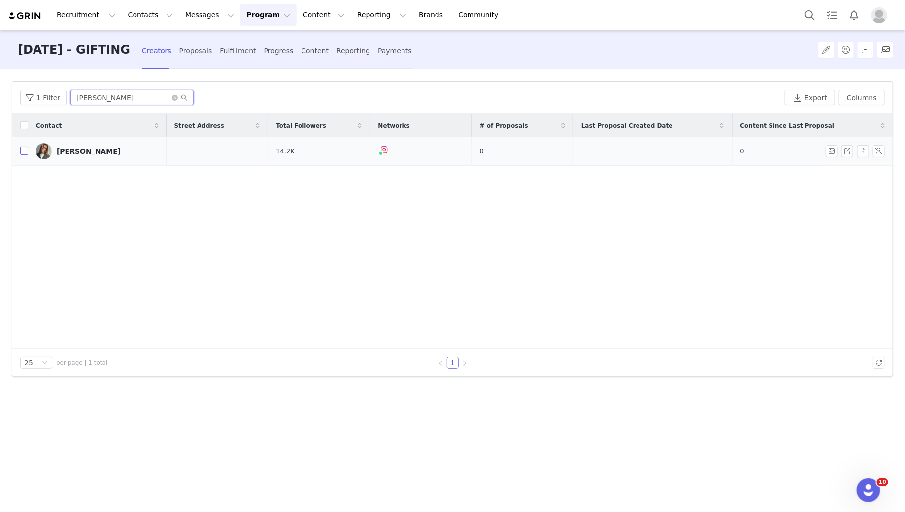
type input "felicianilsson"
click at [25, 151] on input "checkbox" at bounding box center [24, 151] width 8 height 8
checkbox input "true"
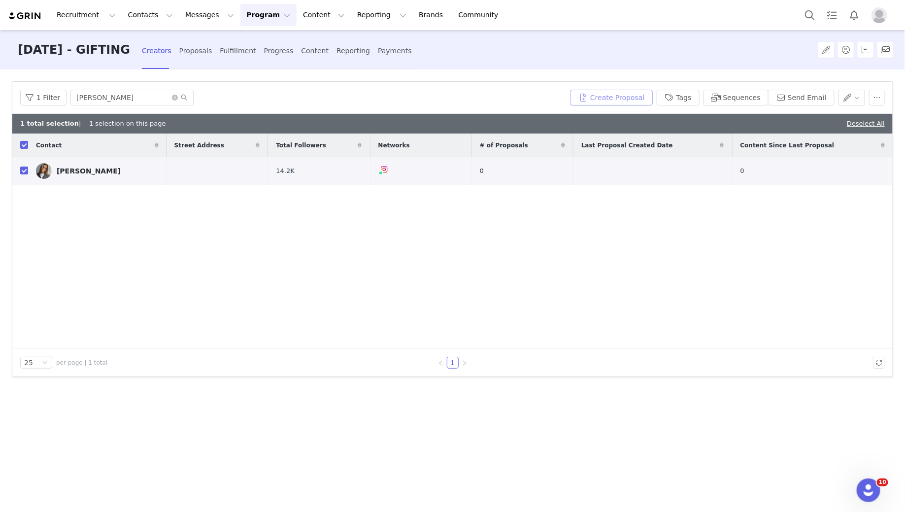
click at [607, 101] on button "Create Proposal" at bounding box center [612, 98] width 82 height 16
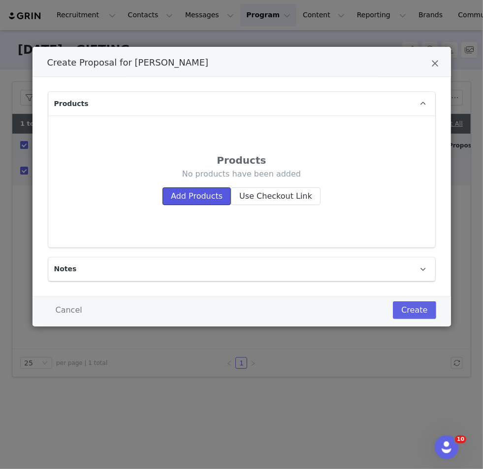
click at [189, 197] on button "Add Products" at bounding box center [197, 196] width 68 height 18
click at [194, 190] on button "Add Products" at bounding box center [197, 196] width 68 height 18
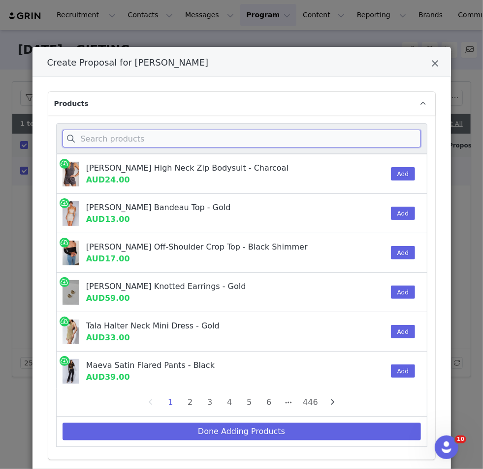
click at [142, 141] on input "Create Proposal for FELICIA NILSSON" at bounding box center [242, 139] width 359 height 18
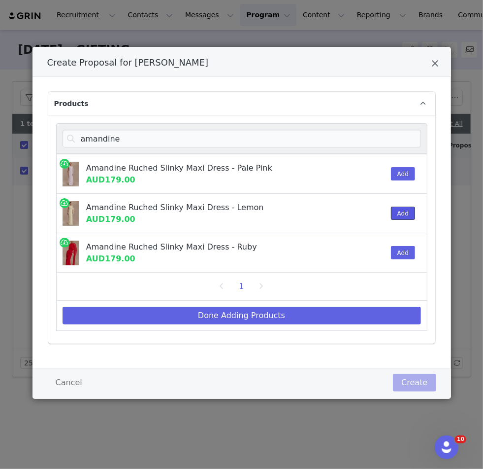
click at [409, 209] on button "Add" at bounding box center [403, 212] width 24 height 13
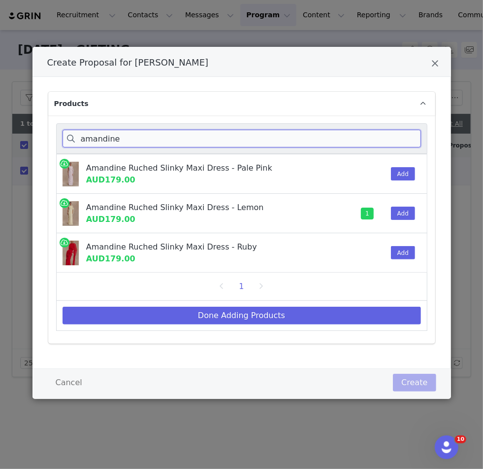
click at [132, 139] on input "amandine" at bounding box center [242, 139] width 359 height 18
type input "amandine"
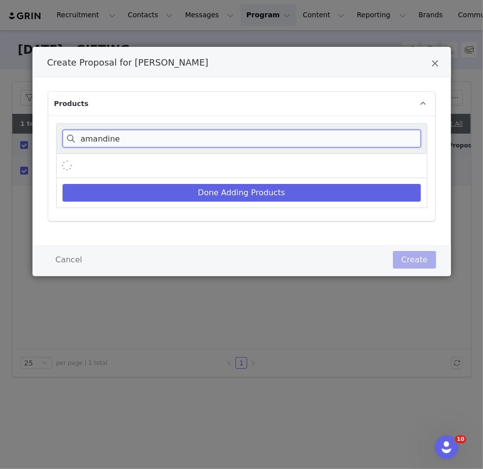
click at [46, 137] on div "Products amandine Done Adding Products" at bounding box center [242, 161] width 419 height 169
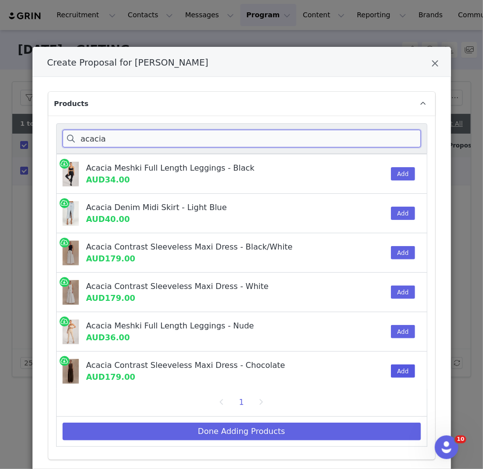
type input "acacia"
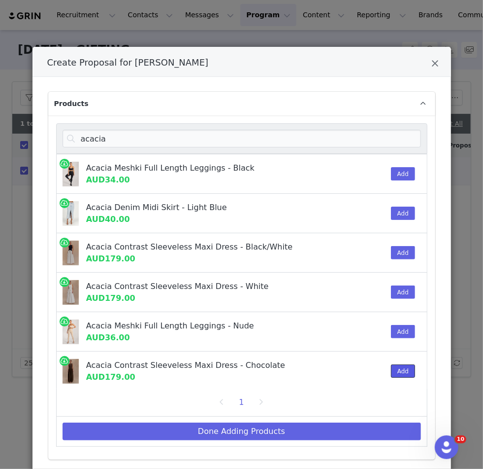
click at [393, 372] on button "Add" at bounding box center [403, 370] width 24 height 13
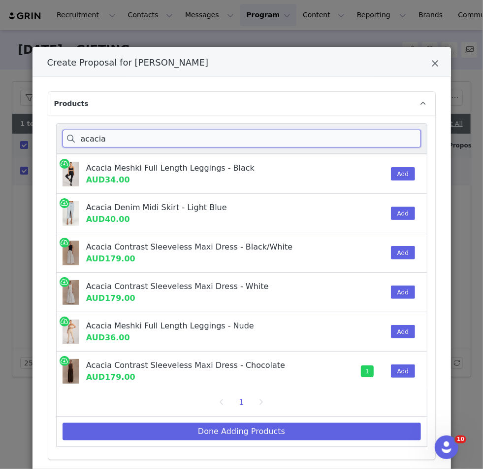
click at [99, 142] on input "acacia" at bounding box center [242, 139] width 359 height 18
drag, startPoint x: 118, startPoint y: 142, endPoint x: 78, endPoint y: 142, distance: 39.9
click at [78, 142] on input "acacia" at bounding box center [242, 139] width 359 height 18
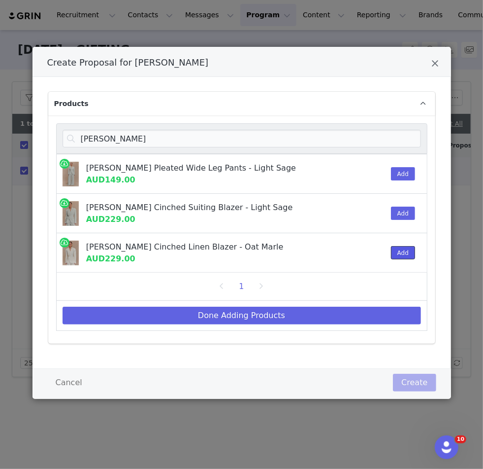
click at [407, 253] on button "Add" at bounding box center [403, 252] width 24 height 13
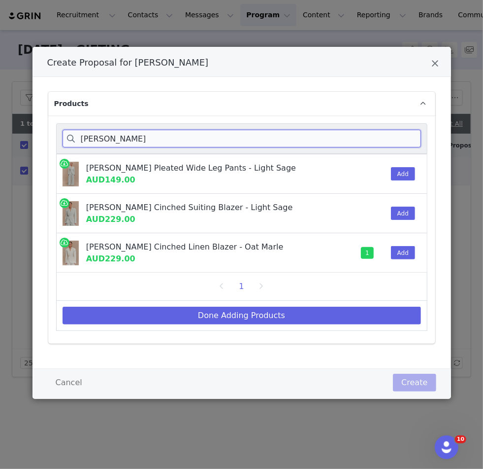
click at [112, 135] on input "jameson" at bounding box center [242, 139] width 359 height 18
drag, startPoint x: 122, startPoint y: 139, endPoint x: 15, endPoint y: 139, distance: 107.4
click at [15, 139] on div "Create Proposal for FELICIA NILSSON Products jameson Jameson Pleated Wide Leg P…" at bounding box center [241, 234] width 483 height 469
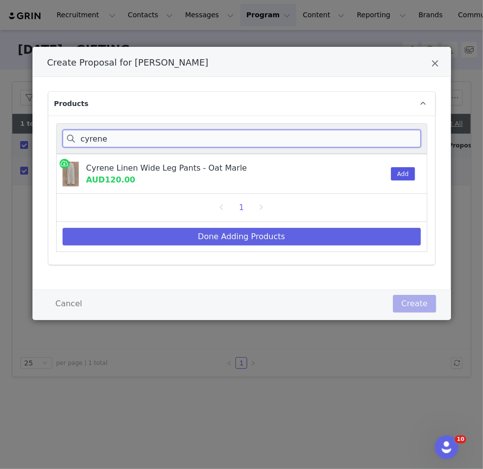
type input "cyrene"
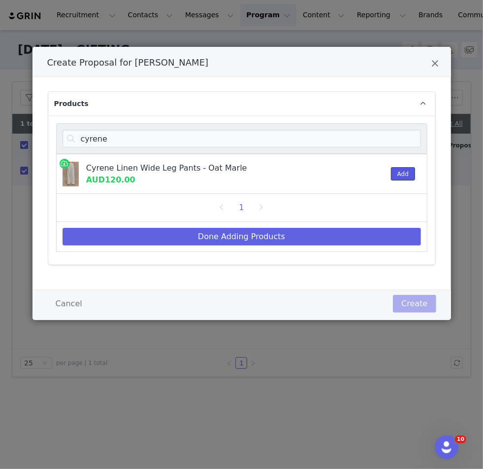
click at [406, 171] on button "Add" at bounding box center [403, 173] width 24 height 13
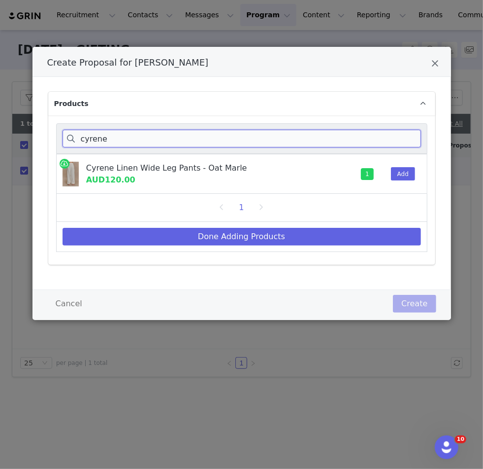
click at [97, 145] on input "cyrene" at bounding box center [242, 139] width 359 height 18
drag, startPoint x: 136, startPoint y: 141, endPoint x: 69, endPoint y: 141, distance: 67.0
click at [69, 141] on input "cyrene" at bounding box center [242, 139] width 359 height 18
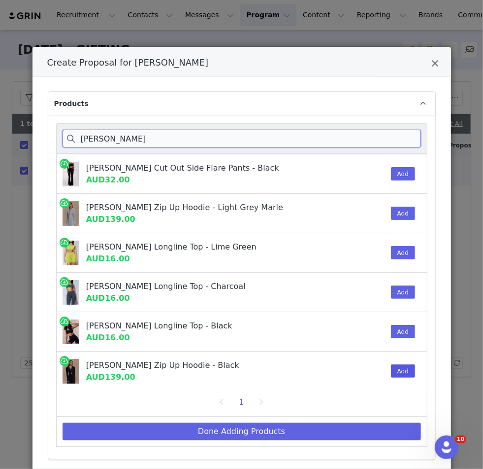
type input "quinn"
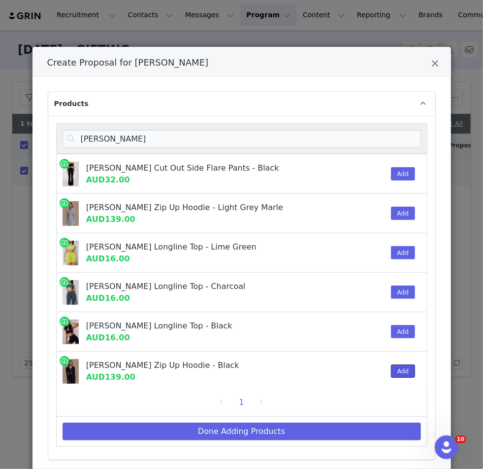
click at [412, 367] on button "Add" at bounding box center [403, 370] width 24 height 13
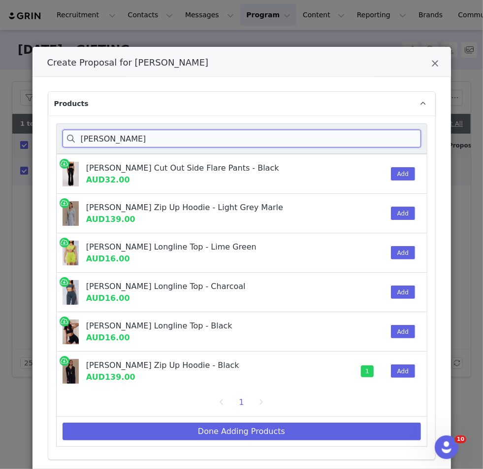
click at [118, 140] on input "quinn" at bounding box center [242, 139] width 359 height 18
drag, startPoint x: 86, startPoint y: 140, endPoint x: 72, endPoint y: 137, distance: 14.0
click at [72, 137] on input "quinn" at bounding box center [242, 139] width 359 height 18
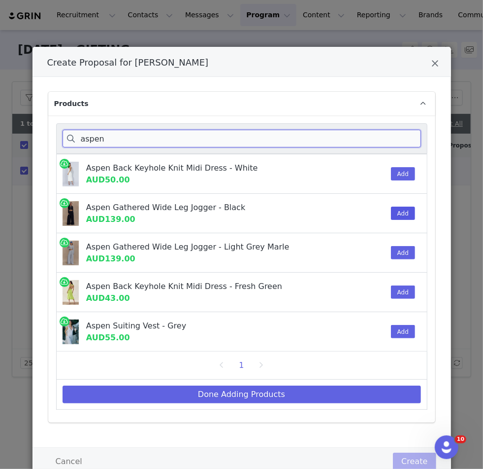
type input "aspen"
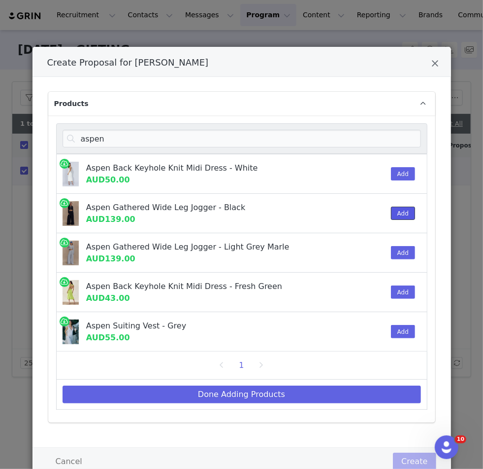
click at [399, 213] on button "Add" at bounding box center [403, 212] width 24 height 13
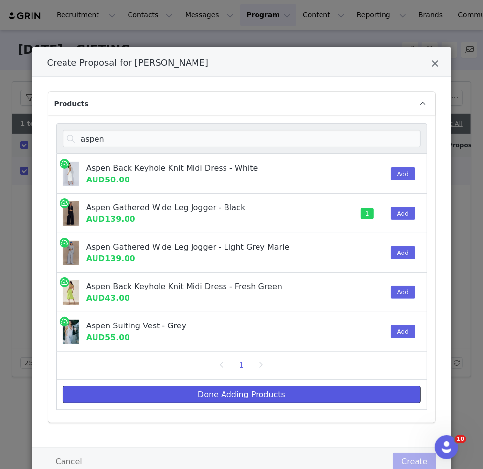
click at [231, 396] on button "Done Adding Products" at bounding box center [242, 394] width 359 height 18
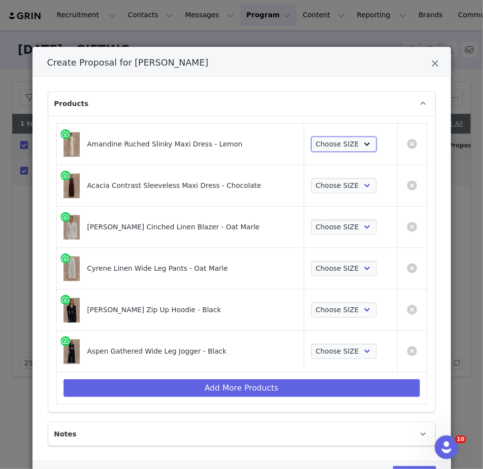
click at [332, 151] on select "Choose SIZE XXS XS S M L XL XXL 3XL" at bounding box center [344, 144] width 66 height 16
select select "27355394"
click at [311, 136] on select "Choose SIZE XXS XS S M L XL XXL 3XL" at bounding box center [344, 144] width 66 height 16
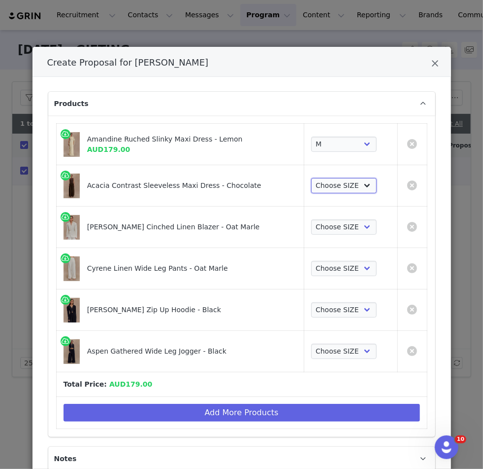
click at [335, 191] on select "Choose SIZE XXS XS S M L XL XXL 3XL" at bounding box center [344, 186] width 66 height 16
select select "27410624"
click at [311, 178] on select "Choose SIZE XXS XS S M L XL XXL 3XL" at bounding box center [344, 186] width 66 height 16
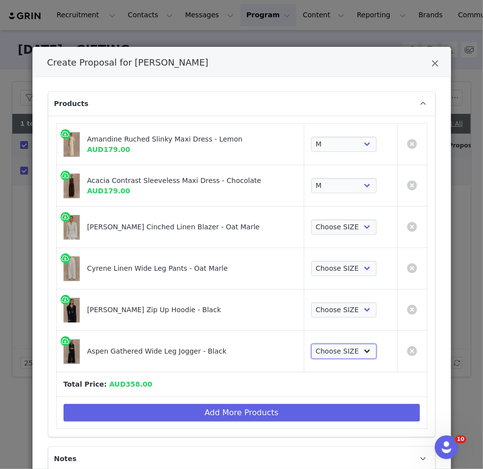
click at [348, 347] on select "Choose SIZE XXS XS S M L XL XXL 3XL" at bounding box center [344, 351] width 66 height 16
select select "26303737"
click at [311, 343] on select "Choose SIZE XXS XS S M L XL XXL 3XL" at bounding box center [344, 351] width 66 height 16
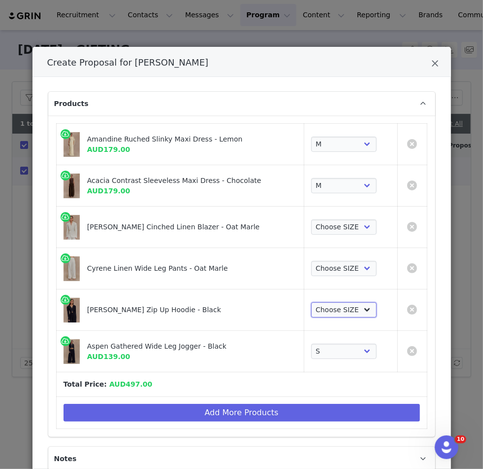
click at [345, 310] on select "Choose SIZE XXS XS S M L XL XXL 3XL" at bounding box center [344, 310] width 66 height 16
select select "26303730"
click at [311, 302] on select "Choose SIZE XXS XS S M L XL XXL 3XL" at bounding box center [344, 310] width 66 height 16
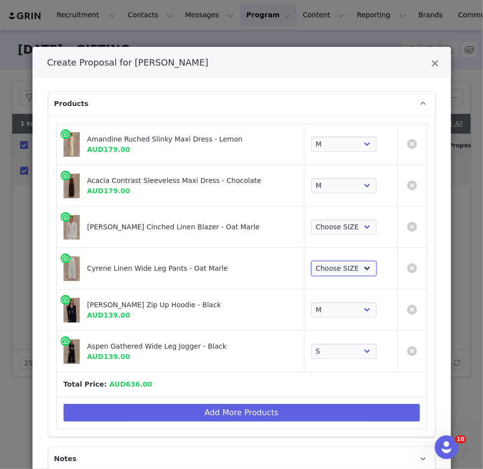
click at [344, 261] on select "Choose SIZE XXS XS S M L XL XXL 3XL" at bounding box center [344, 269] width 66 height 16
select select "26375505"
click at [311, 261] on select "Choose SIZE XXS XS S M L XL XXL 3XL" at bounding box center [344, 269] width 66 height 16
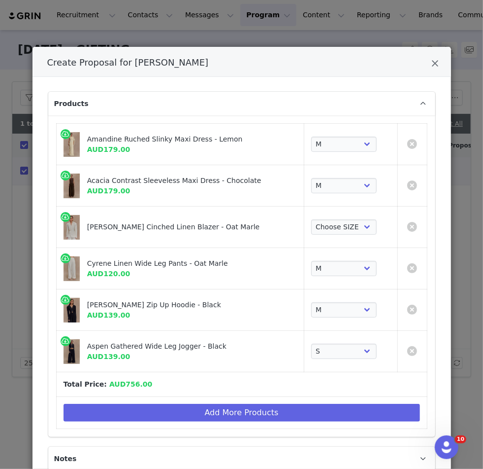
click at [329, 213] on td "Choose SIZE XXS XS S M L XL XXL 3XL" at bounding box center [350, 226] width 93 height 41
click at [333, 223] on select "Choose SIZE XXS XS S M L XL XXL 3XL" at bounding box center [344, 227] width 66 height 16
select select "26375576"
click at [311, 219] on select "Choose SIZE XXS XS S M L XL XXL 3XL" at bounding box center [344, 227] width 66 height 16
click at [202, 225] on div "Jameson Cinched Linen Blazer - Oat Marle" at bounding box center [181, 222] width 189 height 10
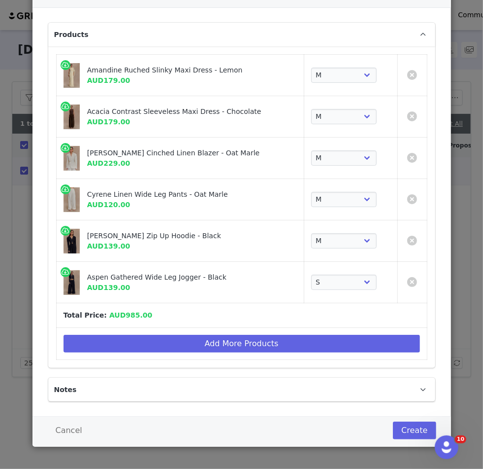
scroll to position [68, 0]
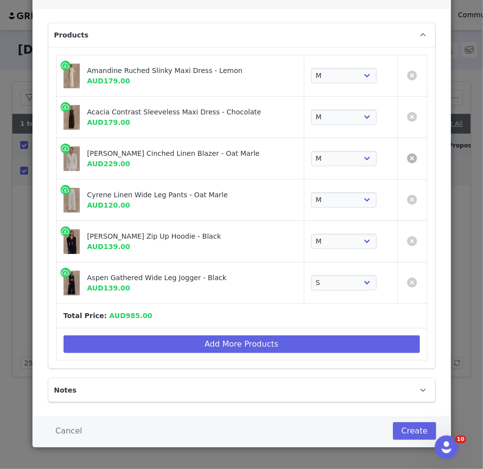
click at [414, 157] on link "Create Proposal for FELICIA NILSSON" at bounding box center [412, 158] width 10 height 10
select select "26303737"
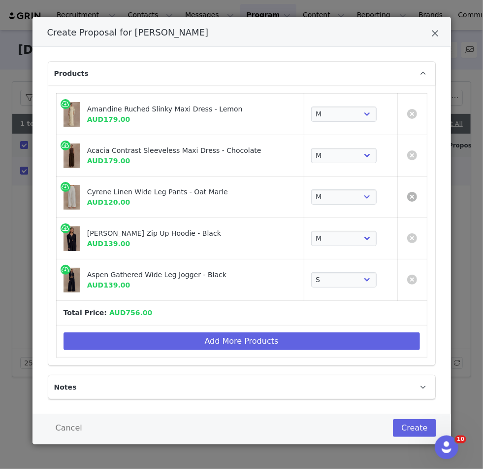
scroll to position [28, 0]
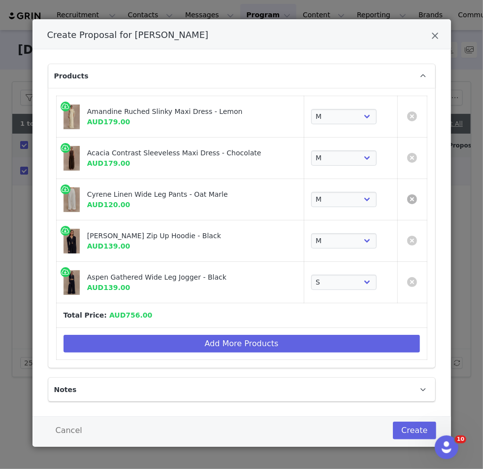
click at [414, 157] on link "Create Proposal for FELICIA NILSSON" at bounding box center [412, 158] width 10 height 10
select select "26303737"
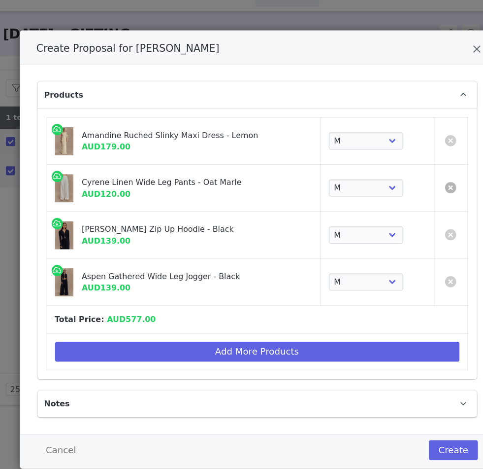
click at [412, 183] on link "Create Proposal for FELICIA NILSSON" at bounding box center [412, 185] width 10 height 10
select select "26303737"
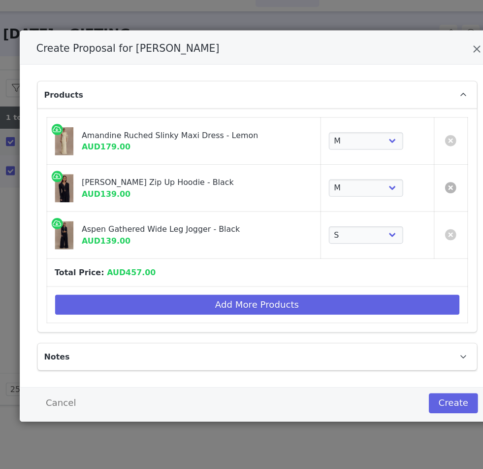
click at [409, 184] on link "Create Proposal for FELICIA NILSSON" at bounding box center [412, 185] width 10 height 10
select select "26303737"
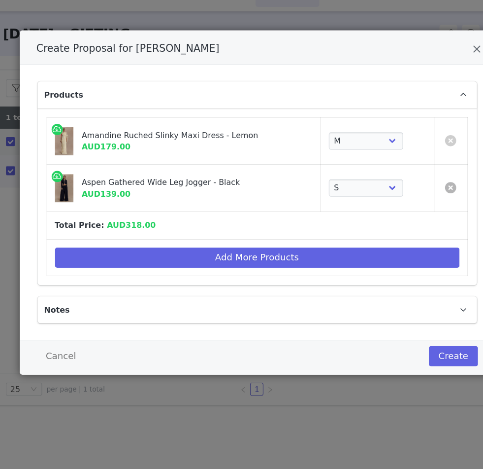
click at [409, 184] on link "Create Proposal for FELICIA NILSSON" at bounding box center [412, 185] width 10 height 10
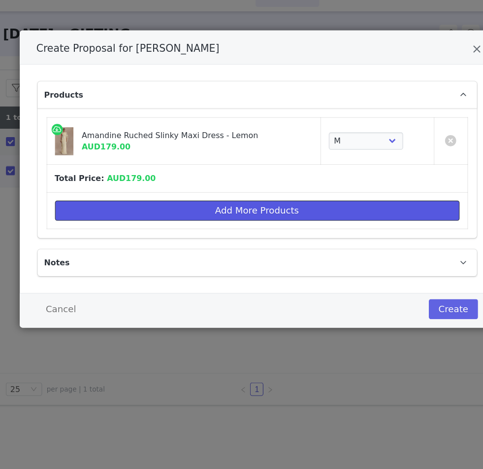
click at [100, 202] on button "Add More Products" at bounding box center [242, 206] width 357 height 18
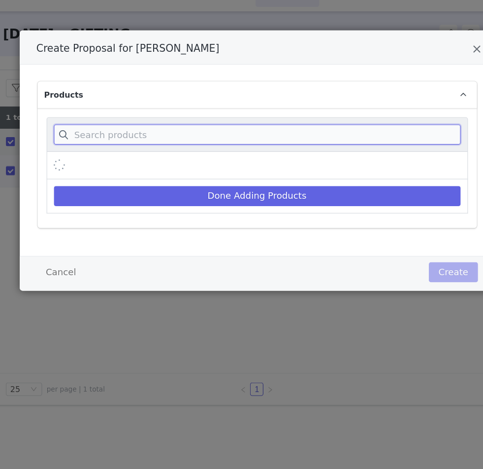
click at [113, 132] on input "Create Proposal for FELICIA NILSSON" at bounding box center [242, 139] width 359 height 18
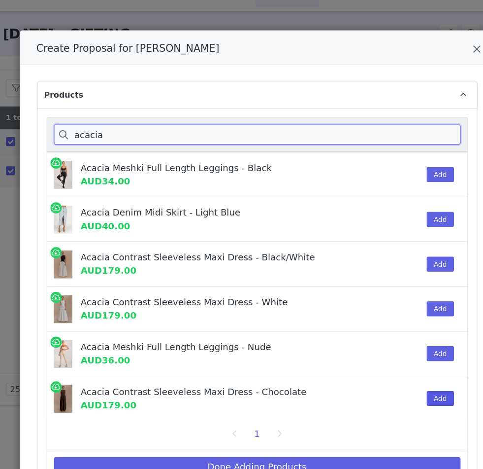
type input "acacia"
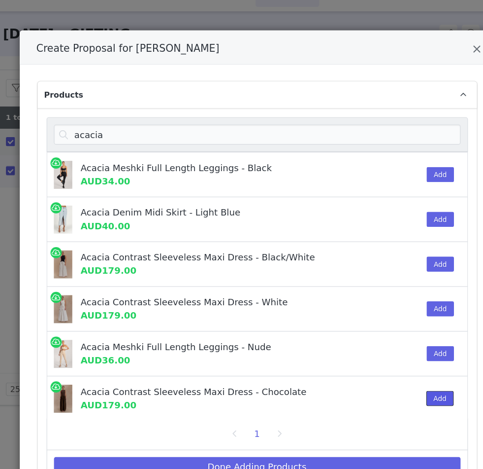
click at [401, 368] on button "Add" at bounding box center [403, 370] width 24 height 13
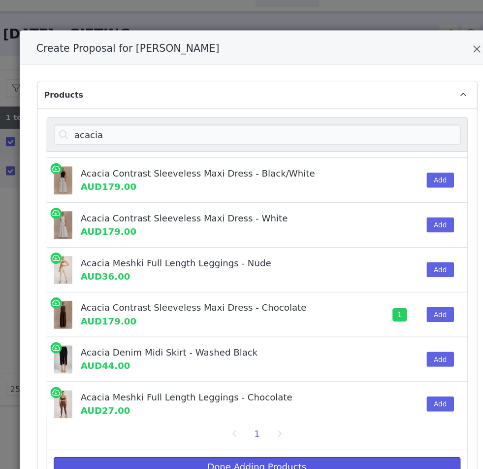
click at [177, 423] on button "Done Adding Products" at bounding box center [242, 431] width 359 height 18
select select "27355394"
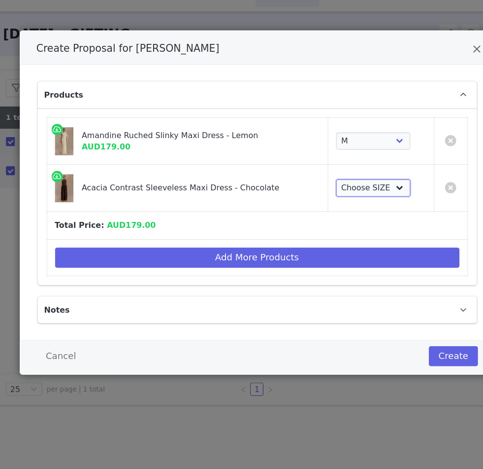
click at [344, 188] on select "Choose SIZE XXS XS S M L XL XXL 3XL" at bounding box center [344, 186] width 66 height 16
select select "27410624"
click at [311, 178] on select "Choose SIZE XXS XS S M L XL XXL 3XL" at bounding box center [344, 186] width 66 height 16
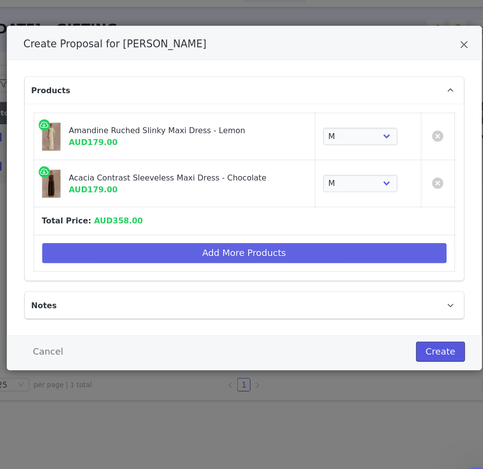
click at [408, 333] on button "Create" at bounding box center [414, 334] width 43 height 18
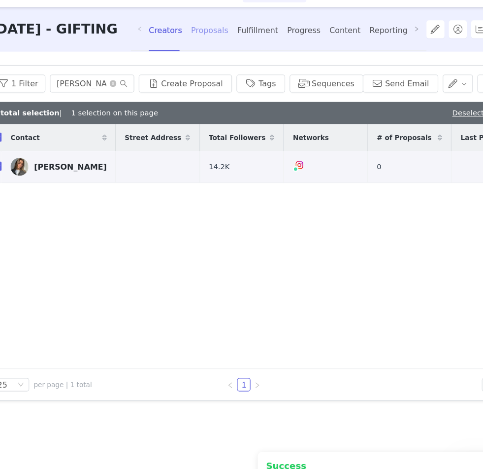
click at [228, 52] on div "Proposals" at bounding box center [211, 51] width 33 height 26
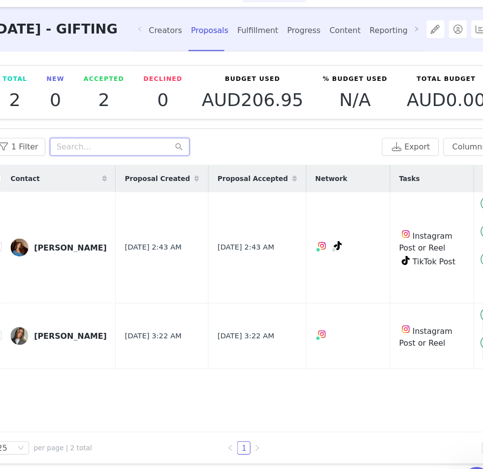
click at [115, 157] on input "text" at bounding box center [131, 153] width 123 height 16
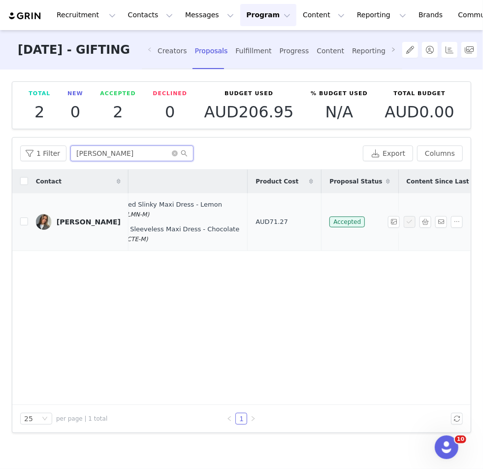
scroll to position [0, 402]
type input "felicia"
click at [270, 50] on div "Fulfillment" at bounding box center [254, 51] width 36 height 26
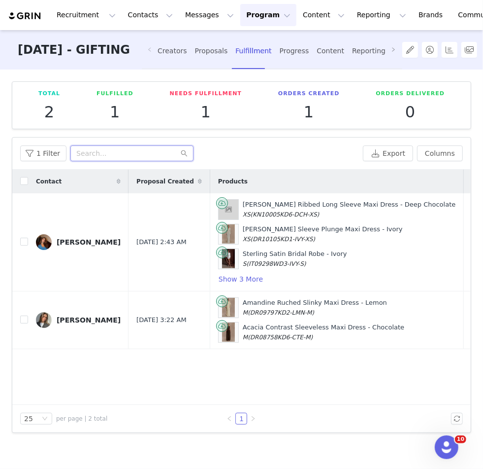
click at [104, 156] on input "text" at bounding box center [131, 153] width 123 height 16
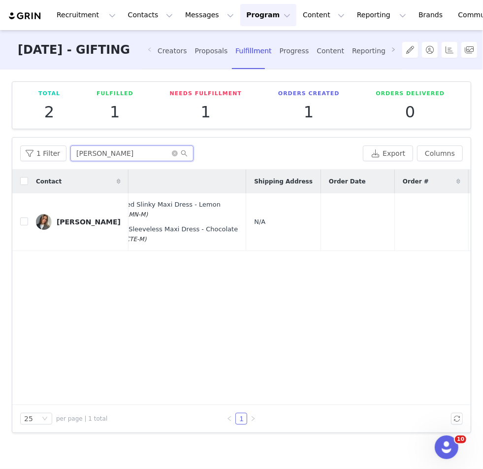
scroll to position [0, 171]
type input "felicia nil"
click at [250, 220] on span "N/A" at bounding box center [255, 221] width 11 height 7
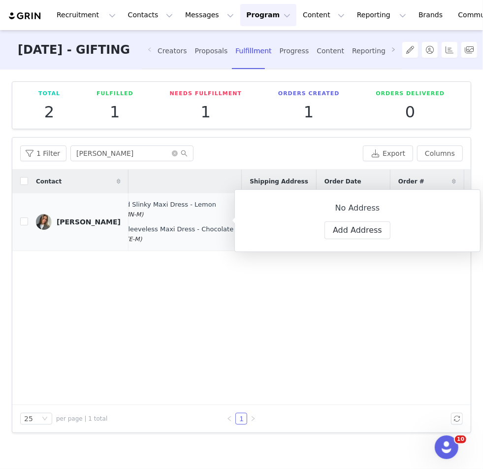
select select
click at [341, 236] on button "Add Address" at bounding box center [358, 230] width 66 height 18
select select
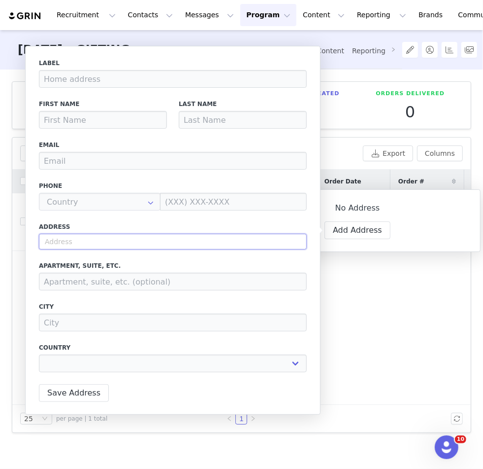
click at [201, 237] on input "text" at bounding box center [173, 242] width 268 height 16
paste input "Tegnérsgatan 12 41252 Gothenburg Sweden"
type input "Tegnérsgatan 12 41252 Gothenburg Sweden"
select select
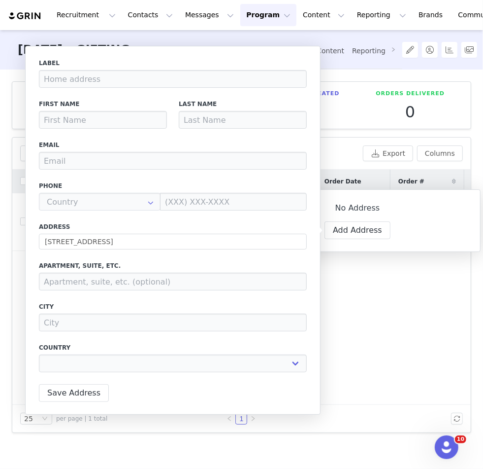
type input "12 Tegnérsgatan"
select select "[object Object]"
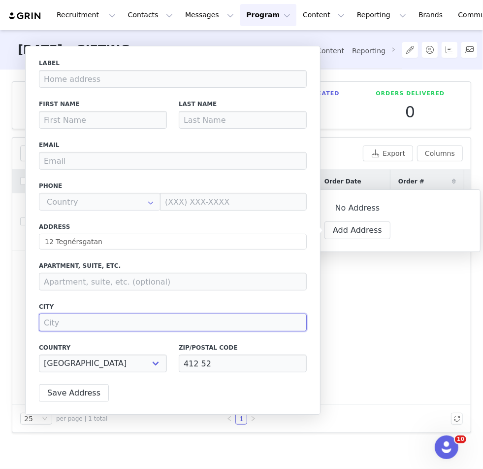
click at [62, 322] on input at bounding box center [173, 322] width 268 height 18
type input "Gothenburg"
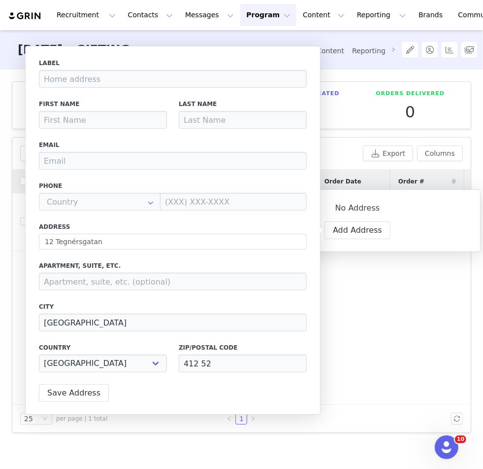
click at [59, 299] on div "Label First Name Last Name Email Phone +93 (Afghanistan) +358 (Aland Islands) +…" at bounding box center [173, 218] width 268 height 319
click at [58, 286] on input at bounding box center [173, 281] width 268 height 18
click at [108, 166] on input "email" at bounding box center [173, 161] width 268 height 18
paste input "felicianilsson4@gmail.com"
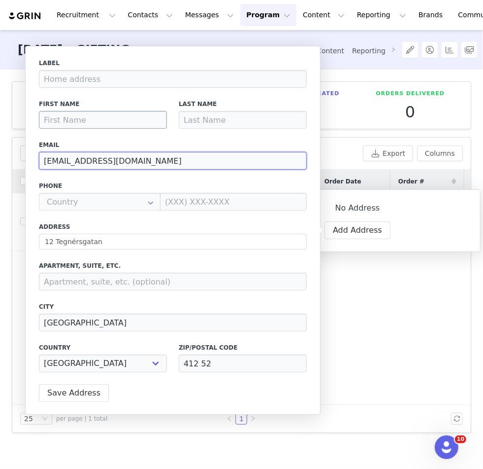
type input "felicianilsson4@gmail.com"
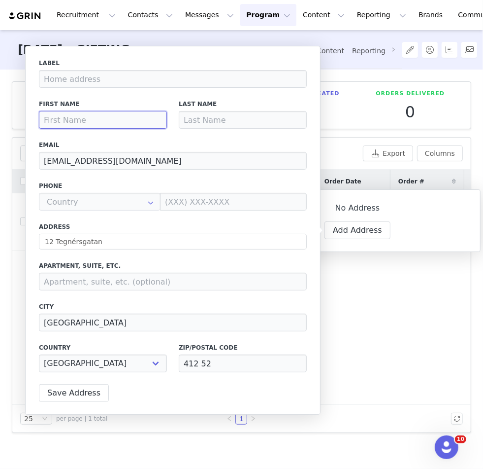
click at [91, 115] on input at bounding box center [103, 120] width 128 height 18
type input "Felicia"
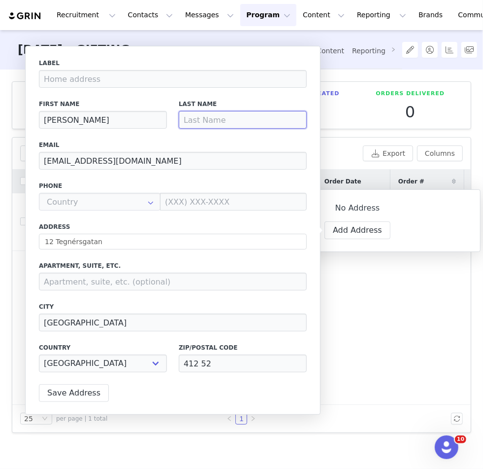
click at [208, 119] on input at bounding box center [243, 120] width 128 height 18
type input "Nilsson"
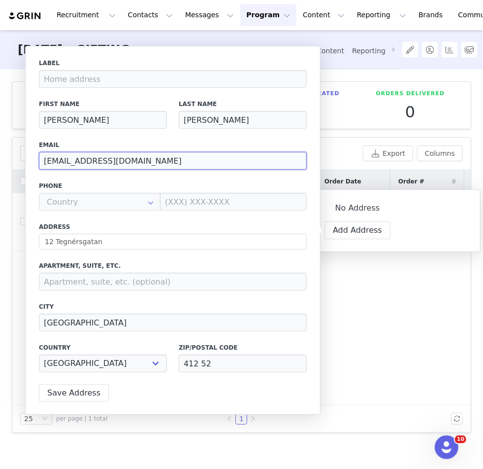
click at [178, 161] on input "felicianilsson4@gmail.com" at bounding box center [173, 161] width 268 height 18
click at [92, 187] on label "Phone" at bounding box center [173, 185] width 268 height 9
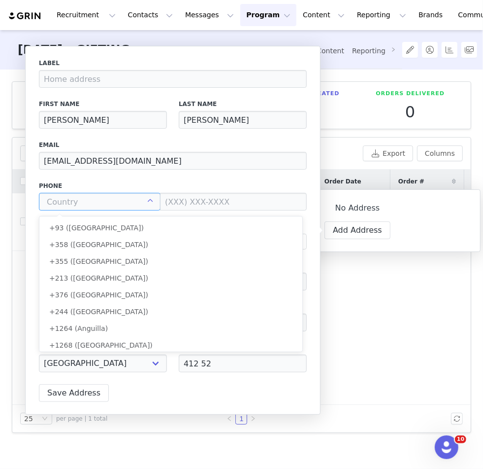
click at [92, 196] on input "text" at bounding box center [100, 202] width 122 height 18
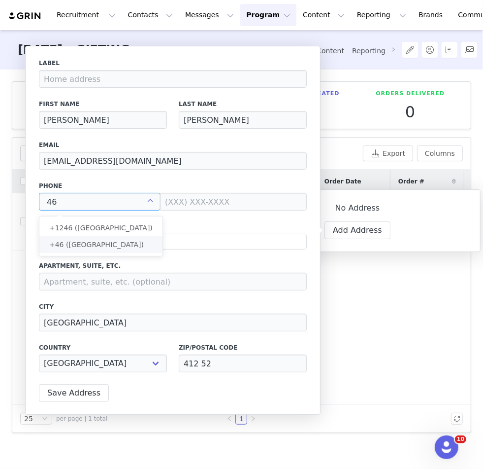
click at [91, 237] on li "+46 ([GEOGRAPHIC_DATA])" at bounding box center [100, 244] width 123 height 17
type input "+46 ([GEOGRAPHIC_DATA])"
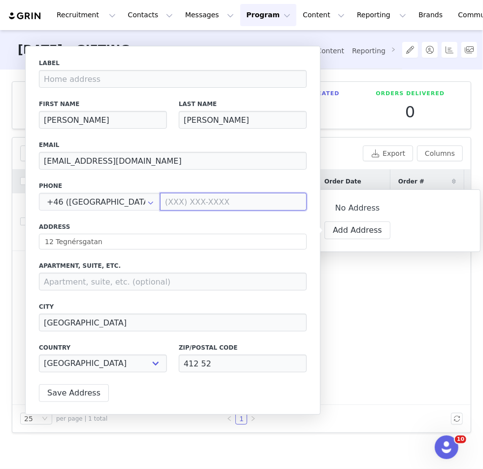
click at [178, 197] on input at bounding box center [233, 202] width 147 height 18
paste input "709520845"
type input "709520845"
click at [206, 255] on div "Label First Name Felicia Last Name Nilsson Email felicianilsson4@gmail.com Phon…" at bounding box center [173, 218] width 268 height 319
click at [66, 397] on button "Save Address" at bounding box center [74, 393] width 70 height 18
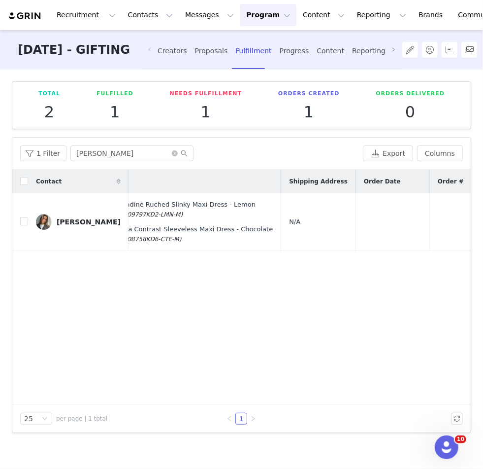
scroll to position [0, 238]
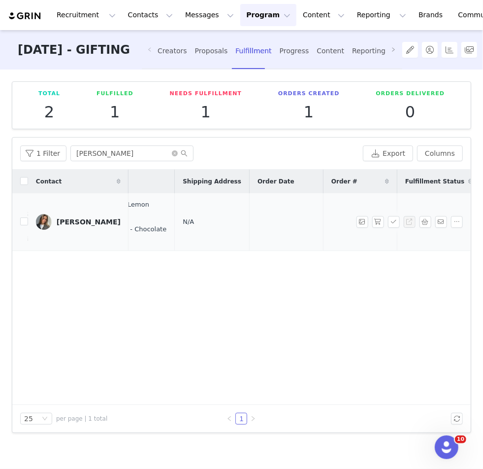
click at [175, 212] on td "N/A" at bounding box center [212, 222] width 75 height 58
click at [183, 219] on span "N/A" at bounding box center [188, 221] width 11 height 7
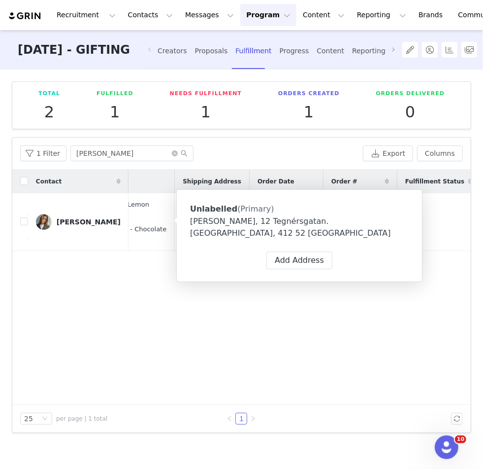
click at [249, 225] on div "Felicia Nilsson, 12 Tegnérsgatan. Gothenburg, 412 52 Sweden" at bounding box center [299, 227] width 219 height 24
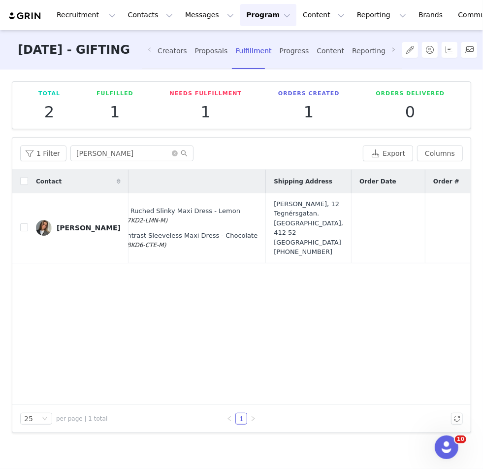
scroll to position [0, 186]
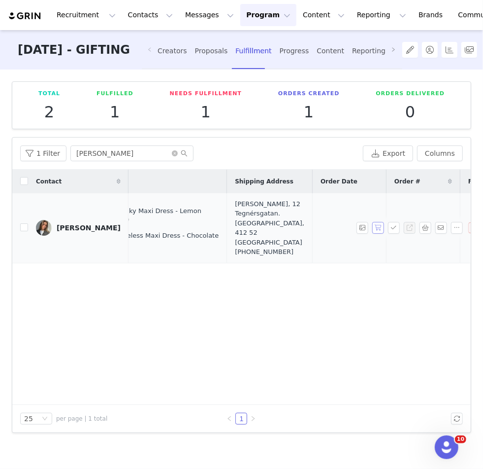
click at [379, 222] on button "button" at bounding box center [378, 228] width 12 height 12
click at [393, 222] on button "button" at bounding box center [394, 228] width 12 height 12
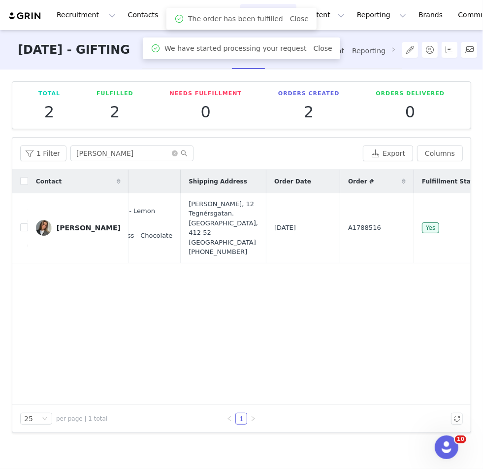
scroll to position [0, 365]
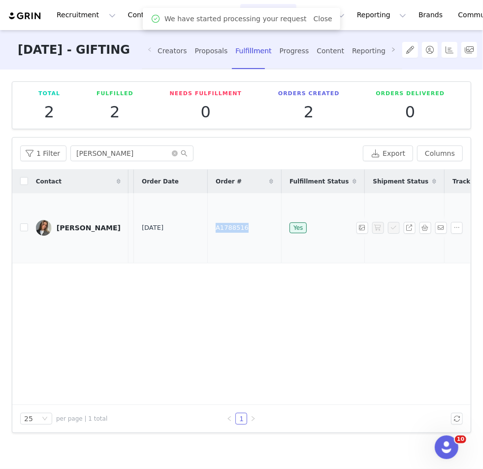
drag, startPoint x: 189, startPoint y: 222, endPoint x: 182, endPoint y: 222, distance: 6.4
click at [208, 222] on td "A1788516" at bounding box center [245, 228] width 74 height 70
copy span "A1788516"
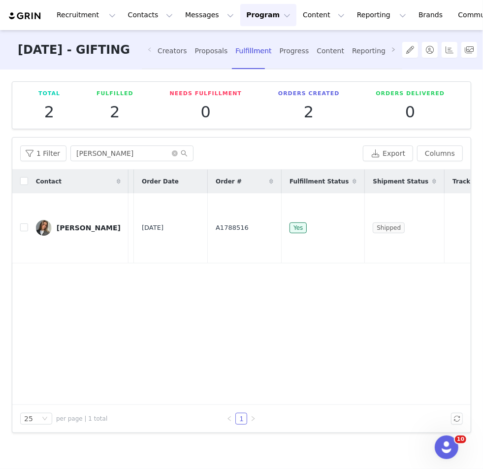
click at [237, 281] on div "Contact Proposal Created Products Shipping Address Order Date Order # Fulfillme…" at bounding box center [241, 286] width 459 height 235
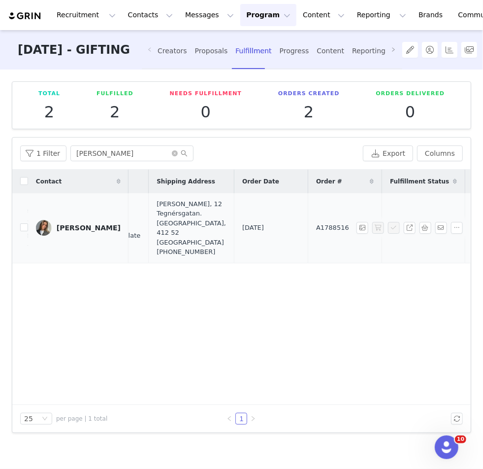
scroll to position [0, 200]
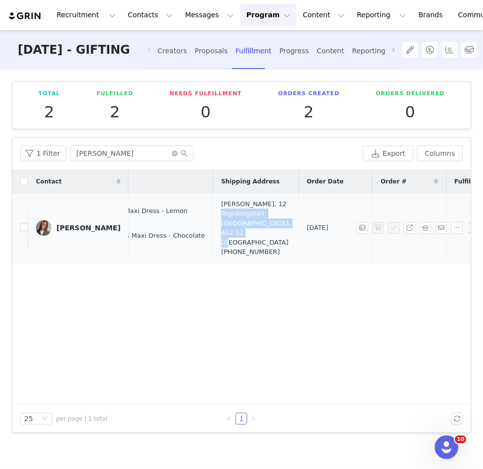
drag, startPoint x: 243, startPoint y: 231, endPoint x: 246, endPoint y: 205, distance: 26.3
click at [246, 205] on div "Felicia Nilsson, 12 Tegnérsgatan. Gothenburg, 412 52 Sweden +46709520845" at bounding box center [255, 228] width 69 height 58
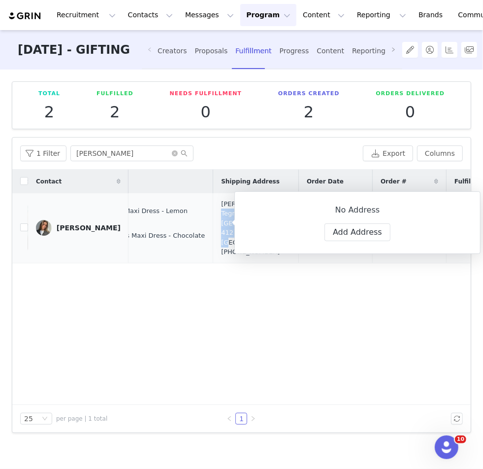
copy div "12 Tegnérsgatan. Gothenburg, 412 52 Sweden"
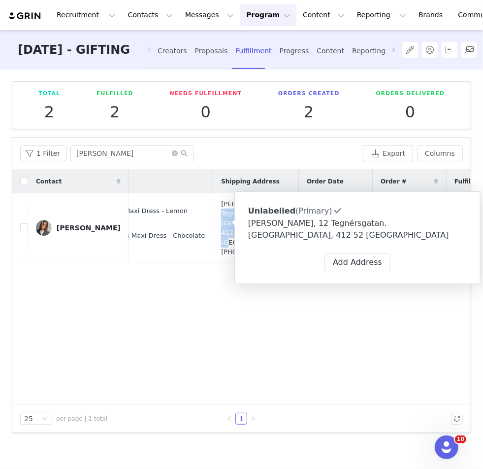
click at [158, 303] on div "Contact Proposal Created Products Shipping Address Order Date Order # Fulfillme…" at bounding box center [241, 286] width 459 height 235
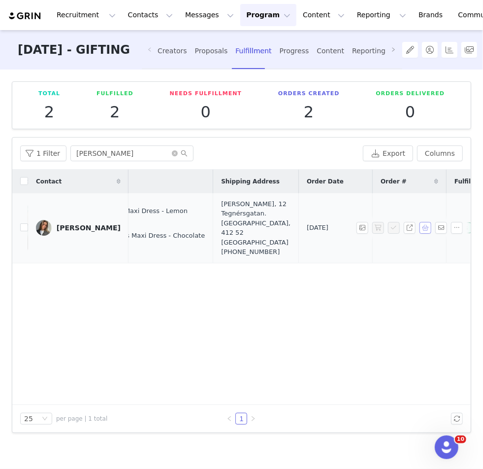
click at [429, 225] on button "button" at bounding box center [426, 228] width 12 height 12
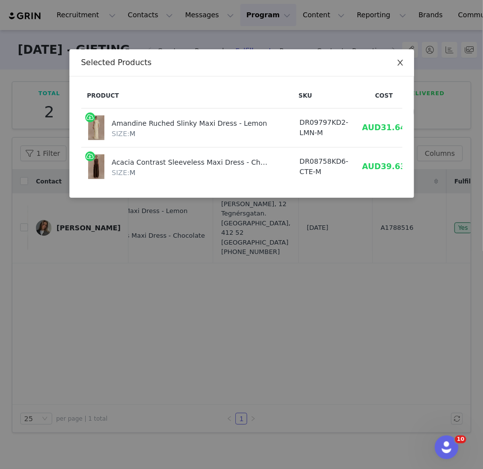
click at [403, 63] on icon "icon: close" at bounding box center [401, 63] width 8 height 8
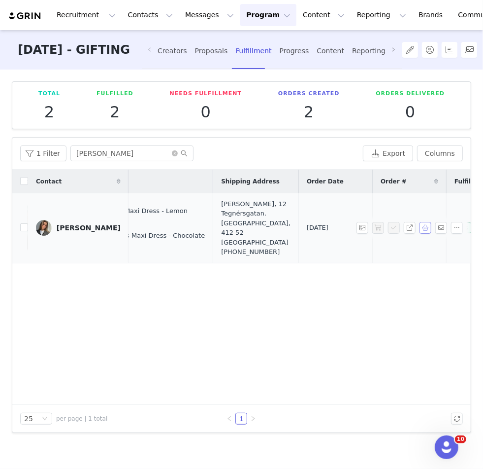
click at [427, 222] on button "button" at bounding box center [426, 228] width 12 height 12
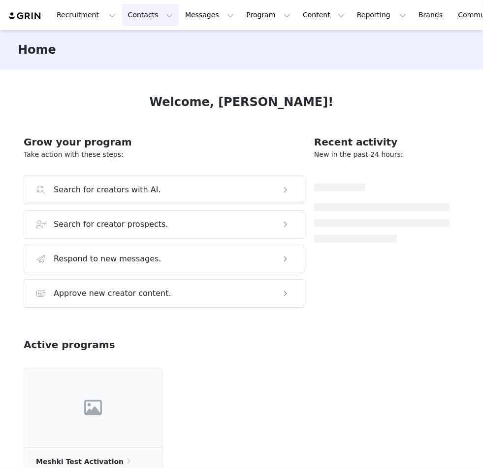
click at [141, 17] on button "Contacts Contacts" at bounding box center [150, 15] width 57 height 22
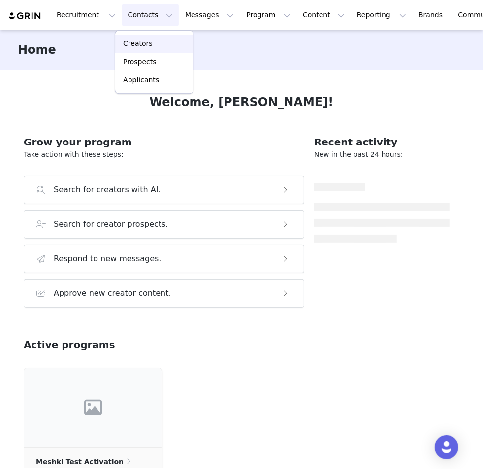
click at [142, 45] on p "Creators" at bounding box center [138, 43] width 30 height 10
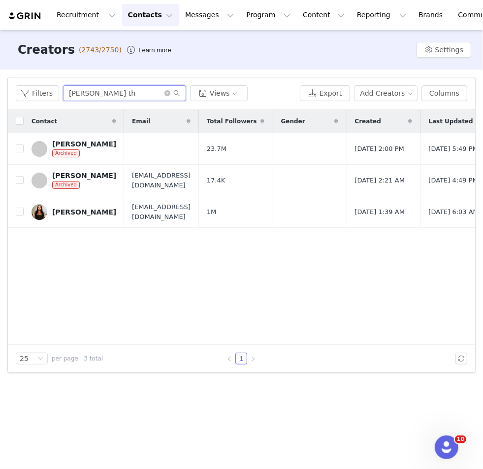
click at [101, 93] on input "[PERSON_NAME] th" at bounding box center [124, 93] width 123 height 16
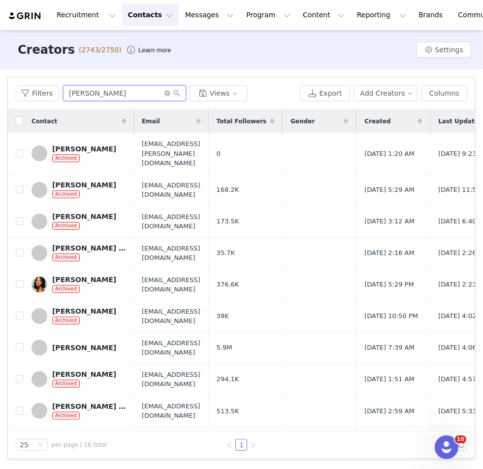
drag, startPoint x: 91, startPoint y: 93, endPoint x: 76, endPoint y: 93, distance: 14.3
click at [76, 93] on input "[PERSON_NAME]" at bounding box center [124, 93] width 123 height 16
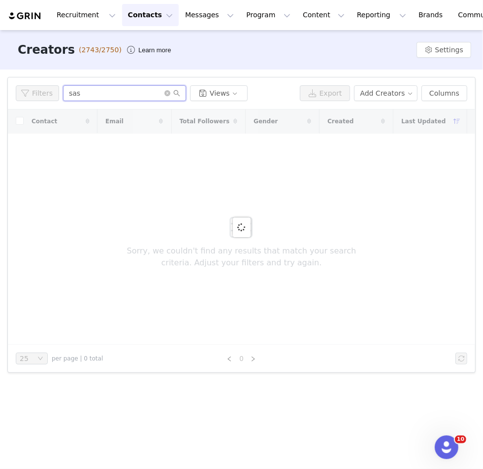
type input "sas"
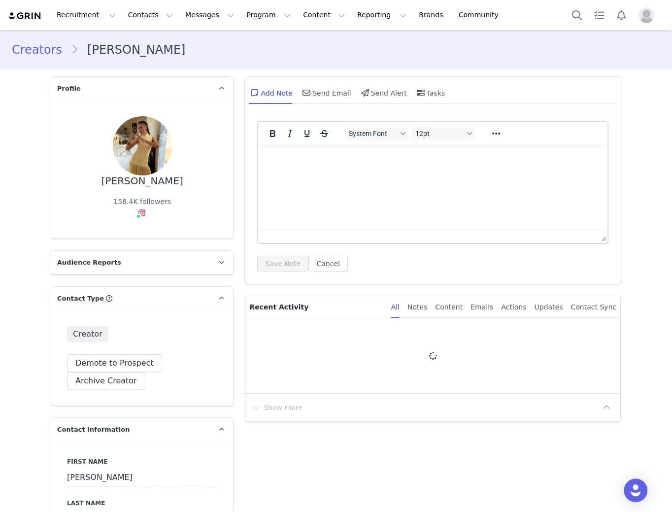
type input "+1 ([GEOGRAPHIC_DATA])"
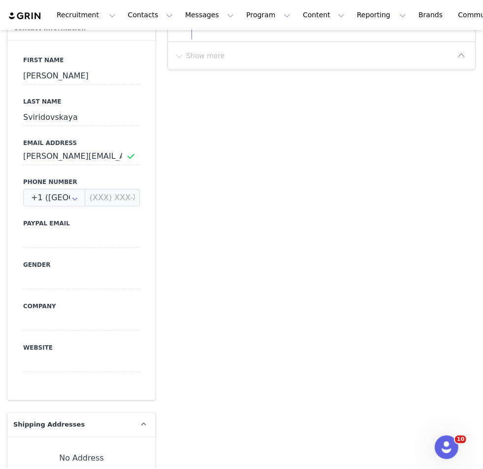
scroll to position [624, 0]
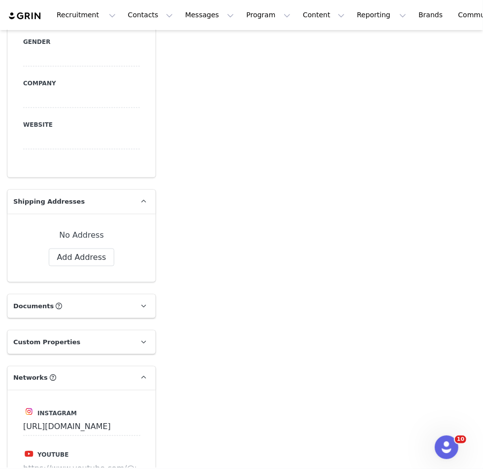
click at [79, 271] on div "No Address Label First Name [PERSON_NAME] Last Name [PERSON_NAME] Email [PERSON…" at bounding box center [81, 247] width 148 height 68
click at [82, 256] on button "Add Address" at bounding box center [82, 257] width 66 height 18
select select
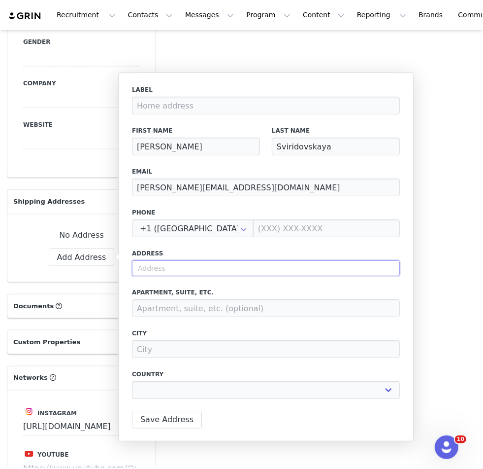
click at [152, 270] on input "text" at bounding box center [266, 268] width 268 height 16
paste input "[STREET_ADDRESS]"
type input "[STREET_ADDRESS]"
select select
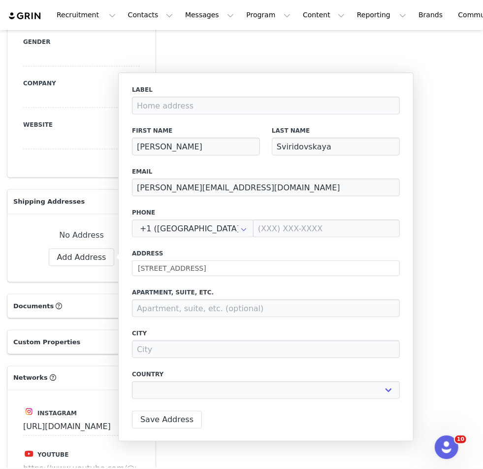
type input "[STREET_ADDRESS]"
type input "[GEOGRAPHIC_DATA]"
select select "[object Object]"
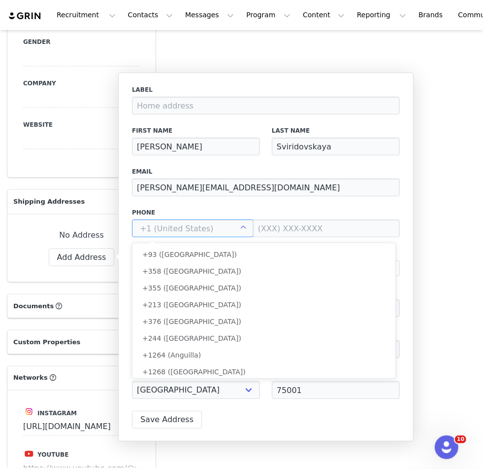
click at [174, 224] on input "text" at bounding box center [193, 228] width 122 height 18
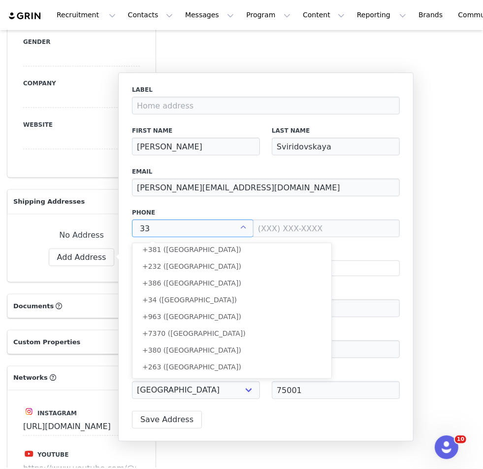
scroll to position [0, 0]
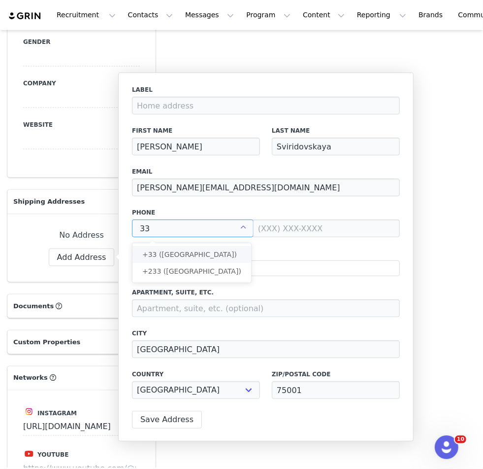
click at [184, 251] on li "+33 ([GEOGRAPHIC_DATA])" at bounding box center [192, 254] width 119 height 17
type input "+33 ([GEOGRAPHIC_DATA])"
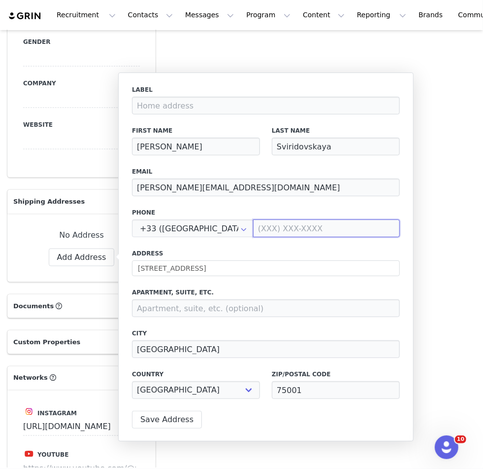
click at [277, 226] on input at bounding box center [326, 228] width 147 height 18
paste input "758680094"
type input "758680094"
click at [159, 417] on button "Save Address" at bounding box center [167, 419] width 70 height 18
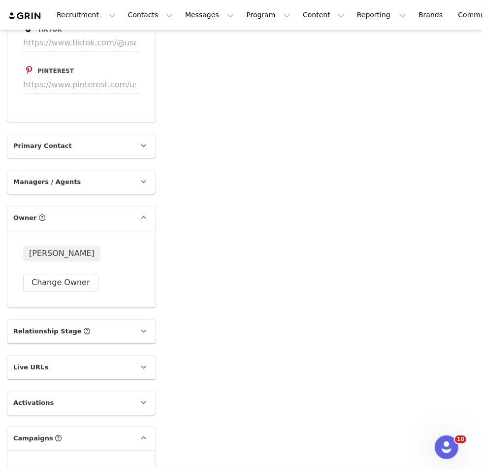
scroll to position [1361, 0]
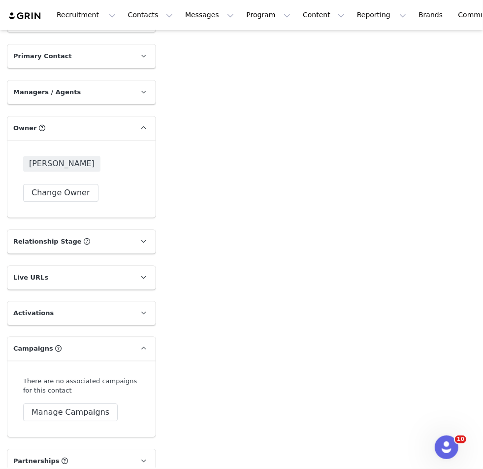
click at [76, 377] on div "There are no associated campaigns for this contact Manage Campaigns" at bounding box center [81, 398] width 117 height 45
click at [78, 403] on button "Manage Campaigns" at bounding box center [70, 412] width 95 height 18
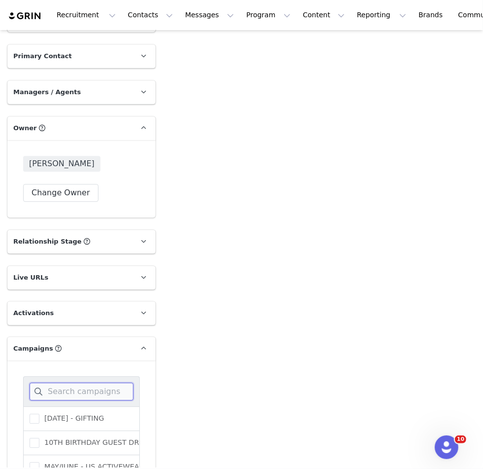
click at [50, 382] on input at bounding box center [82, 391] width 104 height 18
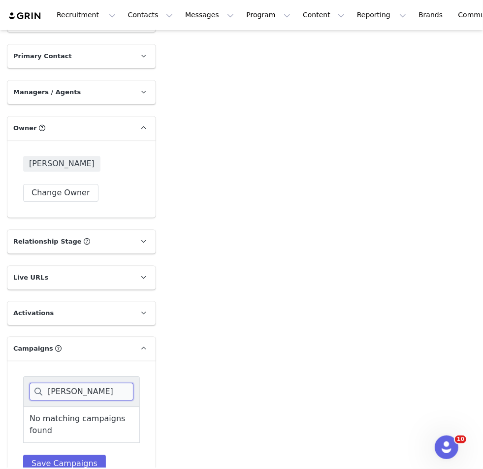
type input "[PERSON_NAME]"
click at [60, 337] on p "Campaigns Any campaigns associated with a contact will be available to them via…" at bounding box center [69, 349] width 125 height 24
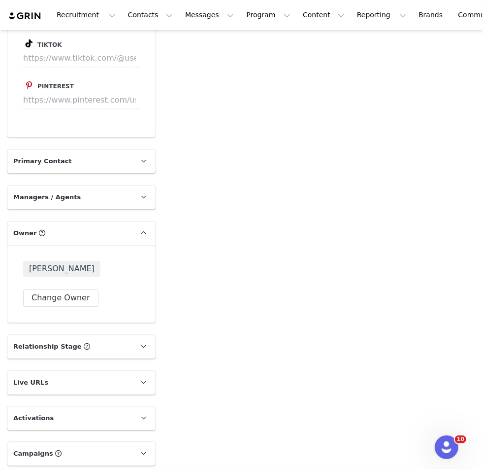
scroll to position [1301, 0]
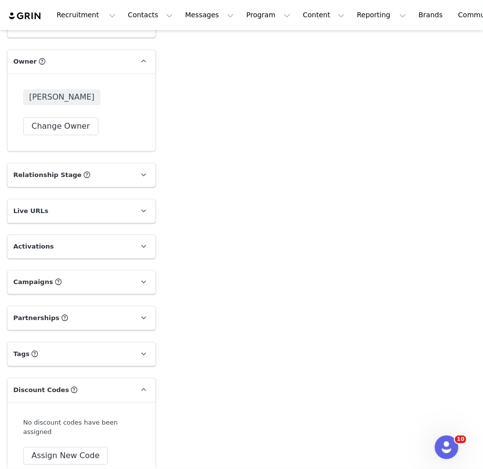
scroll to position [1445, 0]
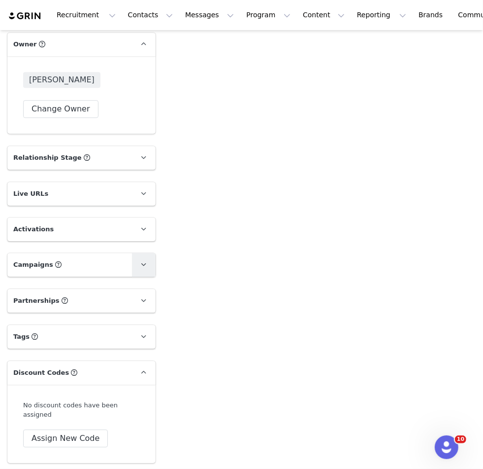
click at [146, 253] on link at bounding box center [144, 265] width 24 height 24
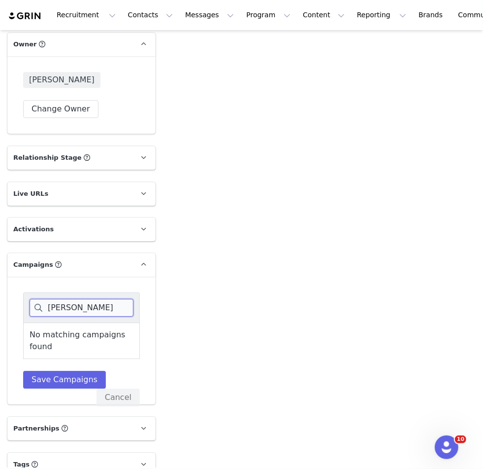
click at [84, 299] on input "[PERSON_NAME]" at bounding box center [82, 308] width 104 height 18
drag, startPoint x: 83, startPoint y: 276, endPoint x: 26, endPoint y: 276, distance: 57.6
click at [26, 292] on div "[PERSON_NAME]" at bounding box center [81, 307] width 117 height 30
click at [79, 299] on input "[PERSON_NAME]" at bounding box center [82, 308] width 104 height 18
drag, startPoint x: 20, startPoint y: 284, endPoint x: -35, endPoint y: 284, distance: 54.7
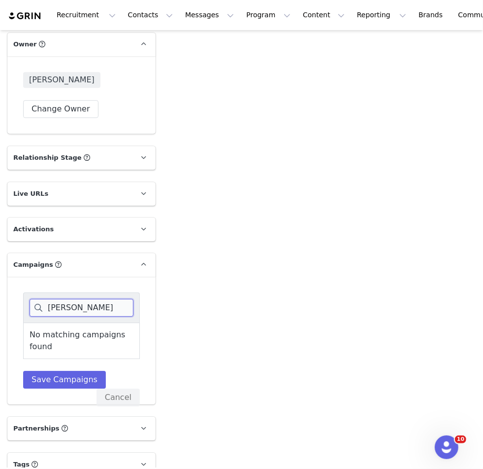
click at [0, 284] on html "Recruitment Recruitment Creator Search Curated Lists Landing Pages Web Extensio…" at bounding box center [241, 234] width 483 height 469
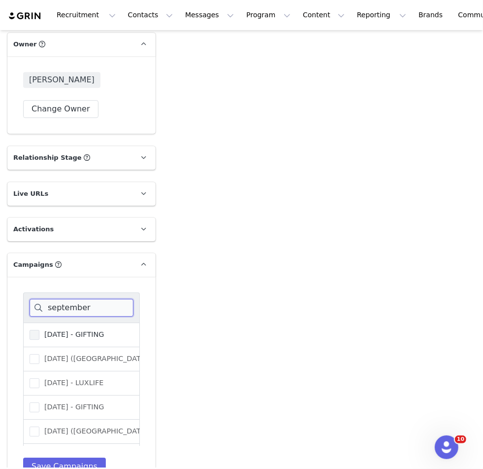
type input "september"
click at [41, 330] on span "[DATE] - GIFTING" at bounding box center [71, 334] width 65 height 9
click at [39, 330] on input "[DATE] - GIFTING" at bounding box center [39, 330] width 0 height 0
click at [52, 457] on button "Save Campaigns" at bounding box center [64, 466] width 83 height 18
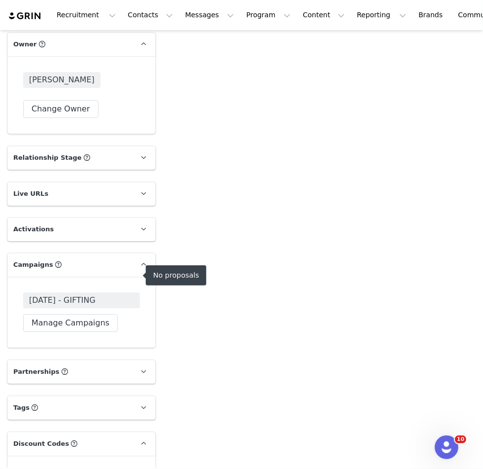
click at [67, 294] on span "[DATE] - GIFTING" at bounding box center [62, 300] width 67 height 12
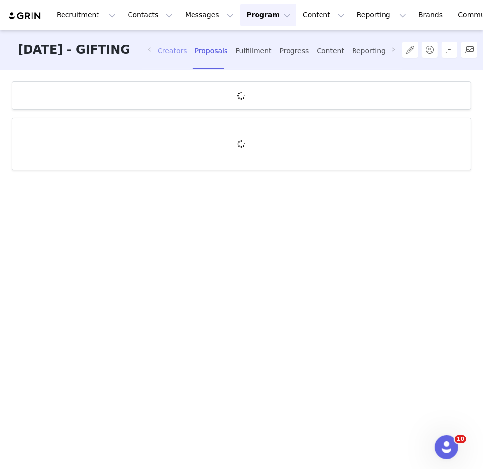
click at [187, 39] on div "Creators" at bounding box center [173, 51] width 30 height 26
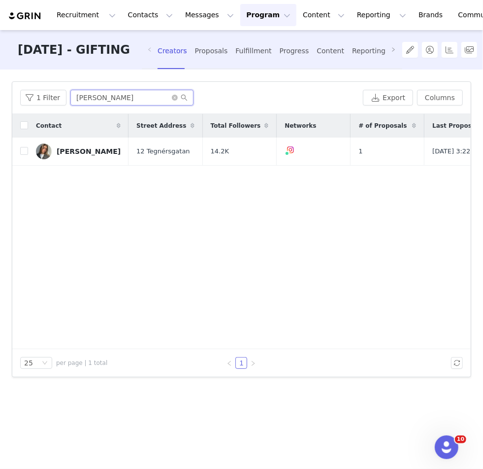
click at [117, 96] on input "[PERSON_NAME]" at bounding box center [131, 98] width 123 height 16
click at [117, 96] on input "felicianilsson" at bounding box center [131, 98] width 123 height 16
type input "sasha s"
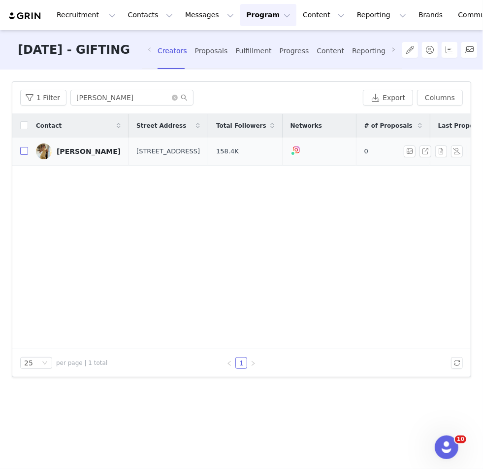
click at [27, 152] on input "checkbox" at bounding box center [24, 151] width 8 height 8
checkbox input "true"
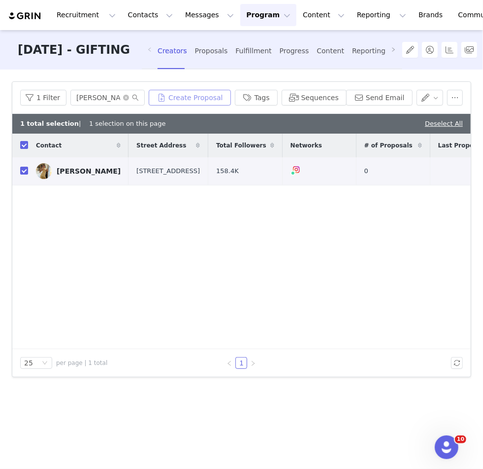
click at [219, 102] on button "Create Proposal" at bounding box center [190, 98] width 82 height 16
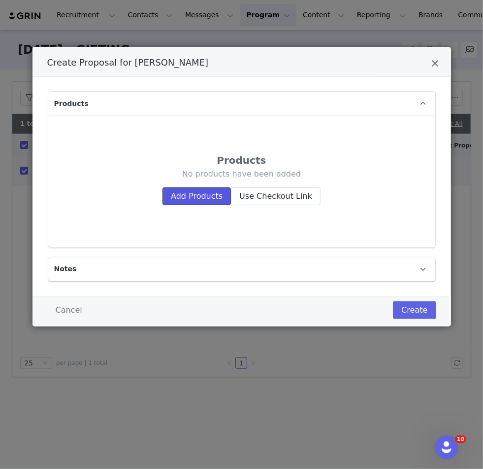
click at [173, 198] on button "Add Products" at bounding box center [197, 196] width 68 height 18
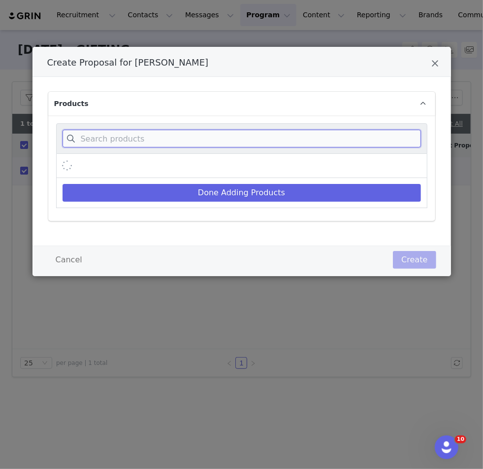
click at [162, 137] on input "Create Proposal for Sasha Sviridovskaya" at bounding box center [242, 139] width 359 height 18
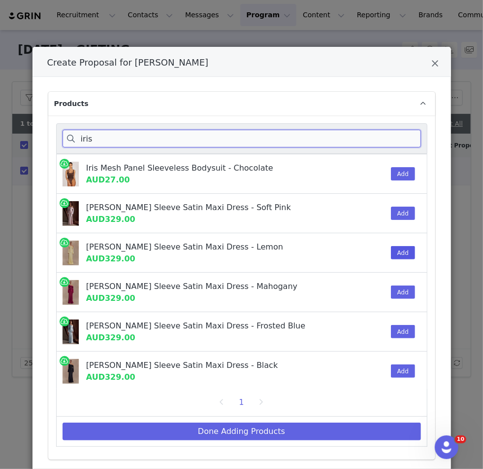
type input "iris"
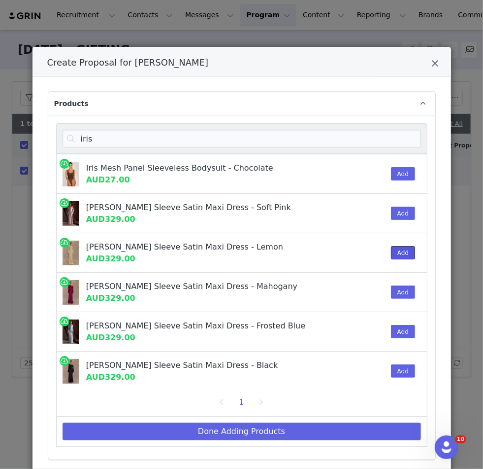
click at [396, 248] on button "Add" at bounding box center [403, 252] width 24 height 13
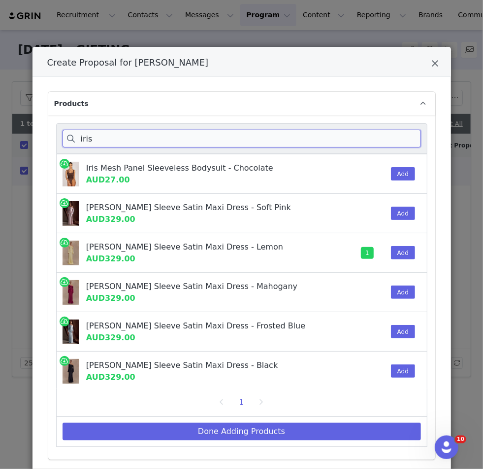
click at [107, 136] on input "iris" at bounding box center [242, 139] width 359 height 18
drag, startPoint x: 117, startPoint y: 138, endPoint x: 78, endPoint y: 137, distance: 39.4
click at [79, 138] on input "iris" at bounding box center [242, 139] width 359 height 18
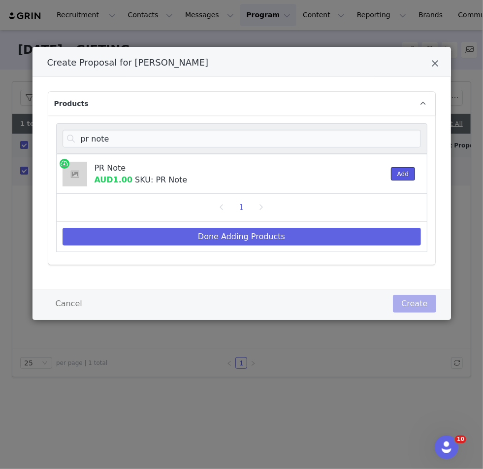
click at [402, 169] on button "Add" at bounding box center [403, 173] width 24 height 13
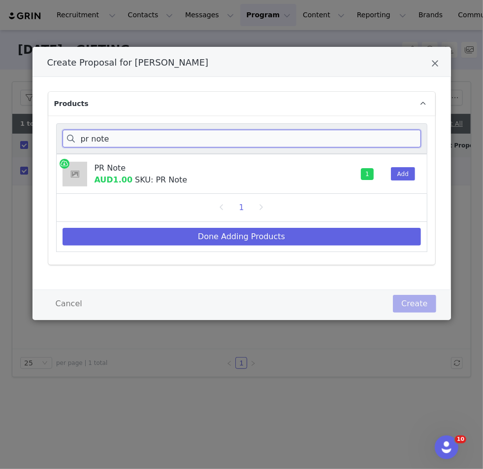
click at [123, 138] on input "pr note" at bounding box center [242, 139] width 359 height 18
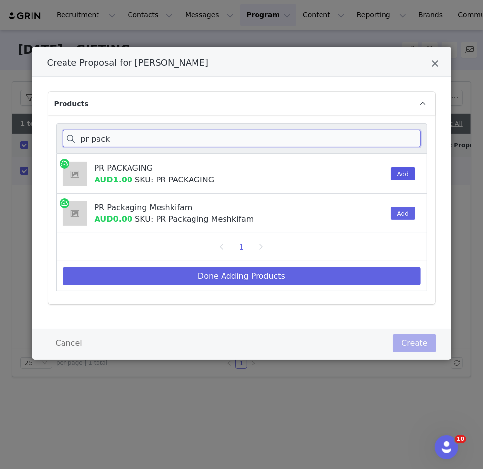
type input "pr pack"
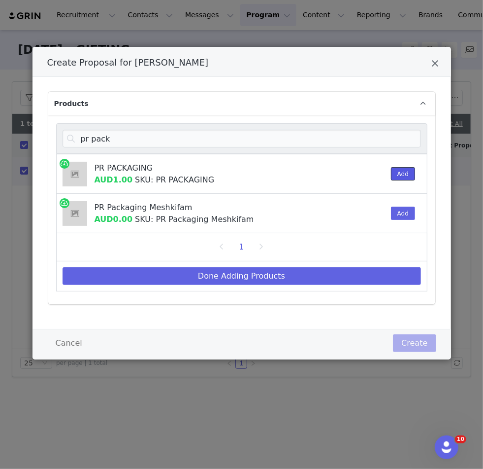
click at [398, 175] on button "Add" at bounding box center [403, 173] width 24 height 13
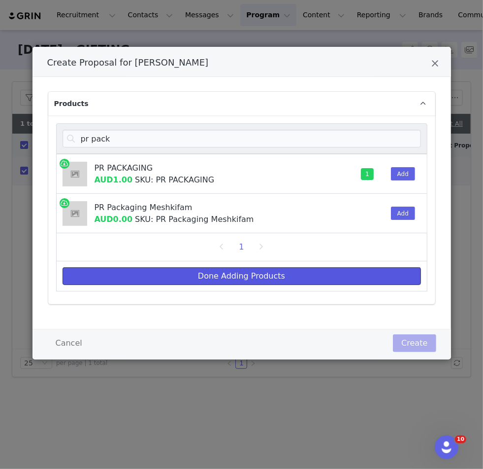
click at [181, 277] on button "Done Adding Products" at bounding box center [242, 276] width 359 height 18
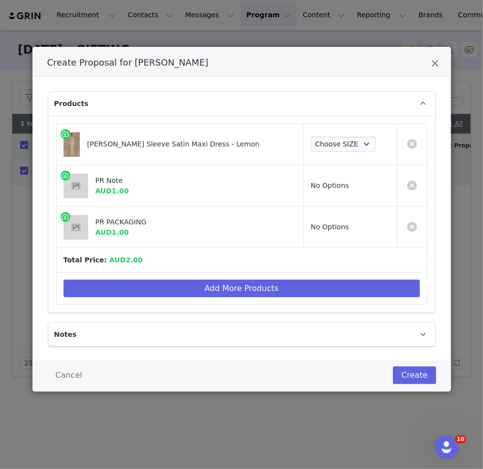
click at [340, 133] on td "Choose SIZE XXS XS S M L XL XXL 3XL" at bounding box center [351, 144] width 94 height 41
click at [333, 142] on select "Choose SIZE XXS XS S M L XL XXL 3XL" at bounding box center [344, 144] width 66 height 16
click at [311, 136] on select "Choose SIZE XXS XS S M L XL XXL 3XL" at bounding box center [344, 144] width 66 height 16
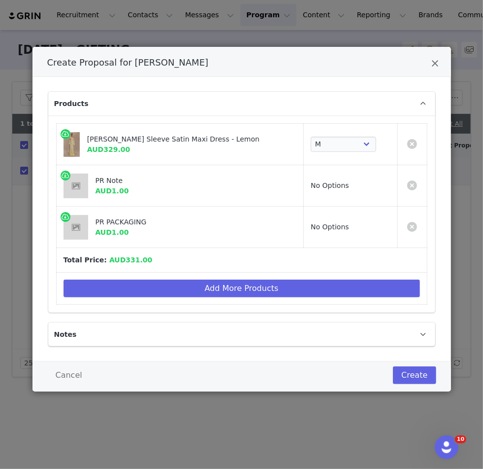
click at [332, 156] on td "Choose SIZE XXS XS S M L XL XXL 3XL" at bounding box center [351, 144] width 94 height 41
click at [332, 148] on select "Choose SIZE XXS XS S M L XL XXL 3XL" at bounding box center [344, 144] width 66 height 16
select select "27410631"
click at [311, 136] on select "Choose SIZE XXS XS S M L XL XXL 3XL" at bounding box center [344, 144] width 66 height 16
click at [426, 374] on button "Create" at bounding box center [414, 375] width 43 height 18
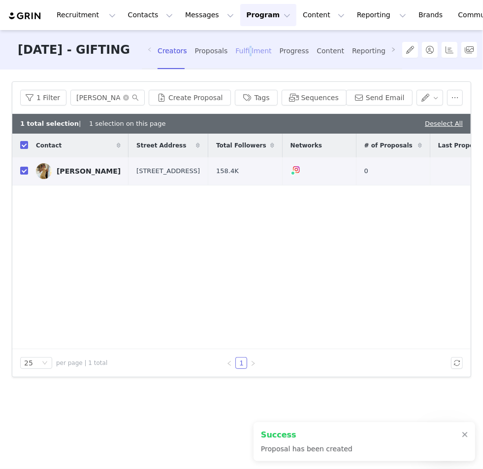
click at [271, 53] on div "Fulfillment" at bounding box center [254, 51] width 36 height 26
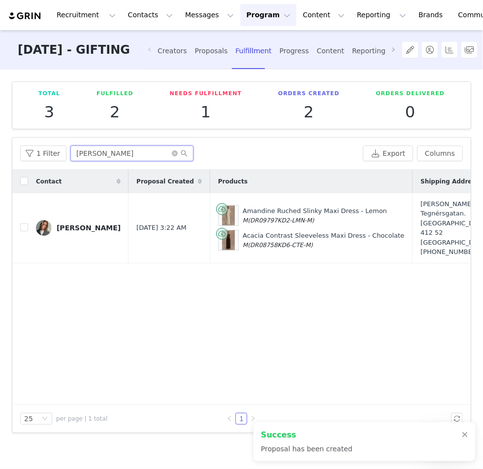
click at [108, 152] on input "felicia nil" at bounding box center [131, 153] width 123 height 16
type input "c"
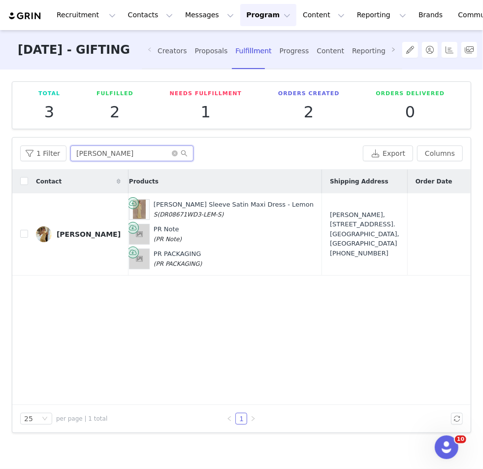
scroll to position [0, 267]
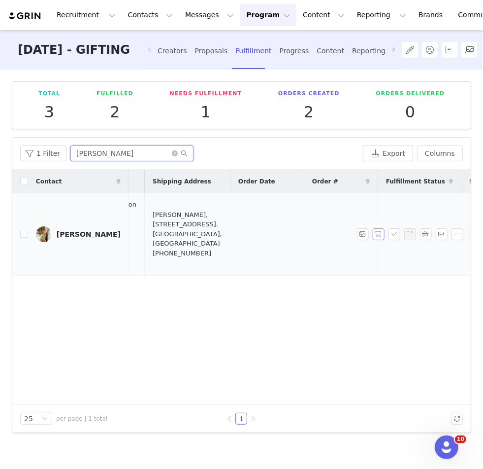
type input "sasha s"
click at [378, 234] on button "button" at bounding box center [378, 234] width 12 height 12
click at [395, 234] on button "button" at bounding box center [394, 234] width 12 height 12
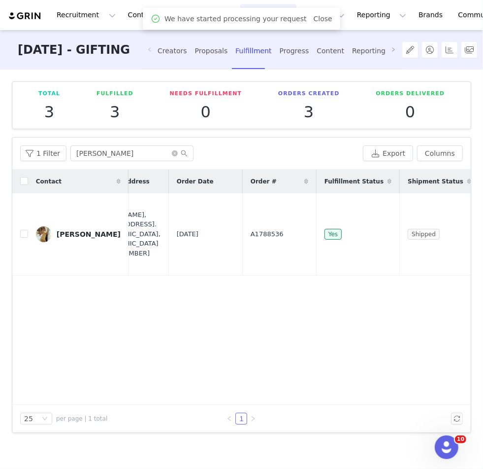
scroll to position [0, 347]
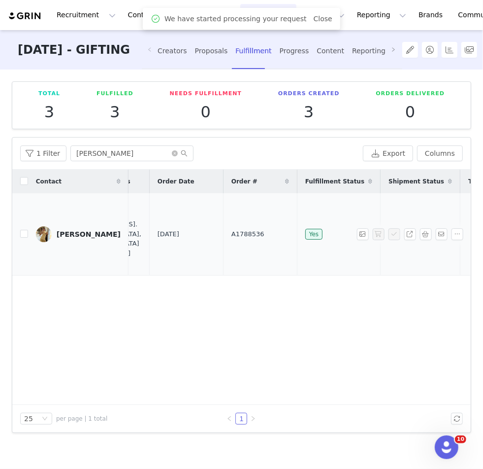
drag, startPoint x: 184, startPoint y: 233, endPoint x: 162, endPoint y: 233, distance: 22.2
click at [162, 233] on tr "Sasha Sviridovskaya Sep 1, 2025 3:42 AM Iris Long Sleeve Satin Maxi Dress - Lem…" at bounding box center [100, 234] width 870 height 82
copy tr "A1788536"
click at [223, 262] on td "A1788536" at bounding box center [260, 234] width 74 height 82
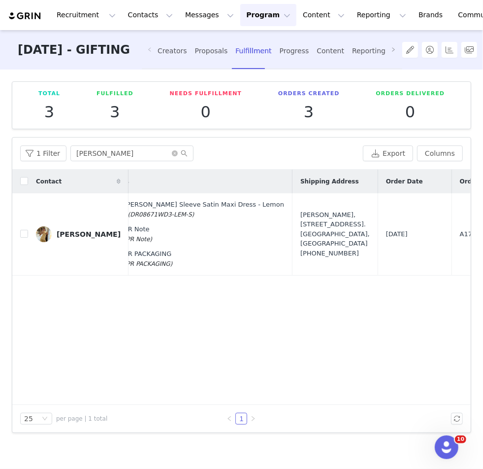
scroll to position [0, 137]
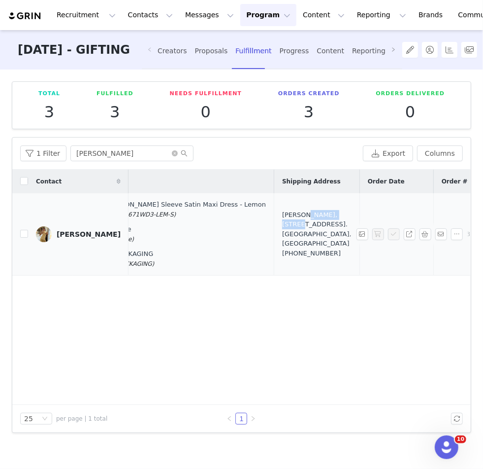
drag, startPoint x: 285, startPoint y: 215, endPoint x: 243, endPoint y: 215, distance: 42.4
click at [274, 215] on td "Sasha Sviridovskaya, 9 Rue des Moulins. Paris, 75001 France +33758680094" at bounding box center [317, 234] width 86 height 82
copy div "Sviridovskaya,"
click at [282, 244] on div "Sasha Sviridovskaya, 9 Rue des Moulins. Paris, 75001 France +33758680094" at bounding box center [316, 234] width 69 height 48
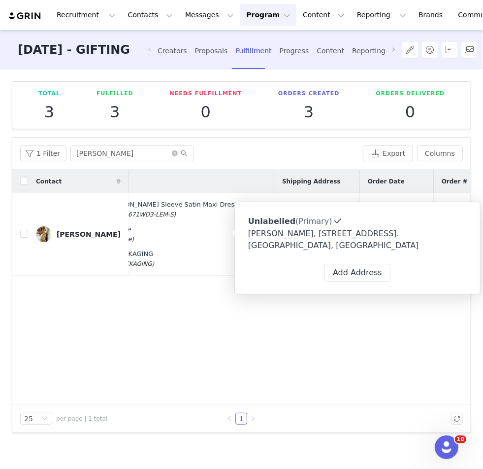
click at [210, 337] on div "Contact Proposal Created Products Shipping Address Order Date Order # Fulfillme…" at bounding box center [241, 286] width 459 height 235
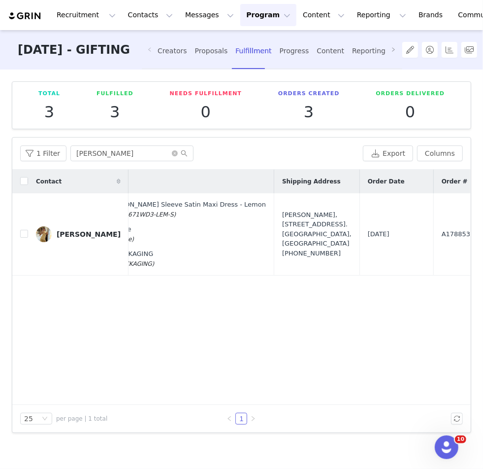
scroll to position [0, 232]
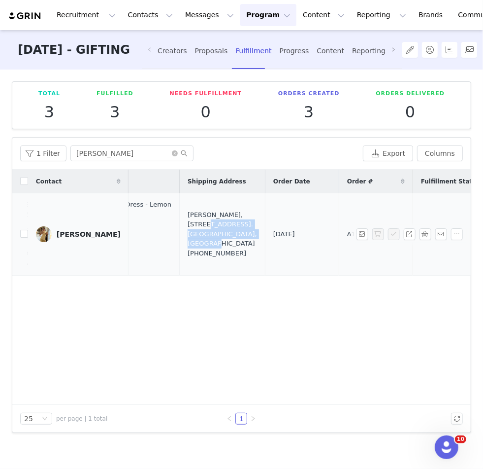
drag, startPoint x: 181, startPoint y: 236, endPoint x: 191, endPoint y: 221, distance: 18.9
click at [191, 221] on div "Sasha Sviridovskaya, 9 Rue des Moulins. Paris, 75001 France +33758680094" at bounding box center [222, 234] width 69 height 48
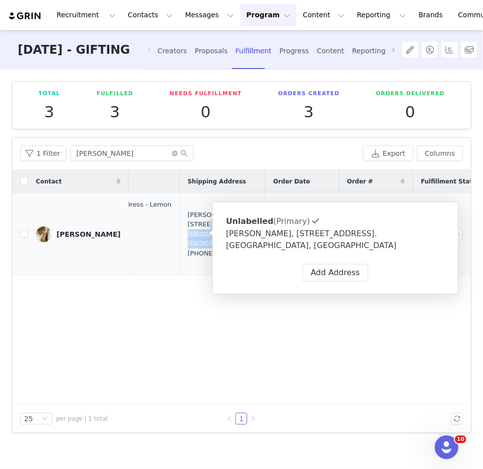
copy div "9 Rue des Moulins. Paris, 75001 France"
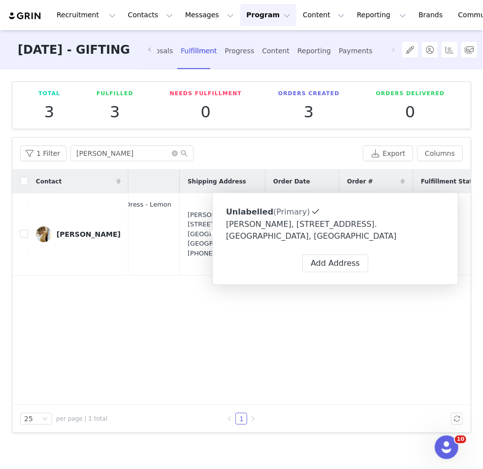
click at [93, 311] on div "Contact Proposal Created Products Shipping Address Order Date Order # Fulfillme…" at bounding box center [241, 286] width 459 height 235
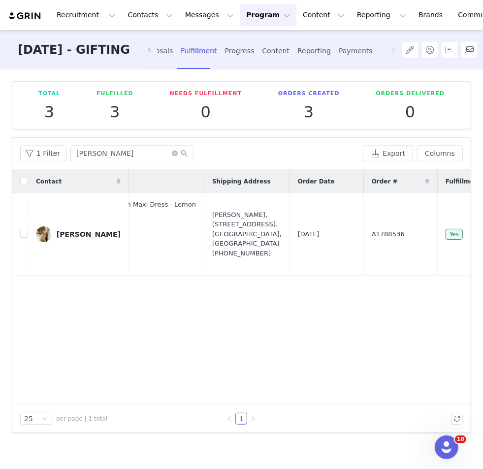
scroll to position [0, 203]
click at [165, 325] on div "Contact Proposal Created Products Shipping Address Order Date Order # Fulfillme…" at bounding box center [241, 286] width 459 height 235
click at [424, 236] on button "button" at bounding box center [426, 234] width 12 height 12
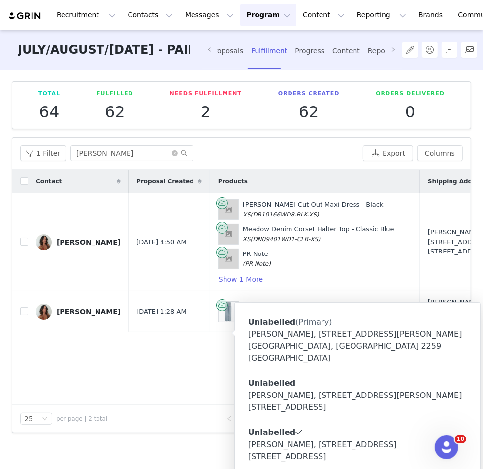
scroll to position [0, 168]
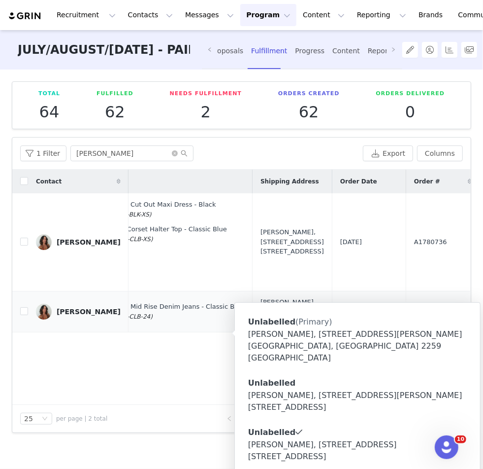
click at [185, 322] on div "[PERSON_NAME] Mid Rise Denim Jeans - Classic Blue 24 (DN08364WD3-CLB-24)" at bounding box center [148, 311] width 194 height 21
